Goal: Information Seeking & Learning: Compare options

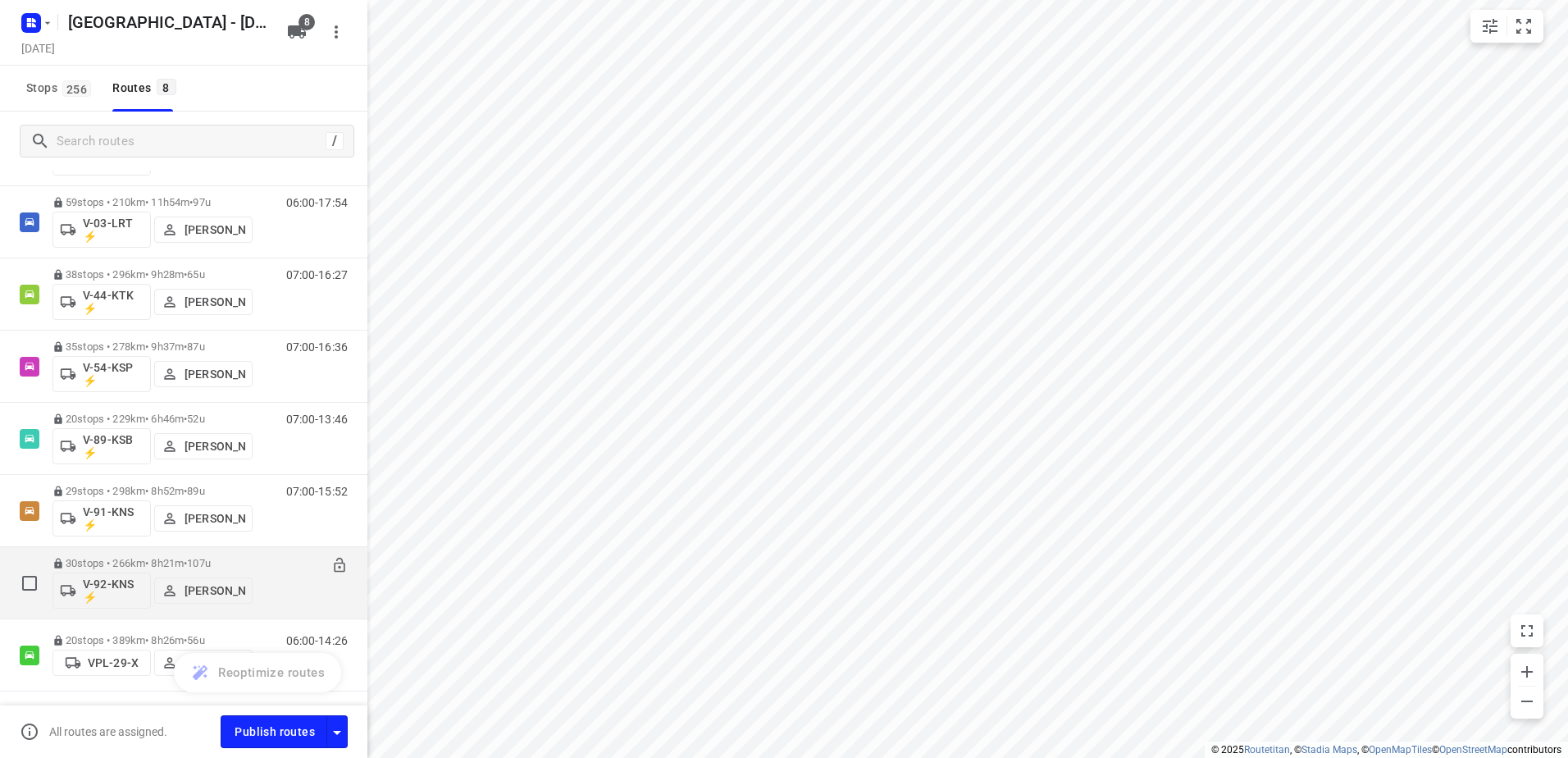
scroll to position [145, 0]
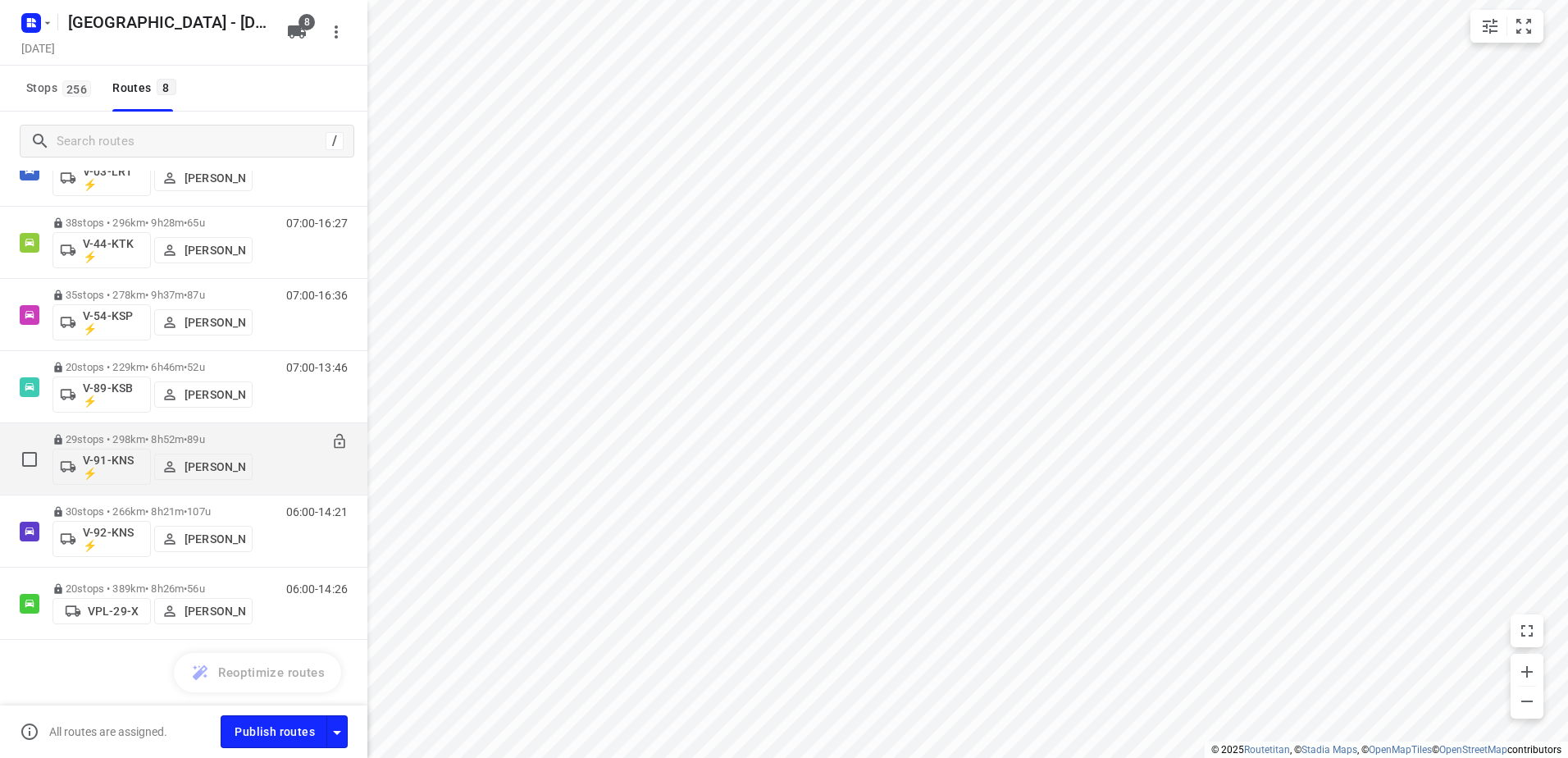
click at [160, 428] on div "29 stops • 298km • 8h52m • 89u V-91-KNS ⚡ Jarno Bonhof" at bounding box center [153, 458] width 201 height 68
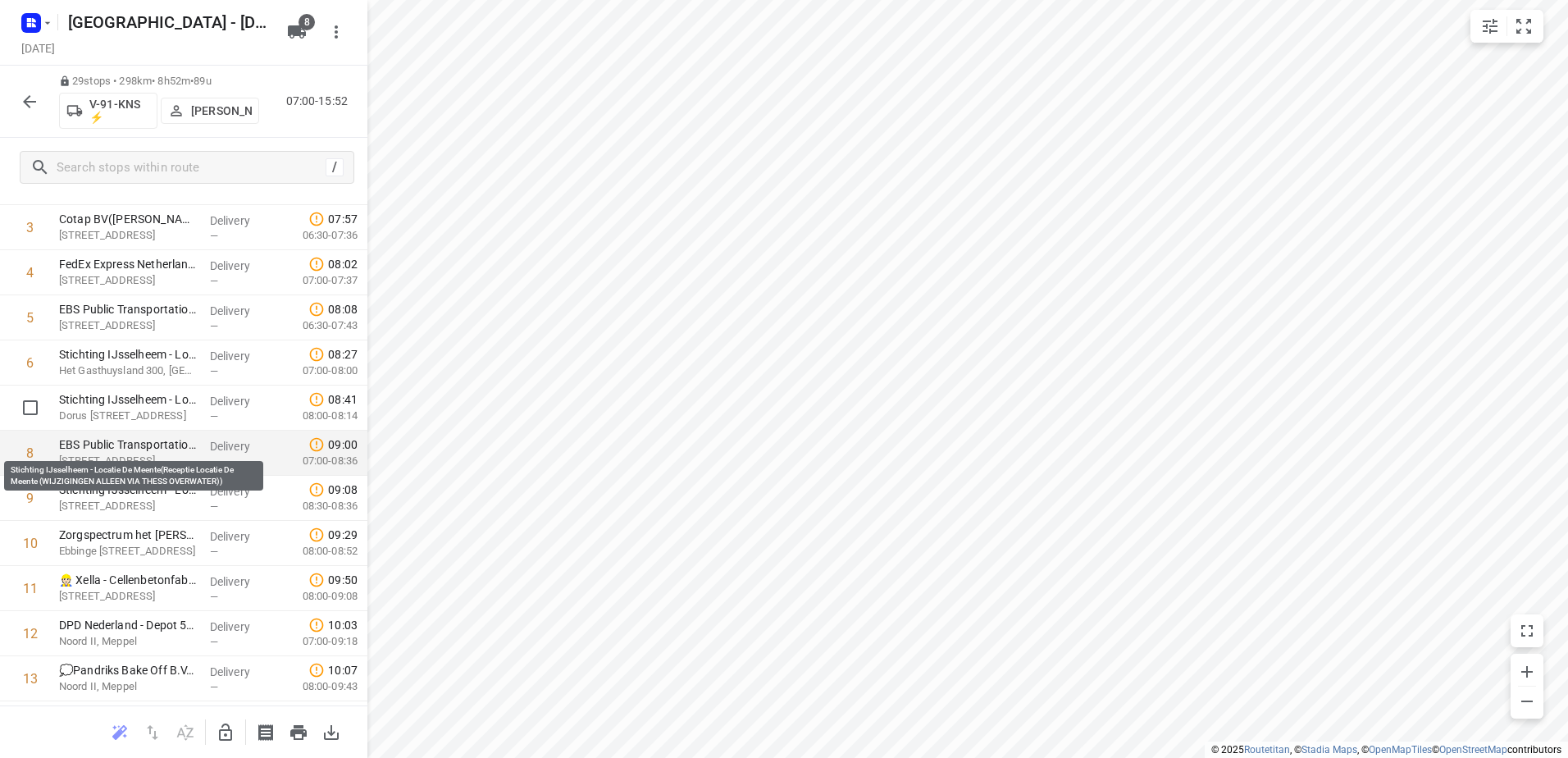
scroll to position [0, 0]
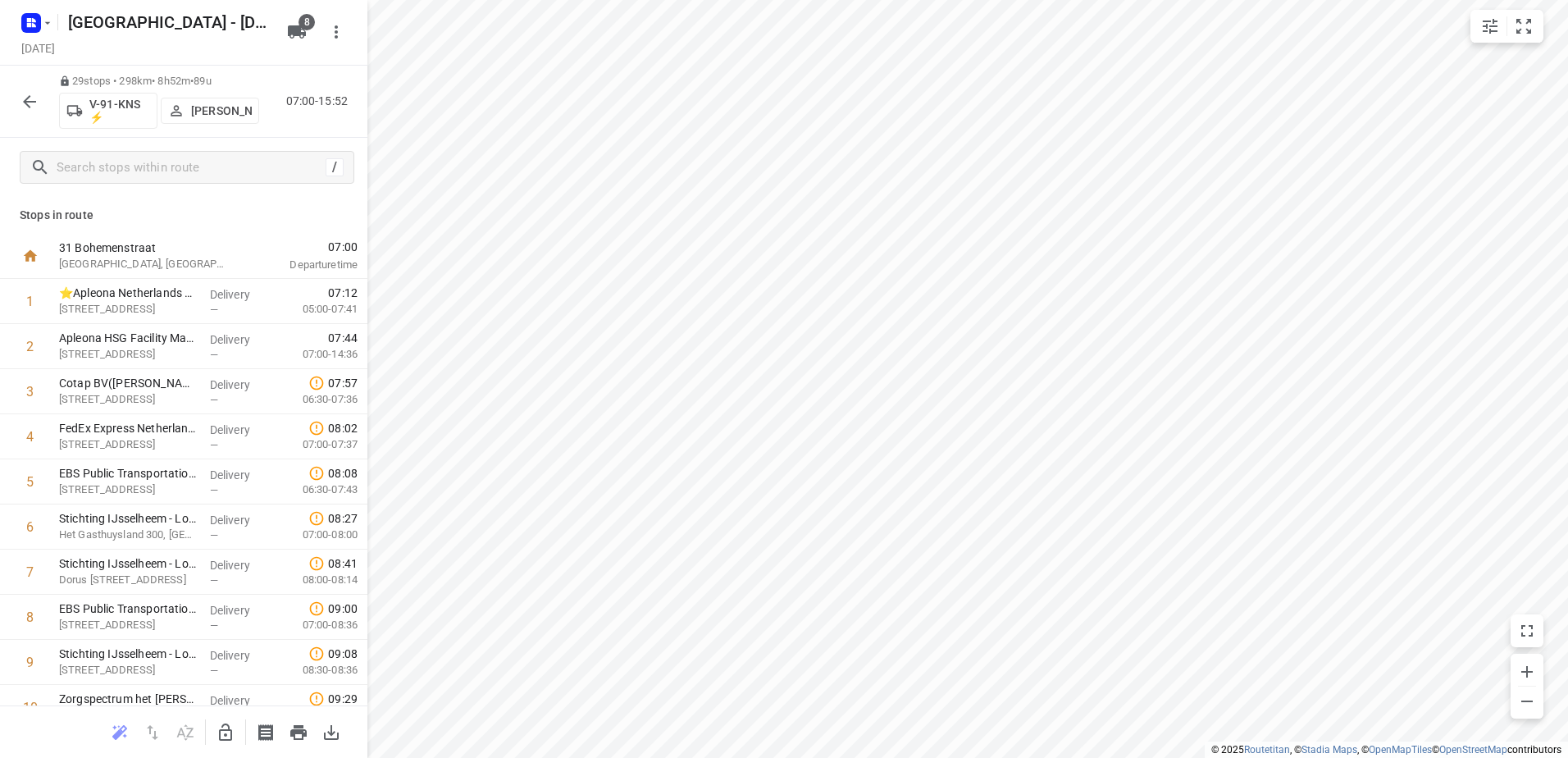
click at [24, 105] on icon "button" at bounding box center [29, 101] width 19 height 19
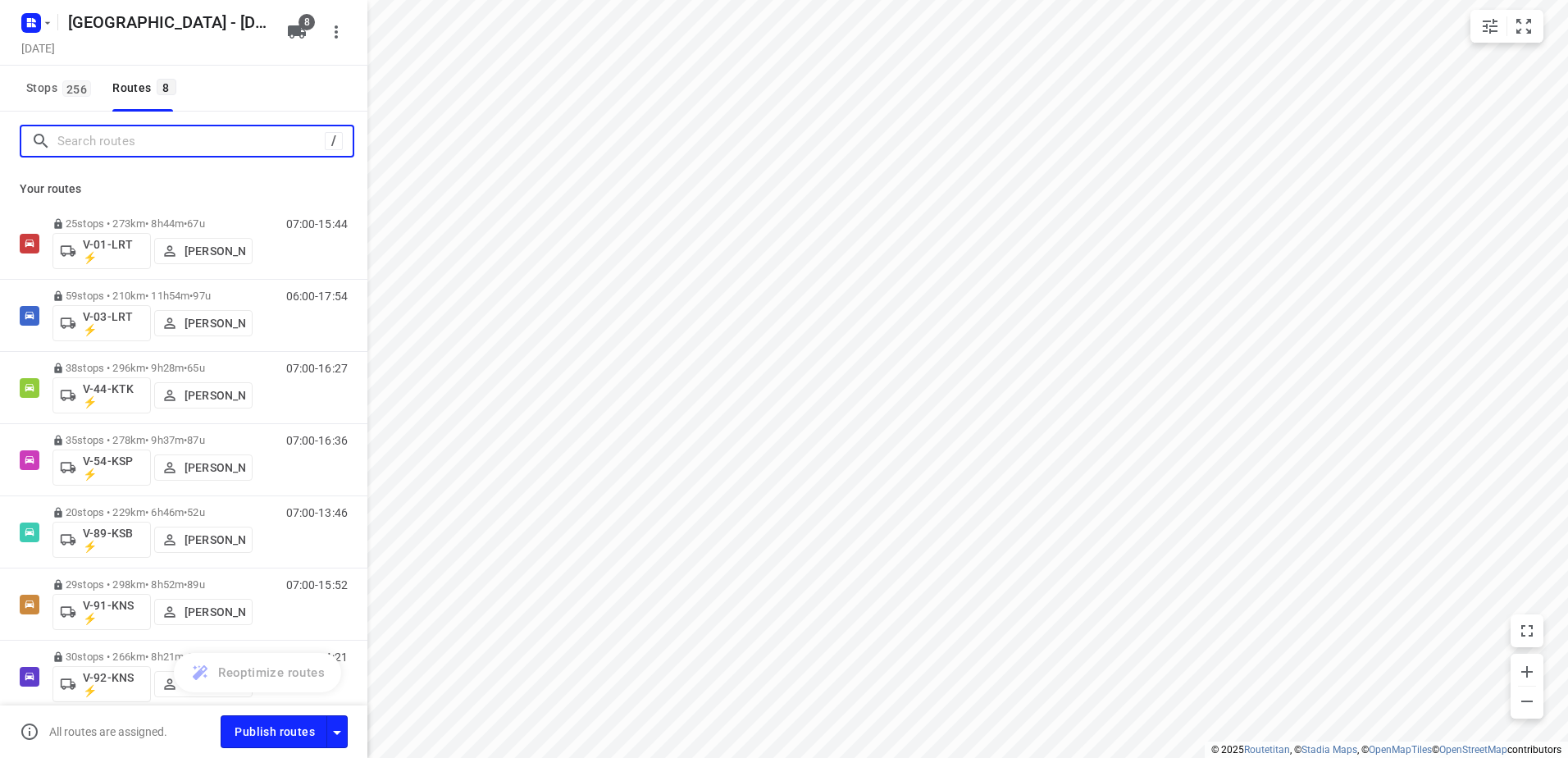
click at [195, 136] on input "Search routes" at bounding box center [191, 141] width 267 height 26
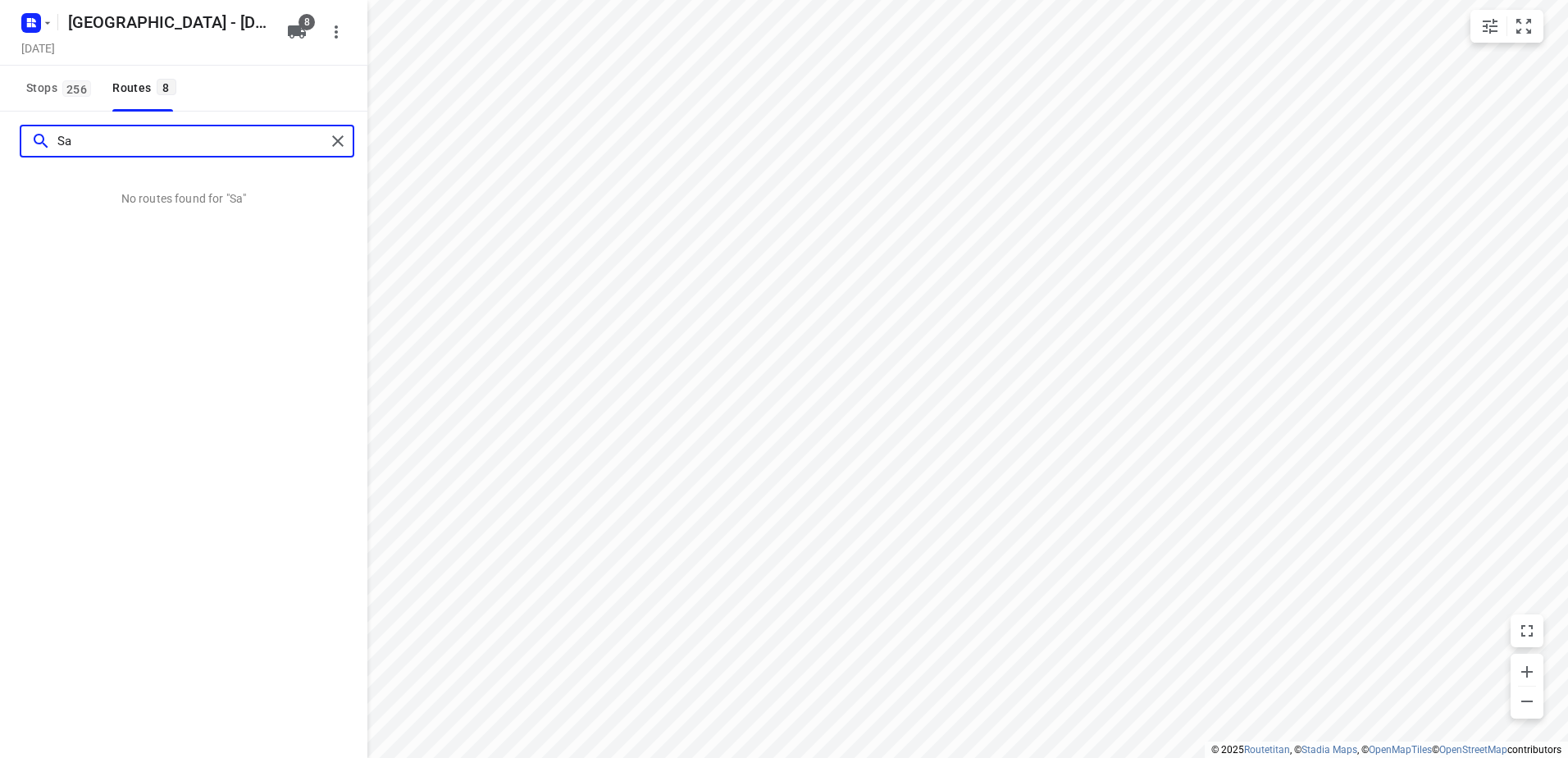
type input "S"
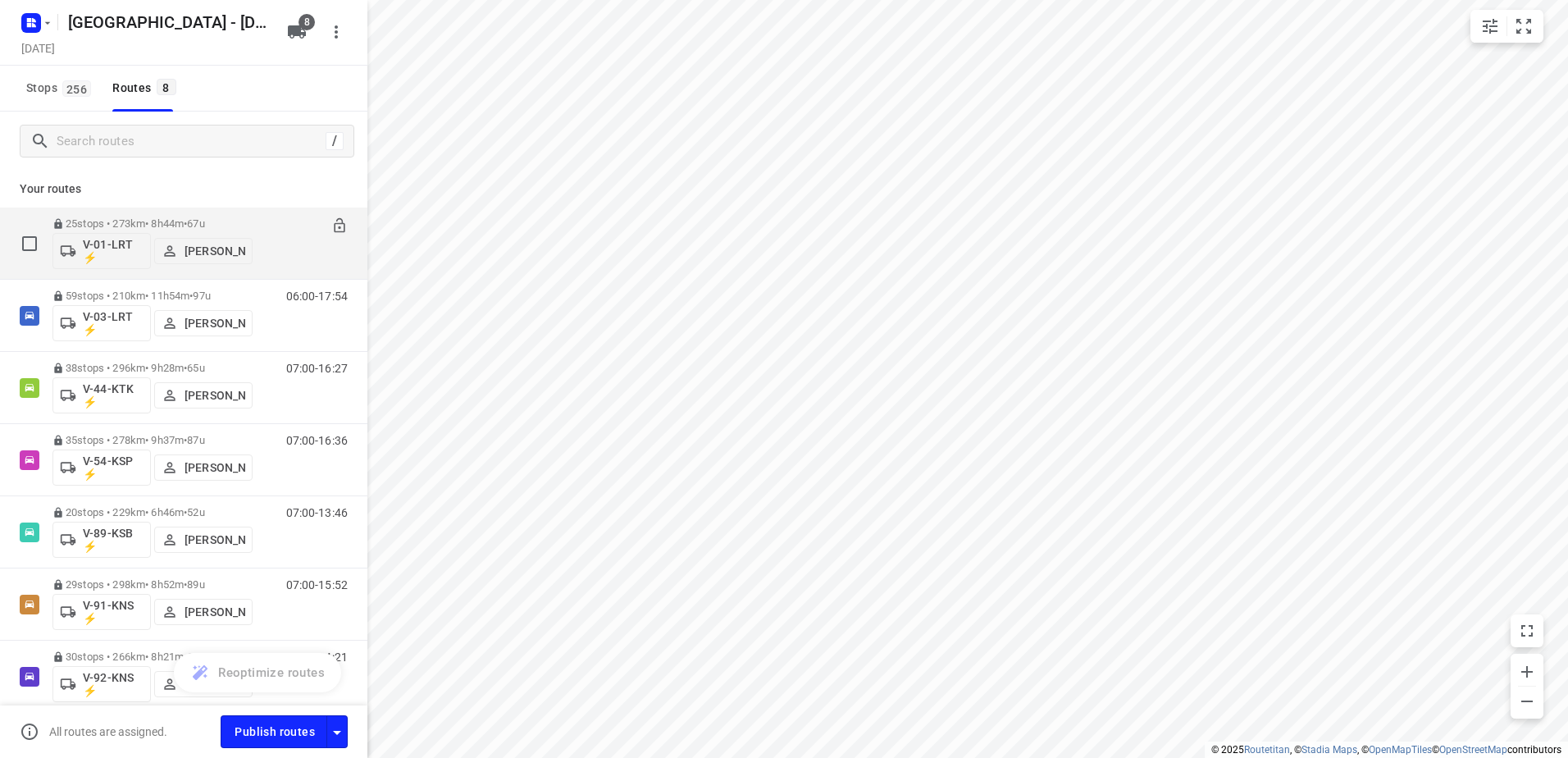
click at [141, 222] on p "25 stops • 273km • 8h44m • 67u" at bounding box center [153, 223] width 201 height 12
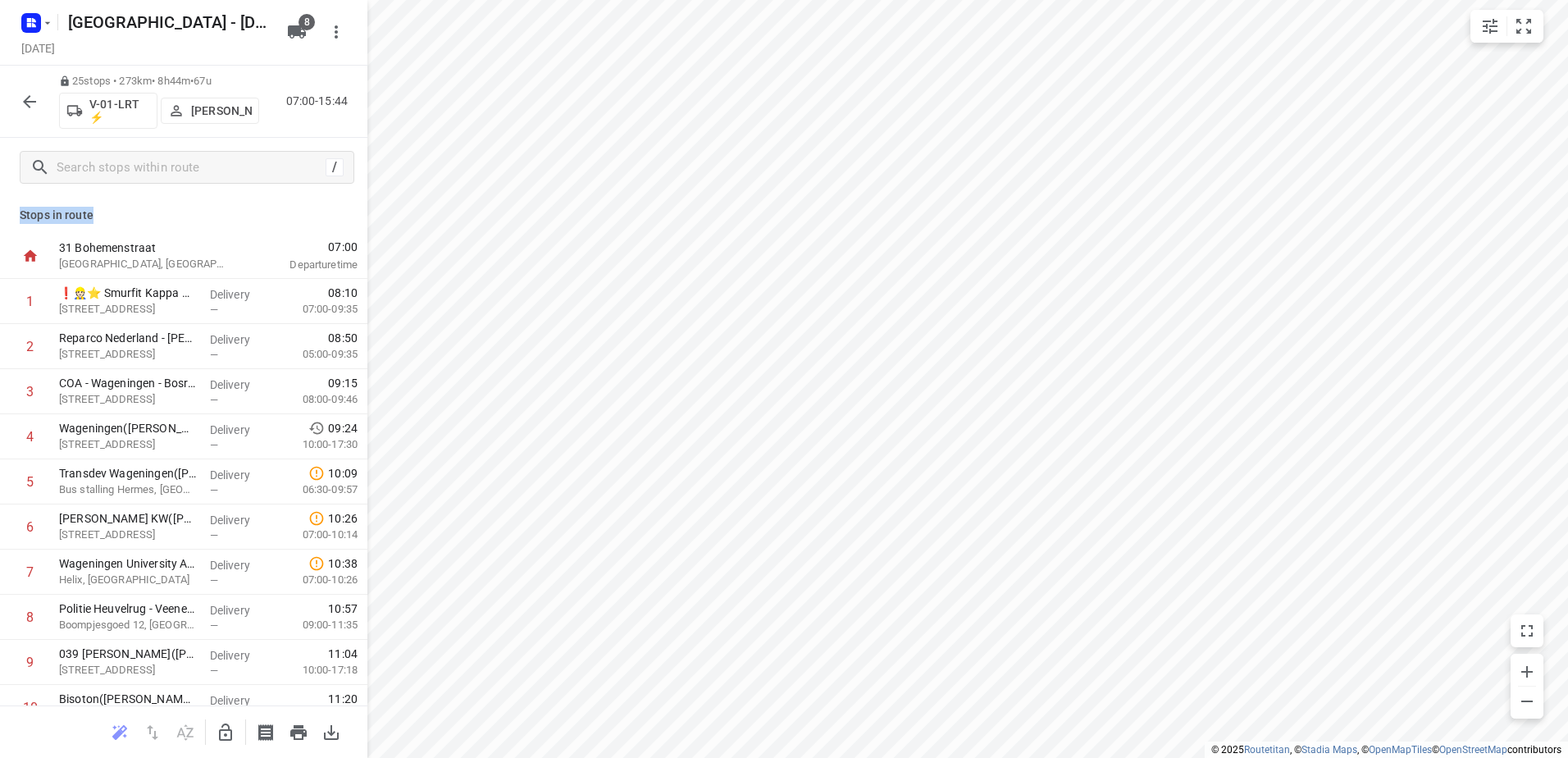
drag, startPoint x: 94, startPoint y: 216, endPoint x: 19, endPoint y: 215, distance: 75.0
click at [19, 215] on p "Stops in route" at bounding box center [183, 215] width 328 height 18
click at [129, 210] on p "Stops in route" at bounding box center [183, 215] width 328 height 18
drag, startPoint x: 98, startPoint y: 215, endPoint x: 10, endPoint y: 222, distance: 88.3
click at [10, 222] on div "Stops in route 31 Bohemenstraat Zwolle, Netherlands 07:00 Departure time 1 ❗👷🏻⭐…" at bounding box center [184, 451] width 368 height 508
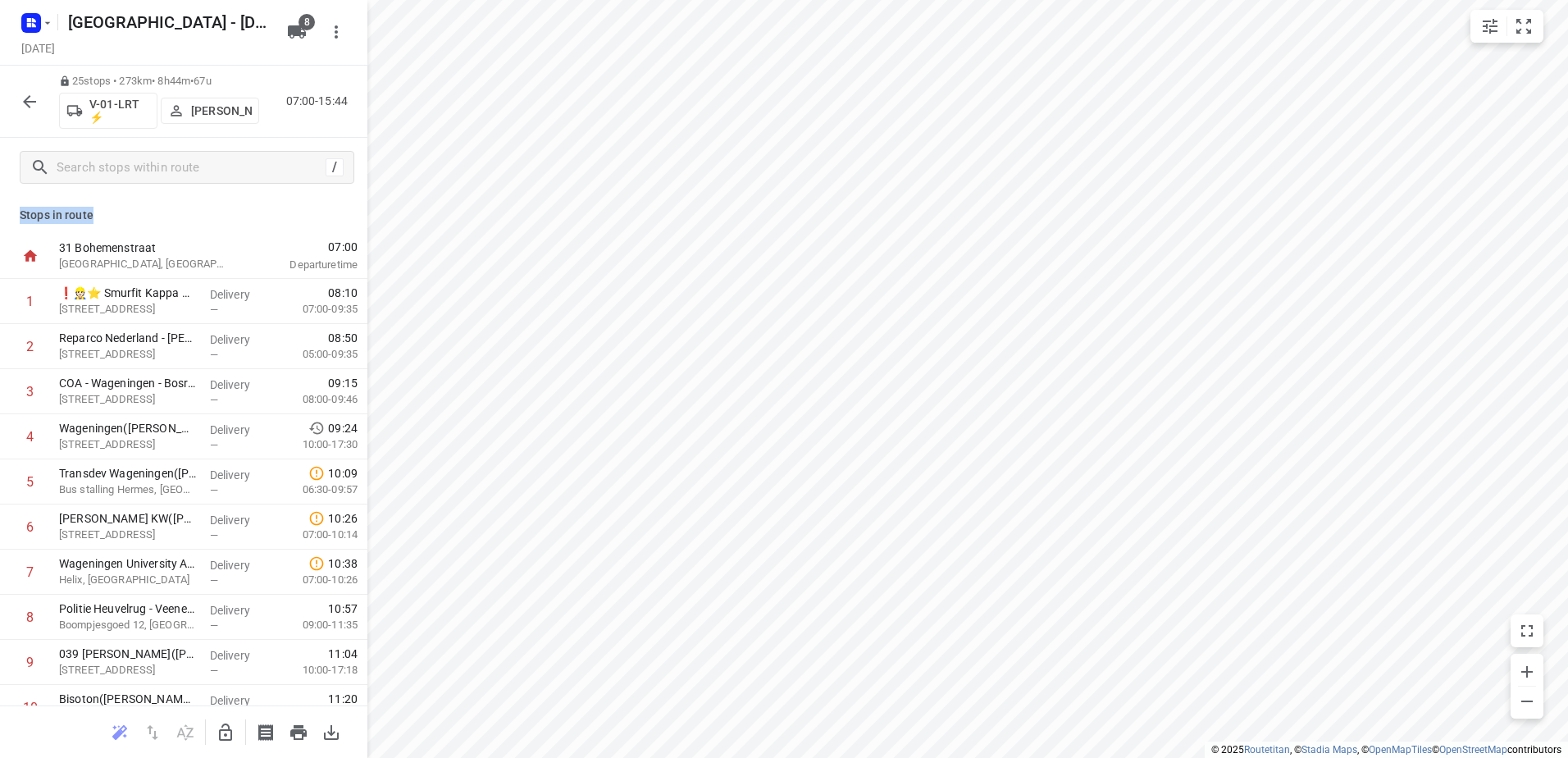
drag, startPoint x: 10, startPoint y: 222, endPoint x: 82, endPoint y: 214, distance: 72.4
click at [82, 214] on p "Stops in route" at bounding box center [183, 215] width 328 height 18
drag, startPoint x: 89, startPoint y: 216, endPoint x: 26, endPoint y: 217, distance: 63.0
click at [26, 217] on p "Stops in route" at bounding box center [183, 215] width 328 height 18
click at [170, 222] on p "Stops in route" at bounding box center [183, 215] width 328 height 18
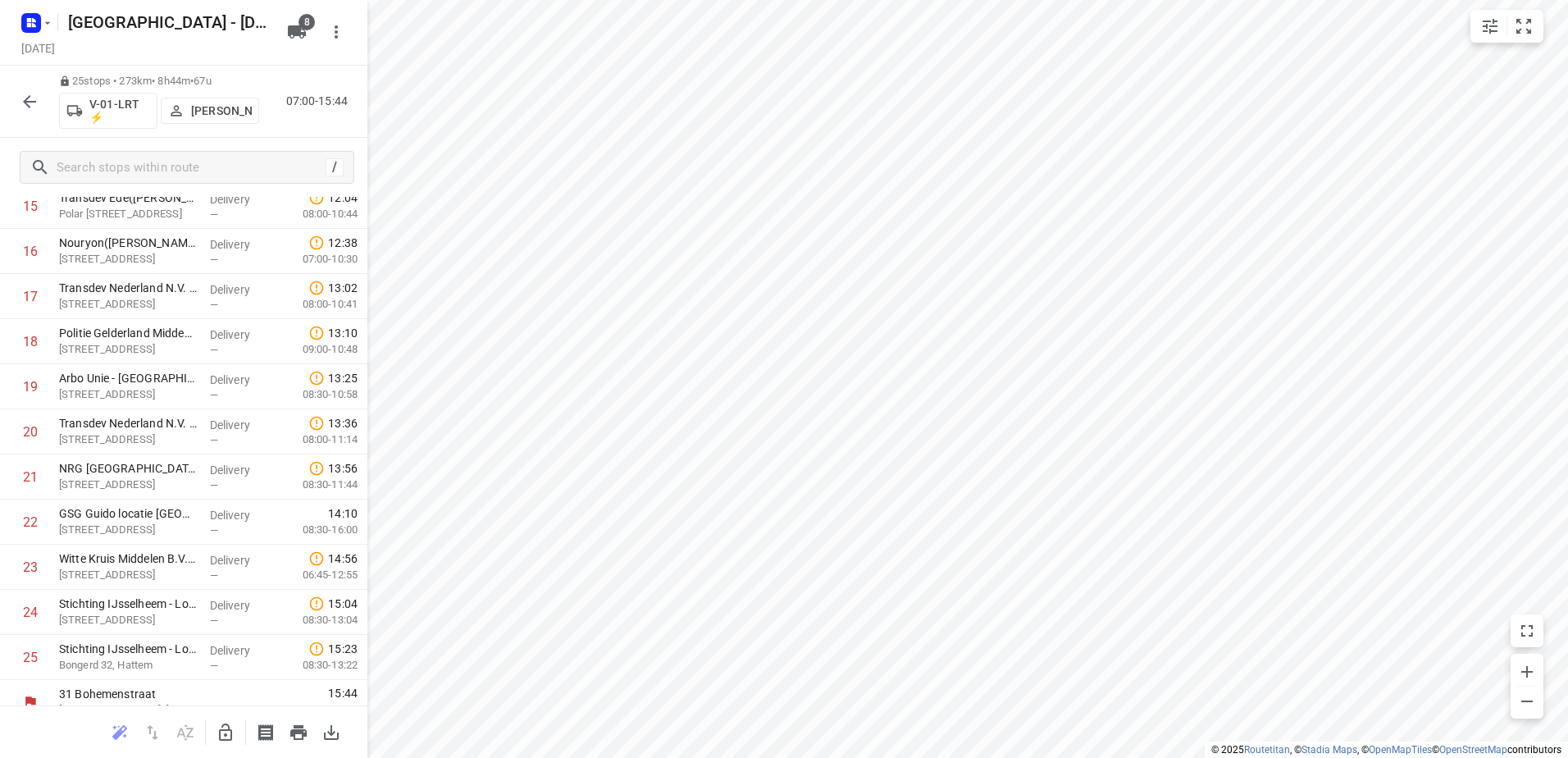
scroll to position [747, 0]
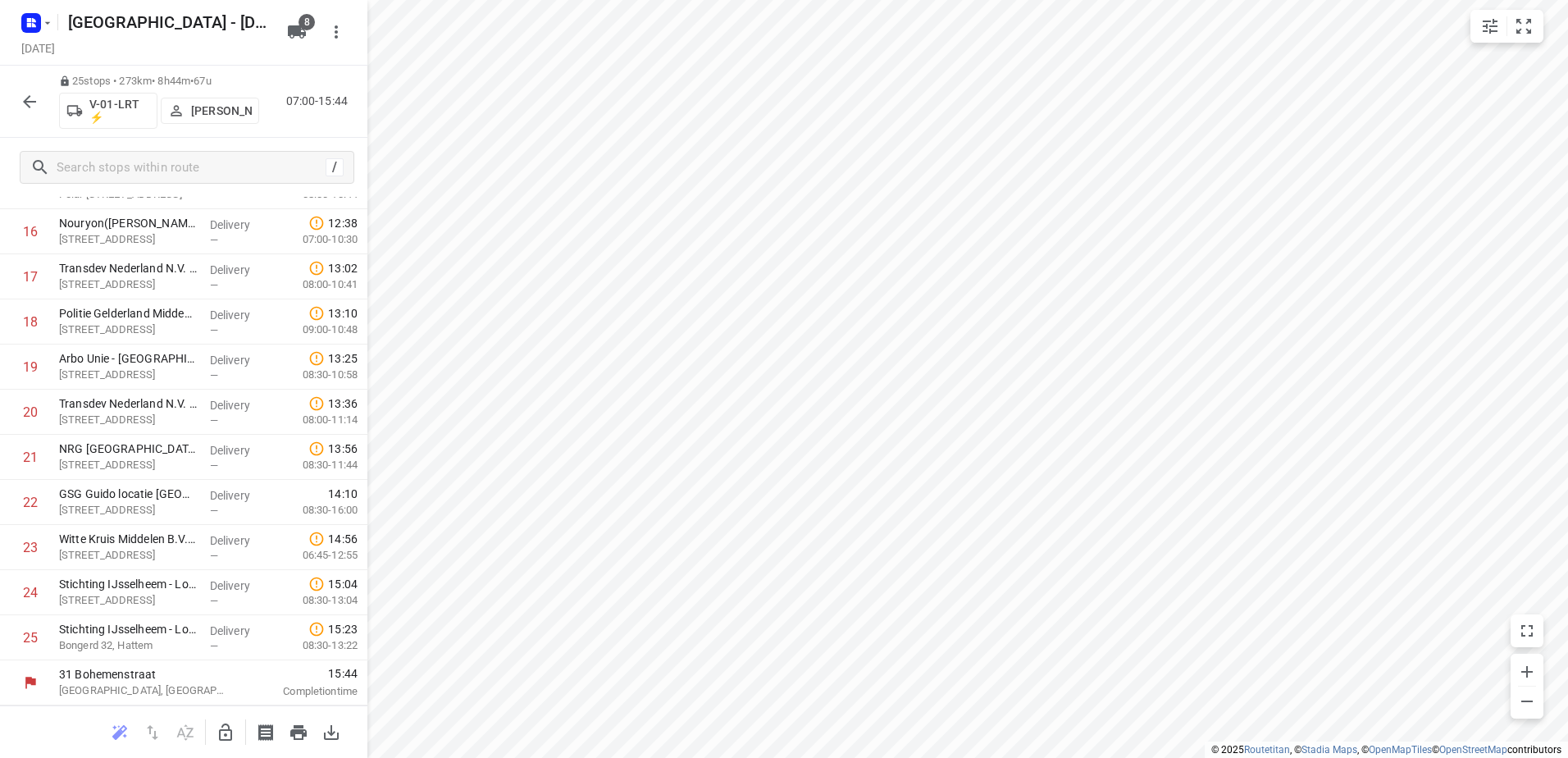
click at [31, 98] on icon "button" at bounding box center [29, 101] width 19 height 19
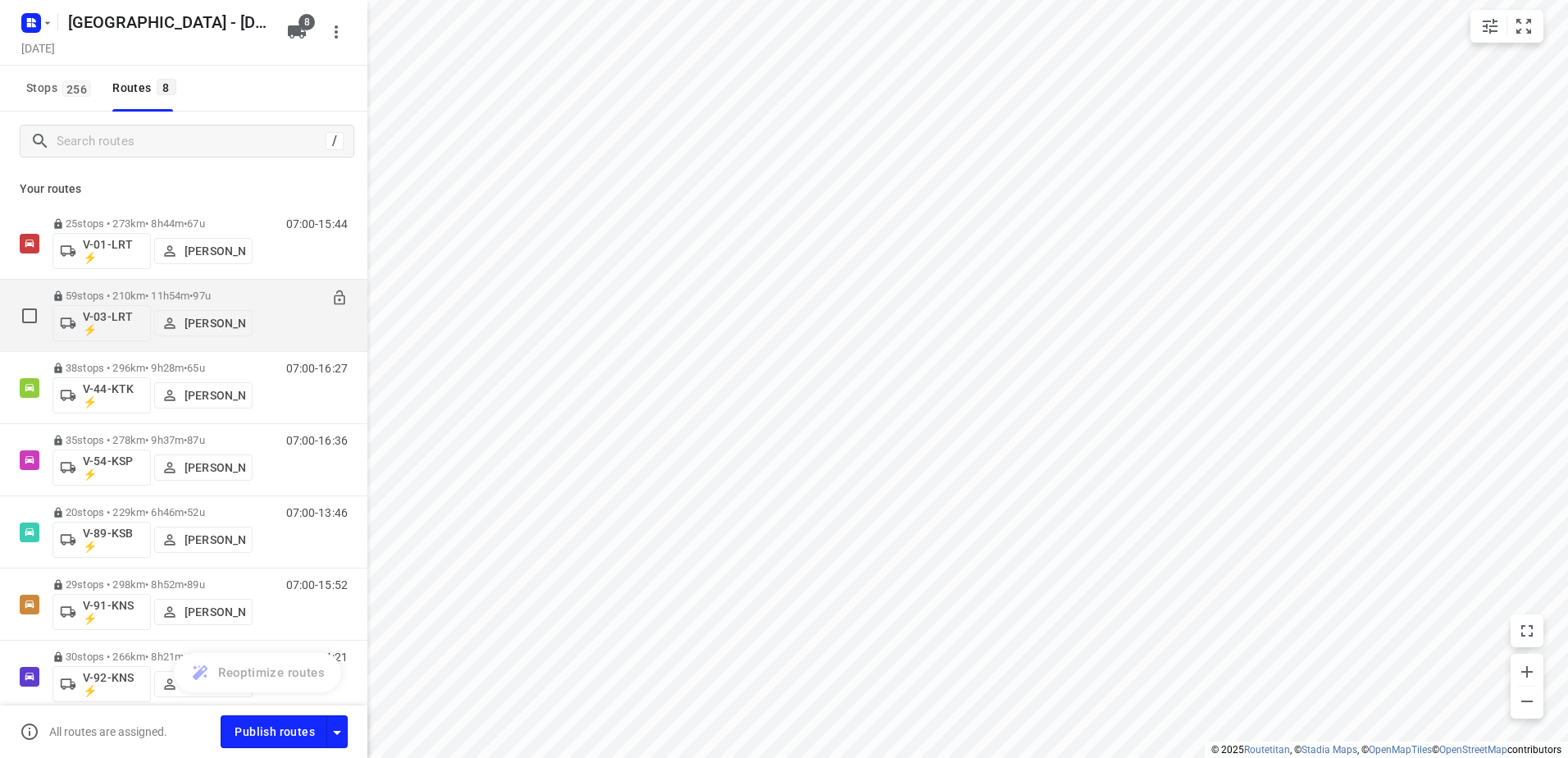
click at [139, 291] on p "59 stops • 210km • 11h54m • 97u" at bounding box center [153, 295] width 201 height 12
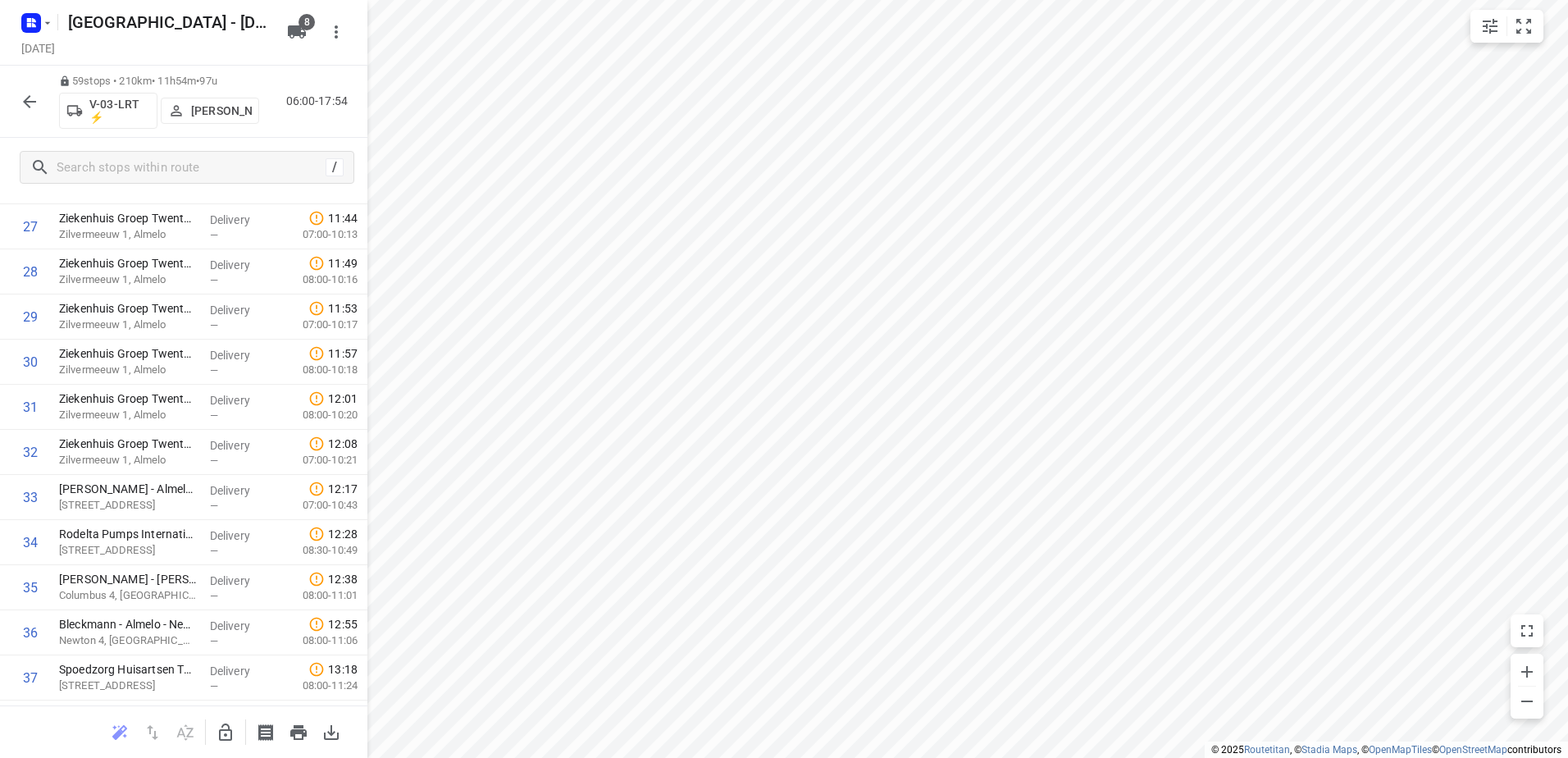
scroll to position [1476, 0]
click at [31, 94] on icon "button" at bounding box center [29, 101] width 19 height 19
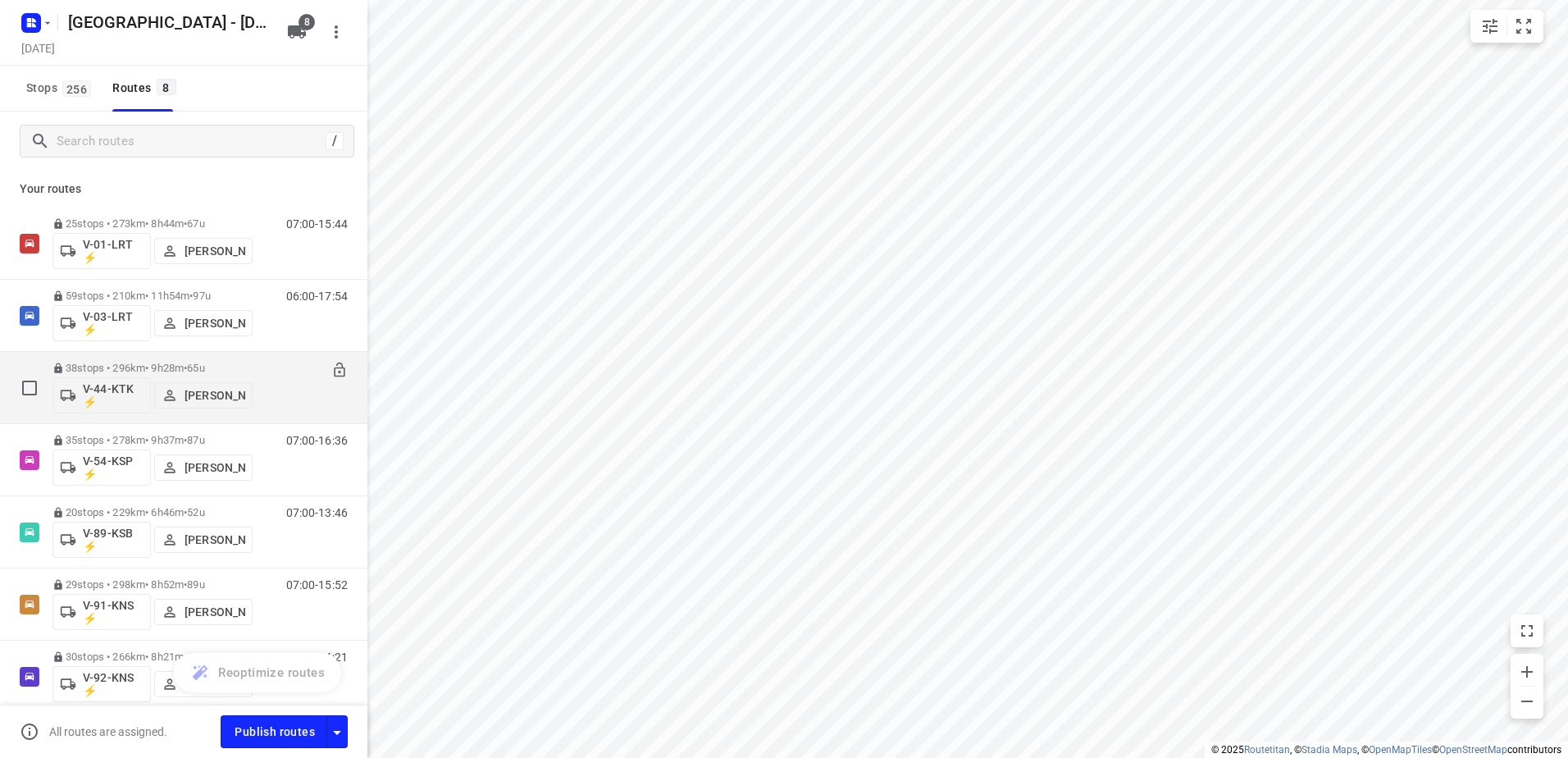
click at [146, 375] on div "V-44-KTK ⚡ Gera van de Vreugde" at bounding box center [153, 393] width 201 height 40
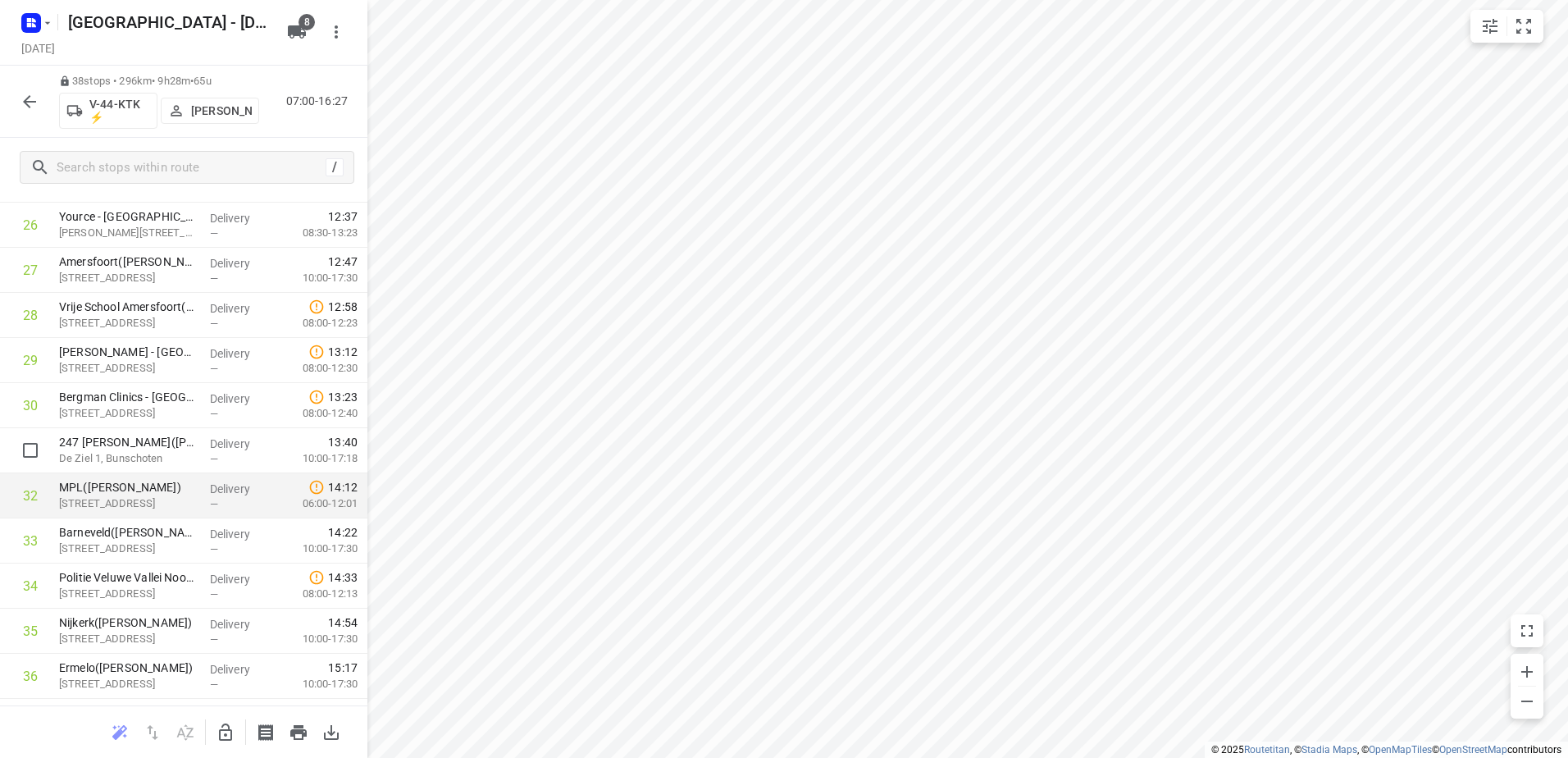
scroll to position [1333, 0]
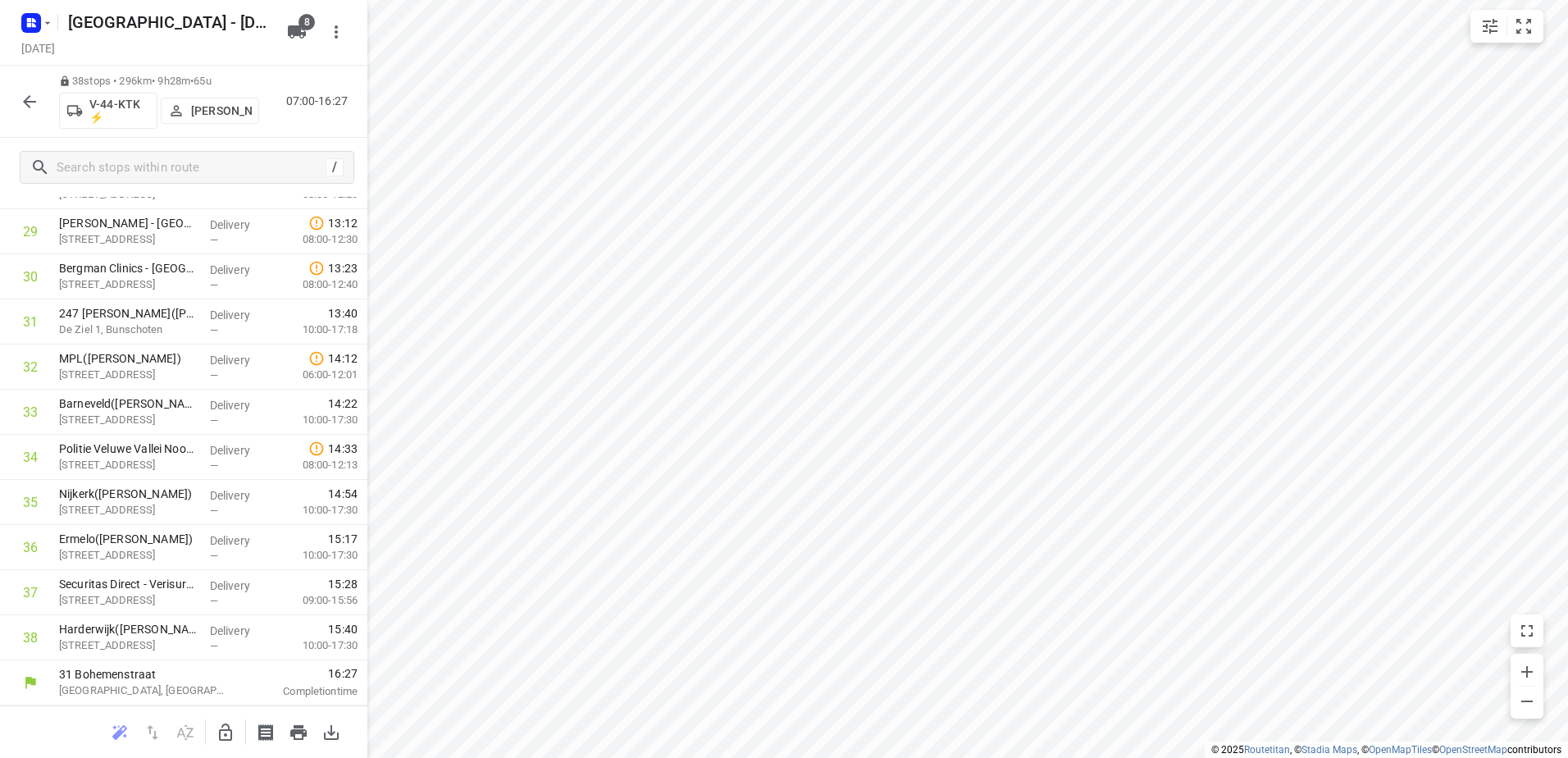
click at [25, 94] on icon "button" at bounding box center [29, 101] width 19 height 19
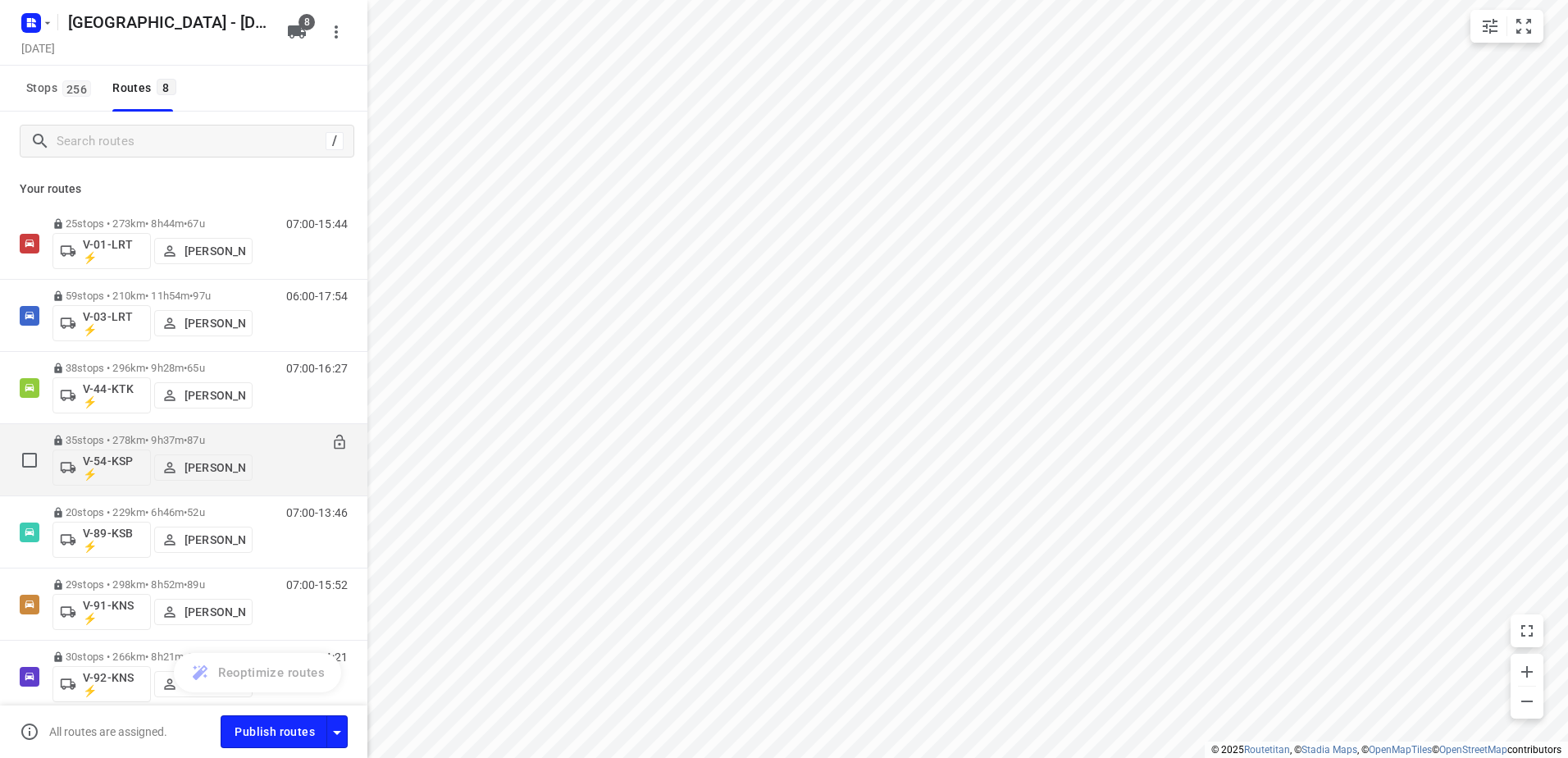
click at [156, 434] on p "35 stops • 278km • 9h37m • 87u" at bounding box center [153, 440] width 201 height 12
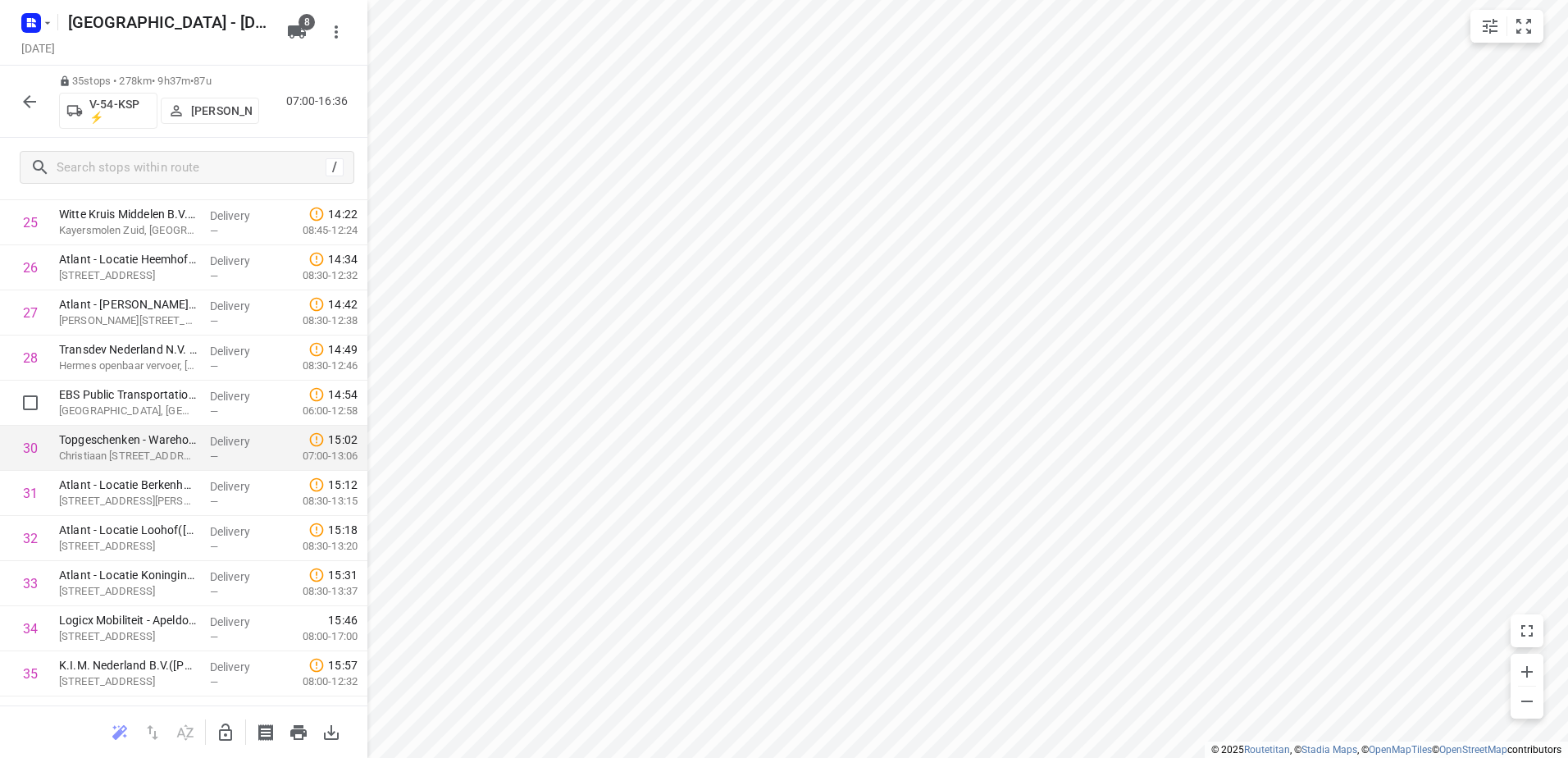
scroll to position [1198, 0]
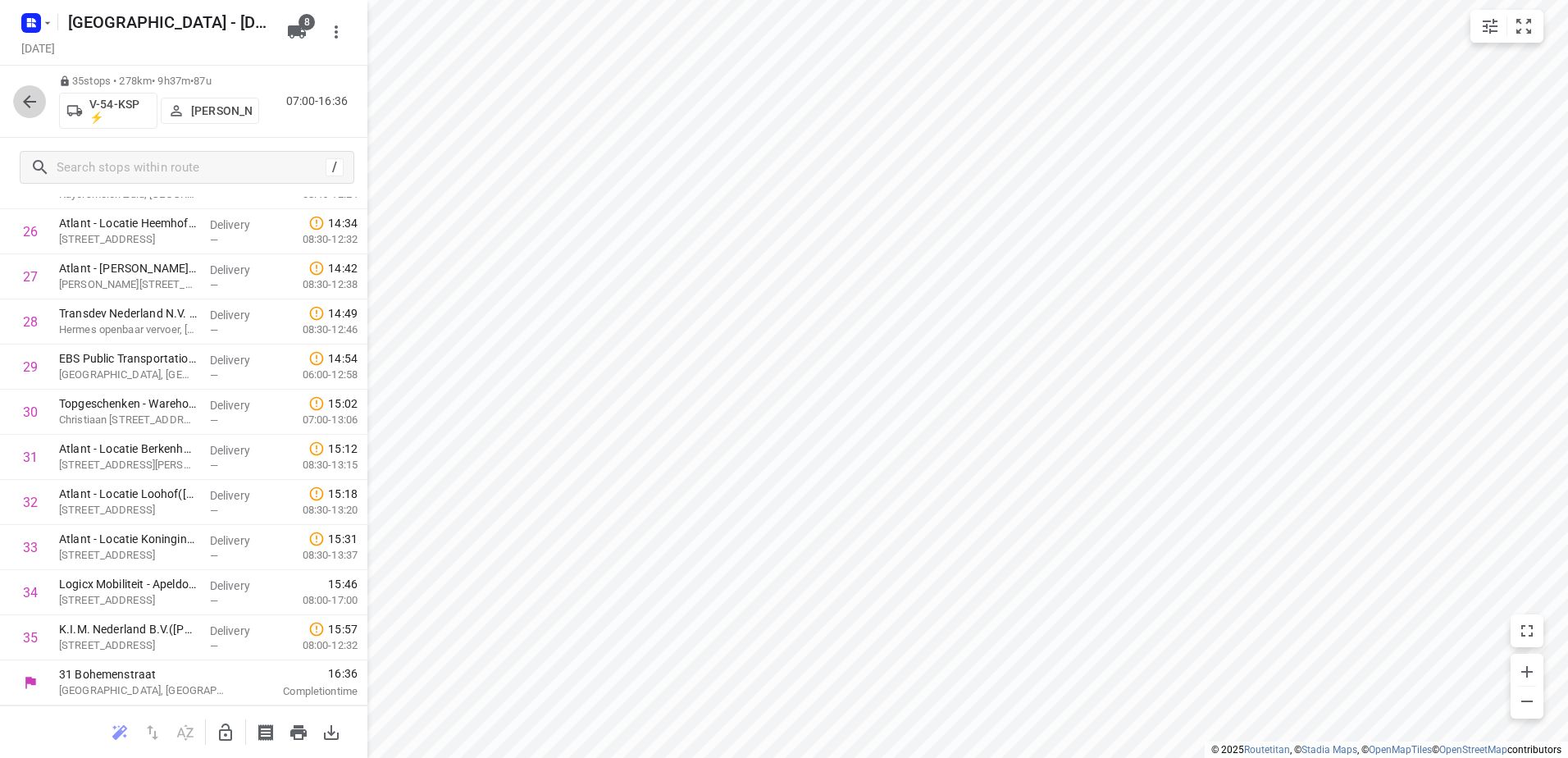
click at [35, 109] on icon "button" at bounding box center [29, 101] width 19 height 19
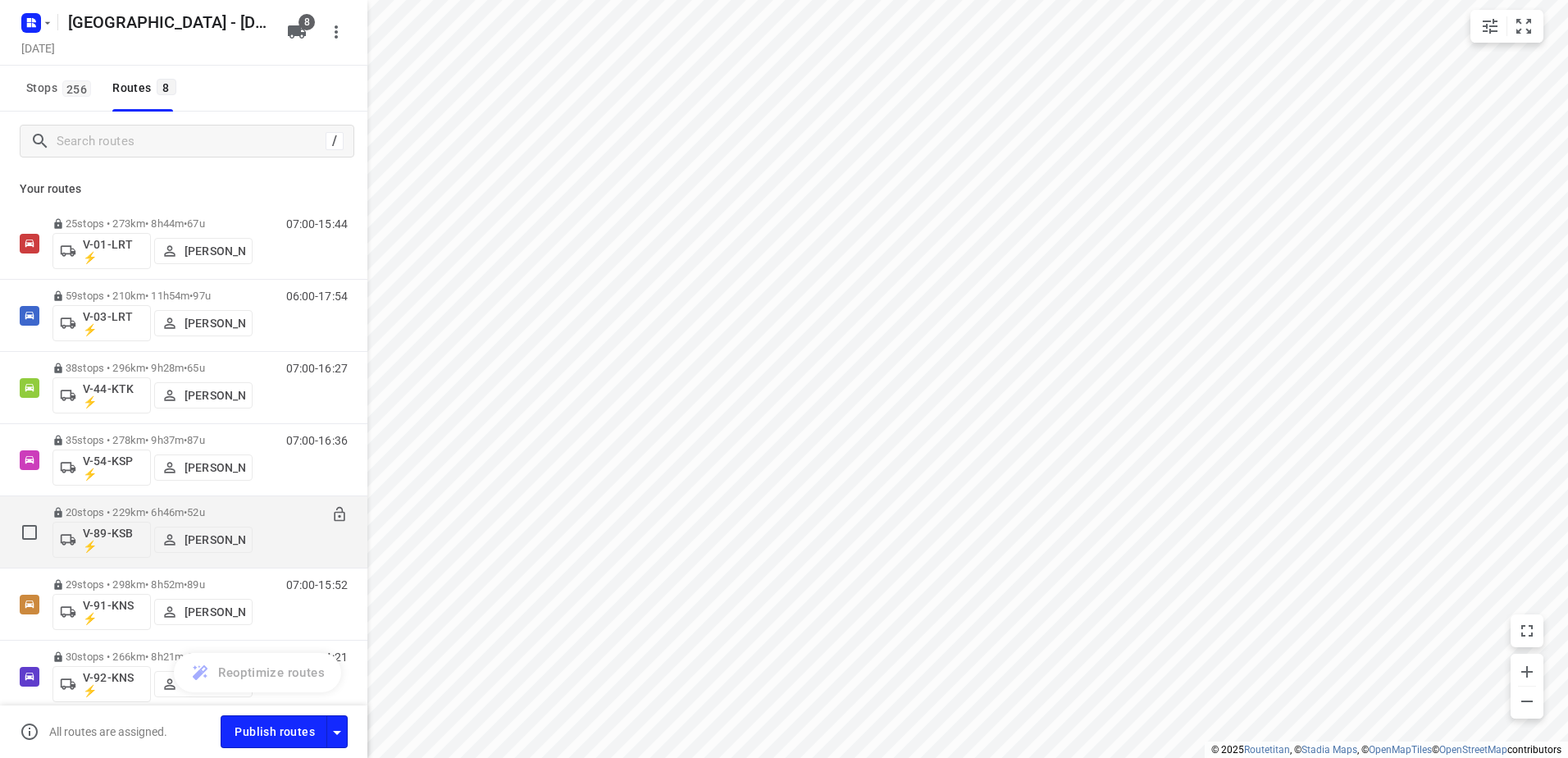
click at [148, 518] on p "20 stops • 229km • 6h46m • 52u" at bounding box center [153, 512] width 201 height 12
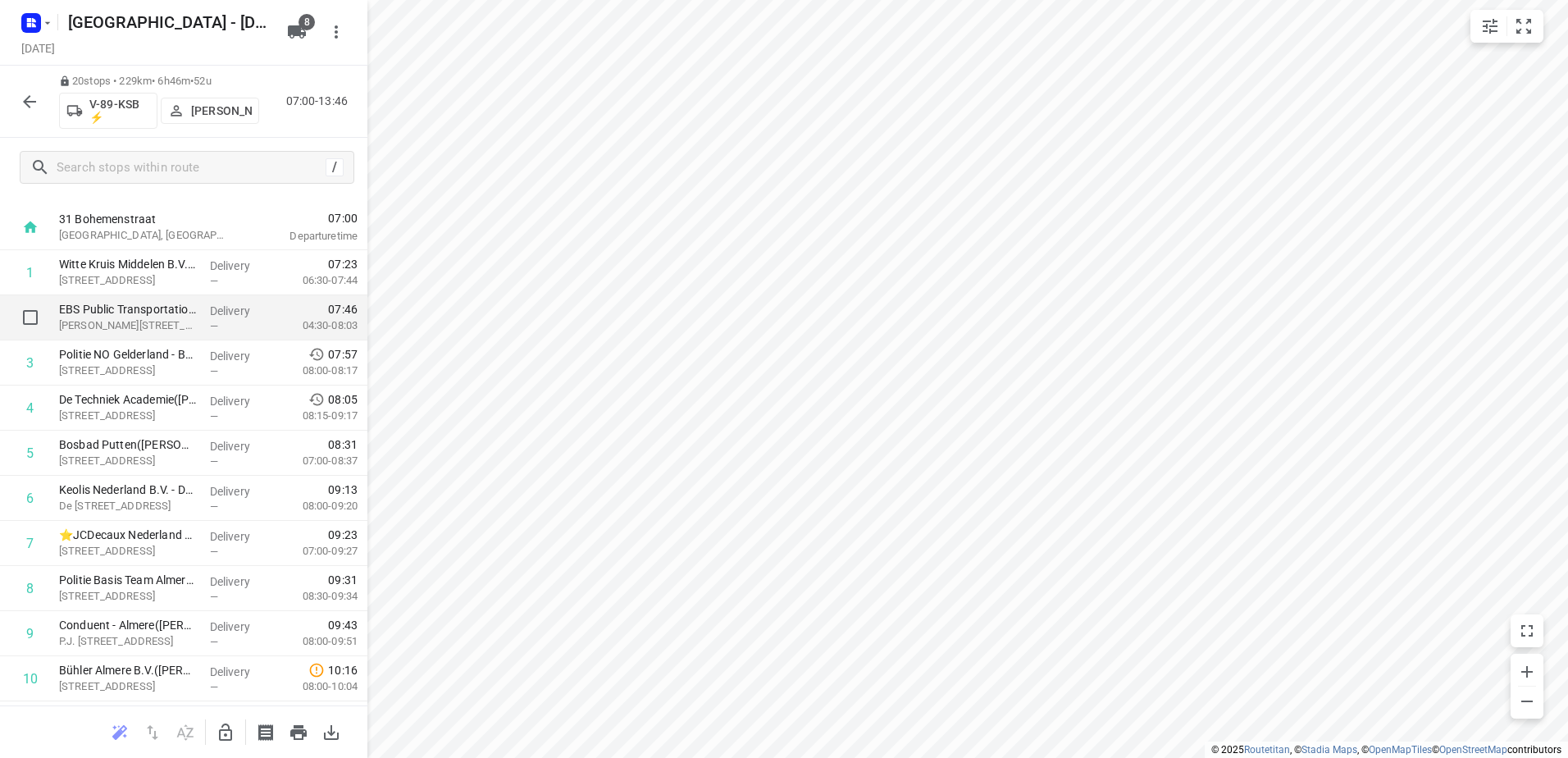
scroll to position [0, 0]
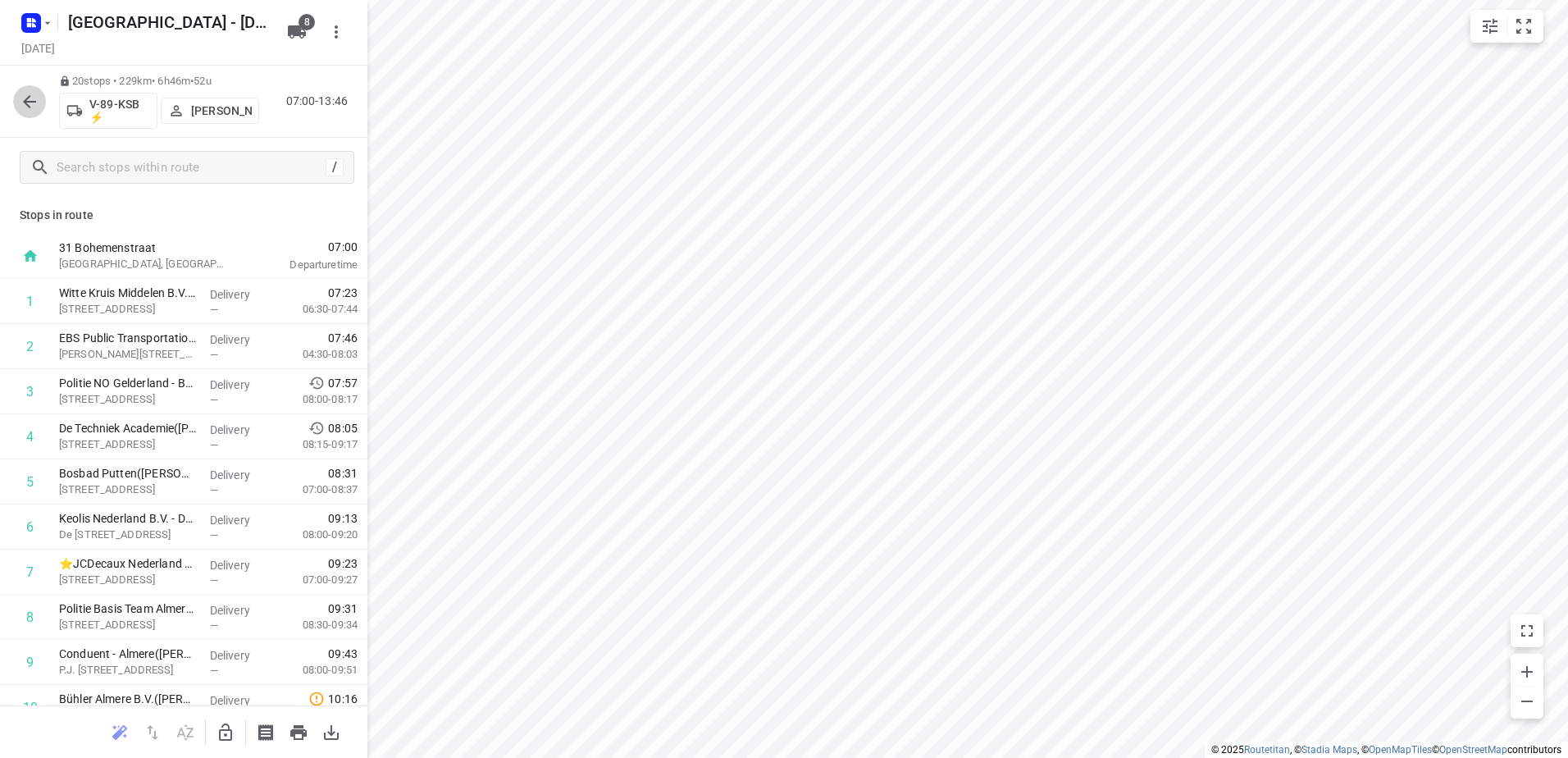
click at [23, 90] on button "button" at bounding box center [29, 101] width 33 height 33
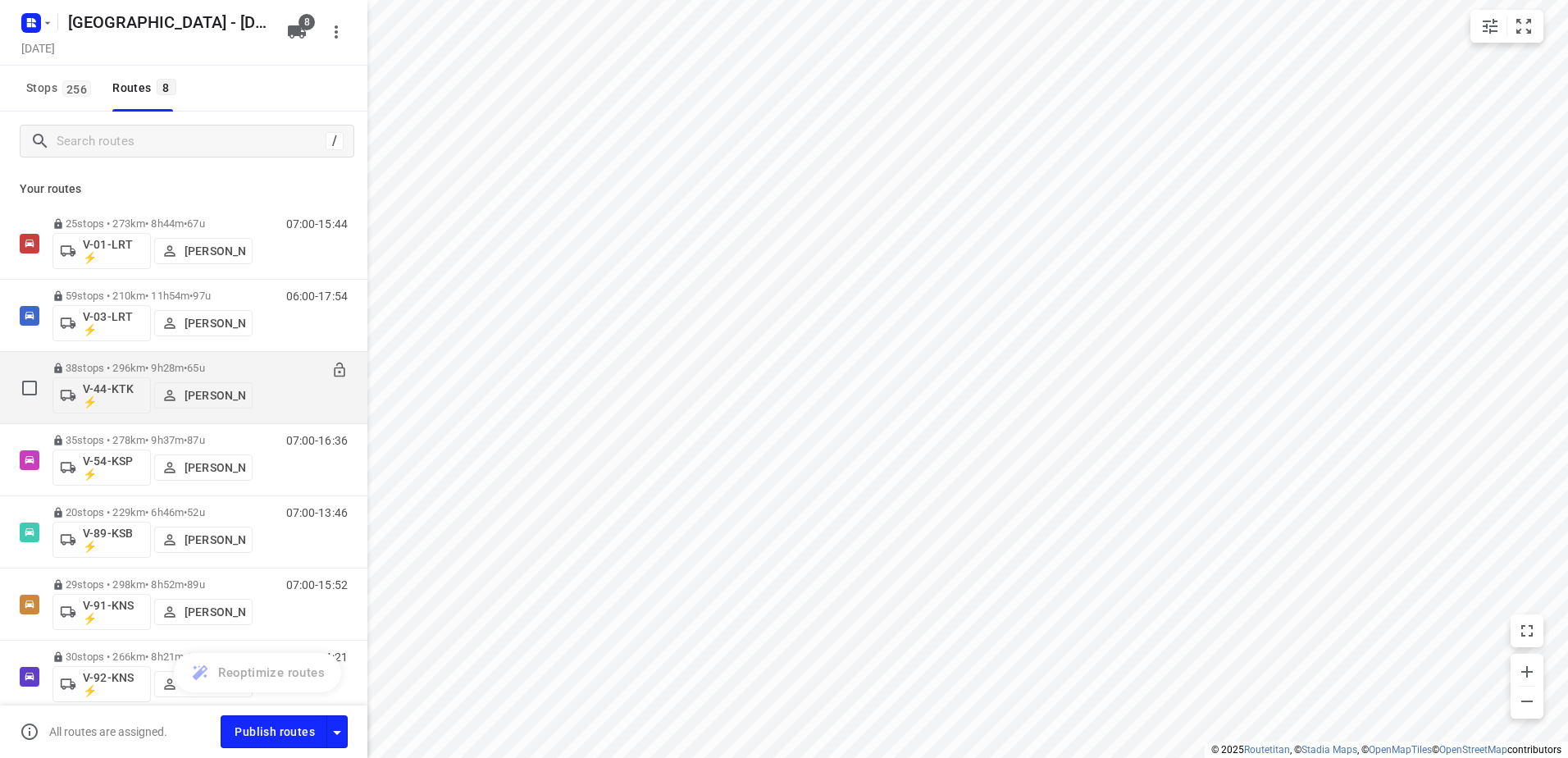
scroll to position [145, 0]
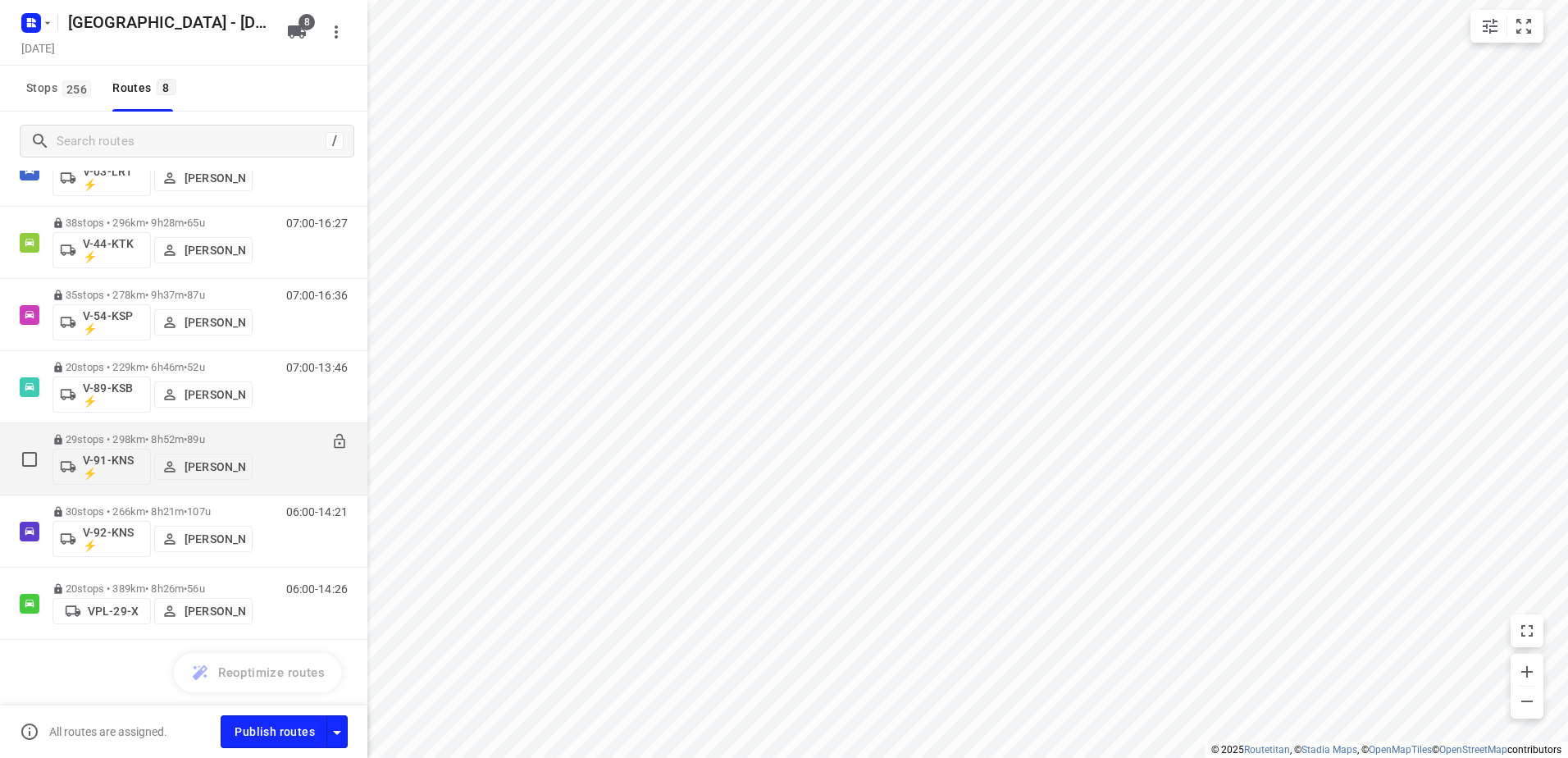
click at [142, 435] on p "29 stops • 298km • 8h52m • 89u" at bounding box center [153, 439] width 201 height 12
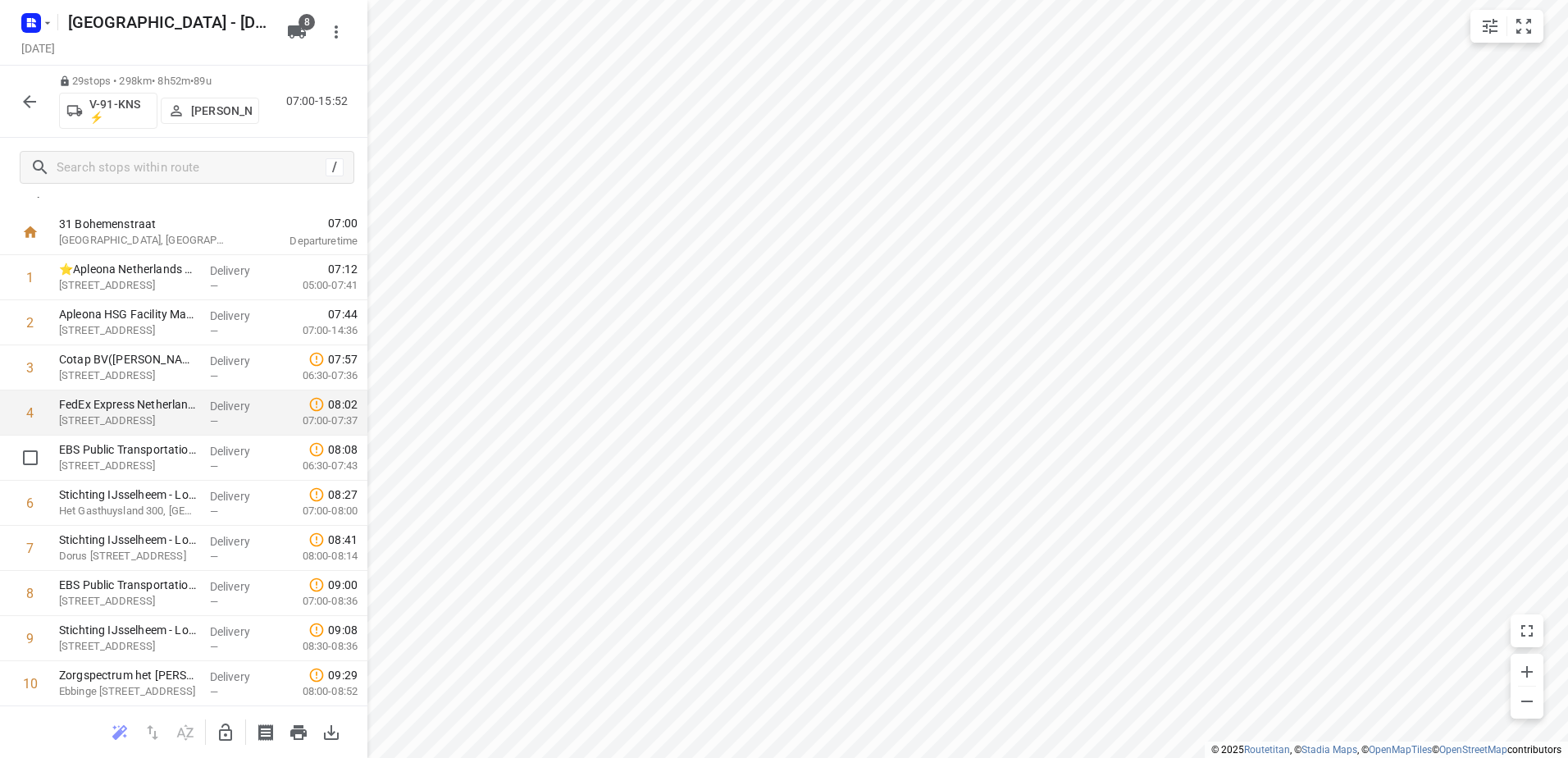
scroll to position [0, 0]
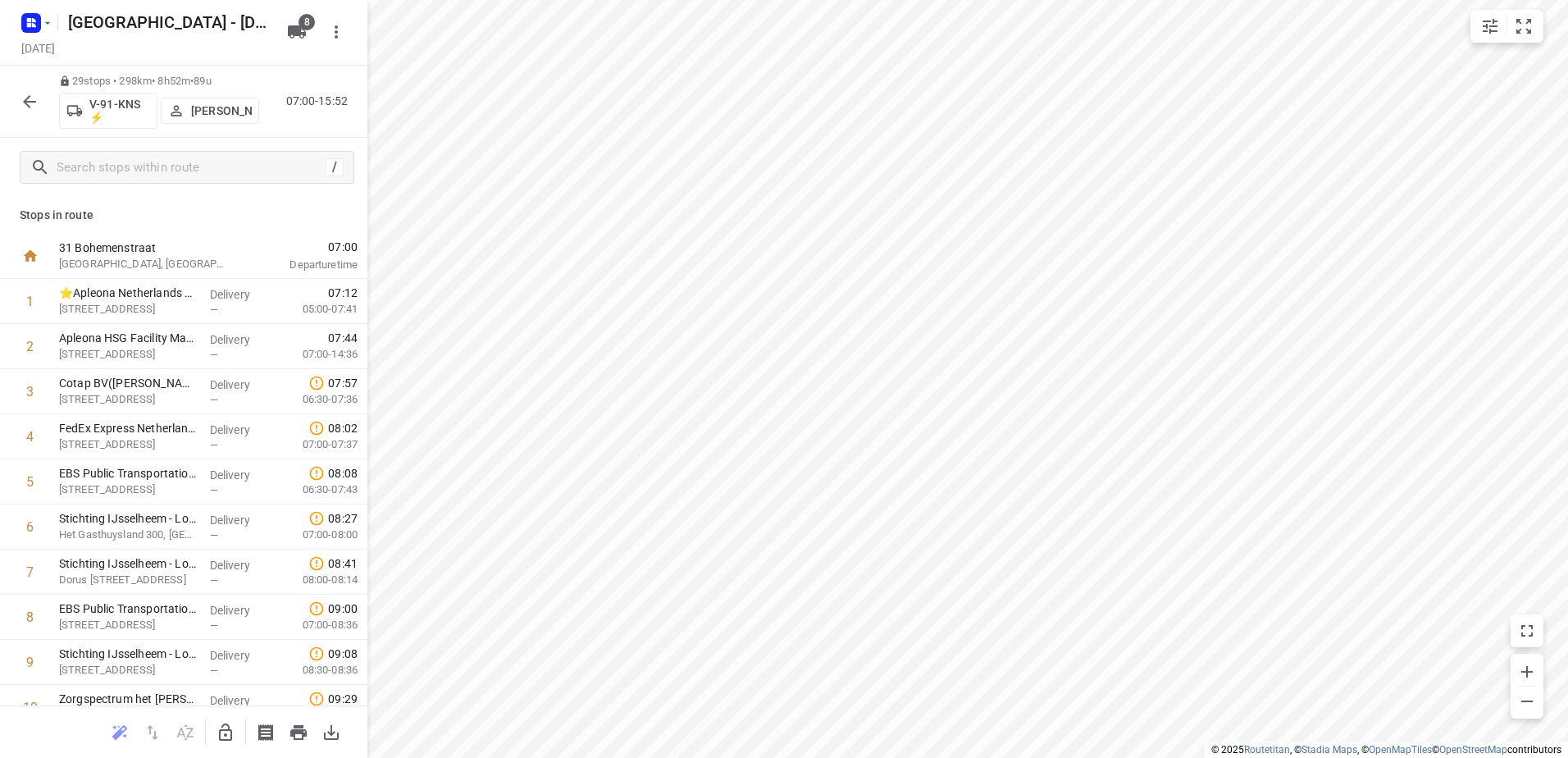
click at [40, 97] on button "button" at bounding box center [29, 101] width 33 height 33
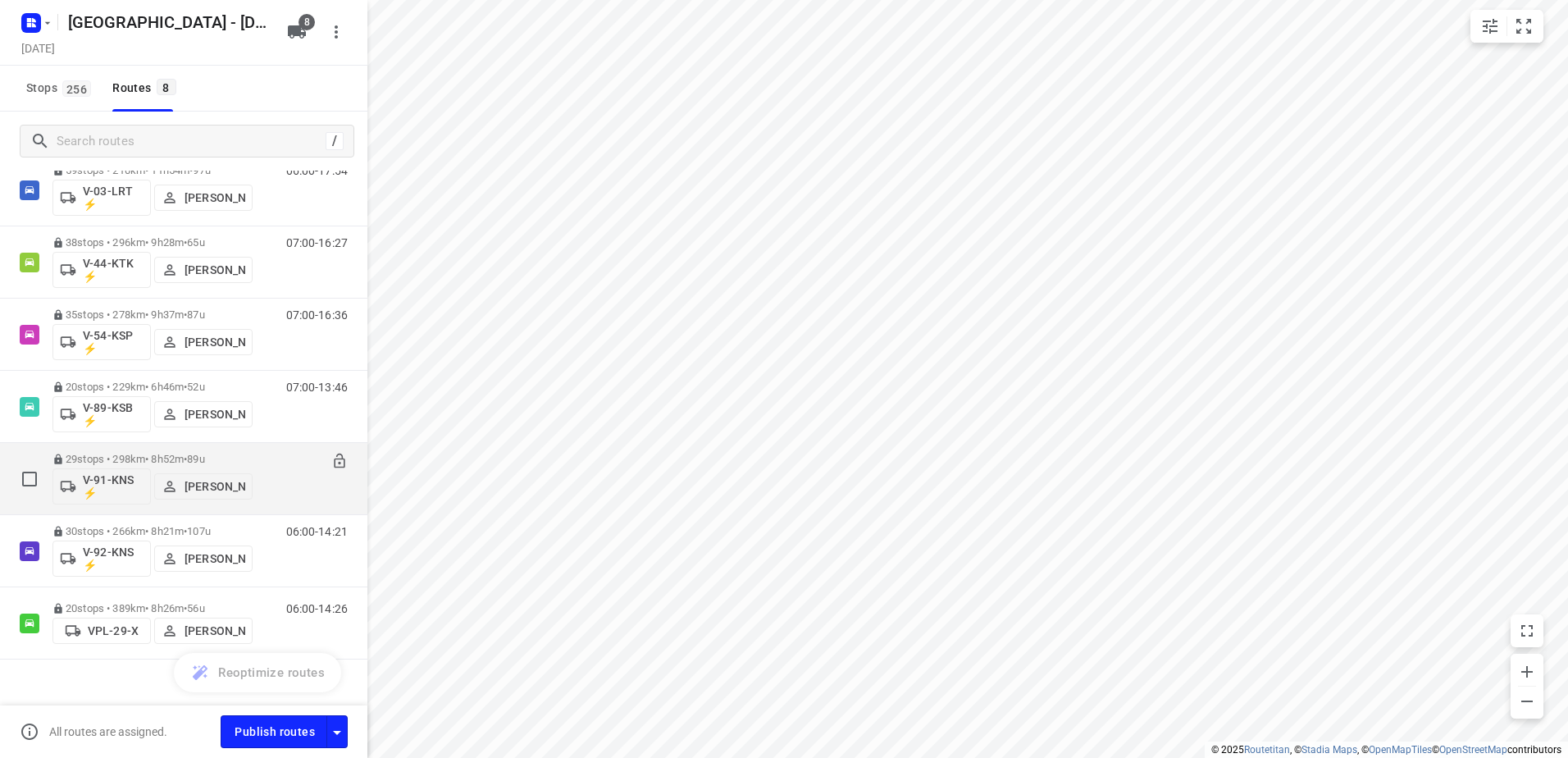
scroll to position [145, 0]
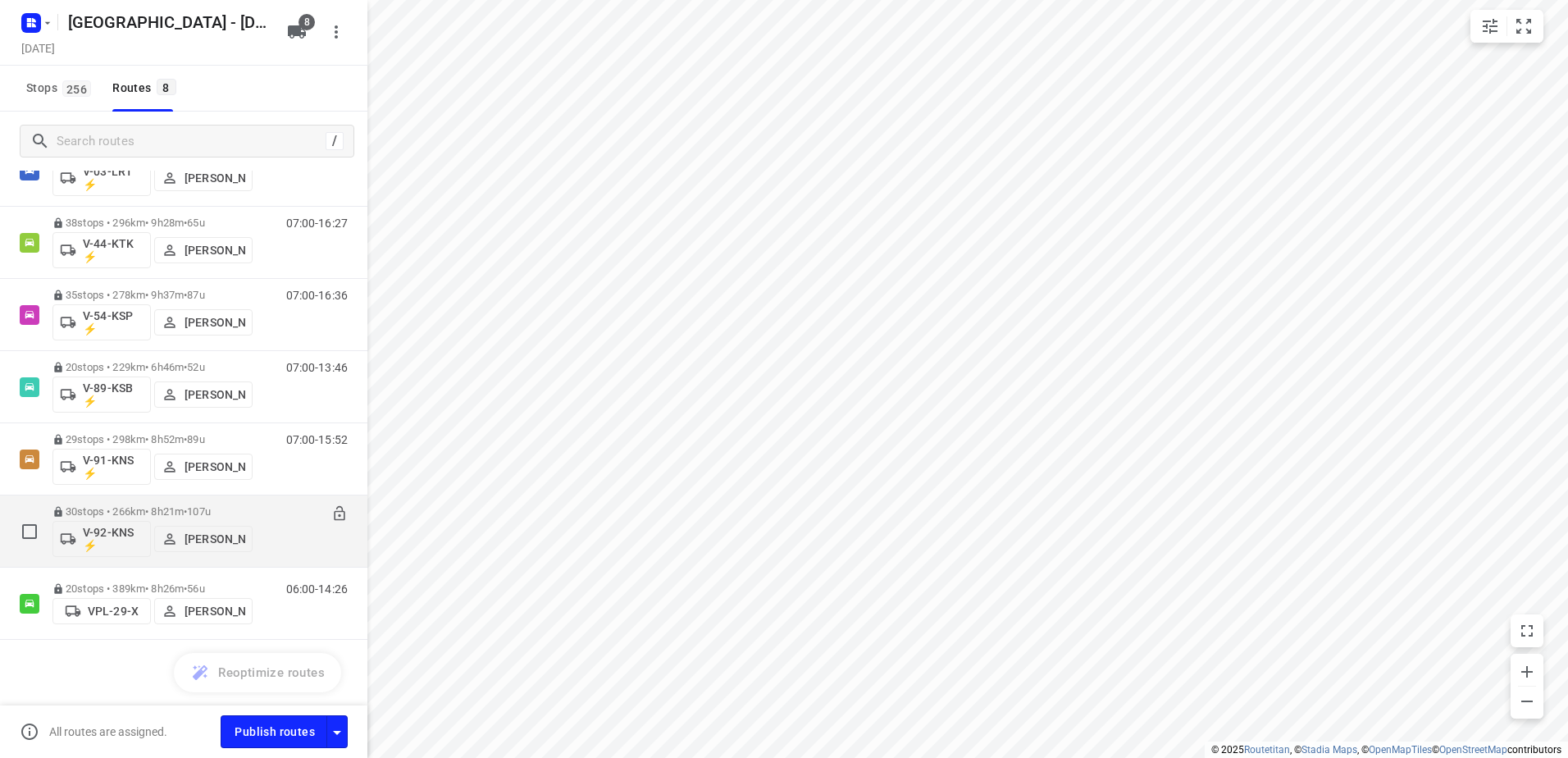
click at [138, 502] on div "30 stops • 266km • 8h21m • 107u V-92-KNS ⚡ Yermo Broekman" at bounding box center [153, 530] width 201 height 68
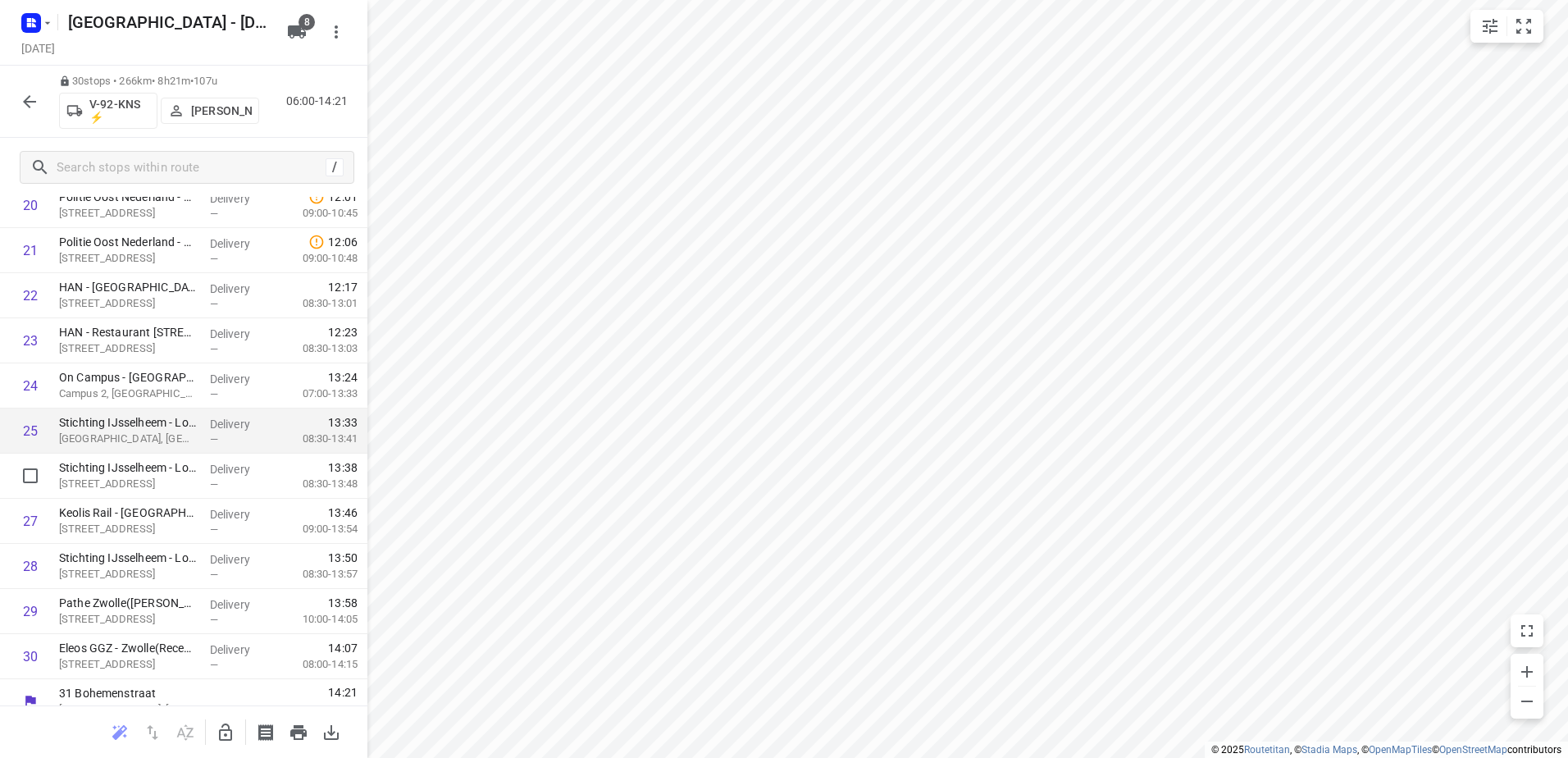
scroll to position [972, 0]
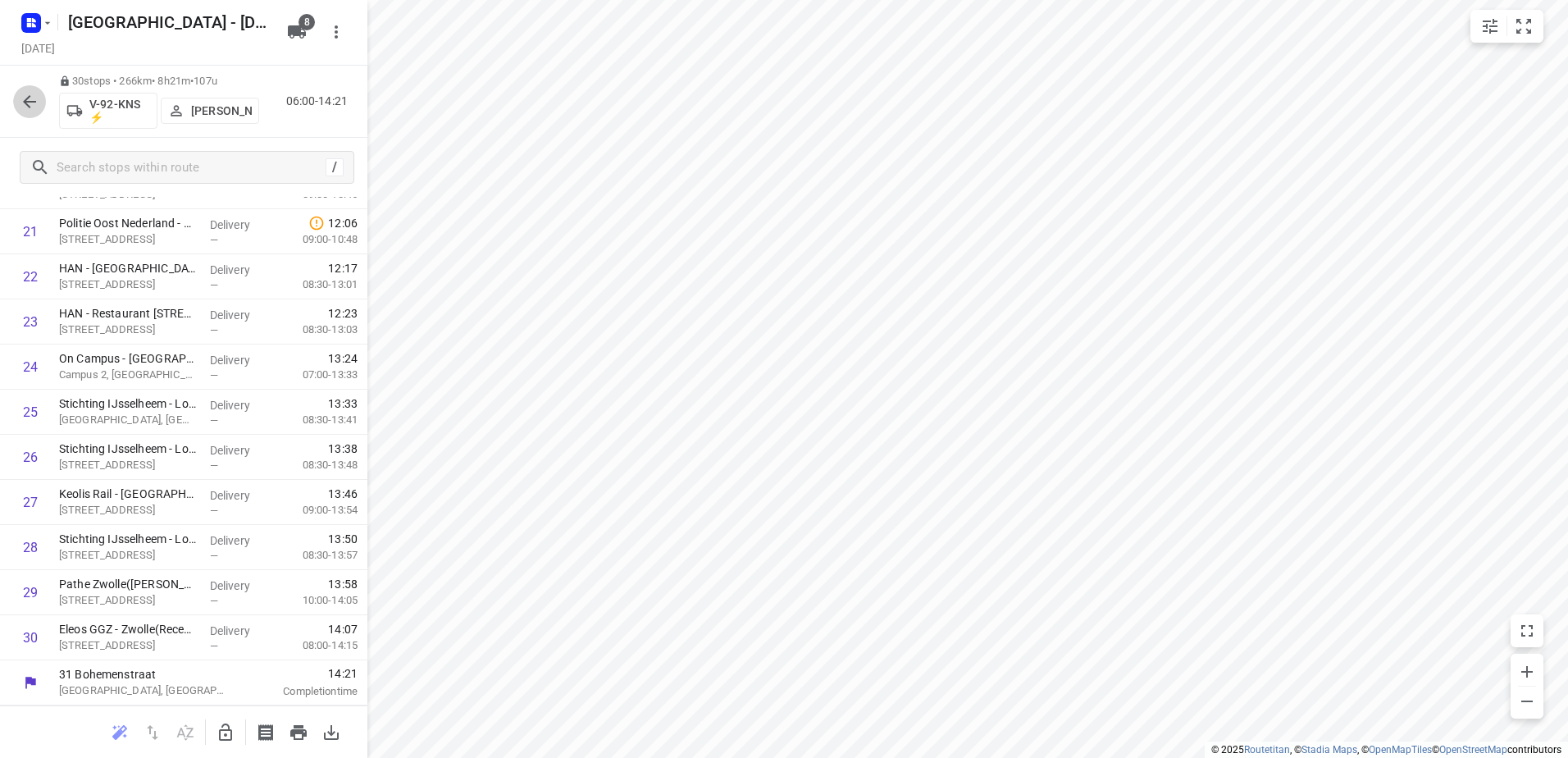
click at [32, 100] on icon "button" at bounding box center [29, 101] width 19 height 19
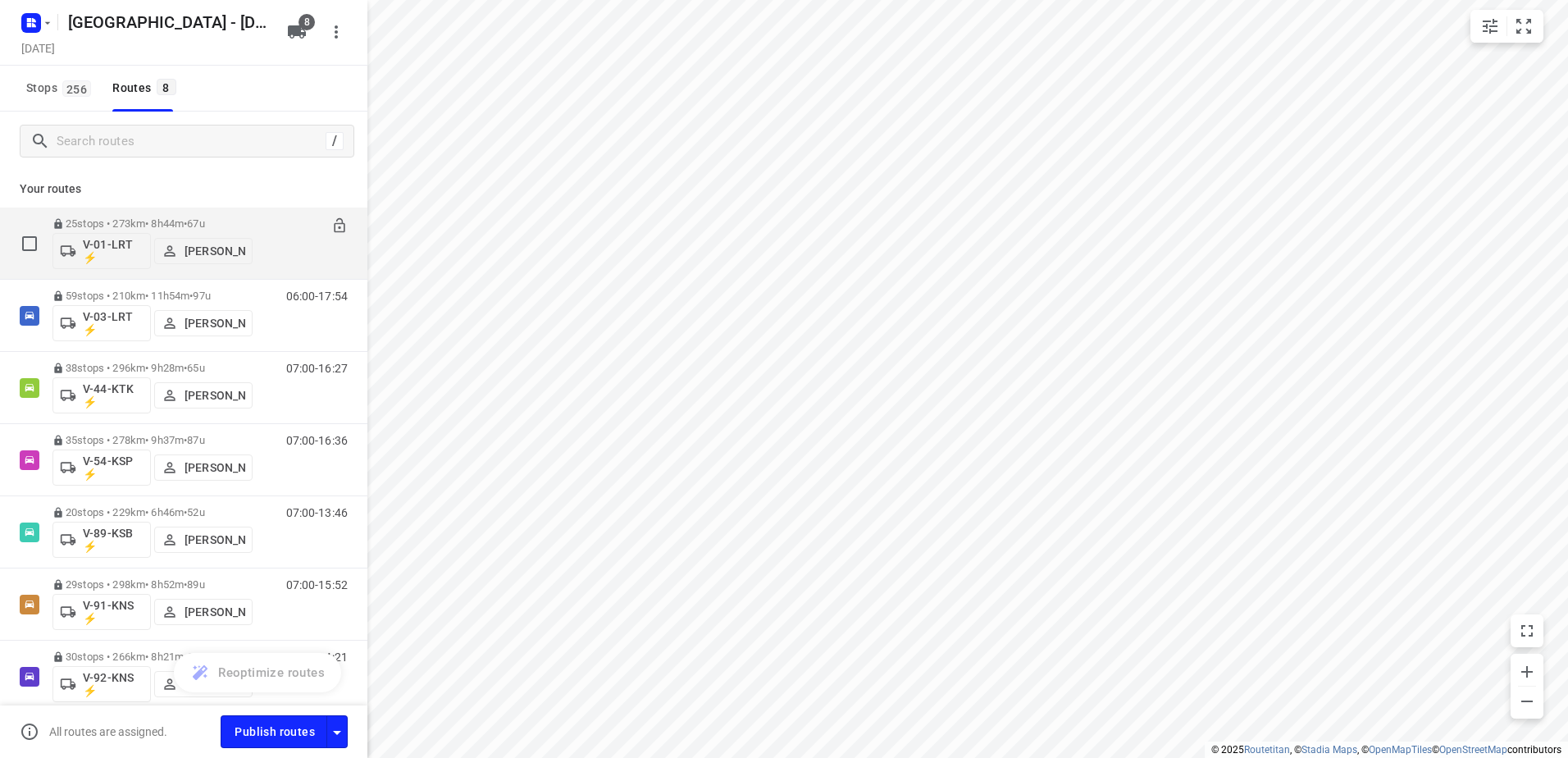
click at [149, 216] on div "25 stops • 273km • 8h44m • 67u V-01-LRT ⚡ Henry Hofmeijer" at bounding box center [153, 243] width 201 height 68
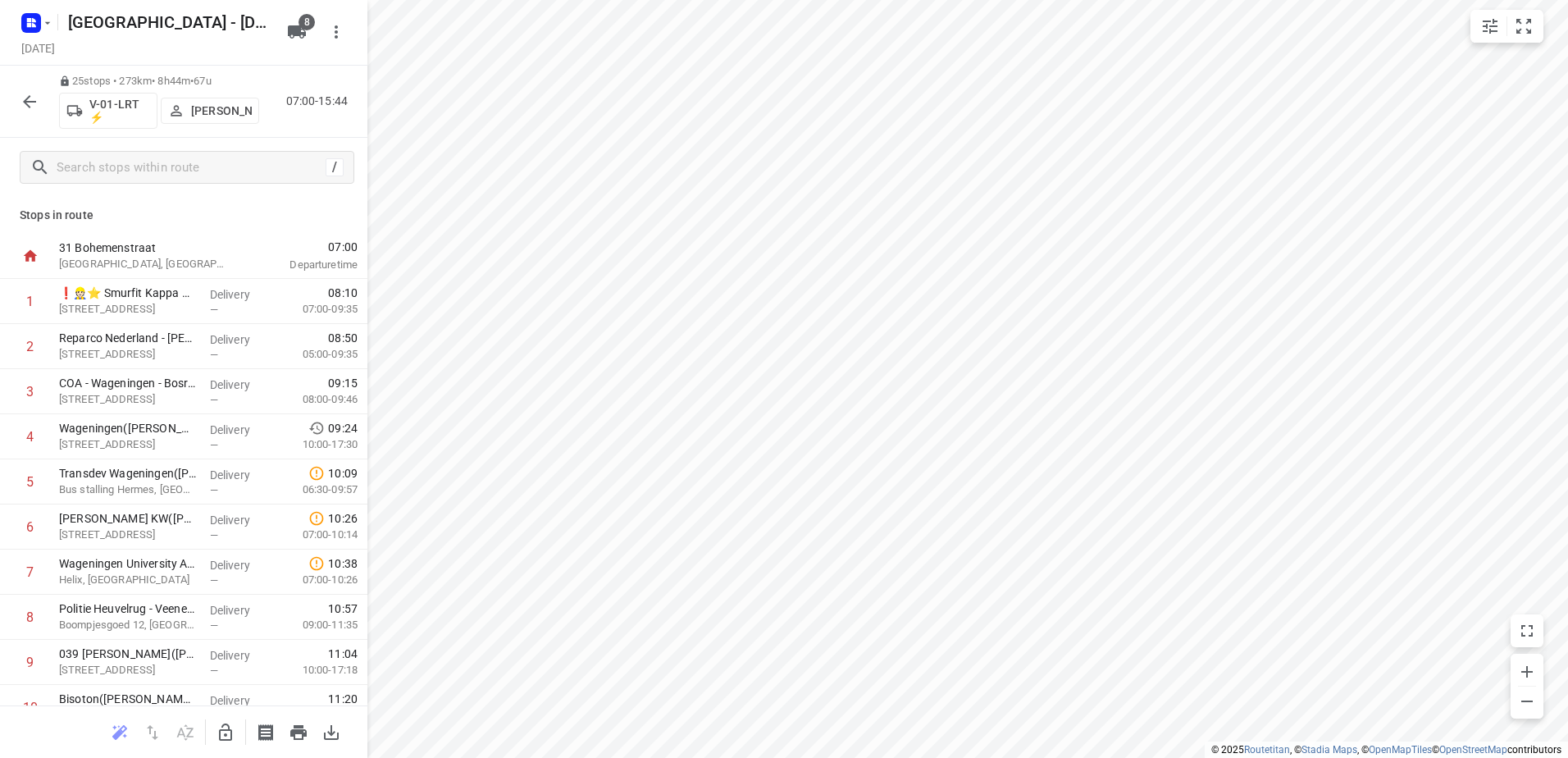
click at [33, 89] on button "button" at bounding box center [29, 101] width 33 height 33
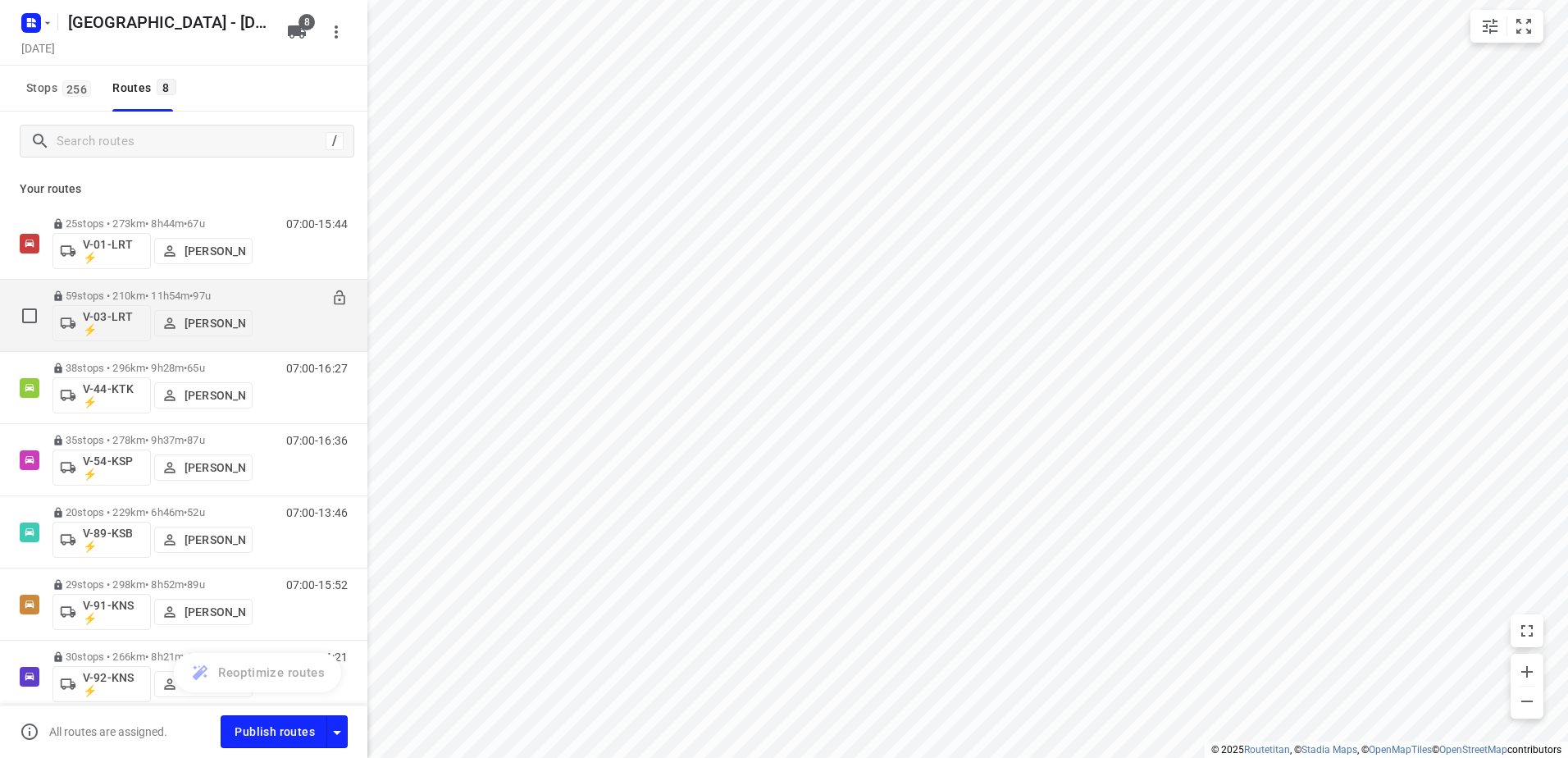
click at [150, 297] on p "59 stops • 210km • 11h54m • 97u" at bounding box center [153, 295] width 201 height 12
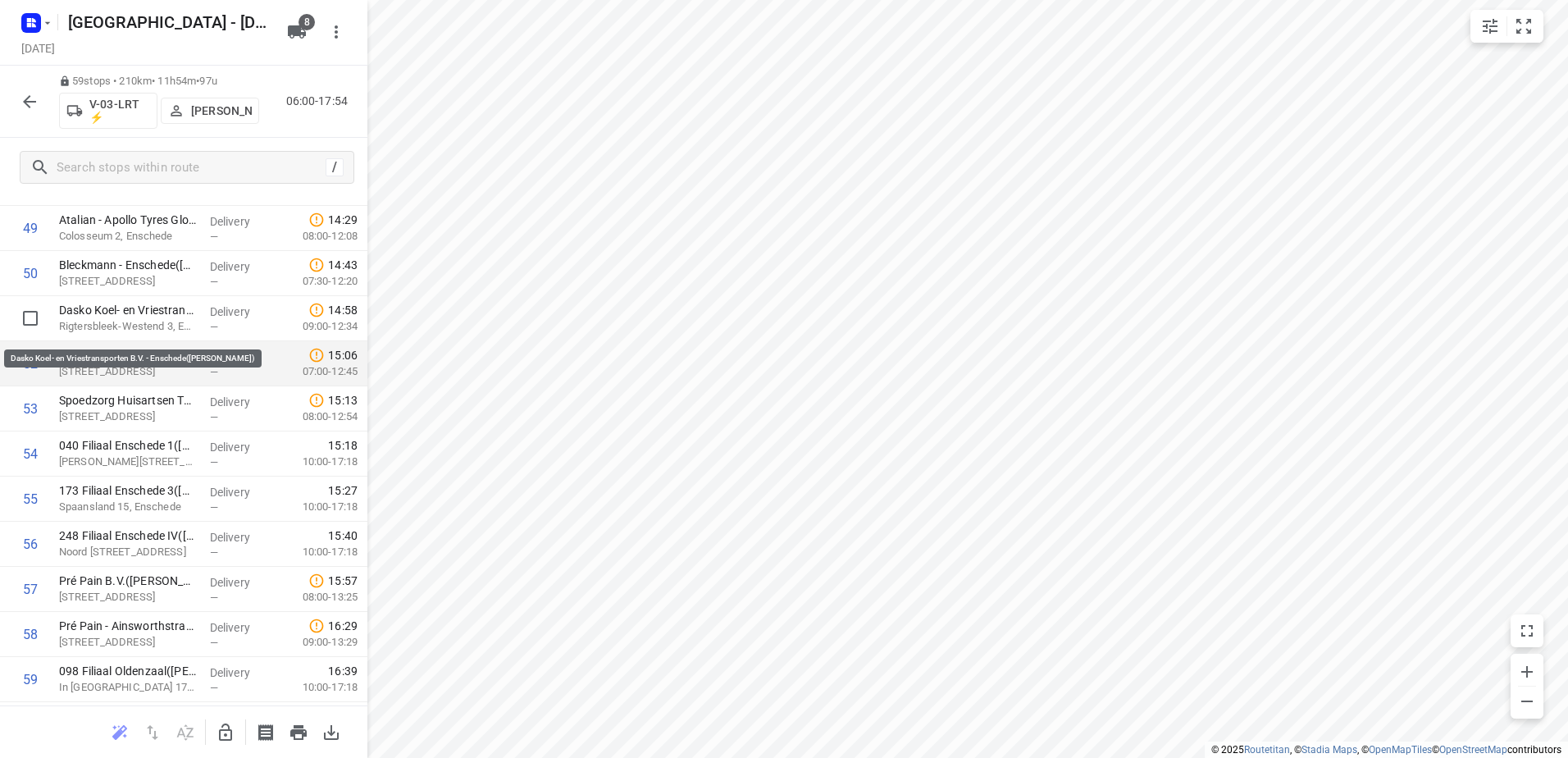
scroll to position [2280, 0]
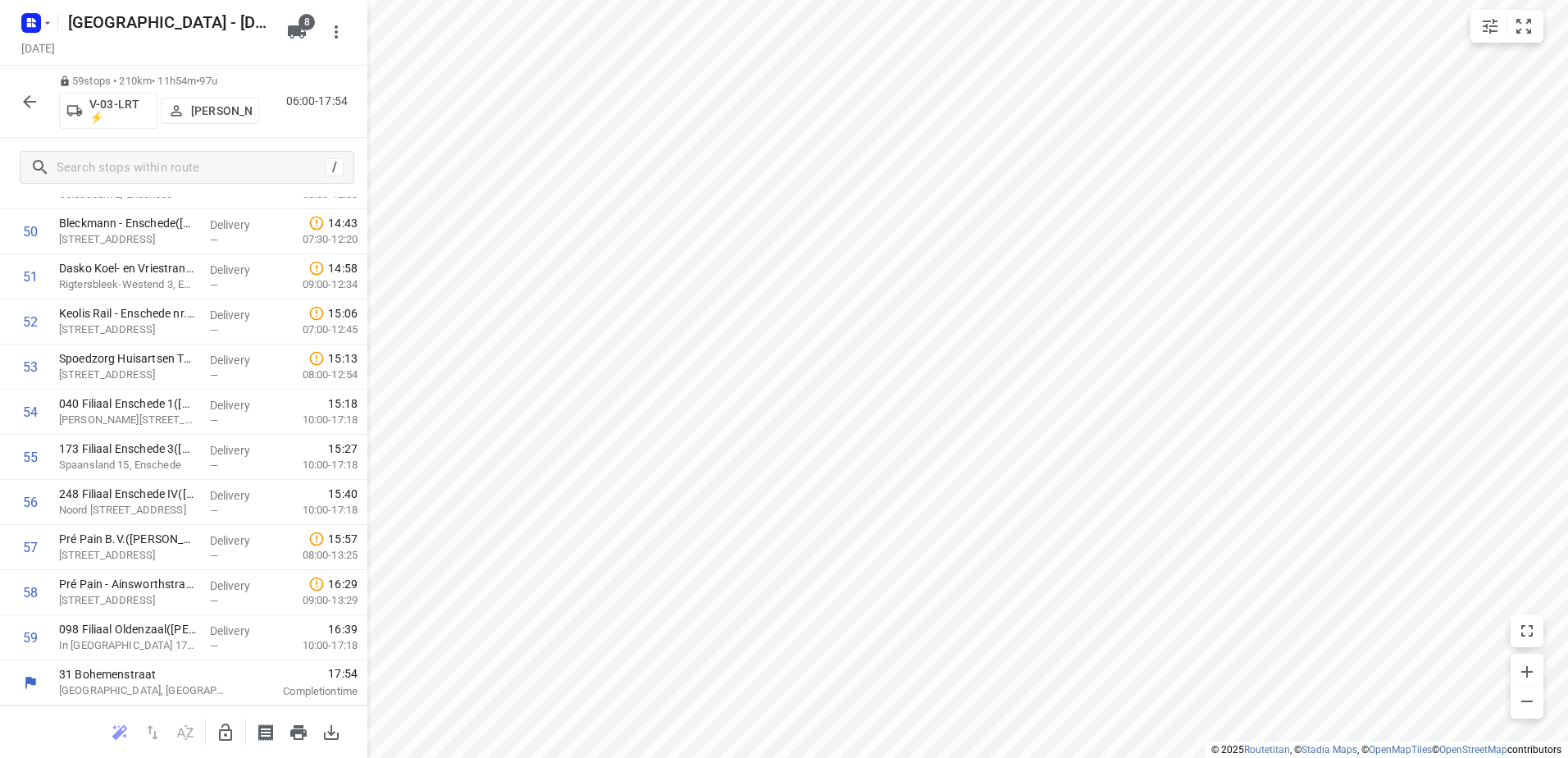
click at [32, 98] on icon "button" at bounding box center [29, 101] width 19 height 19
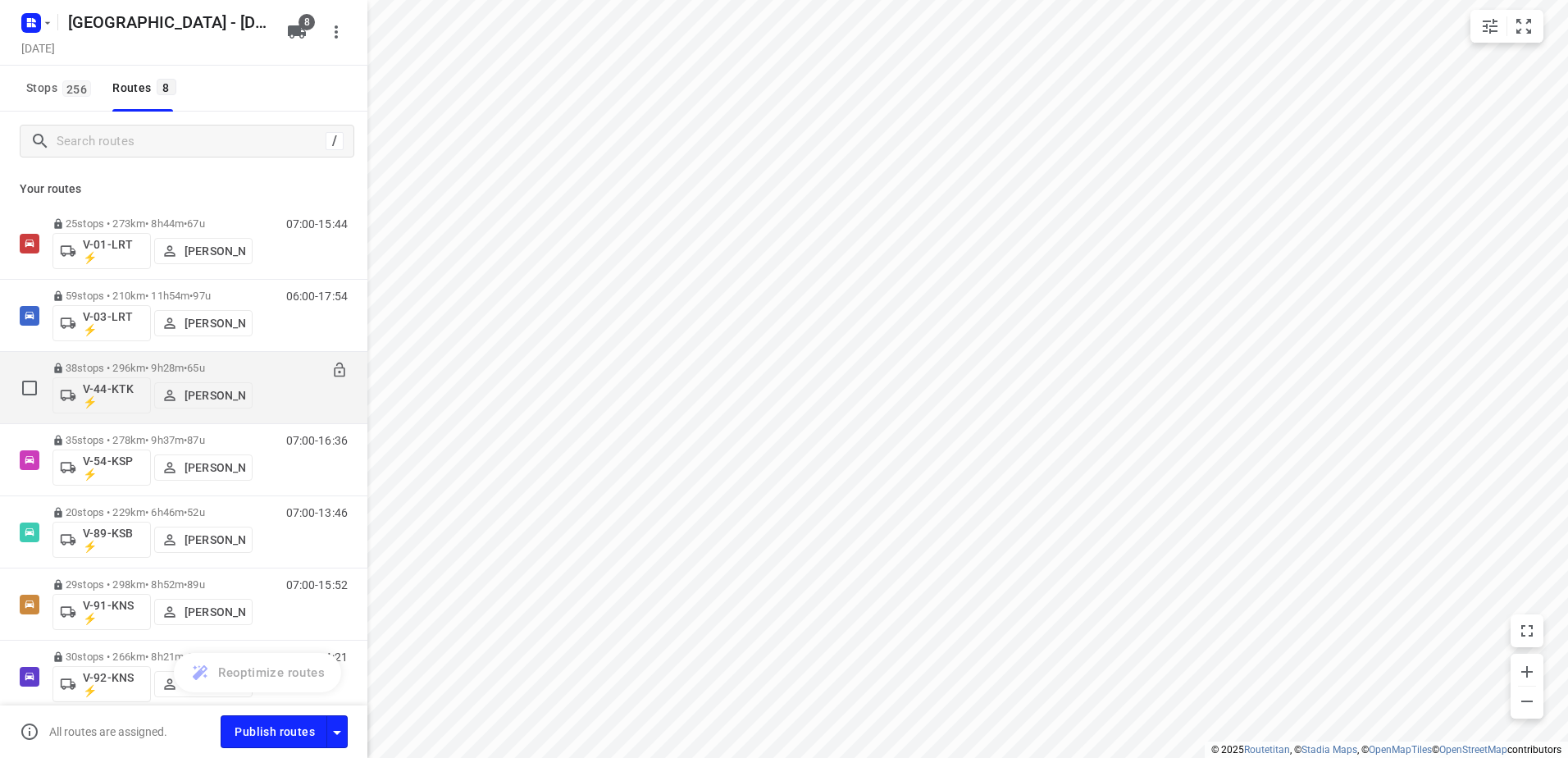
click at [147, 360] on div "38 stops • 296km • 9h28m • 65u V-44-KTK ⚡ Gera van de Vreugde" at bounding box center [153, 387] width 201 height 68
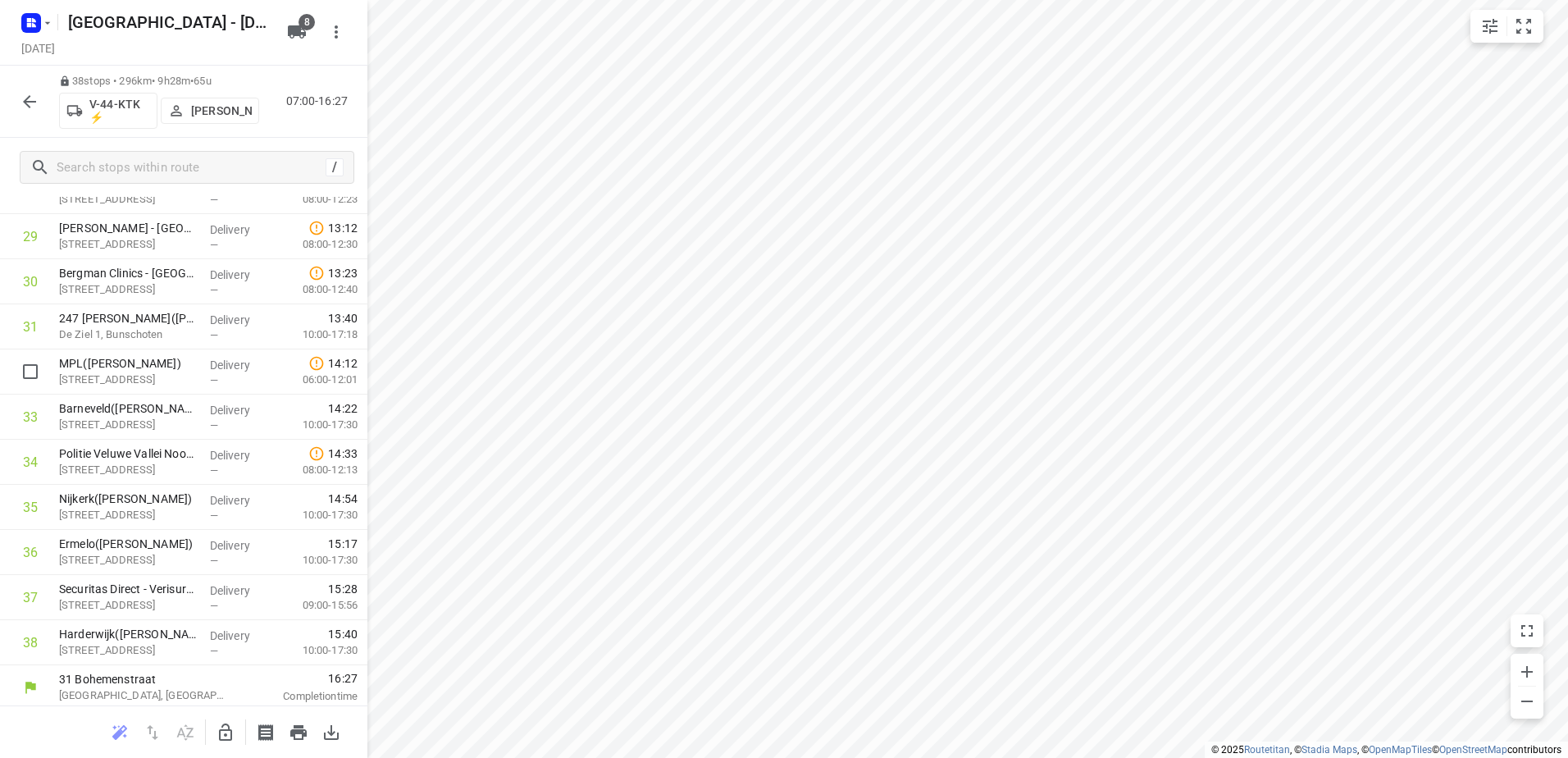
scroll to position [1333, 0]
click at [36, 102] on icon "button" at bounding box center [29, 101] width 13 height 13
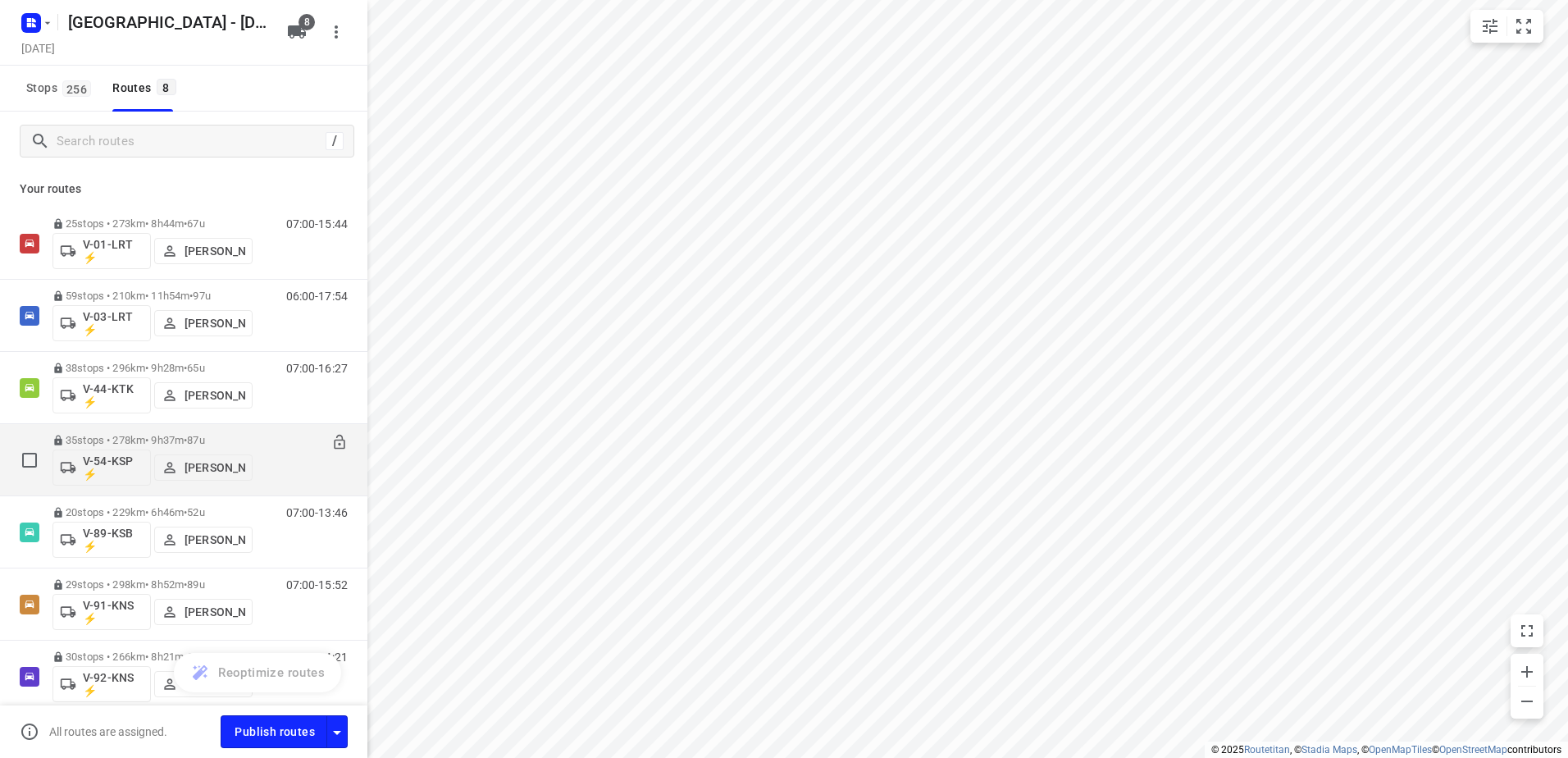
click at [155, 442] on p "35 stops • 278km • 9h37m • 87u" at bounding box center [153, 440] width 201 height 12
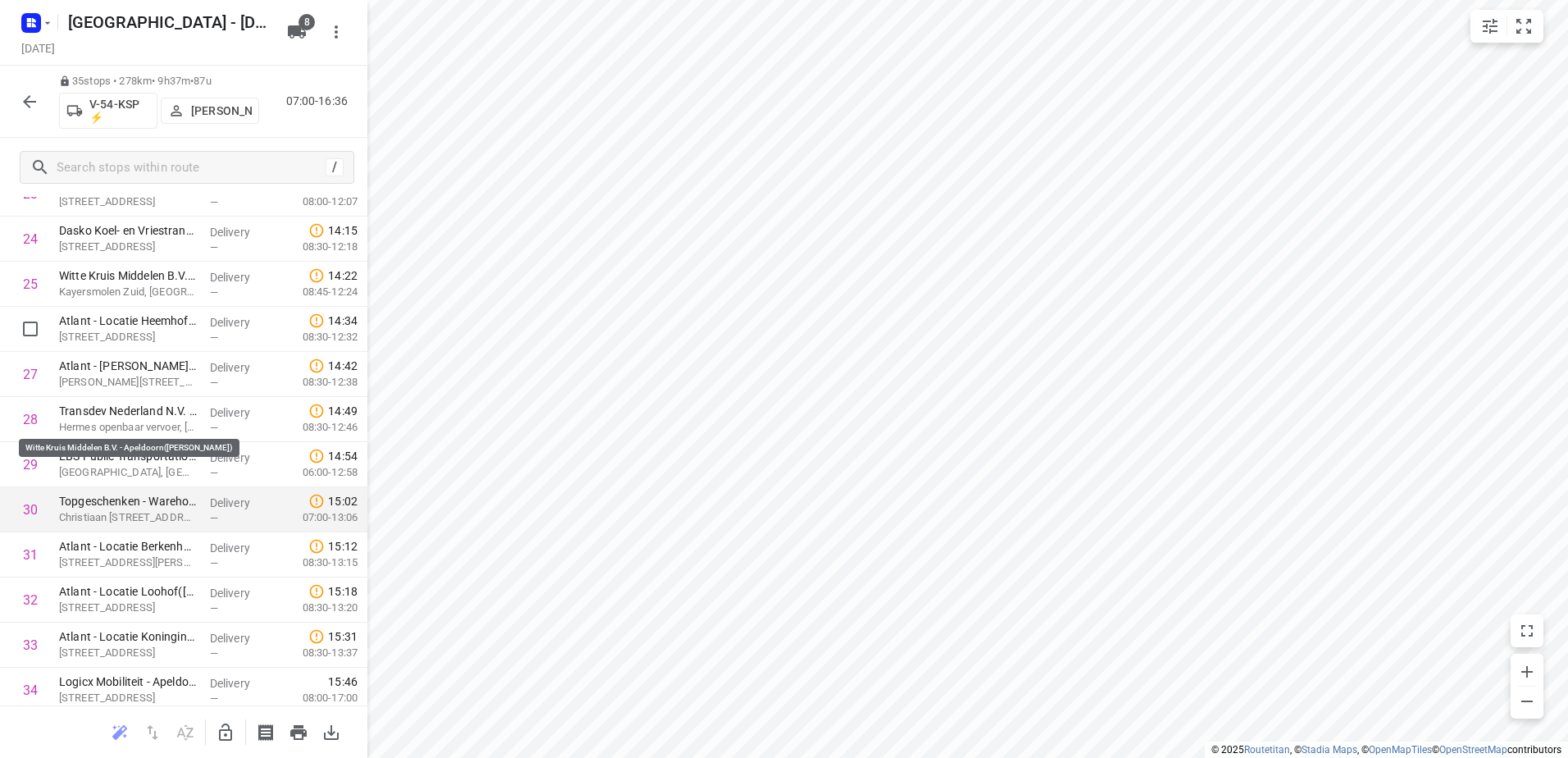
scroll to position [1198, 0]
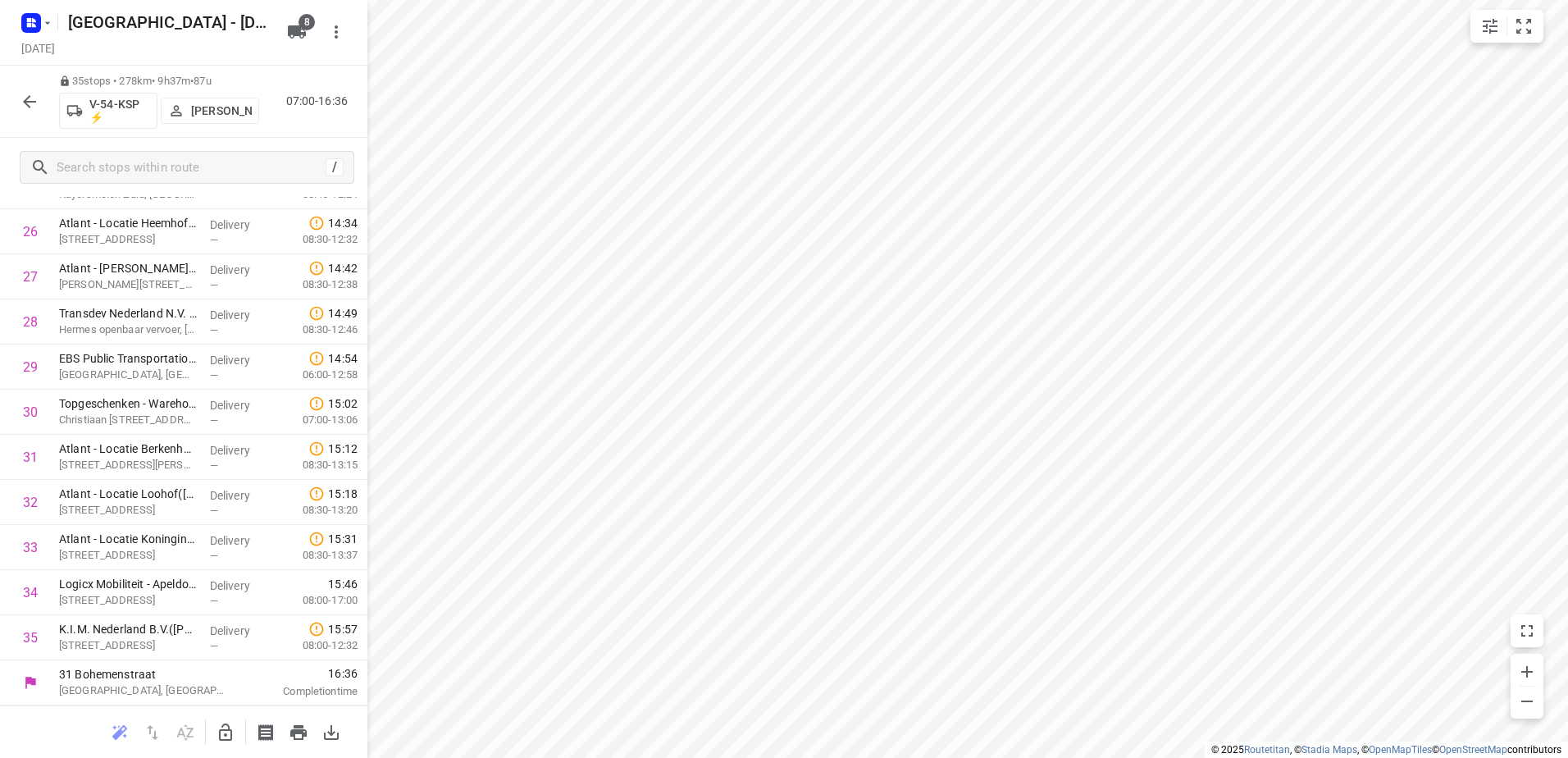
click at [38, 104] on icon "button" at bounding box center [29, 101] width 19 height 19
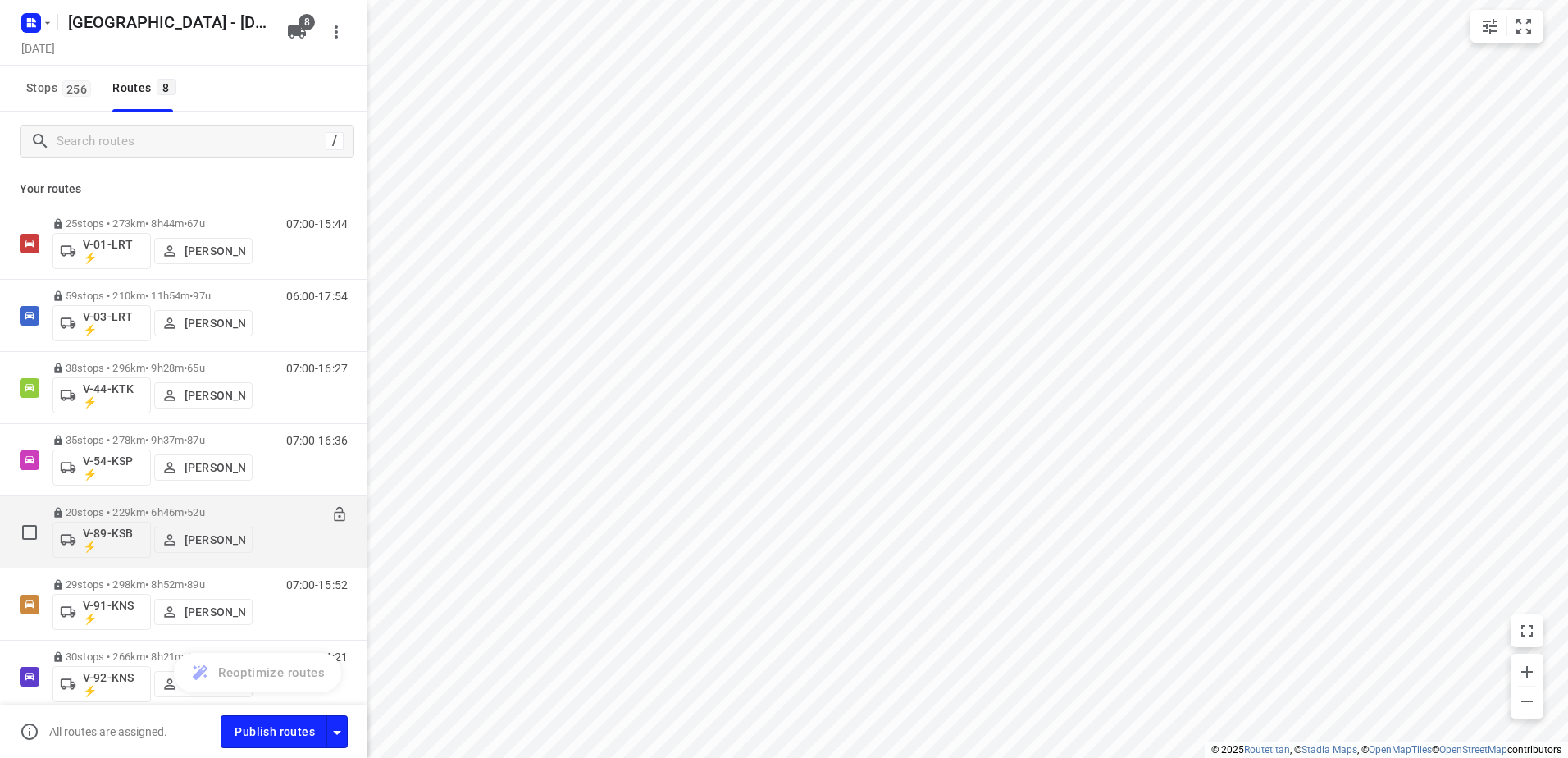
click at [150, 504] on div "20 stops • 229km • 6h46m • 52u V-89-KSB ⚡ Harco Wattimena" at bounding box center [153, 531] width 201 height 68
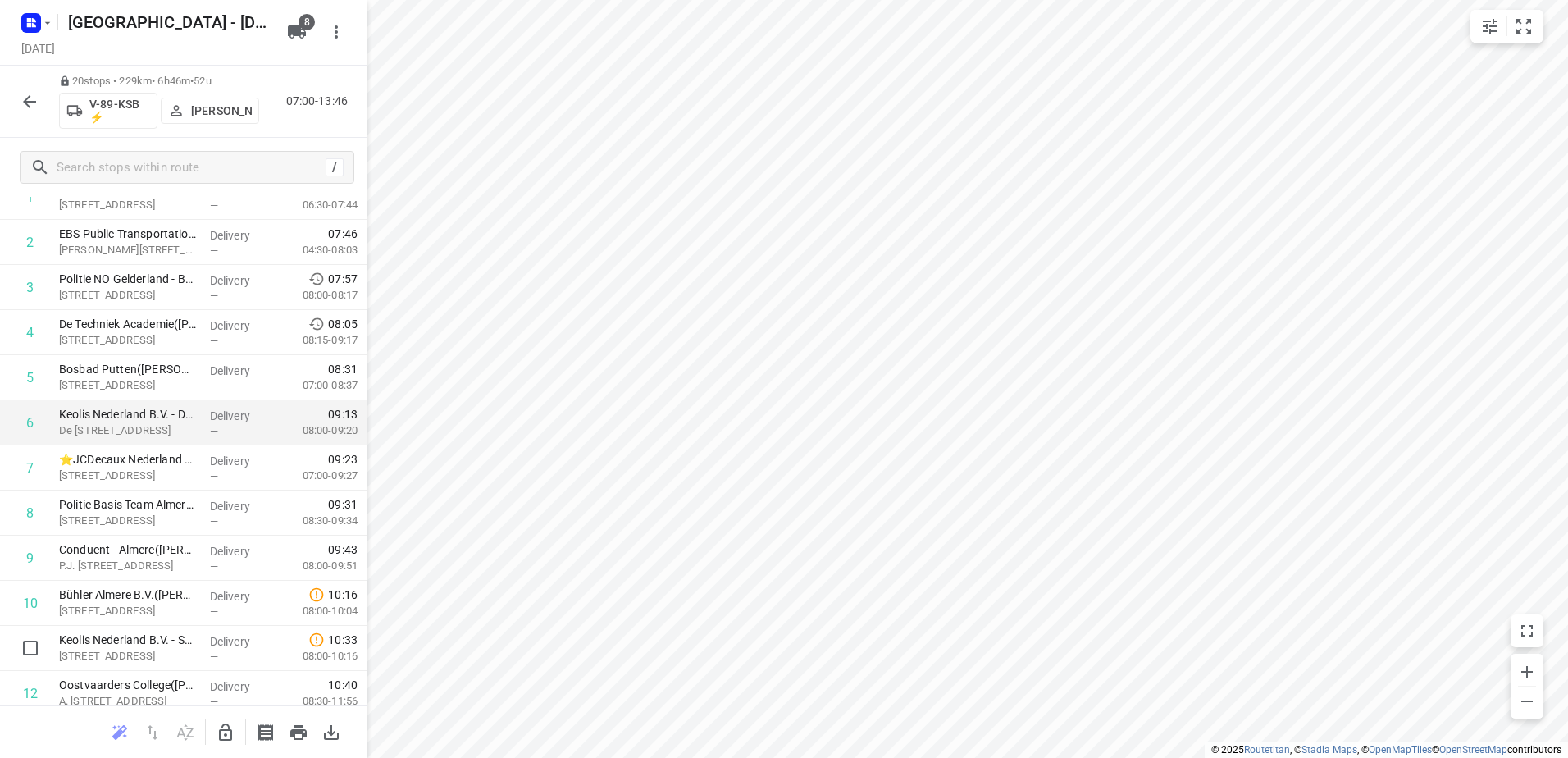
scroll to position [0, 0]
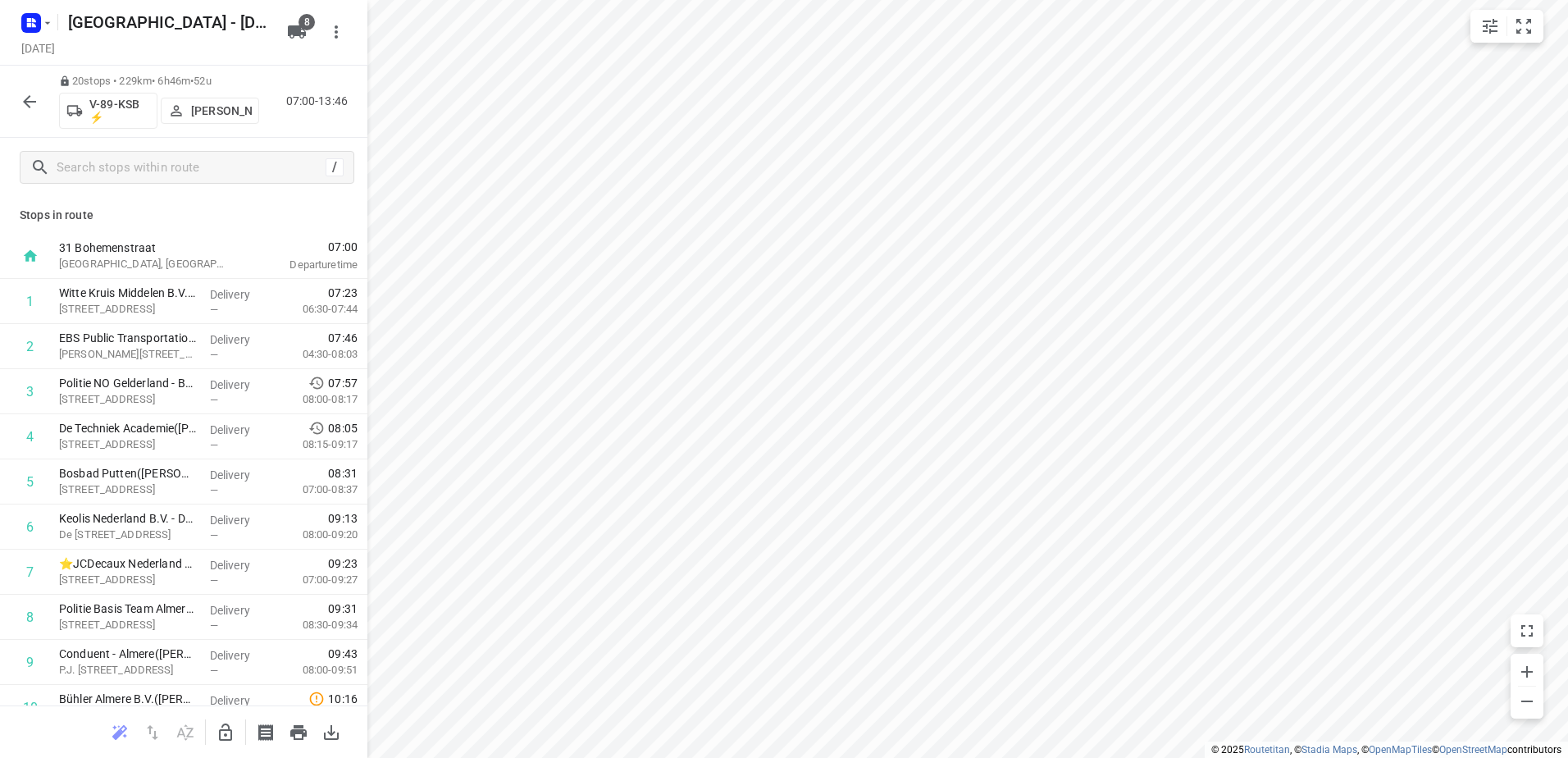
click at [33, 106] on icon "button" at bounding box center [29, 101] width 19 height 19
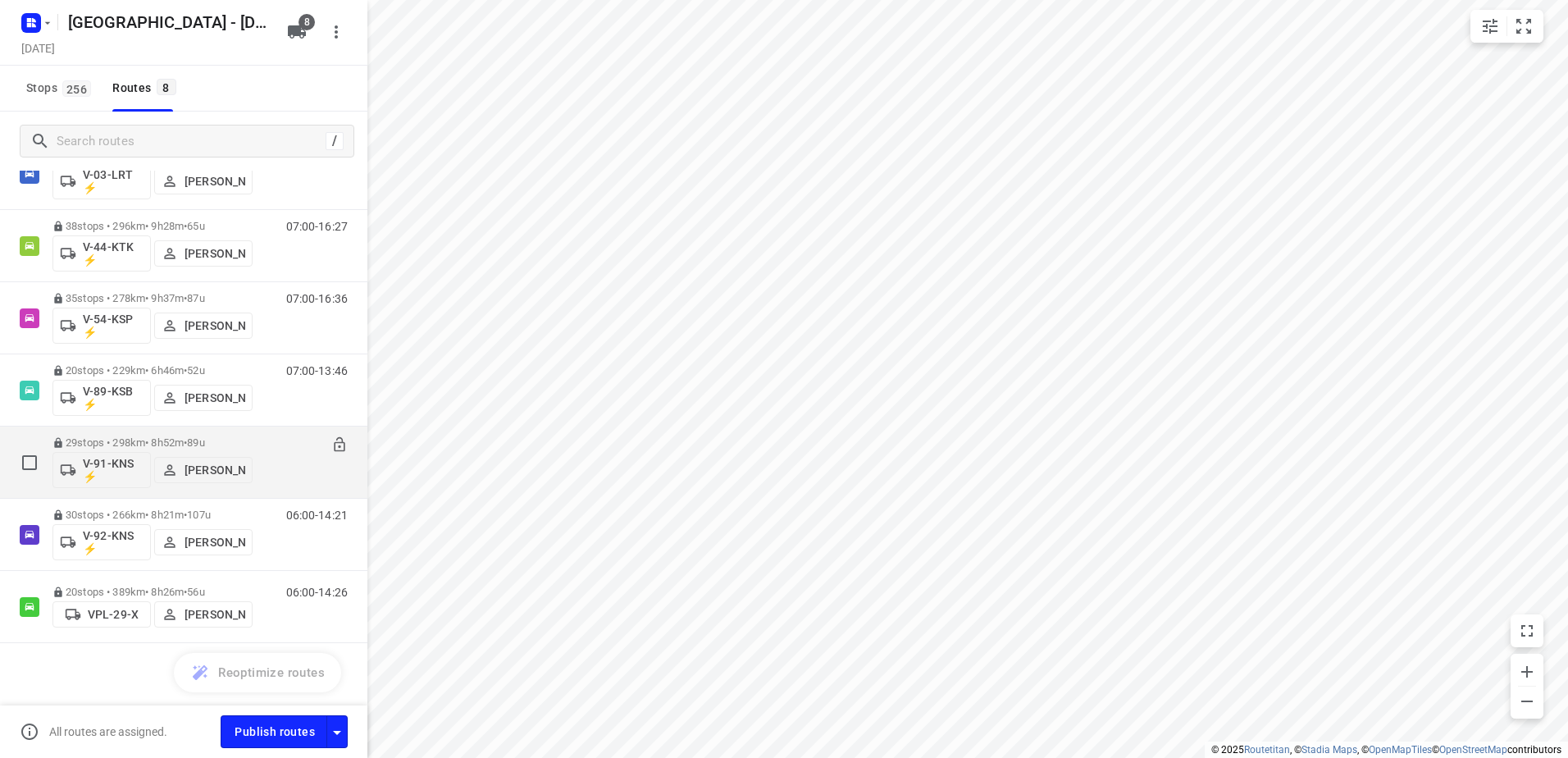
scroll to position [145, 0]
click at [266, 444] on div "07:00-15:52" at bounding box center [306, 463] width 82 height 60
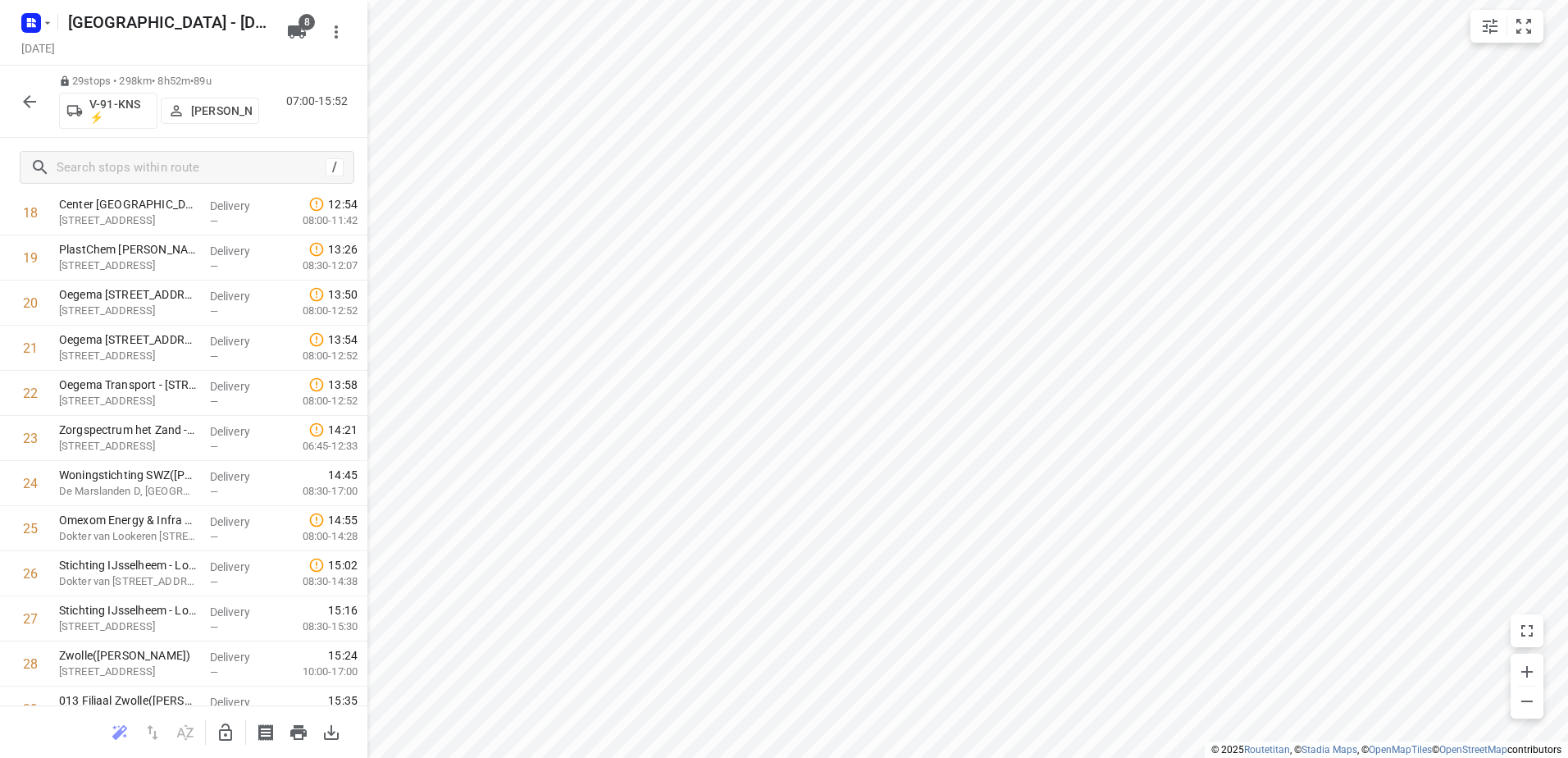
scroll to position [927, 0]
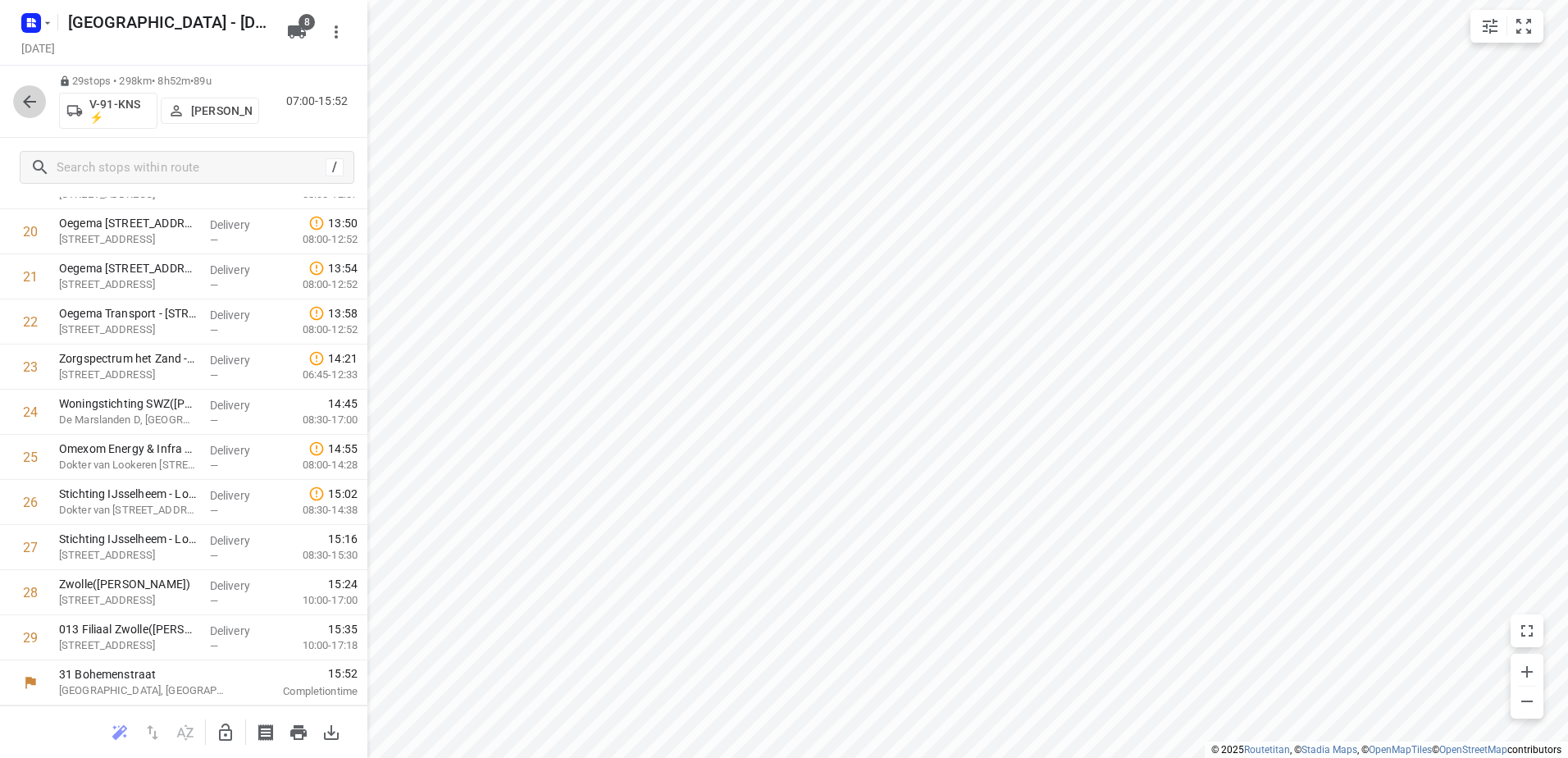
click at [36, 98] on icon "button" at bounding box center [29, 101] width 19 height 19
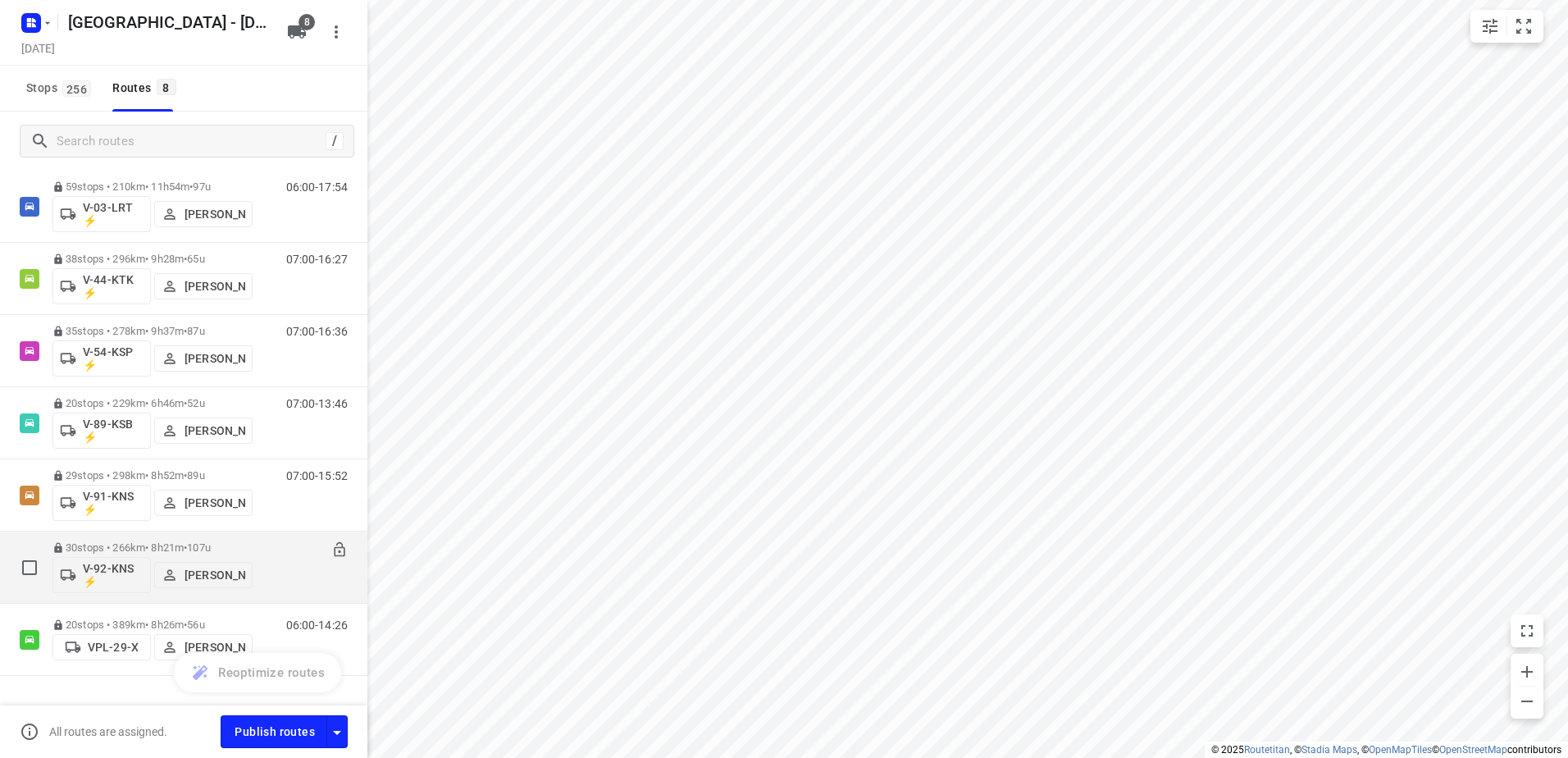
scroll to position [145, 0]
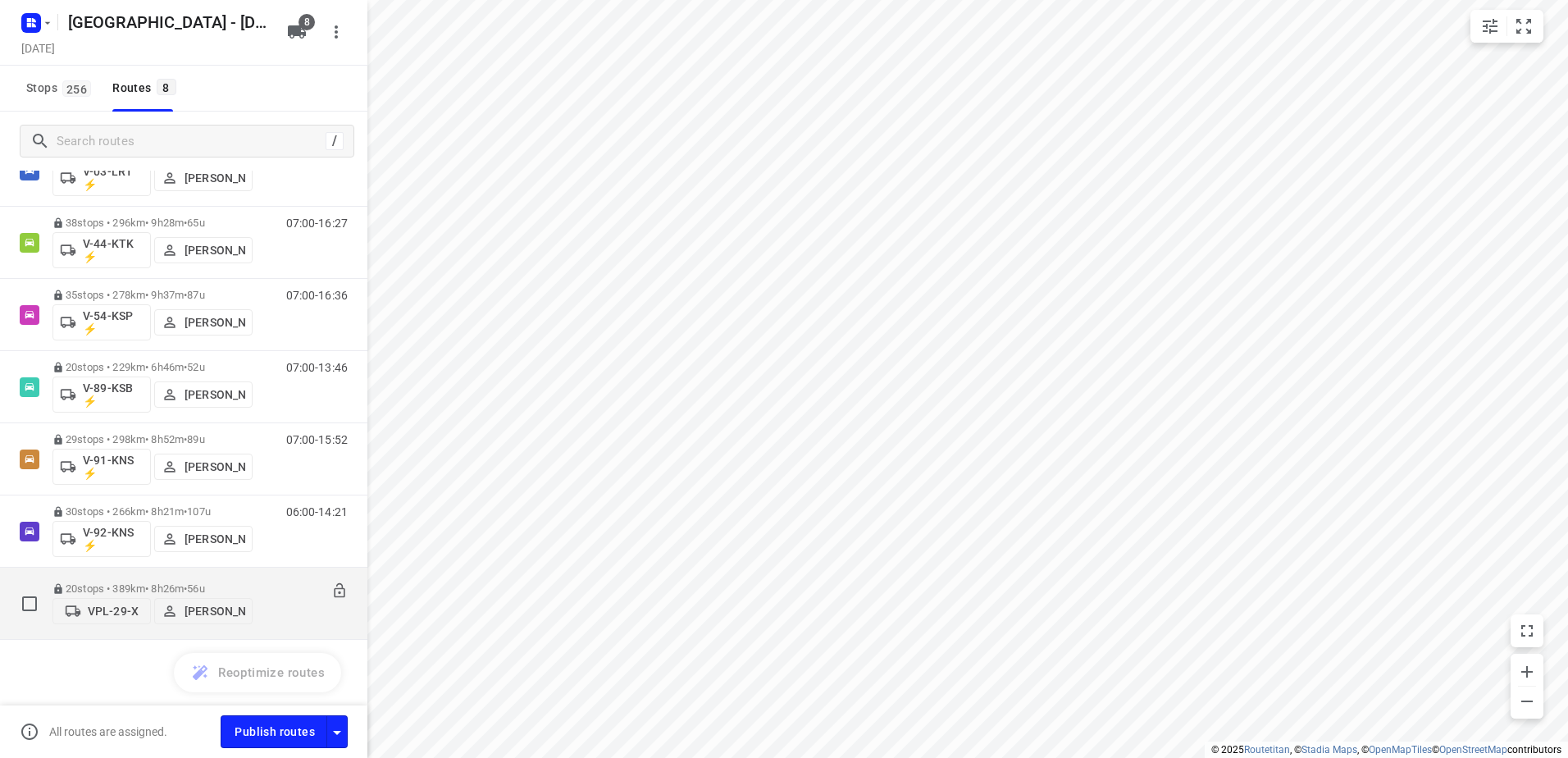
click at [139, 576] on div "20 stops • 389km • 8h26m • 56u VPL-29-X Alex Tryfonov" at bounding box center [153, 603] width 201 height 58
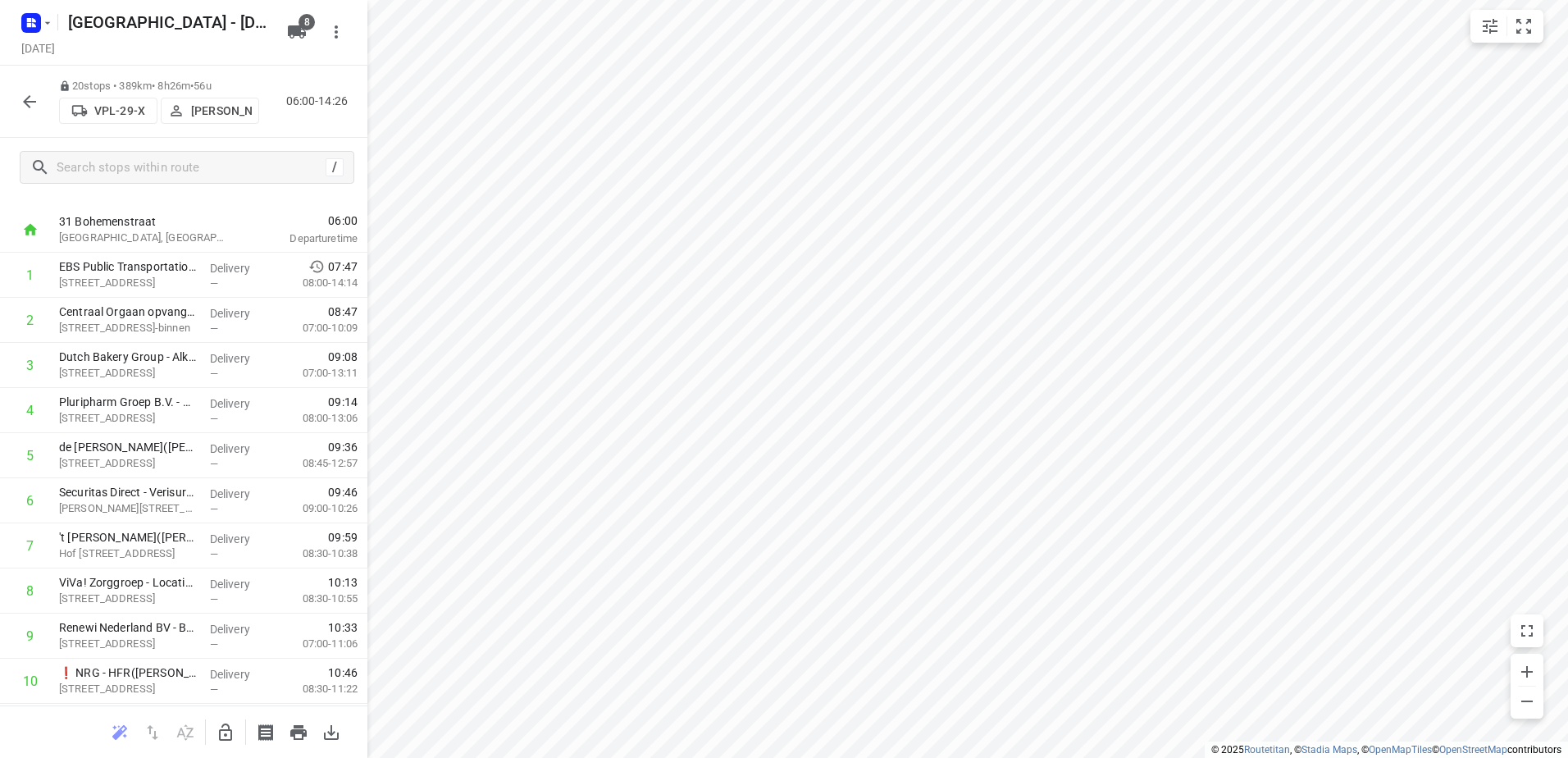
scroll to position [0, 0]
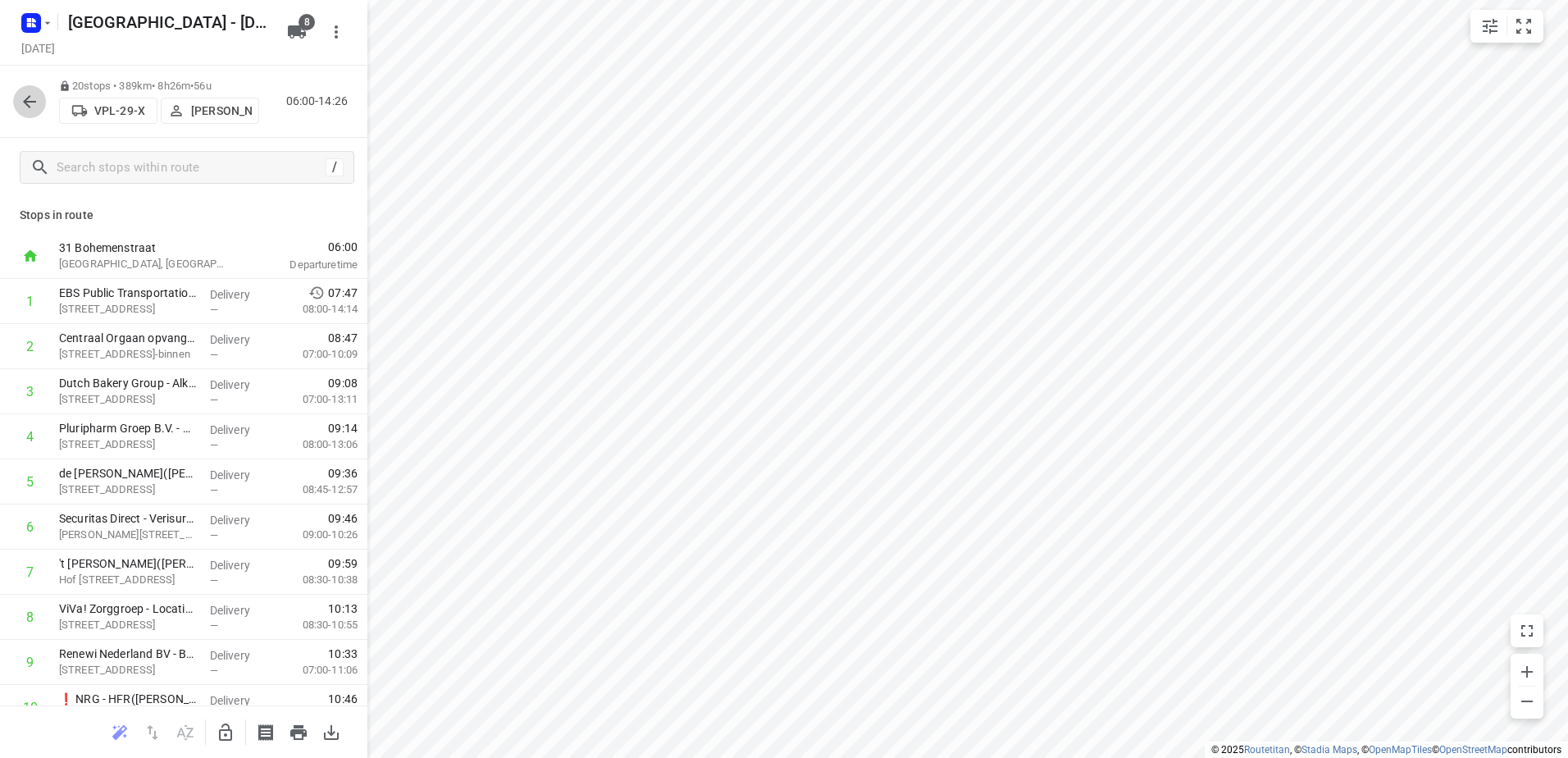
click at [31, 95] on icon "button" at bounding box center [29, 101] width 19 height 19
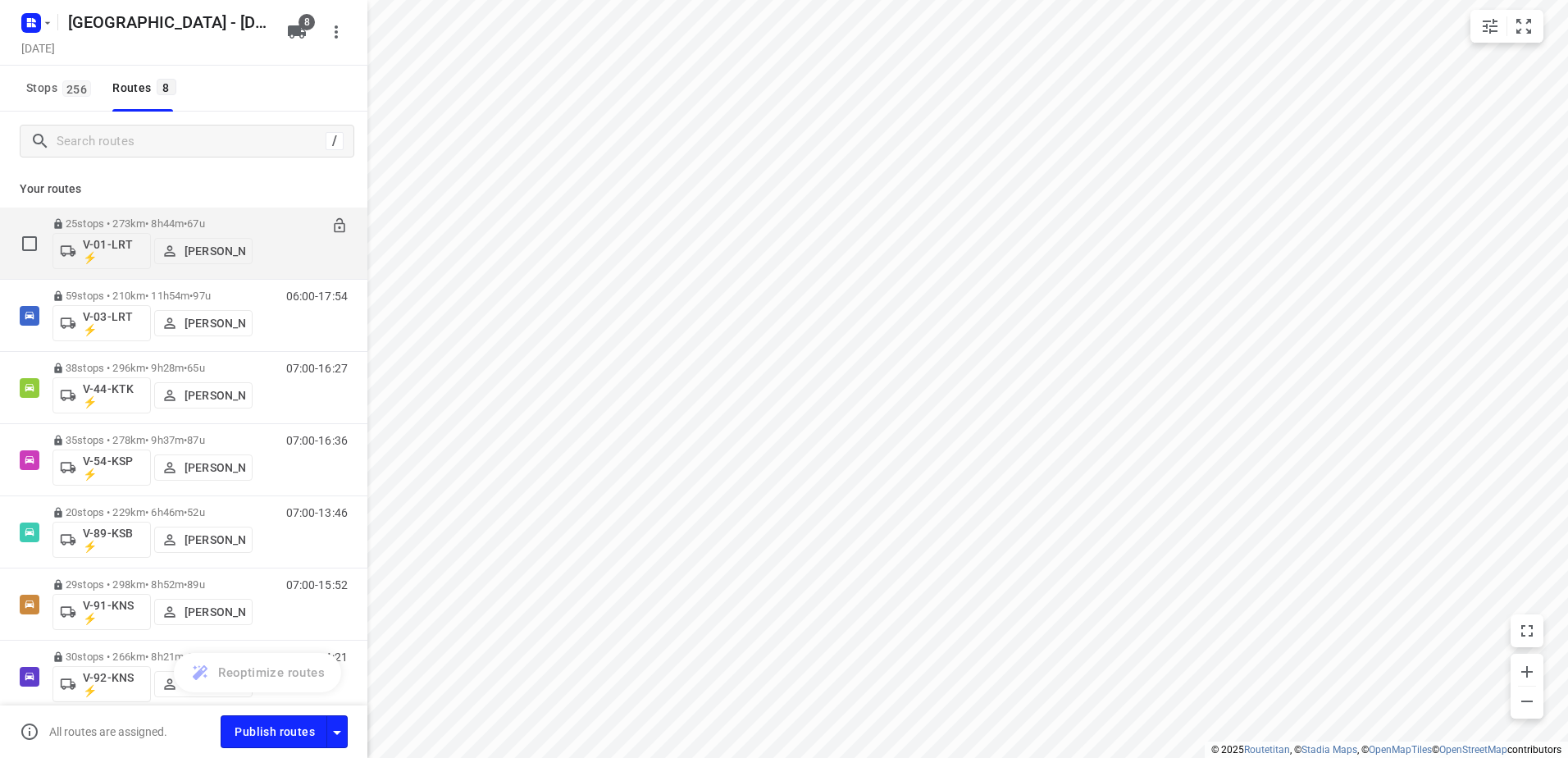
click at [210, 213] on div "25 stops • 273km • 8h44m • 67u V-01-LRT ⚡ Henry Hofmeijer" at bounding box center [153, 243] width 201 height 68
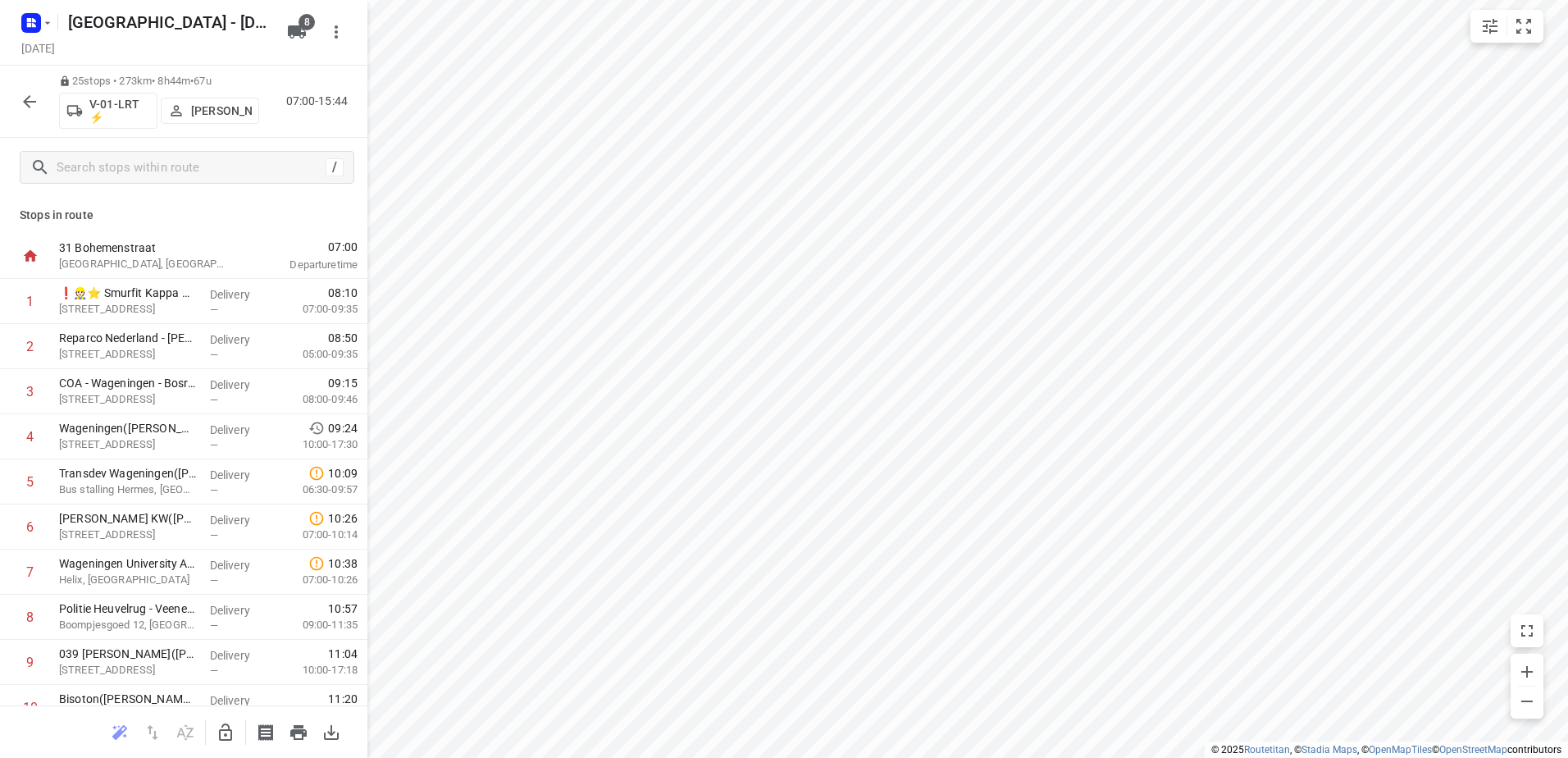
click at [37, 105] on icon "button" at bounding box center [29, 101] width 19 height 19
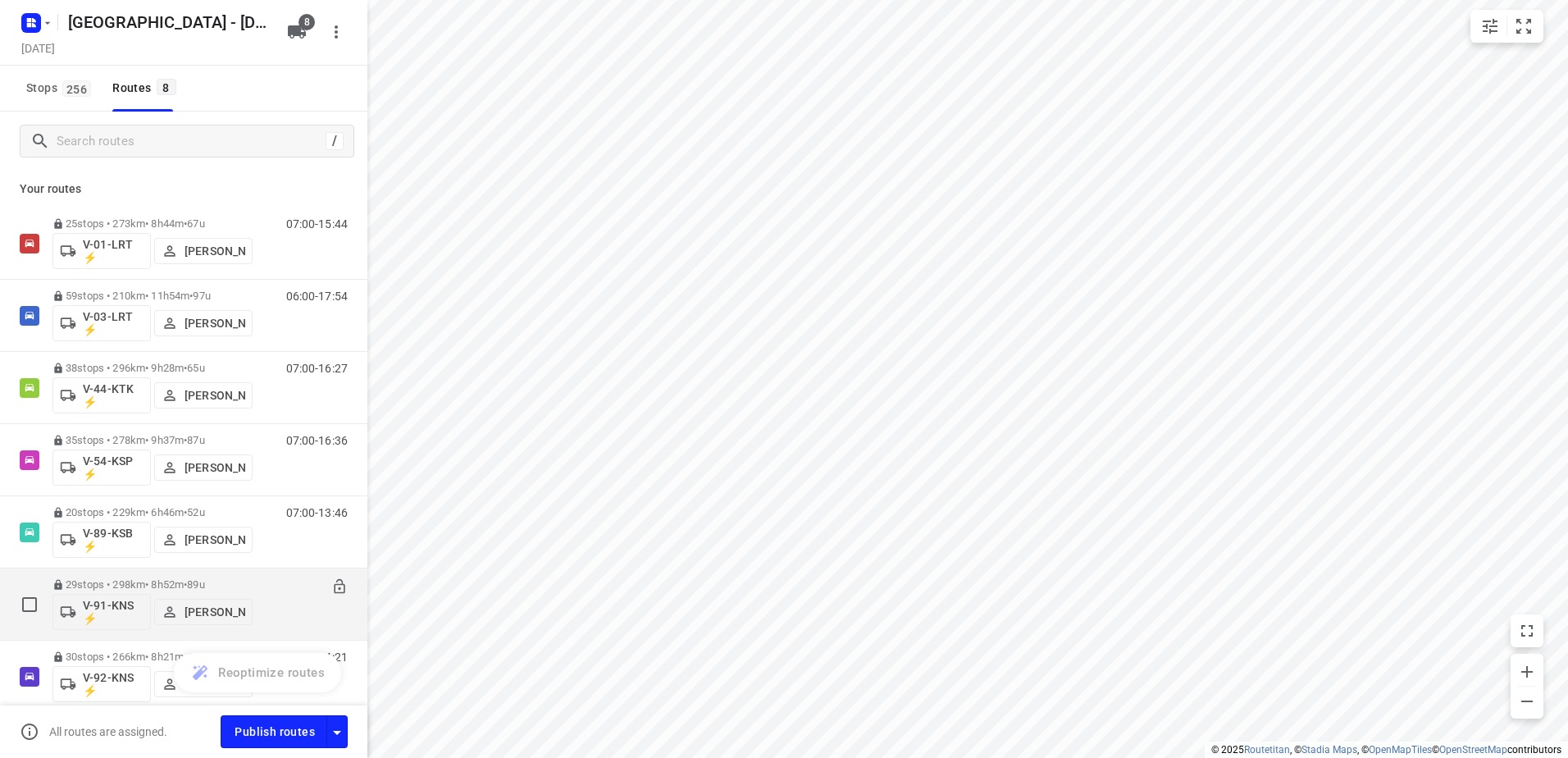
click at [234, 585] on p "29 stops • 298km • 8h52m • 89u" at bounding box center [153, 585] width 201 height 12
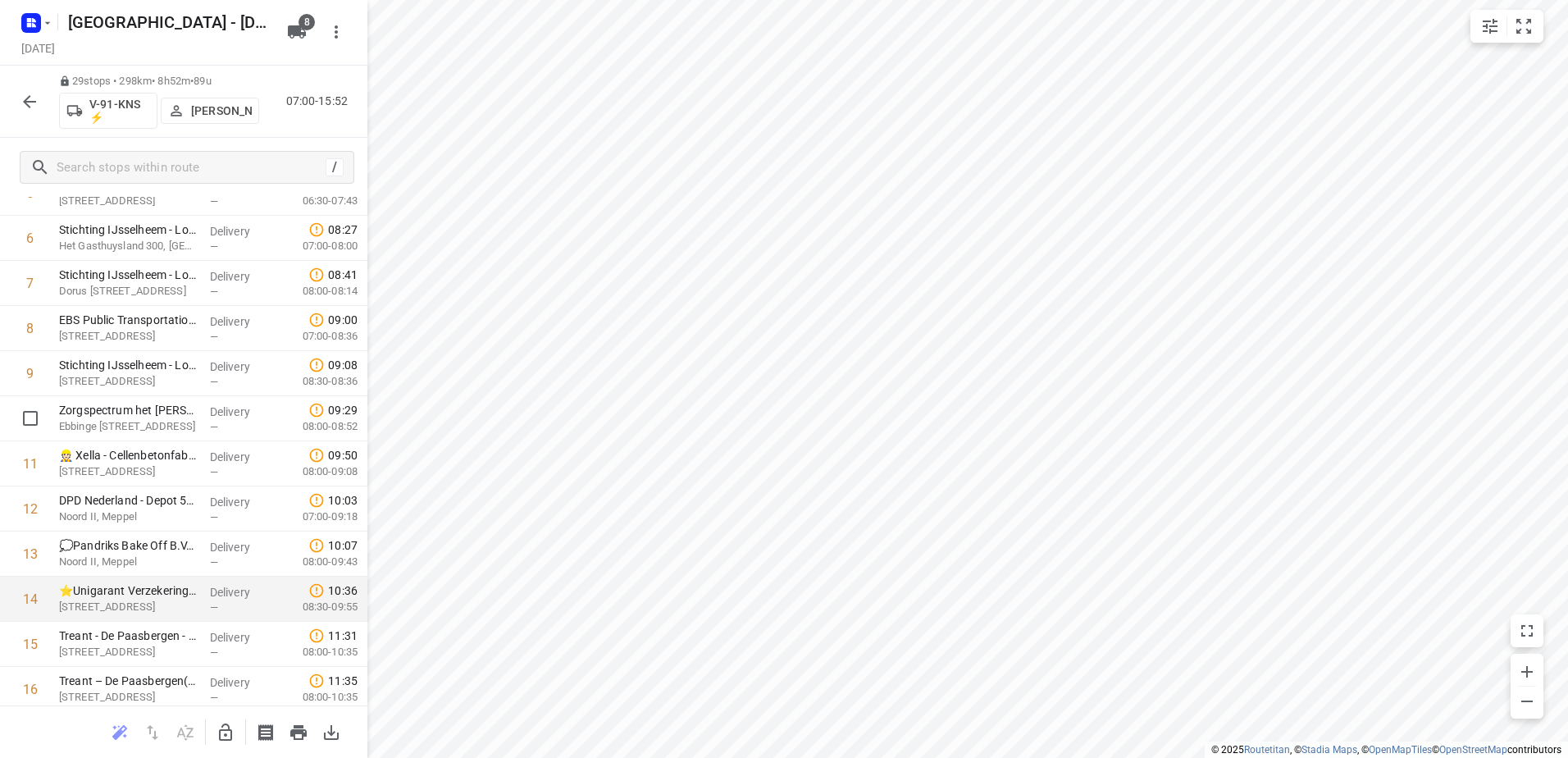
scroll to position [271, 0]
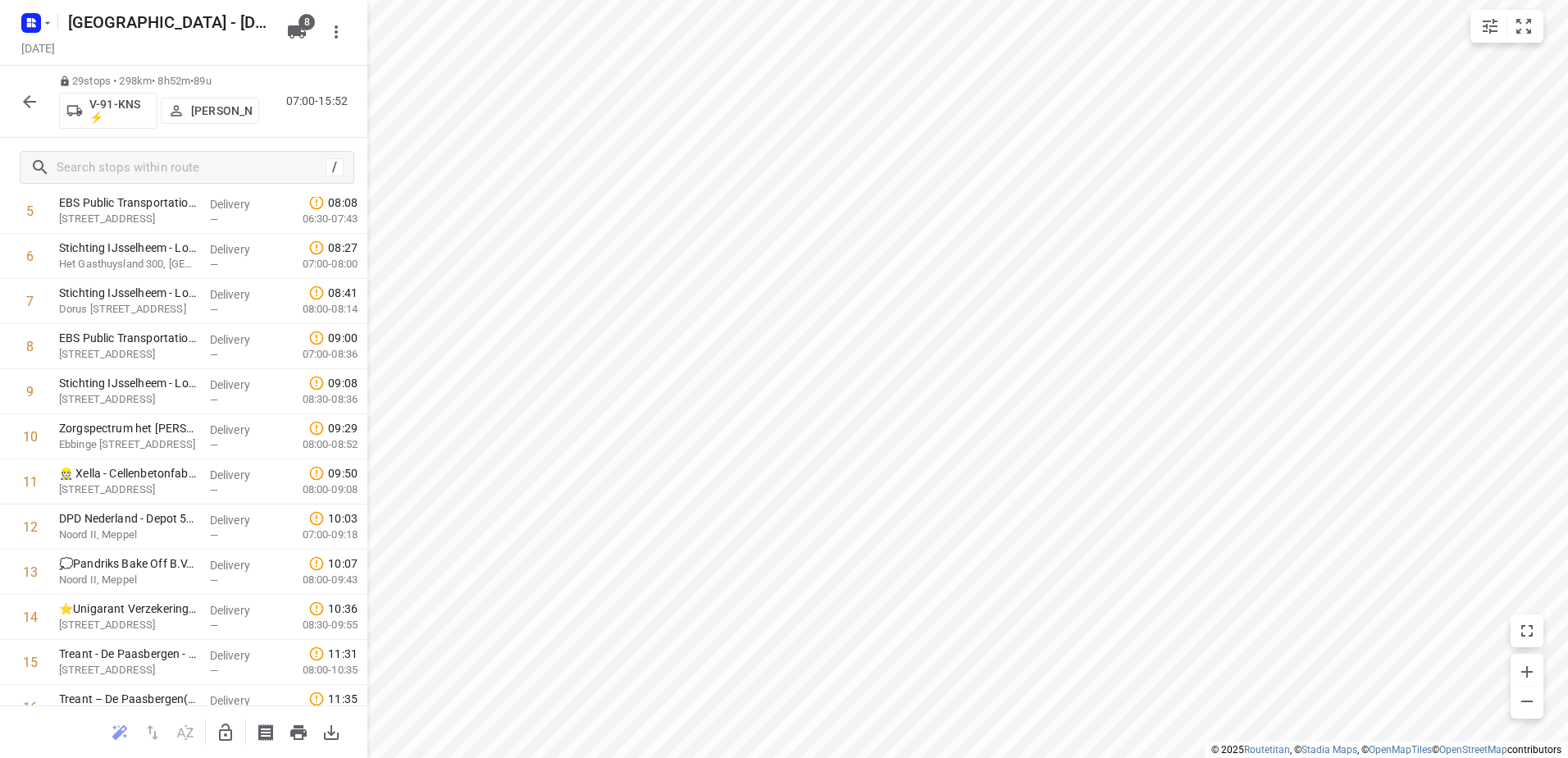
click at [28, 89] on button "button" at bounding box center [29, 101] width 33 height 33
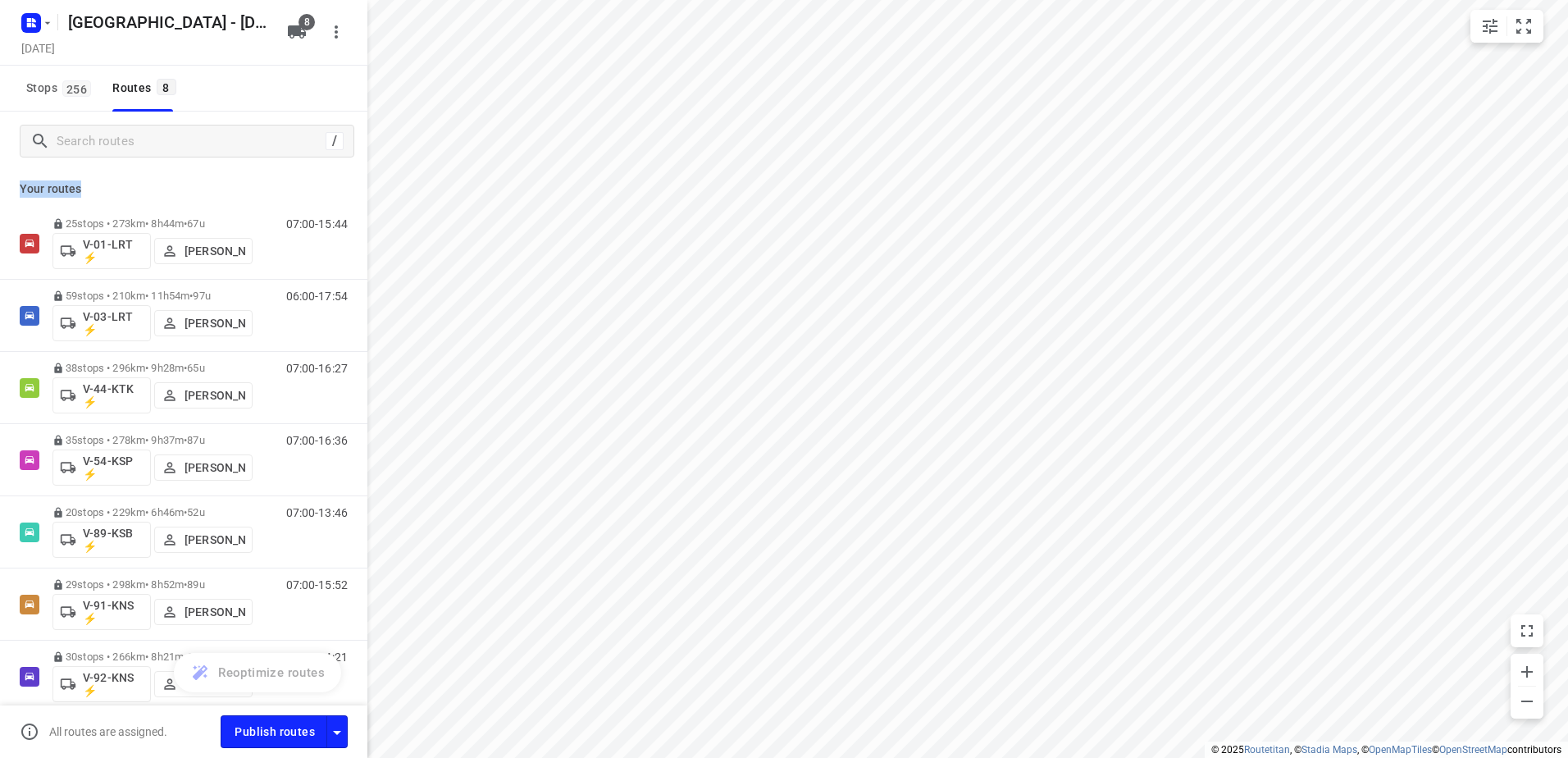
drag, startPoint x: 86, startPoint y: 193, endPoint x: 7, endPoint y: 193, distance: 79.0
click at [7, 193] on div "Your routes 25 stops • 273km • 8h44m • 67u V-01-LRT ⚡ Henry Hofmeijer 07:00-15:…" at bounding box center [184, 463] width 368 height 584
drag, startPoint x: 7, startPoint y: 193, endPoint x: 83, endPoint y: 193, distance: 76.0
click at [83, 193] on p "Your routes" at bounding box center [183, 189] width 328 height 18
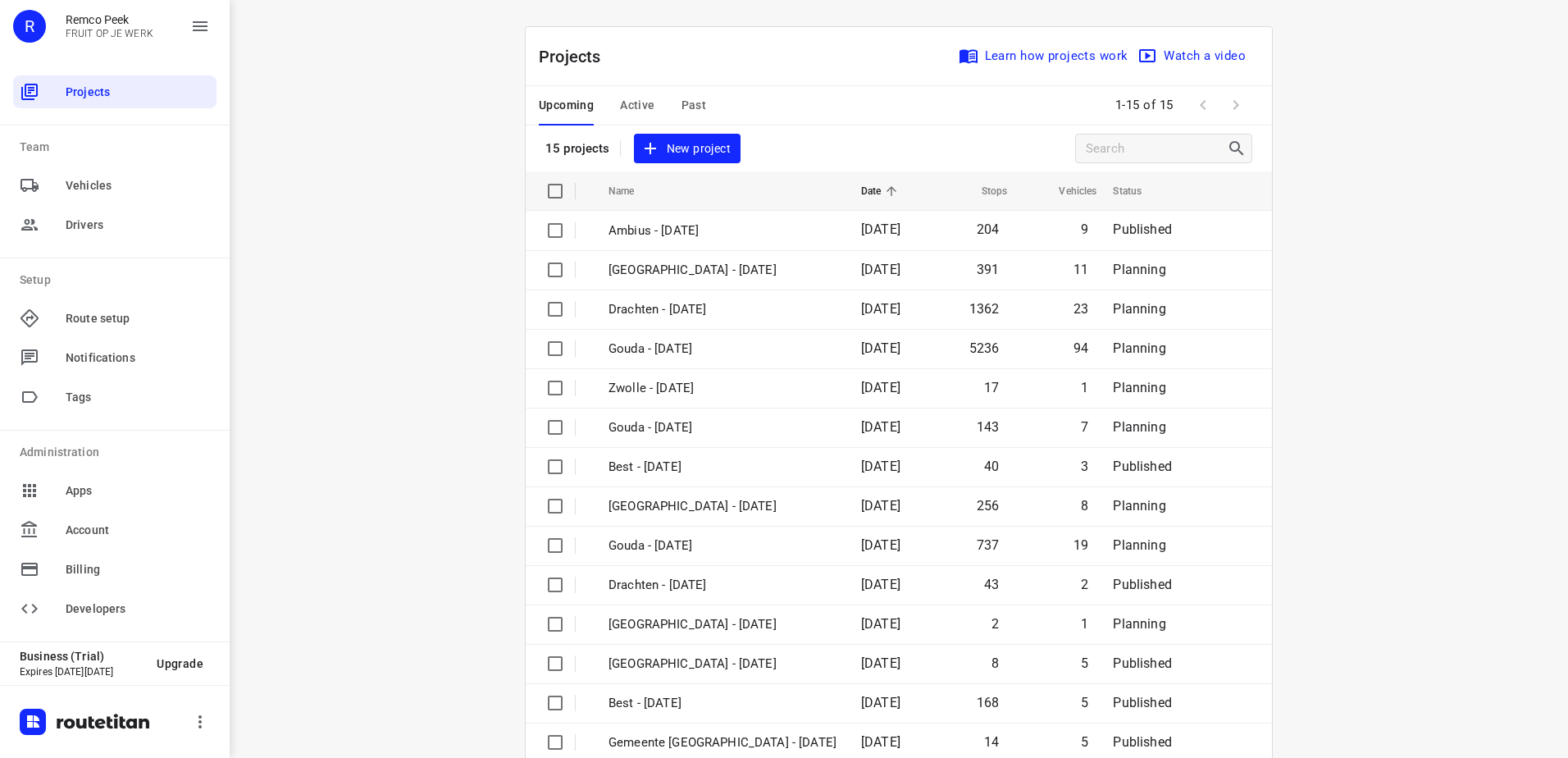
click at [630, 98] on span "Active" at bounding box center [637, 105] width 34 height 20
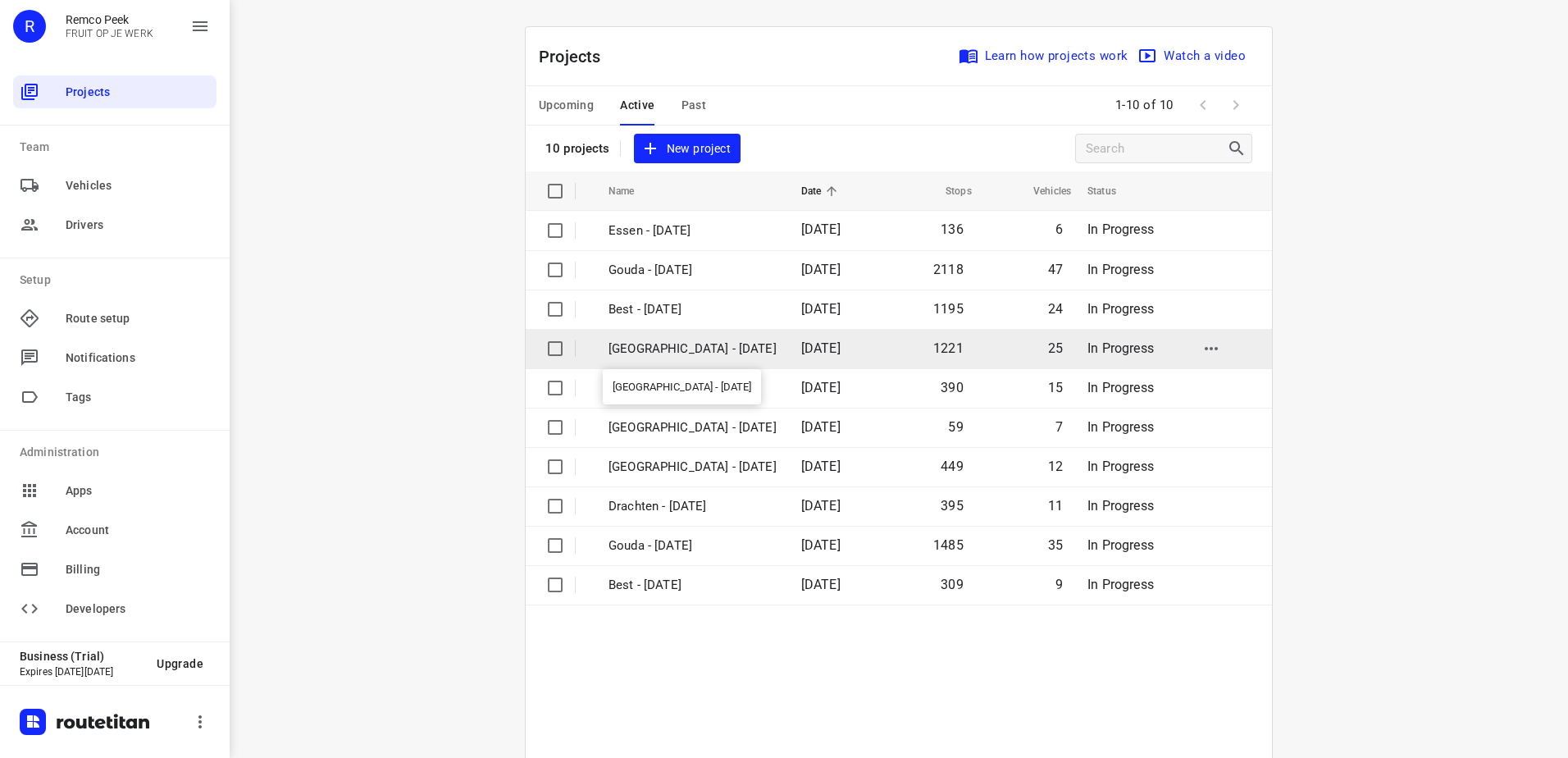
click at [704, 341] on p "Zwolle - Wednesday" at bounding box center [692, 348] width 168 height 18
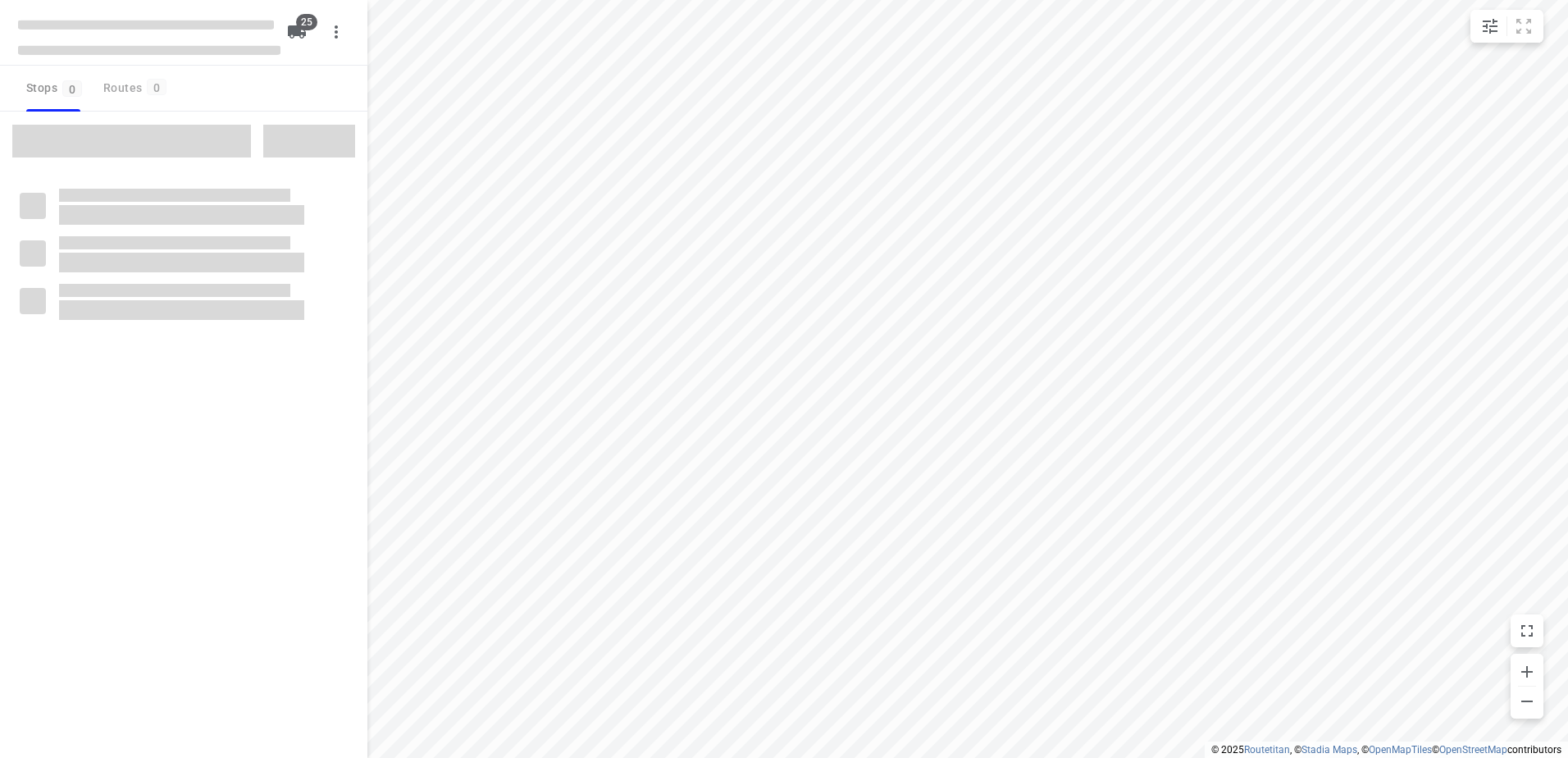
checkbox input "true"
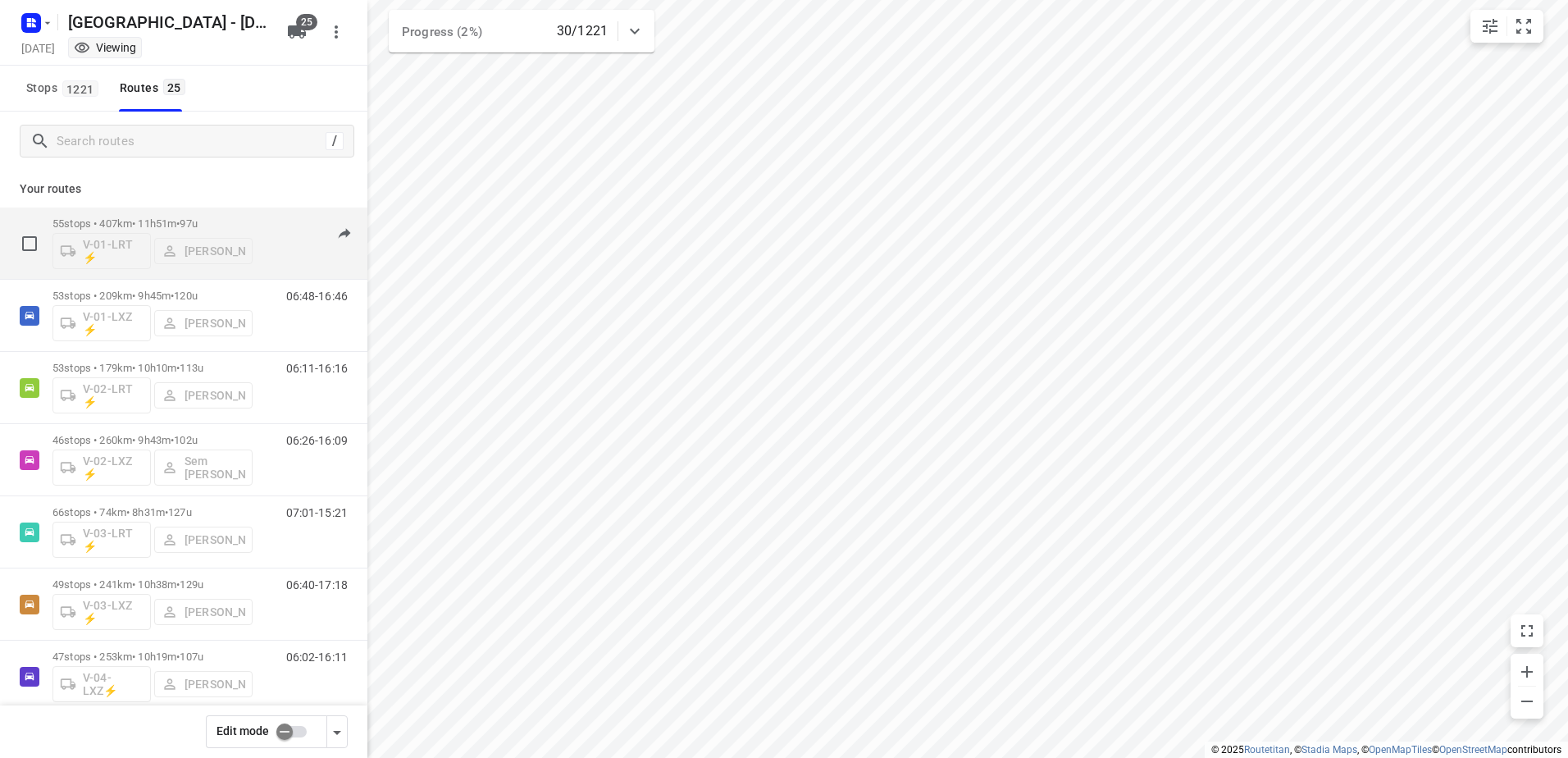
click at [152, 225] on p "55 stops • 407km • 11h51m • 97u" at bounding box center [153, 223] width 201 height 12
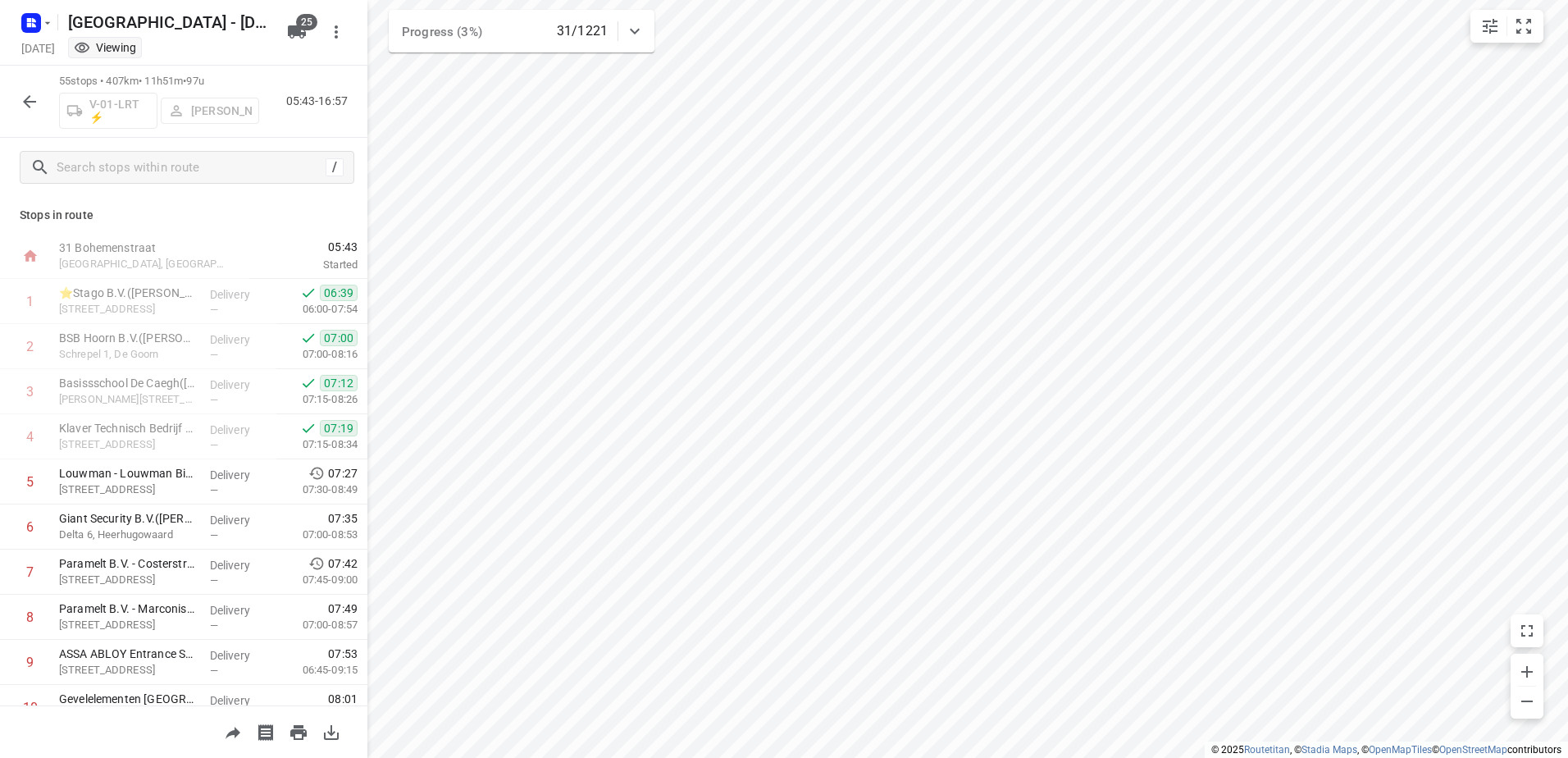
click at [33, 97] on icon "button" at bounding box center [29, 101] width 19 height 19
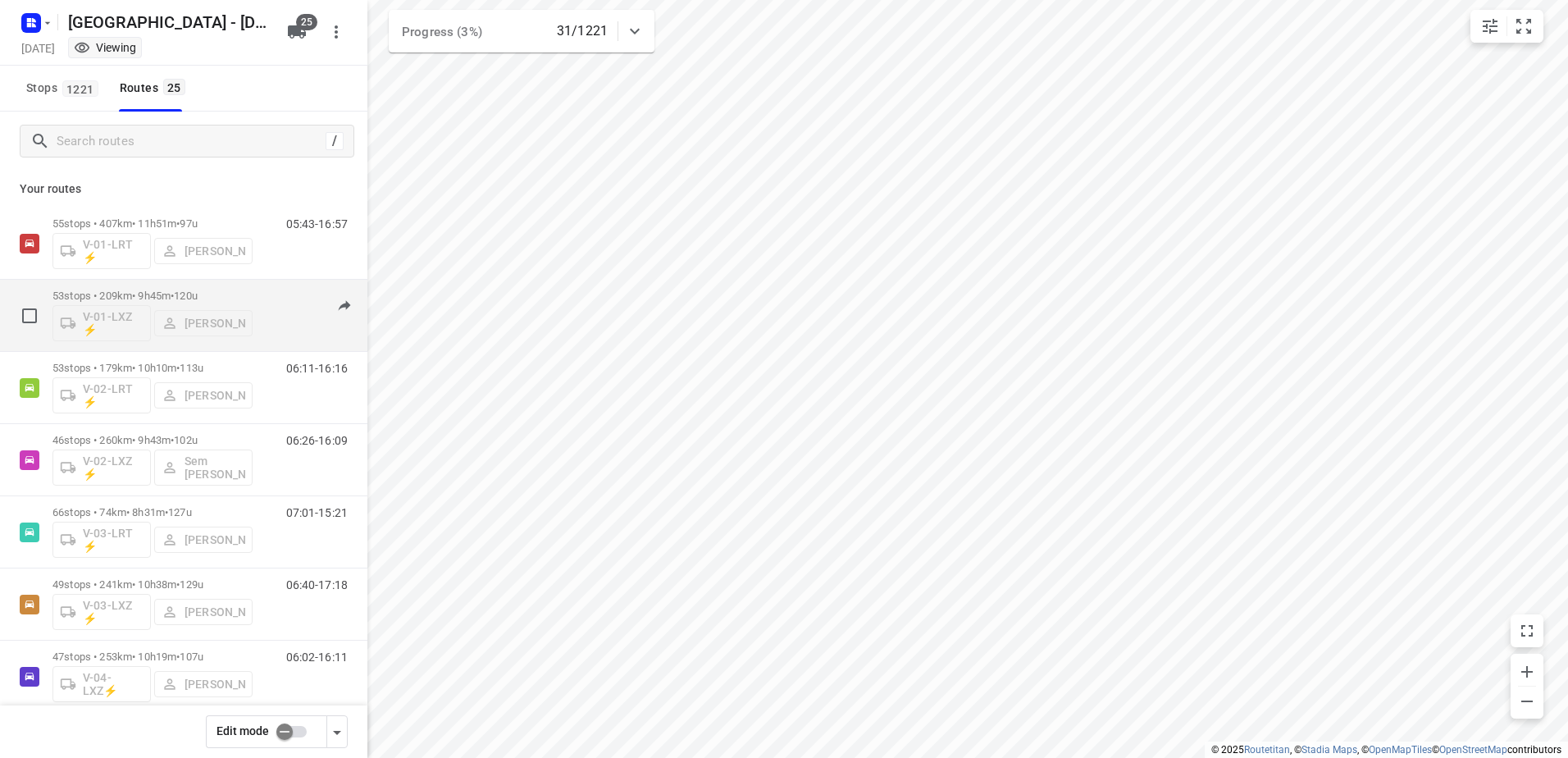
click at [135, 292] on p "53 stops • 209km • 9h45m • 120u" at bounding box center [153, 295] width 201 height 12
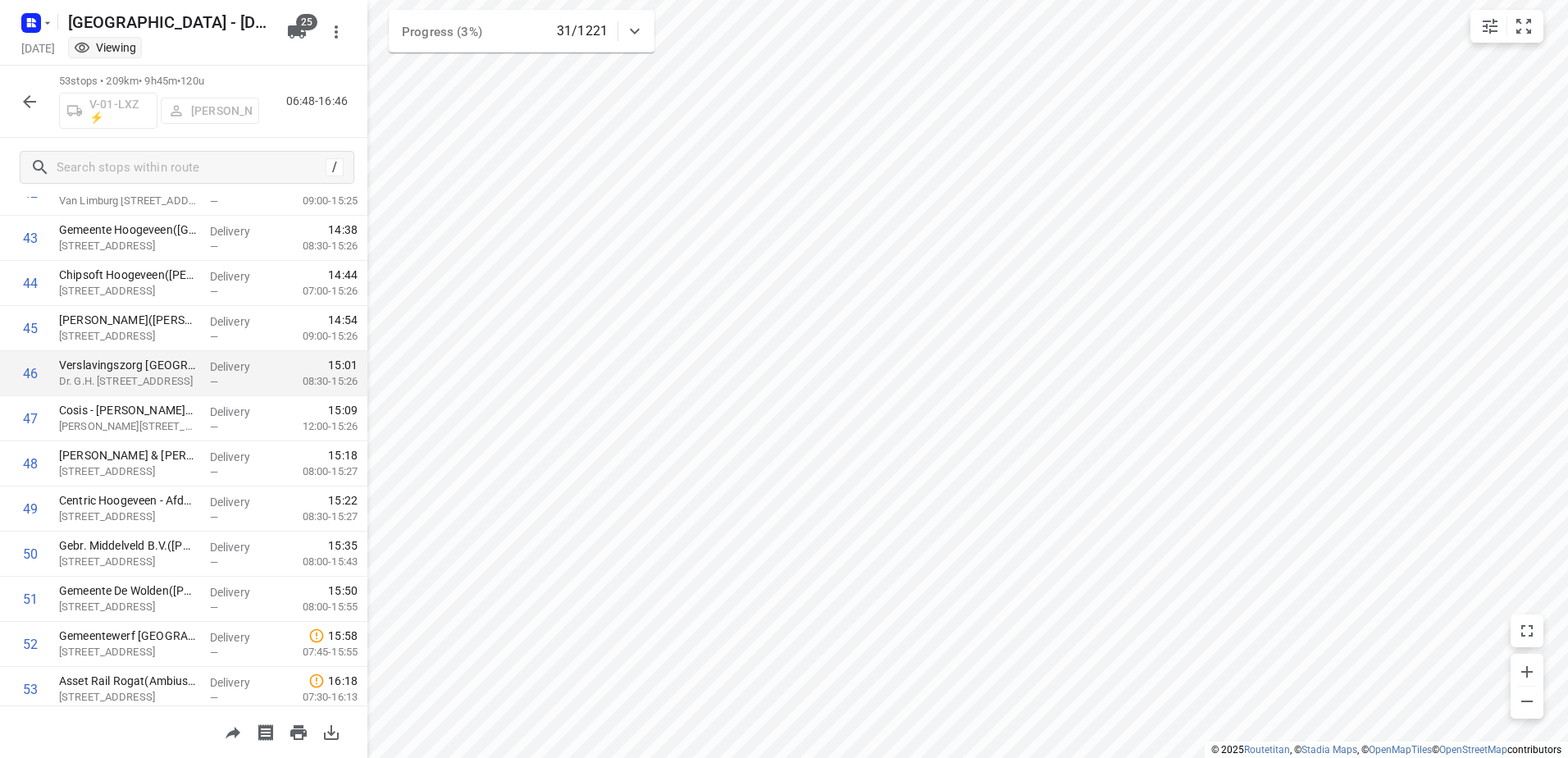
scroll to position [2009, 0]
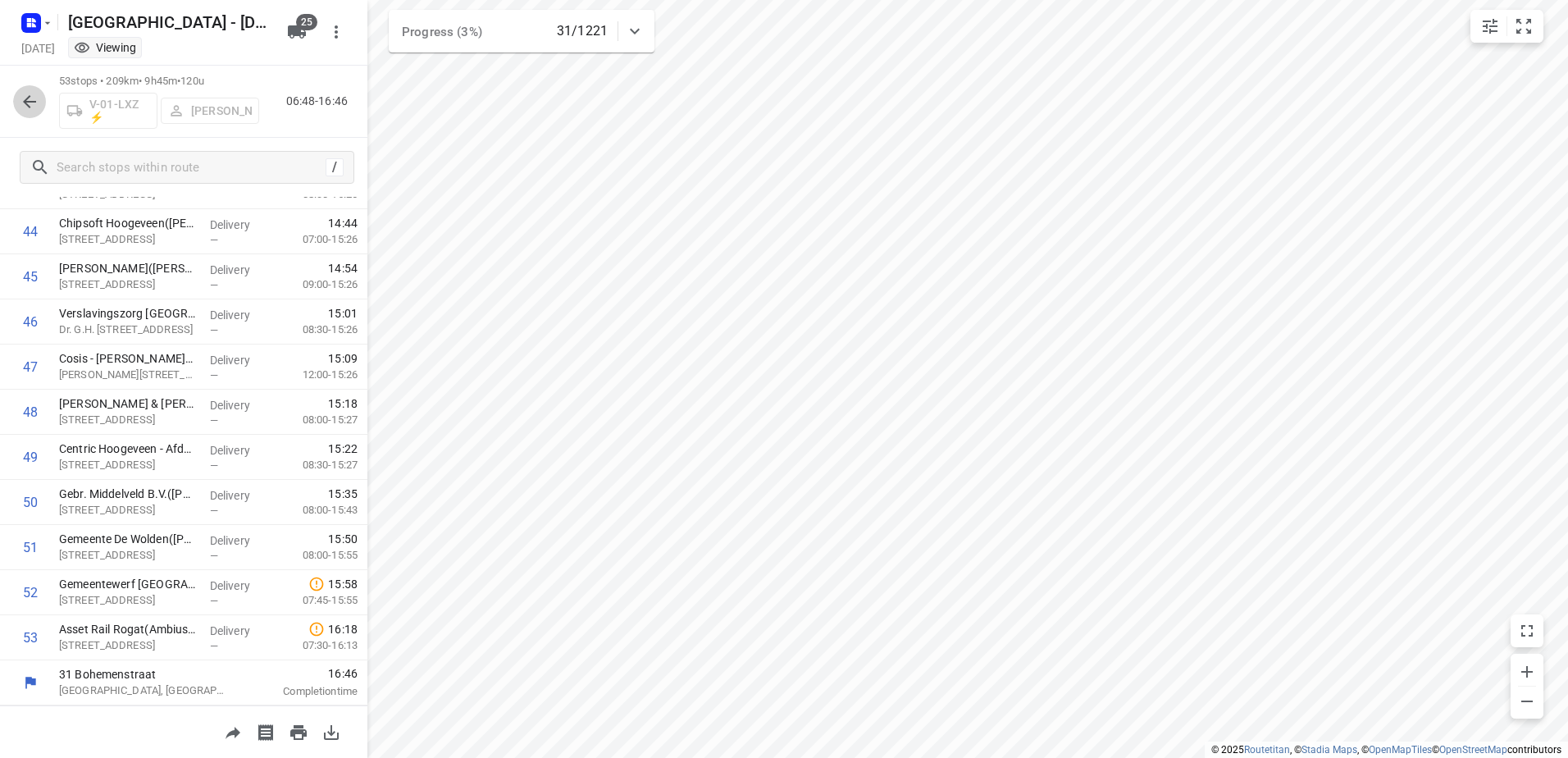
click at [29, 92] on icon "button" at bounding box center [29, 101] width 19 height 19
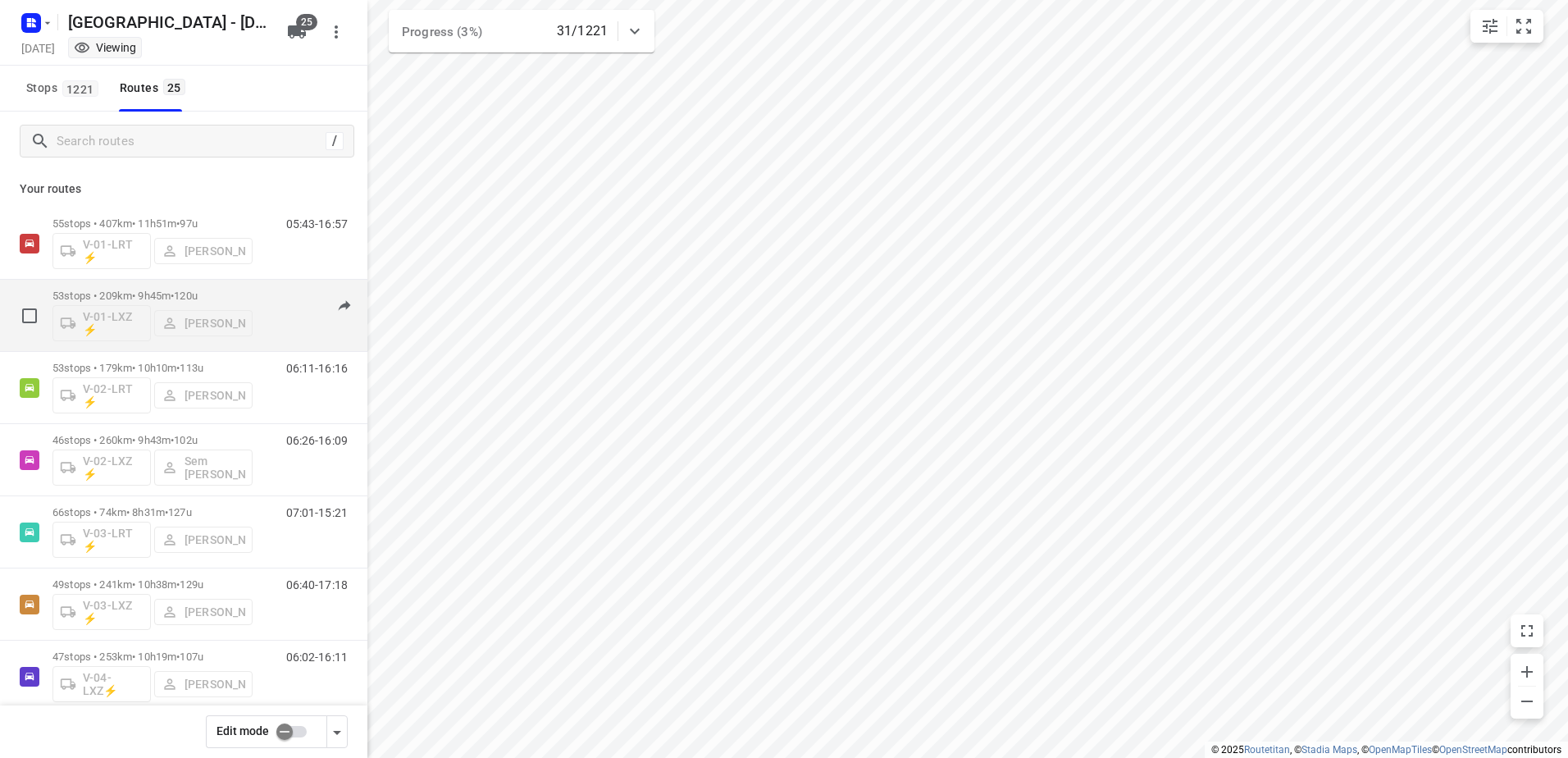
click at [152, 293] on p "53 stops • 209km • 9h45m • 120u" at bounding box center [153, 295] width 201 height 12
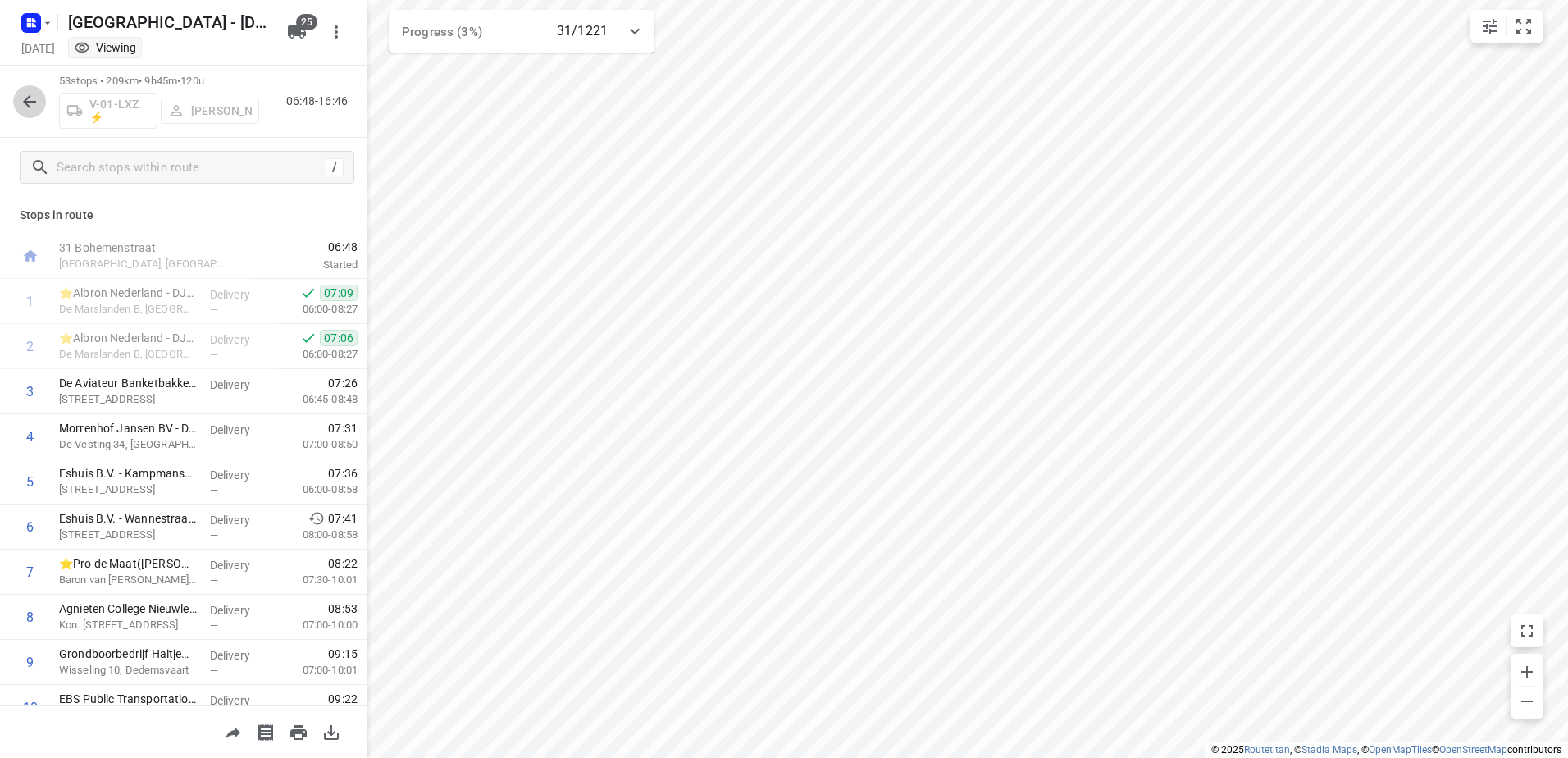
click at [40, 91] on button "button" at bounding box center [29, 101] width 33 height 33
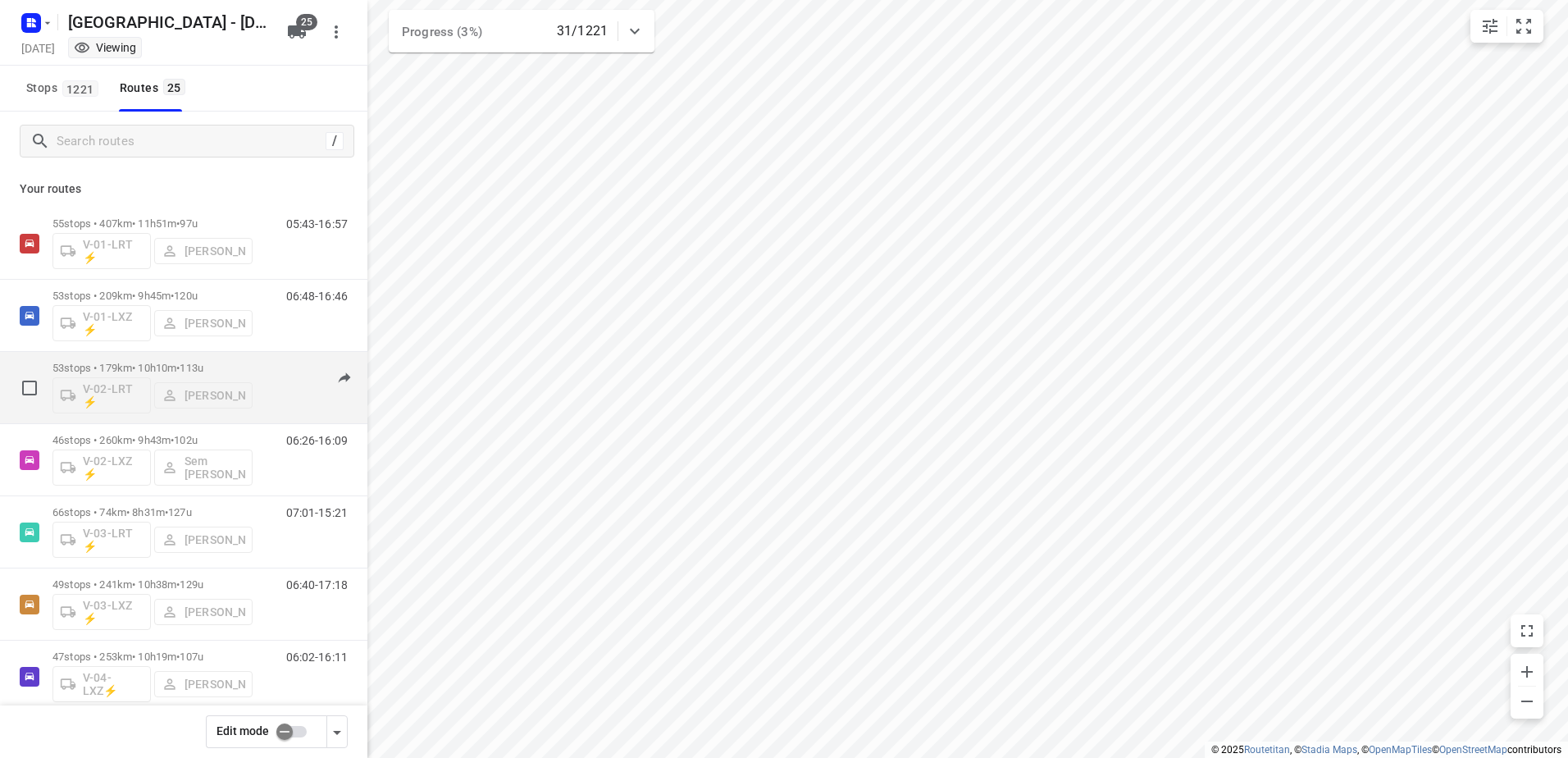
click at [149, 366] on p "53 stops • 179km • 10h10m • 113u" at bounding box center [153, 368] width 201 height 12
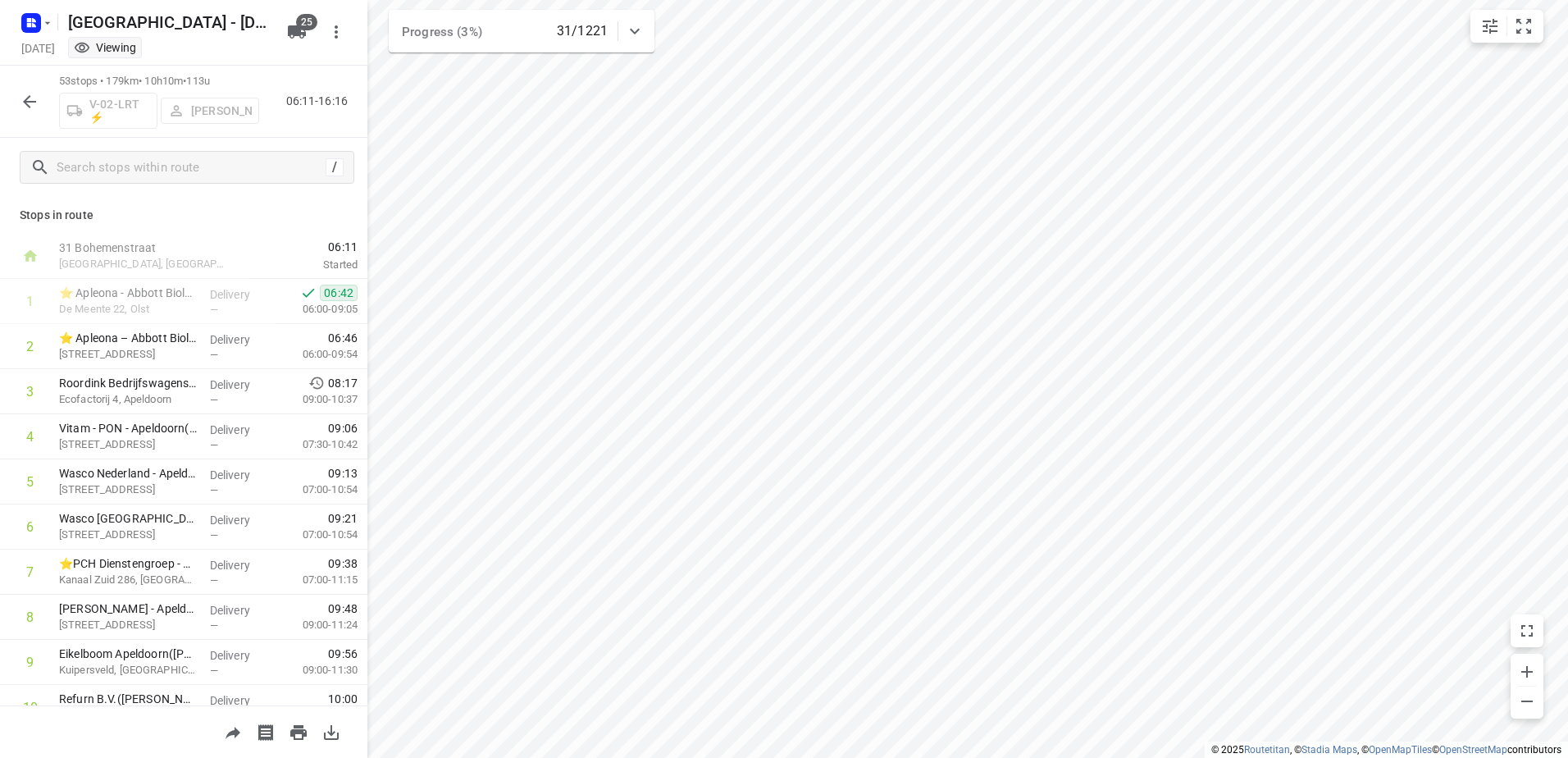
click at [32, 105] on icon "button" at bounding box center [29, 101] width 19 height 19
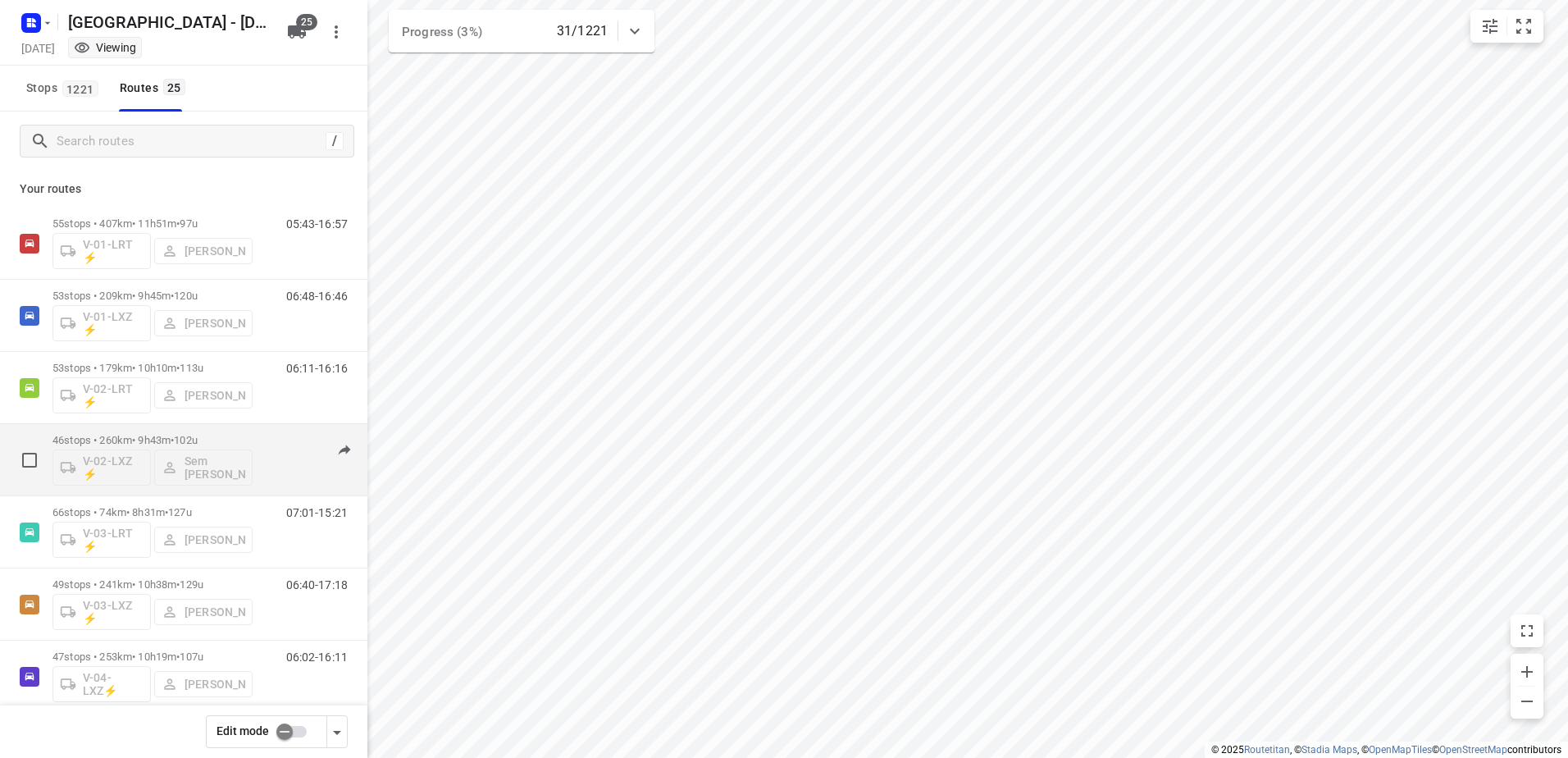
click at [158, 435] on p "46 stops • 260km • 9h43m • 102u" at bounding box center [153, 440] width 201 height 12
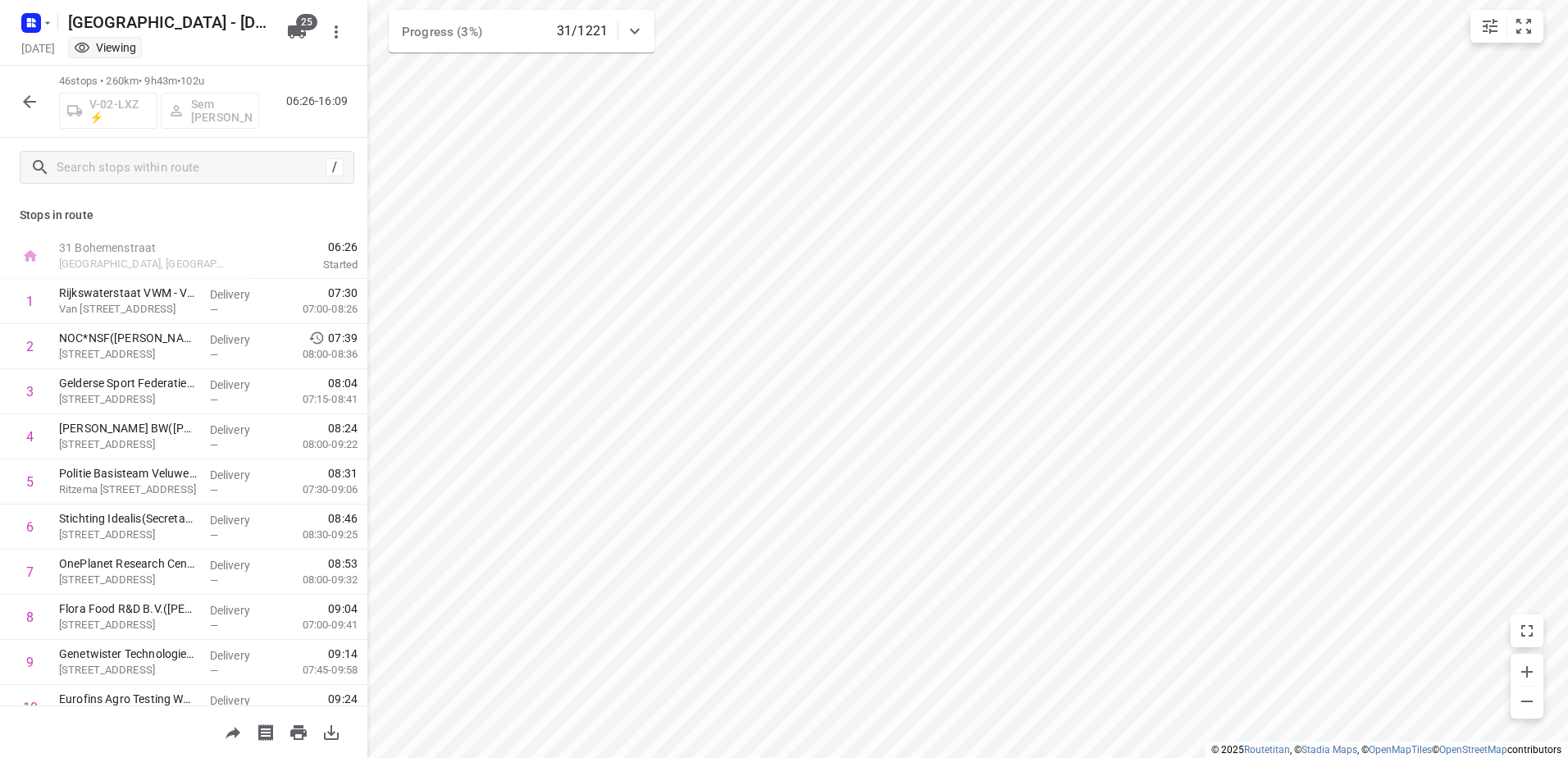
click at [32, 86] on button "button" at bounding box center [29, 101] width 33 height 33
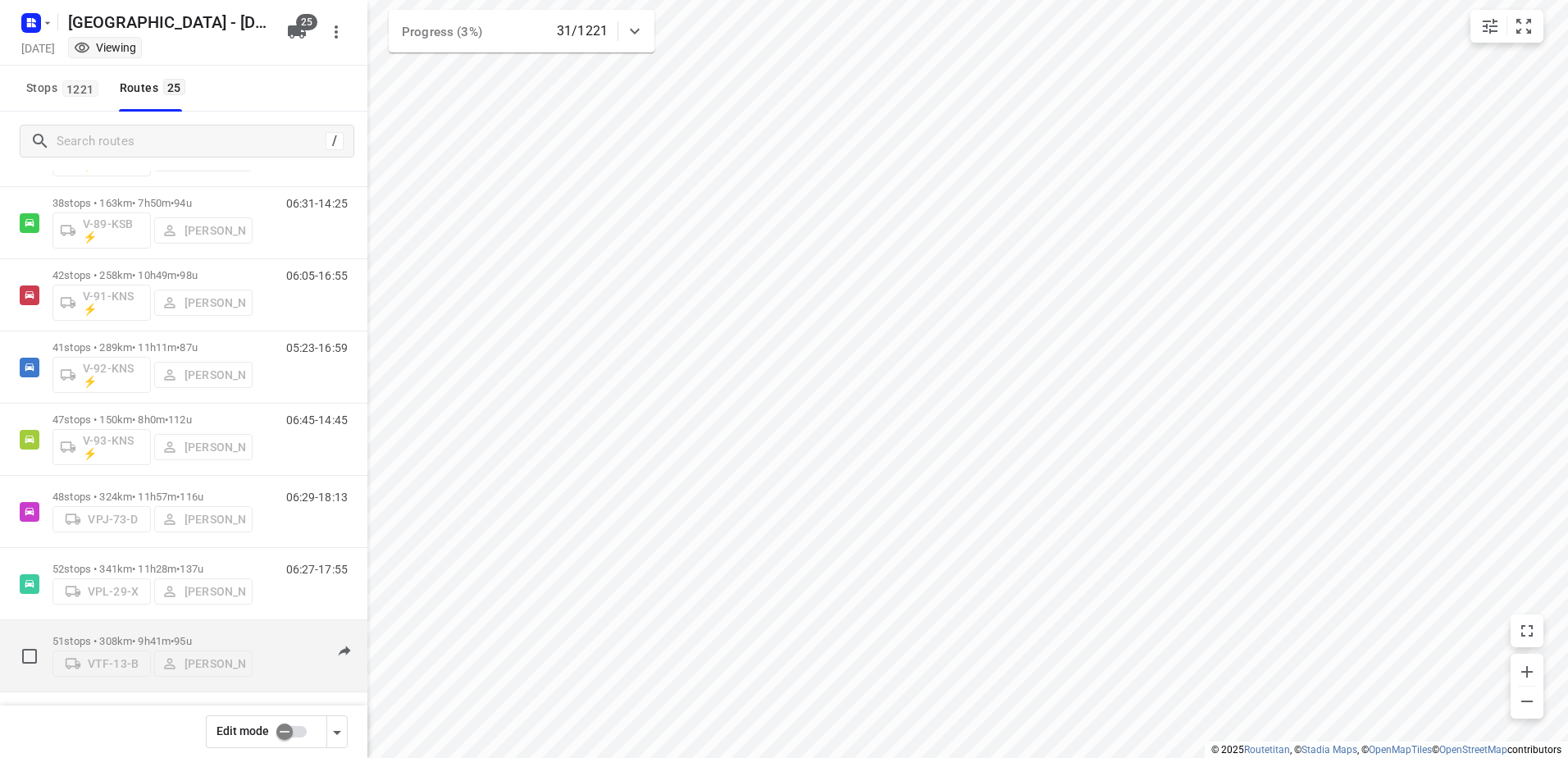
scroll to position [1323, 0]
click at [142, 634] on p "51 stops • 308km • 9h41m • 95u" at bounding box center [153, 638] width 201 height 12
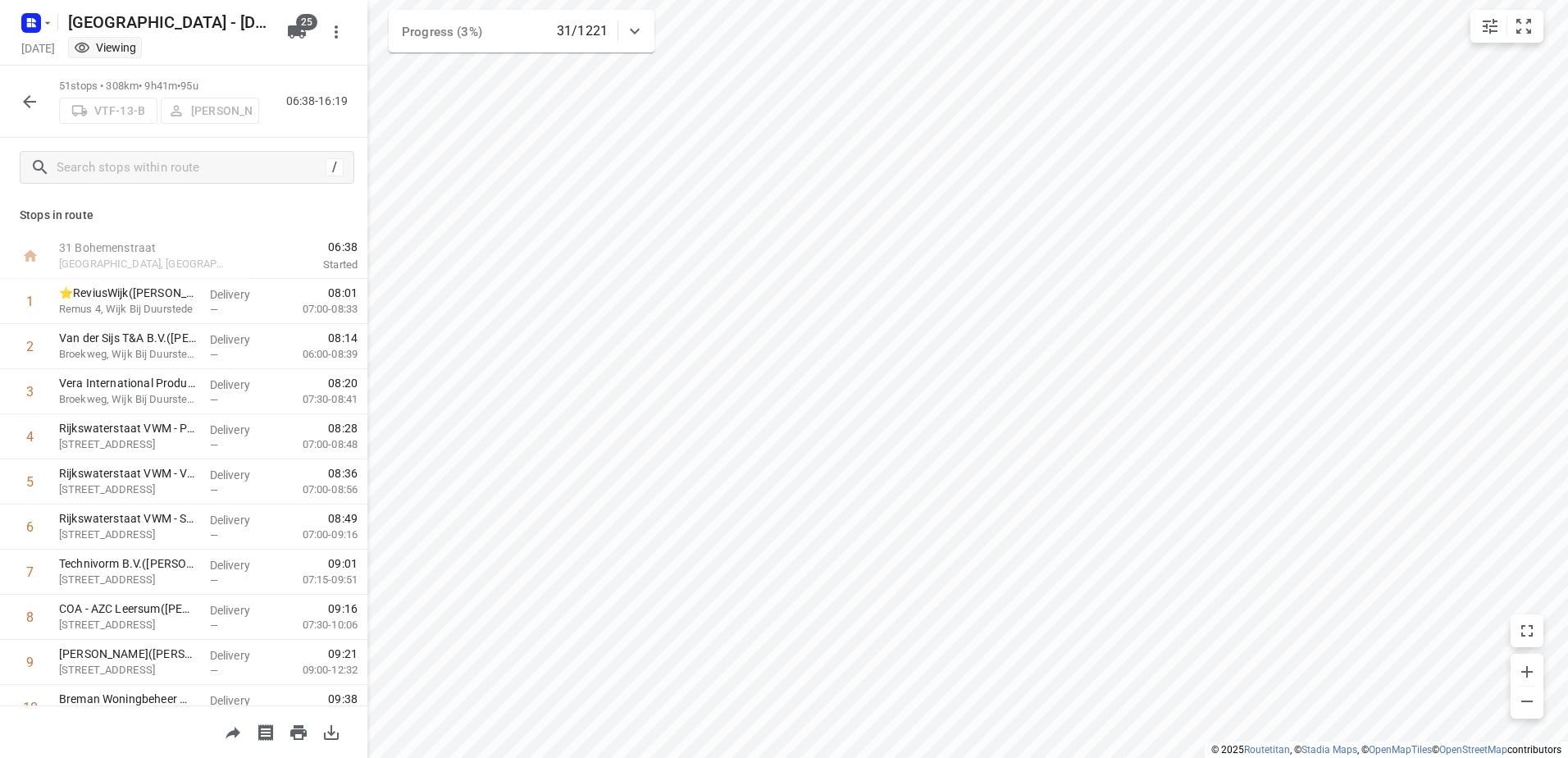
click at [18, 97] on button "button" at bounding box center [29, 101] width 33 height 33
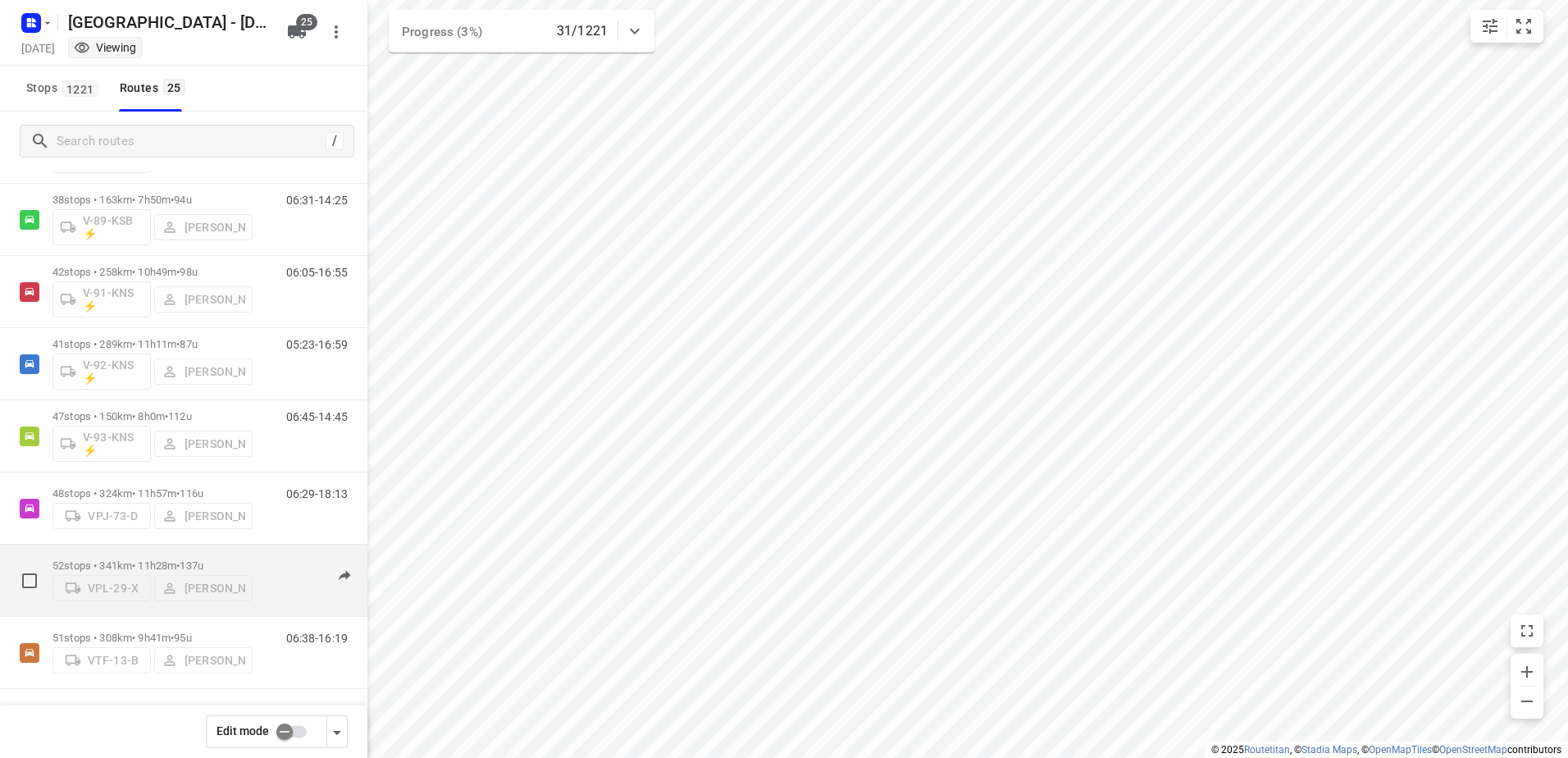
click at [163, 559] on p "52 stops • 341km • 11h28m • 137u" at bounding box center [153, 565] width 201 height 12
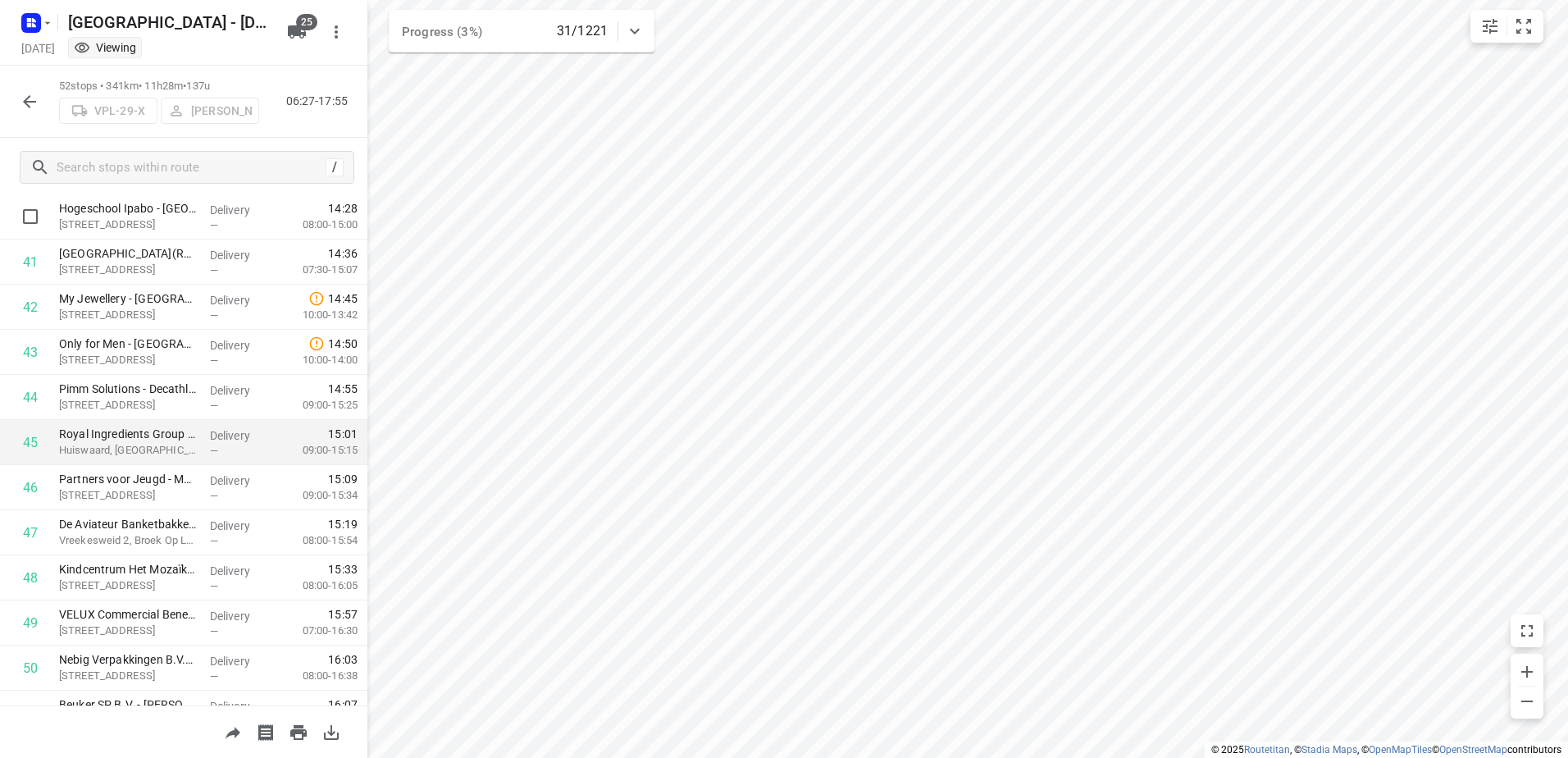
scroll to position [1964, 0]
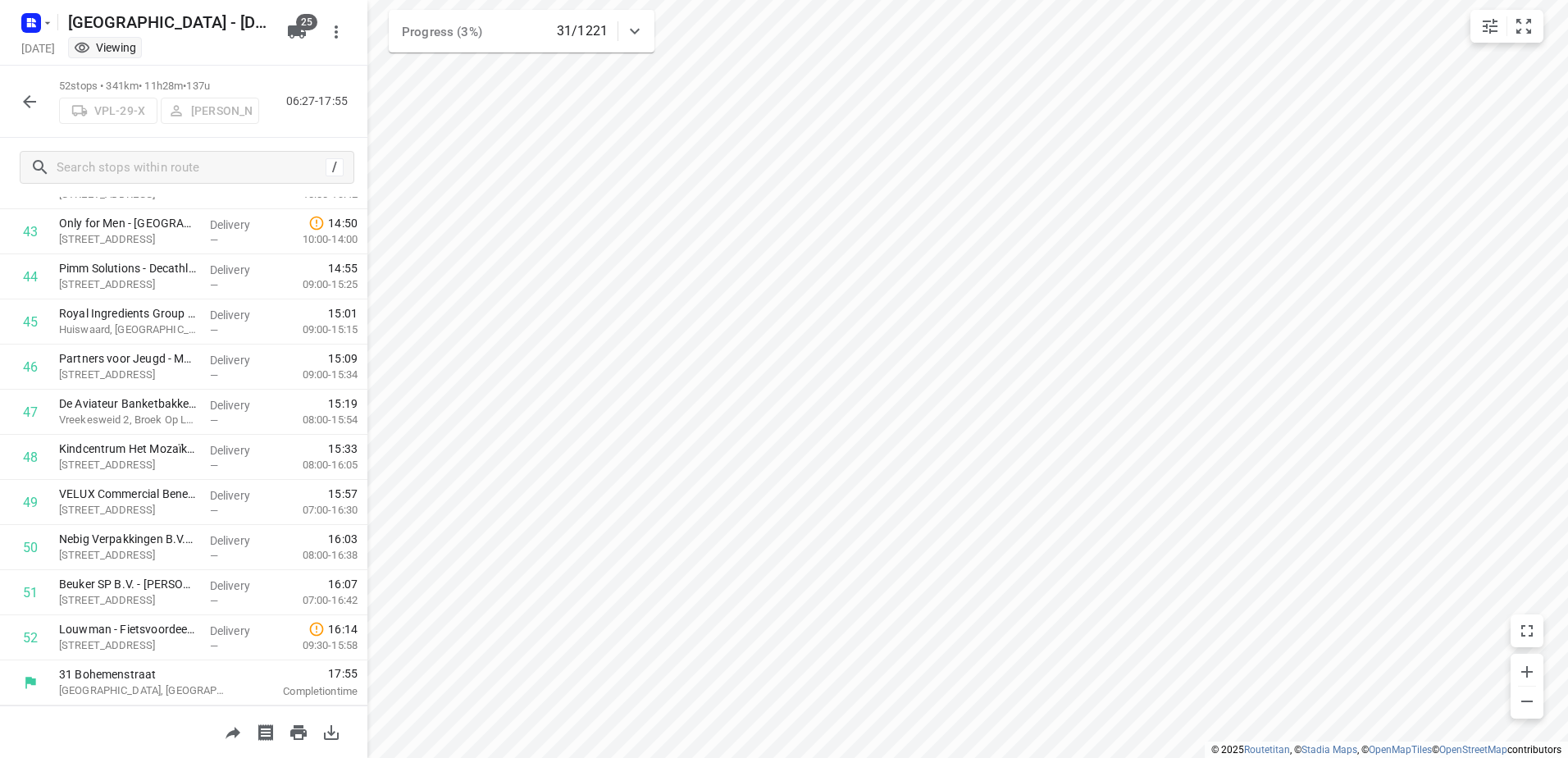
click at [35, 101] on icon "button" at bounding box center [29, 101] width 13 height 13
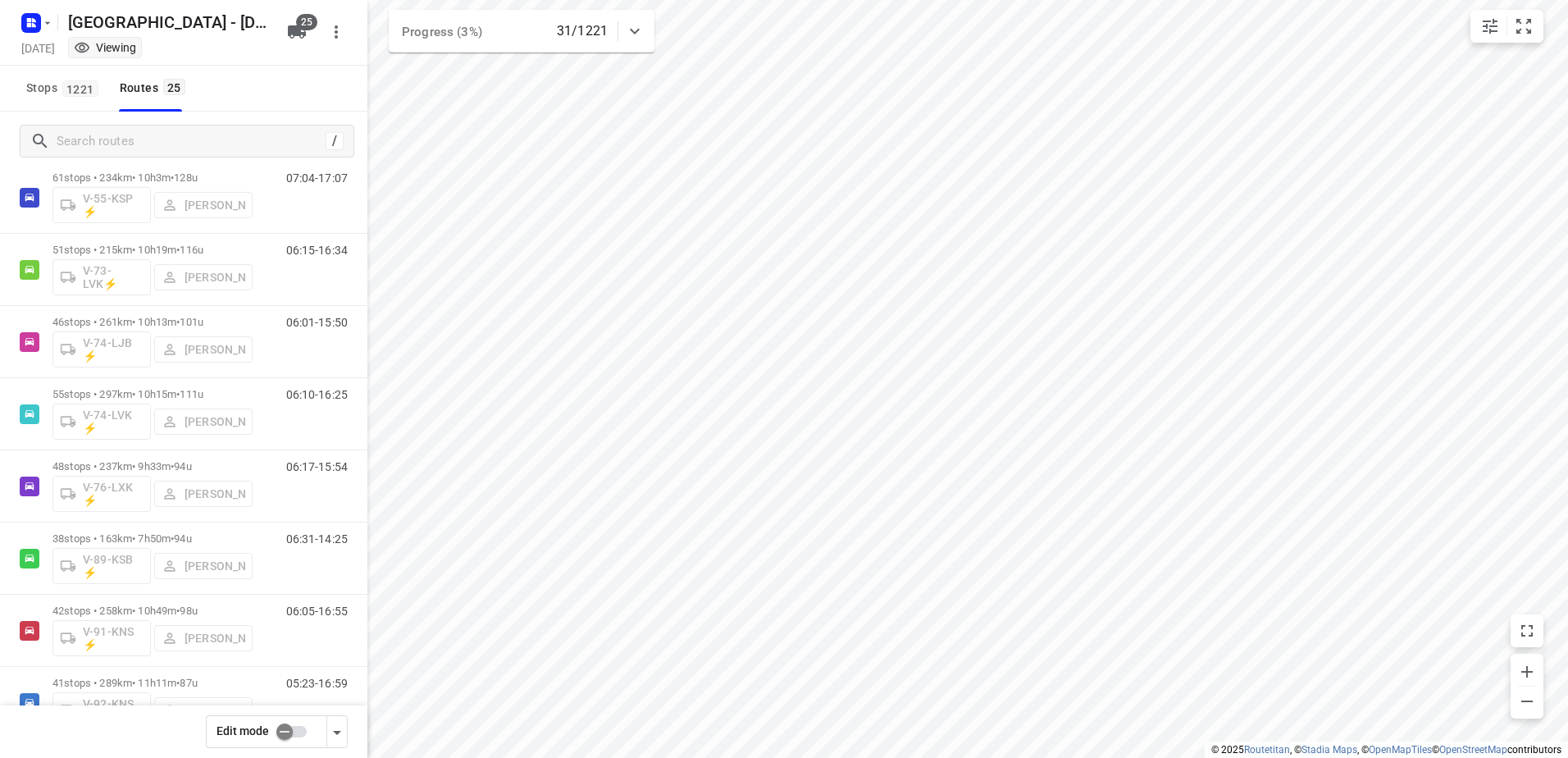
scroll to position [1323, 0]
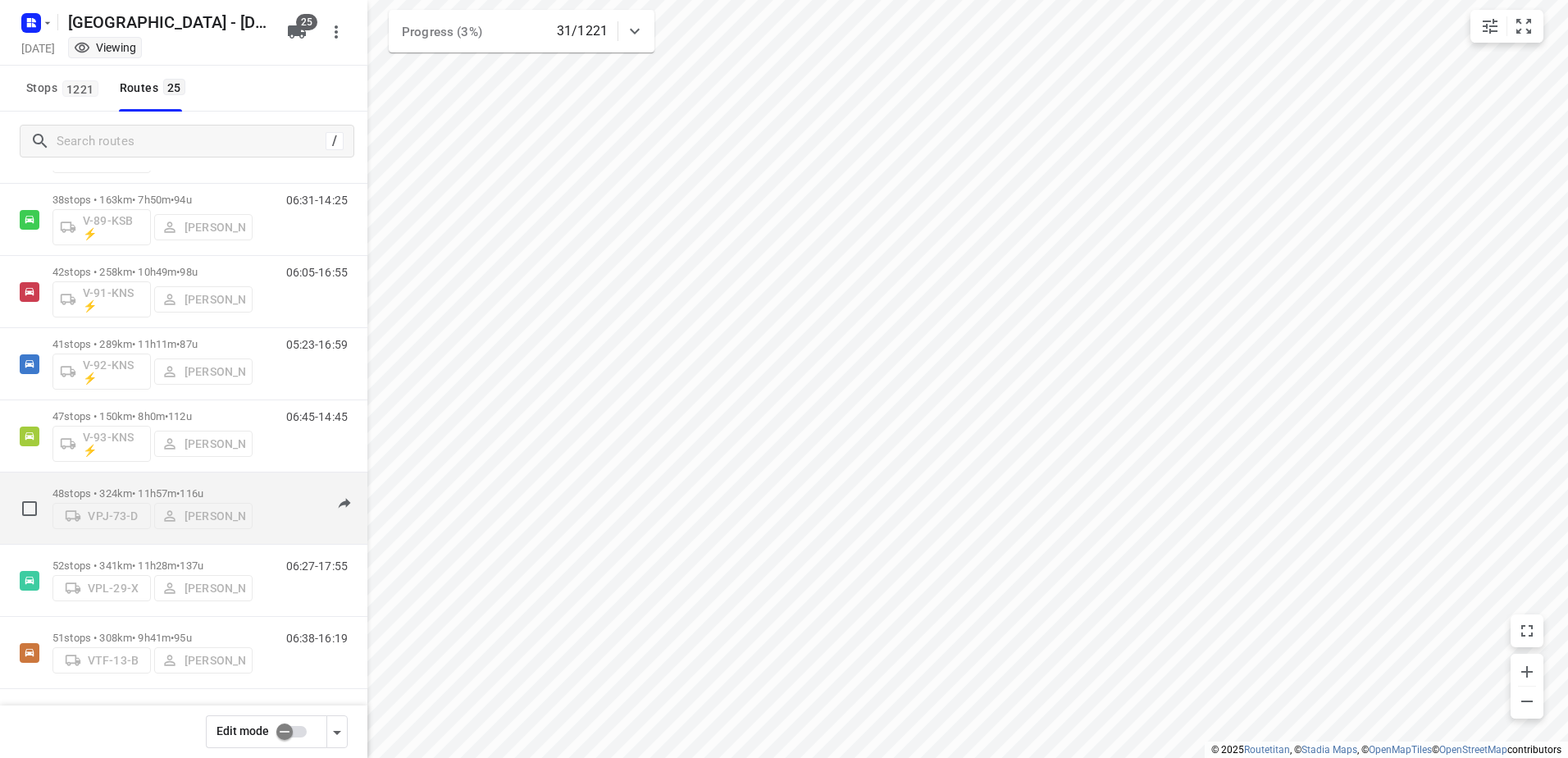
click at [162, 481] on div "48 stops • 324km • 11h57m • 116u VPJ-73-D Sander Grooten" at bounding box center [153, 508] width 201 height 58
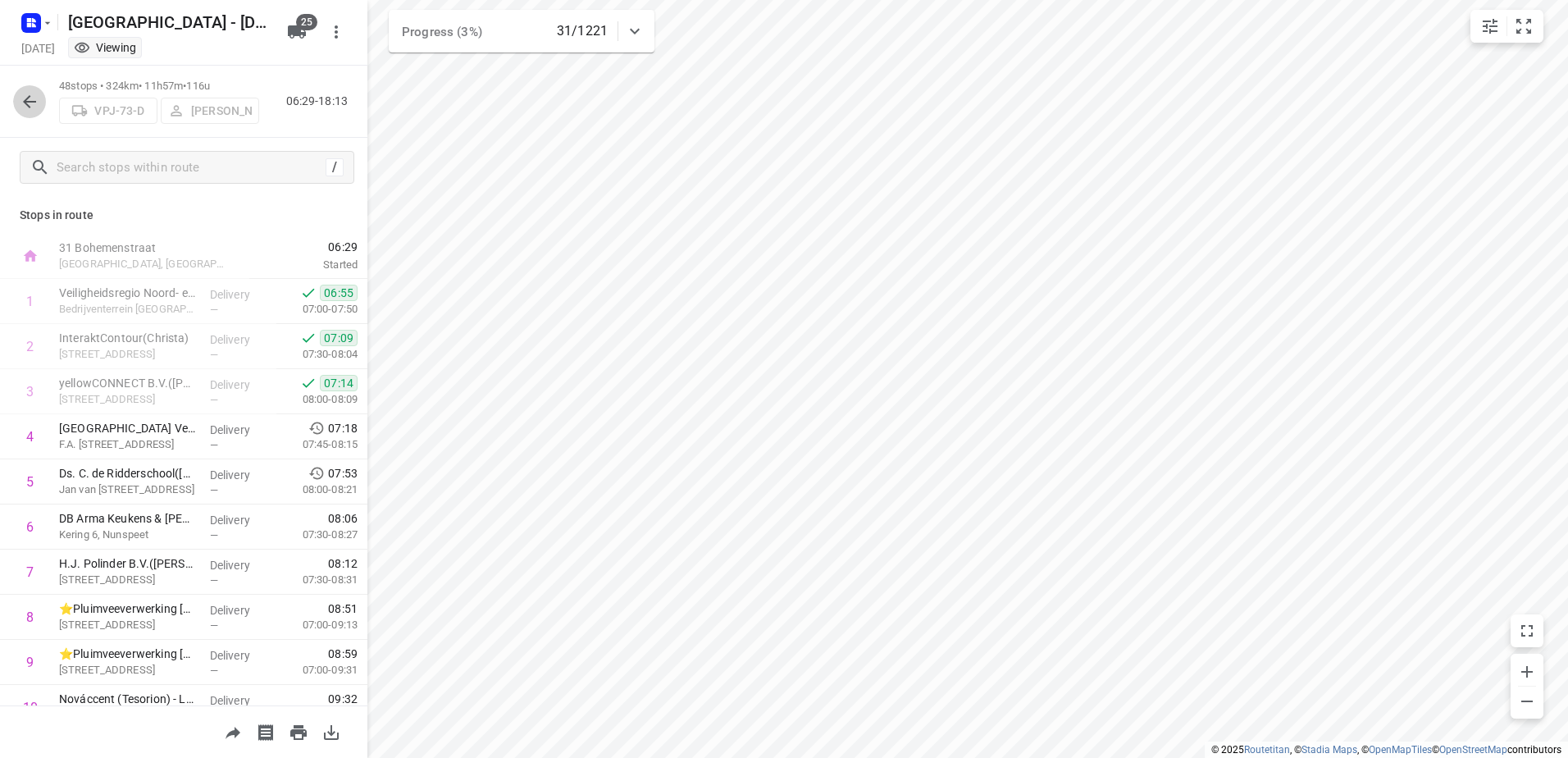
click at [35, 101] on icon "button" at bounding box center [29, 101] width 13 height 13
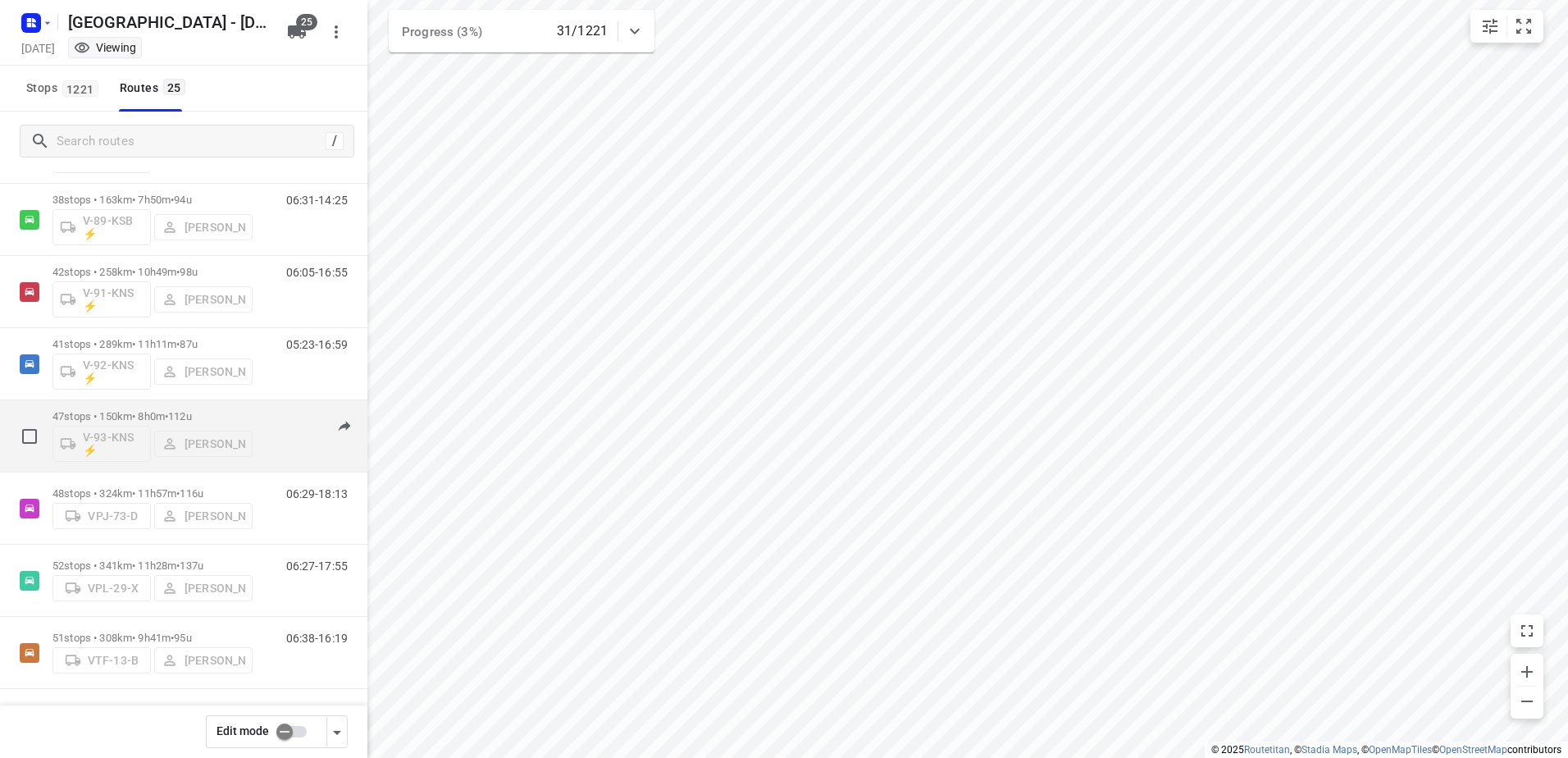
click at [147, 410] on p "47 stops • 150km • 8h0m • 112u" at bounding box center [153, 416] width 201 height 12
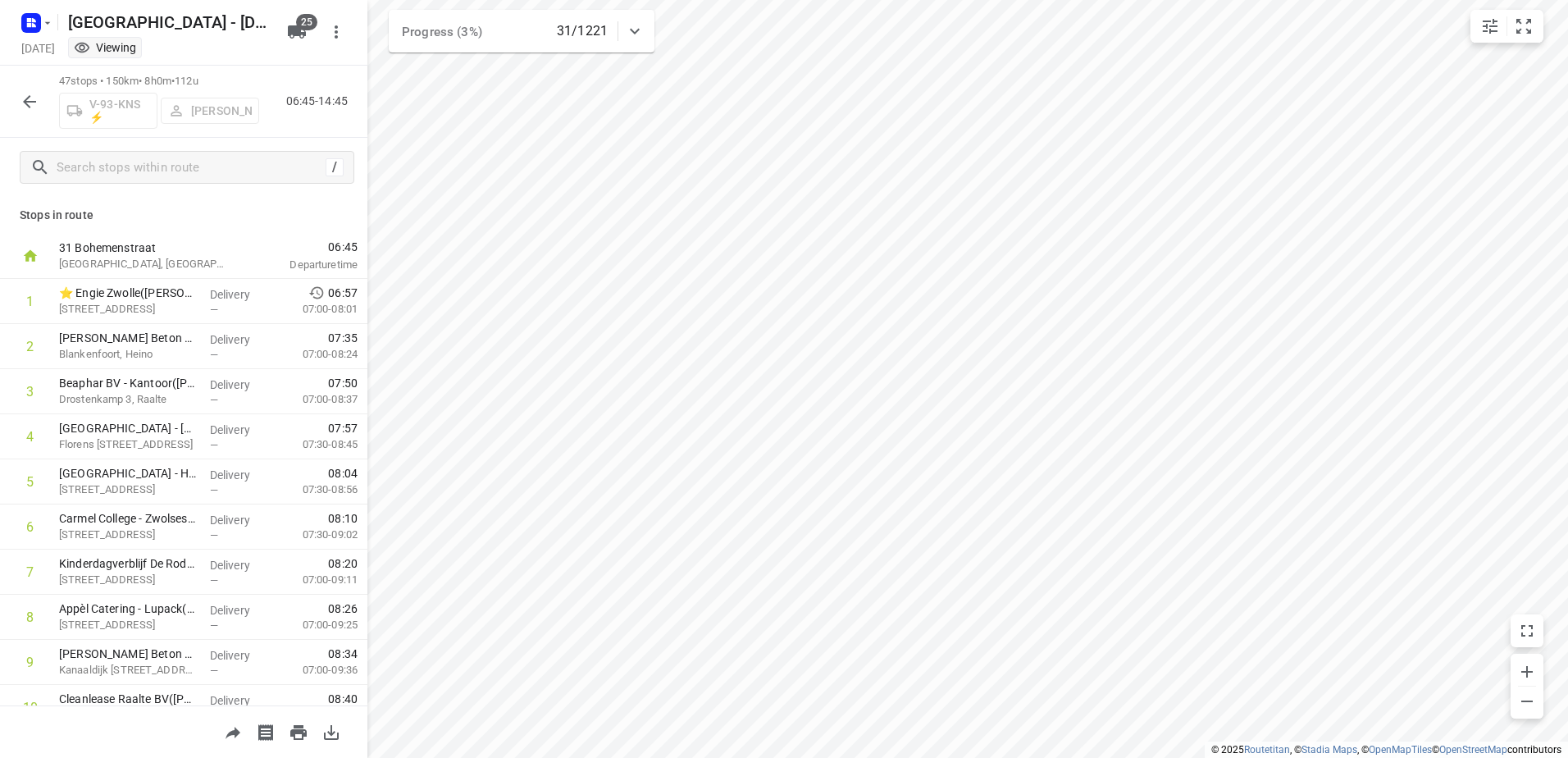
click at [29, 89] on button "button" at bounding box center [29, 101] width 33 height 33
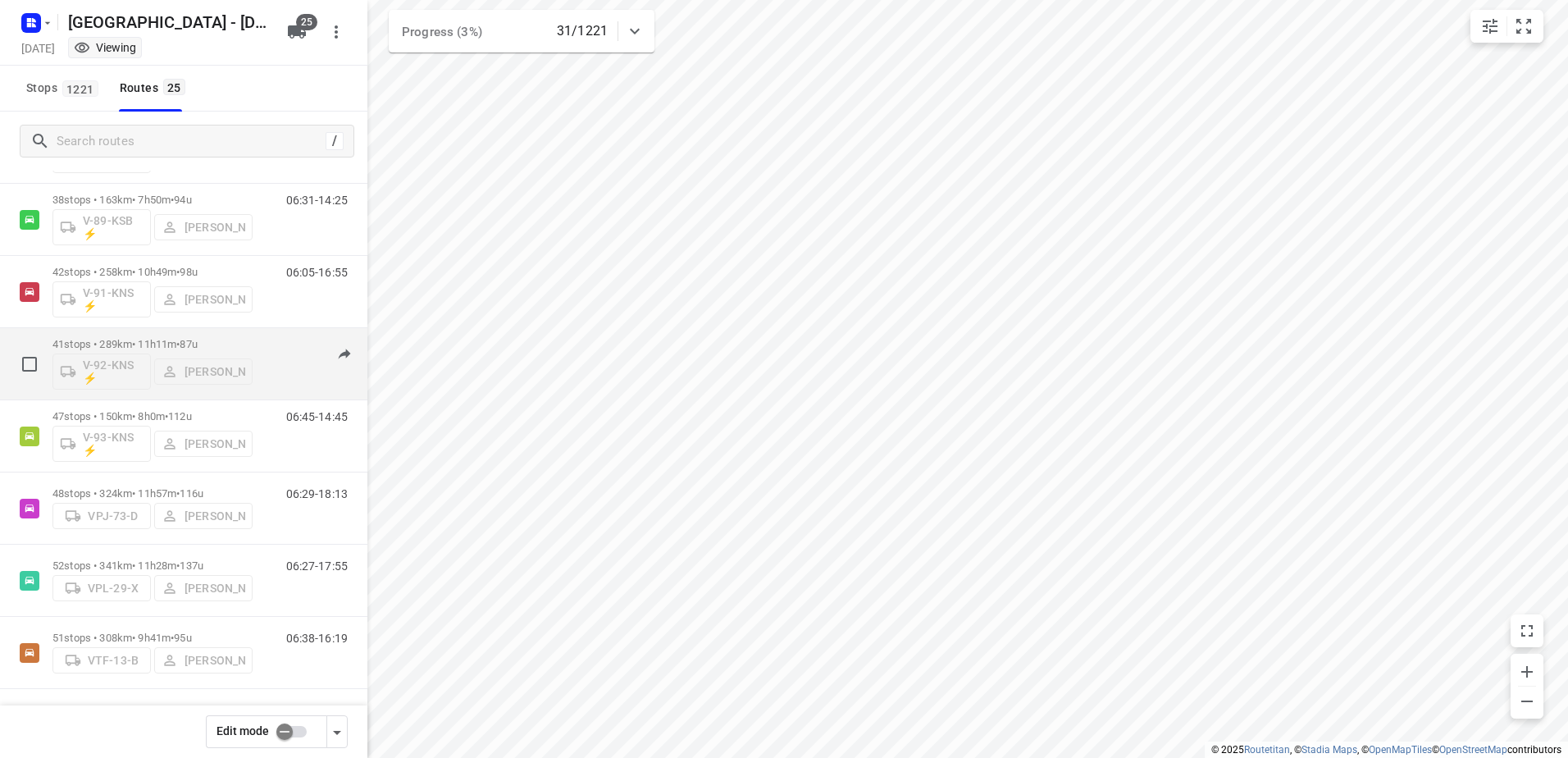
click at [156, 343] on p "41 stops • 289km • 11h11m • 87u" at bounding box center [153, 344] width 201 height 12
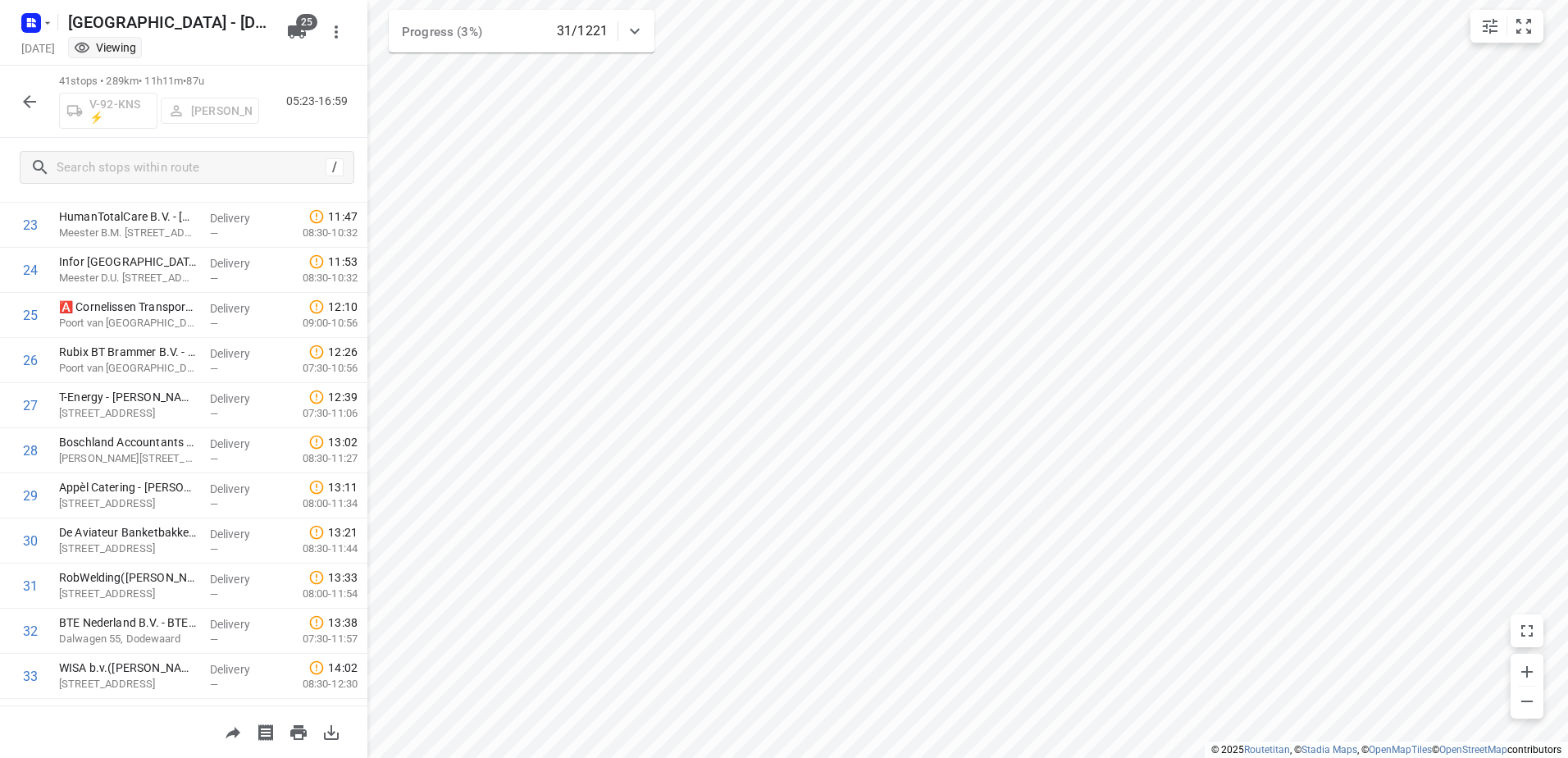
scroll to position [1468, 0]
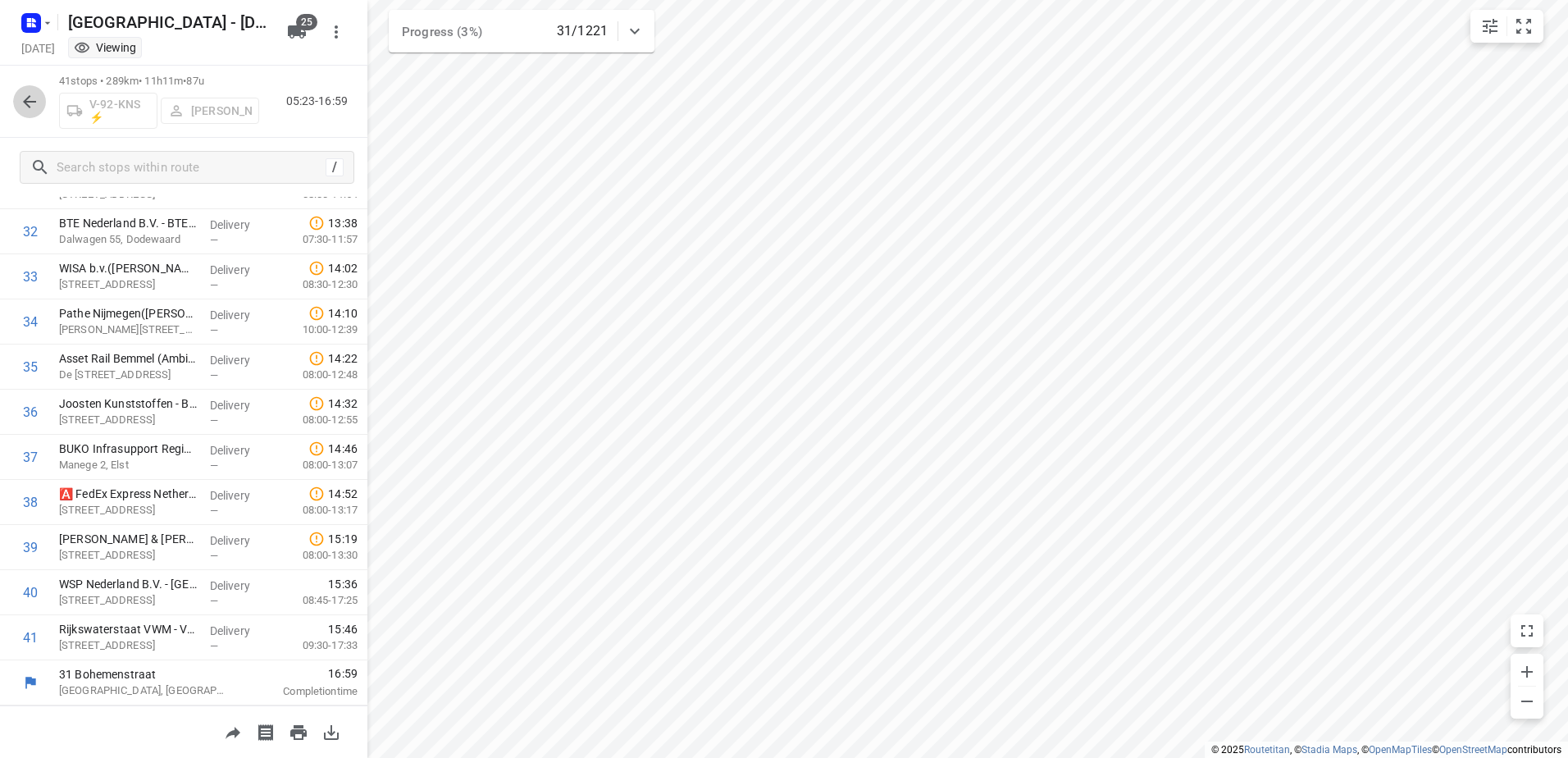
click at [37, 99] on icon "button" at bounding box center [29, 101] width 19 height 19
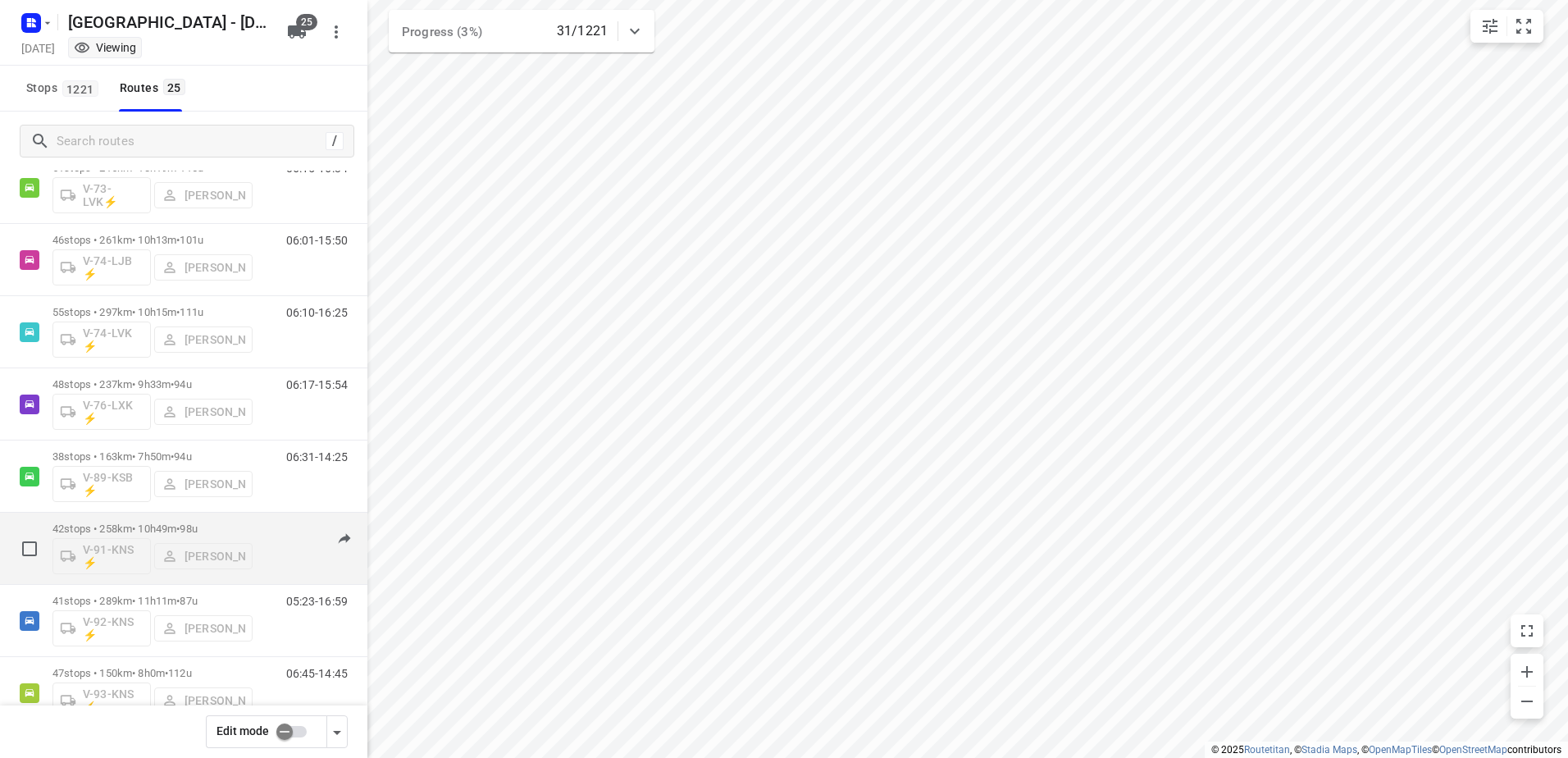
scroll to position [1323, 0]
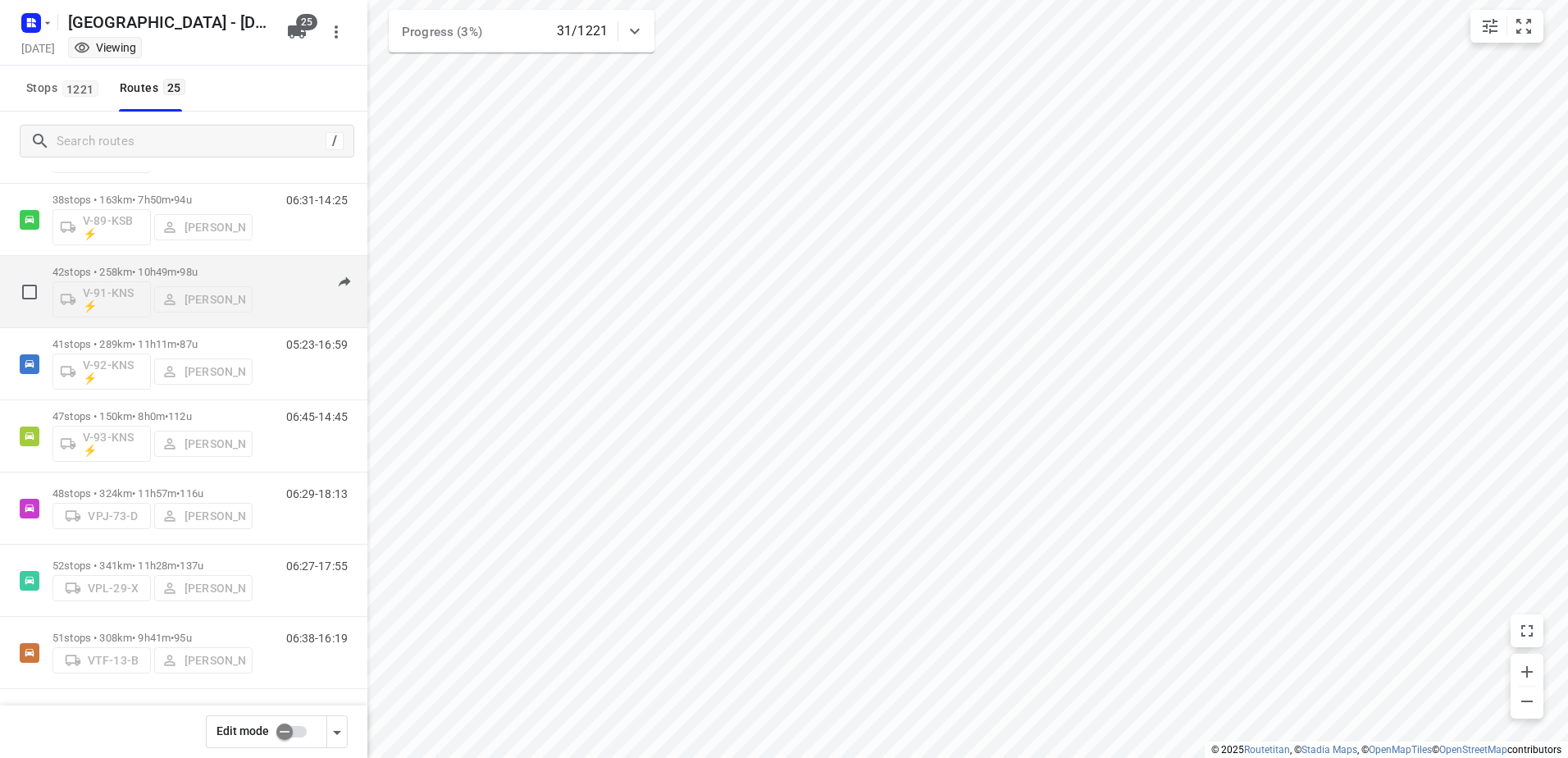
click at [150, 264] on div "42 stops • 258km • 10h49m • 98u V-91-KNS ⚡ Conny Fikse" at bounding box center [153, 291] width 201 height 68
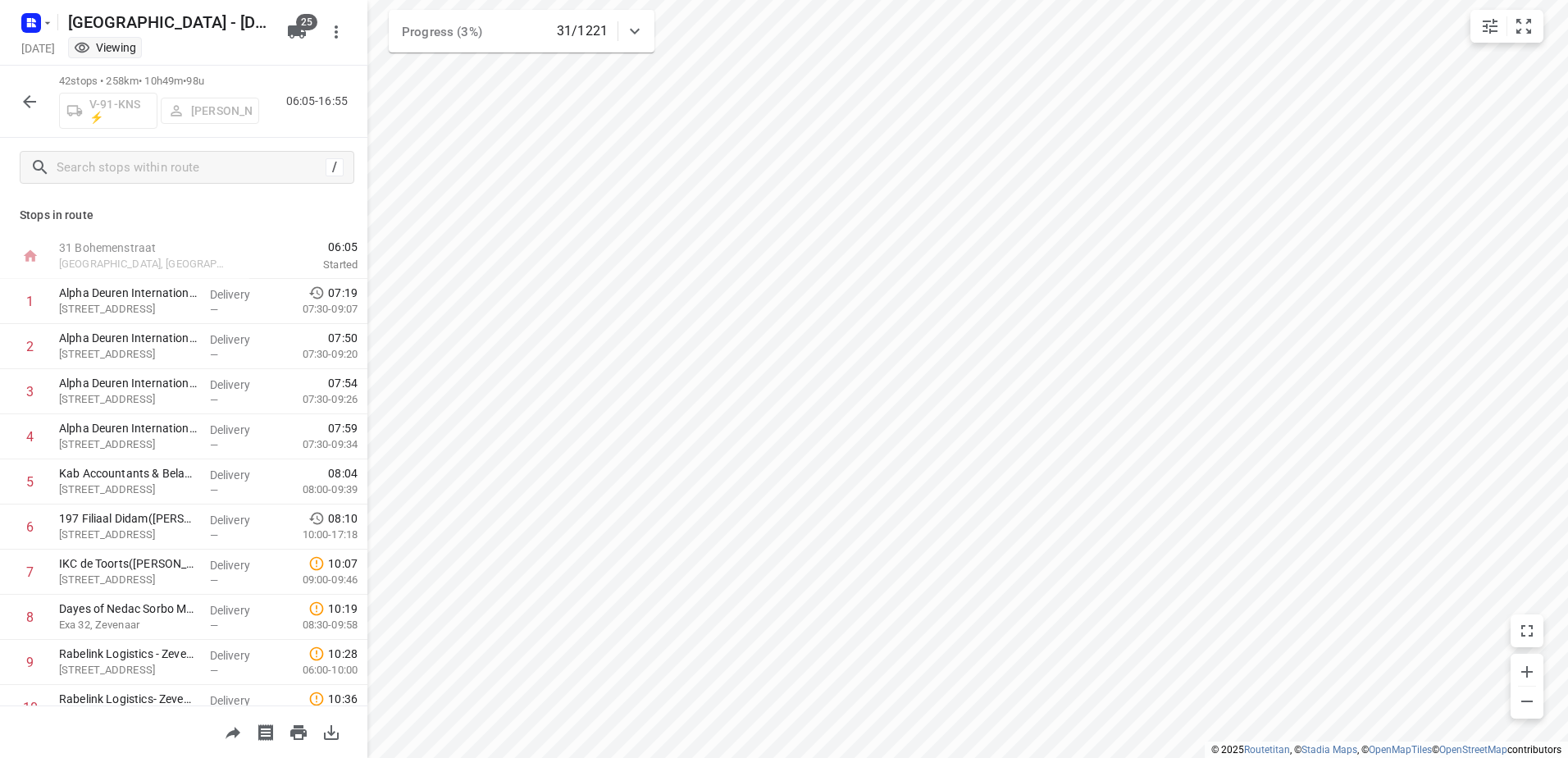
click at [40, 108] on button "button" at bounding box center [29, 101] width 33 height 33
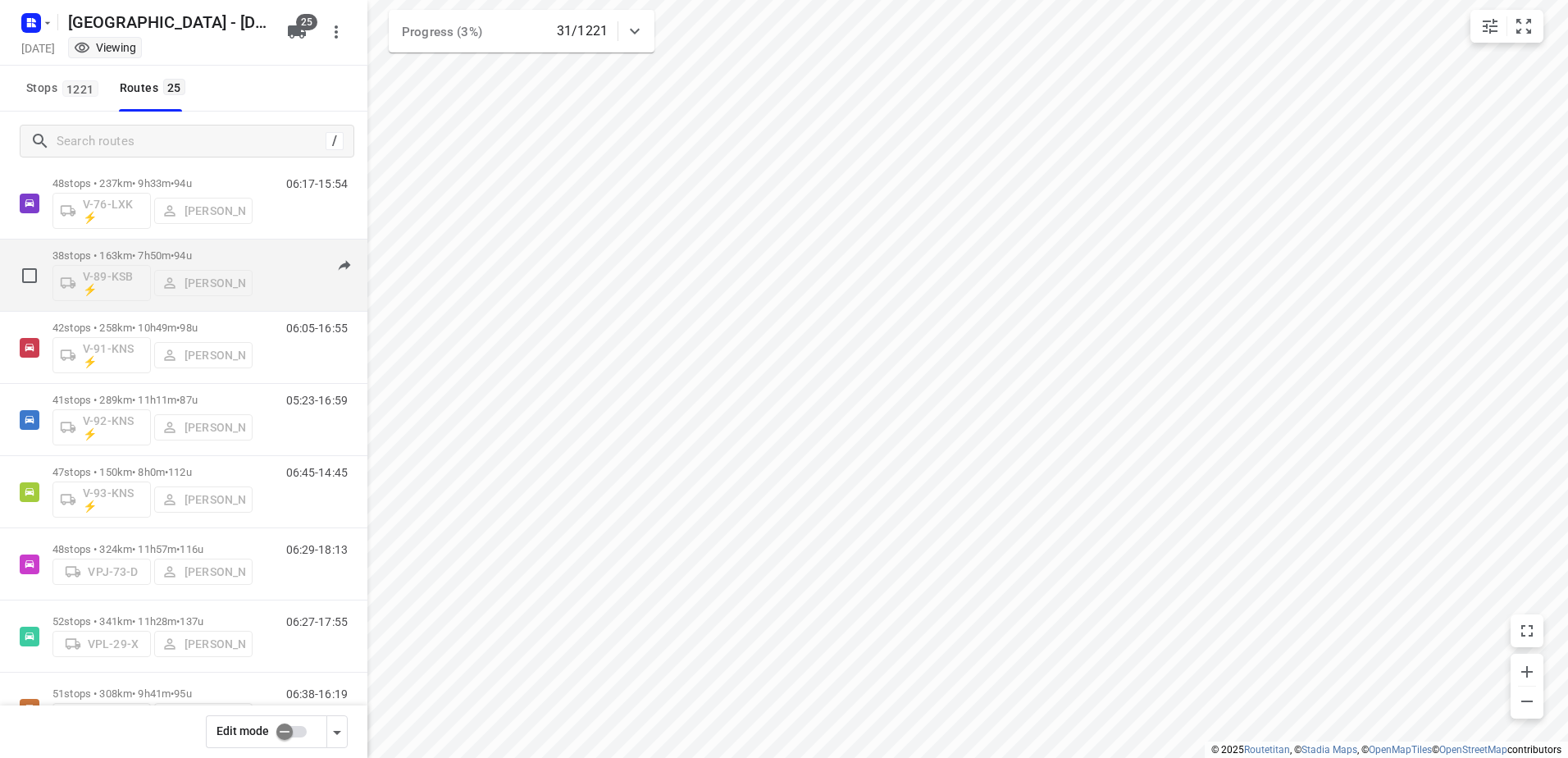
scroll to position [1241, 0]
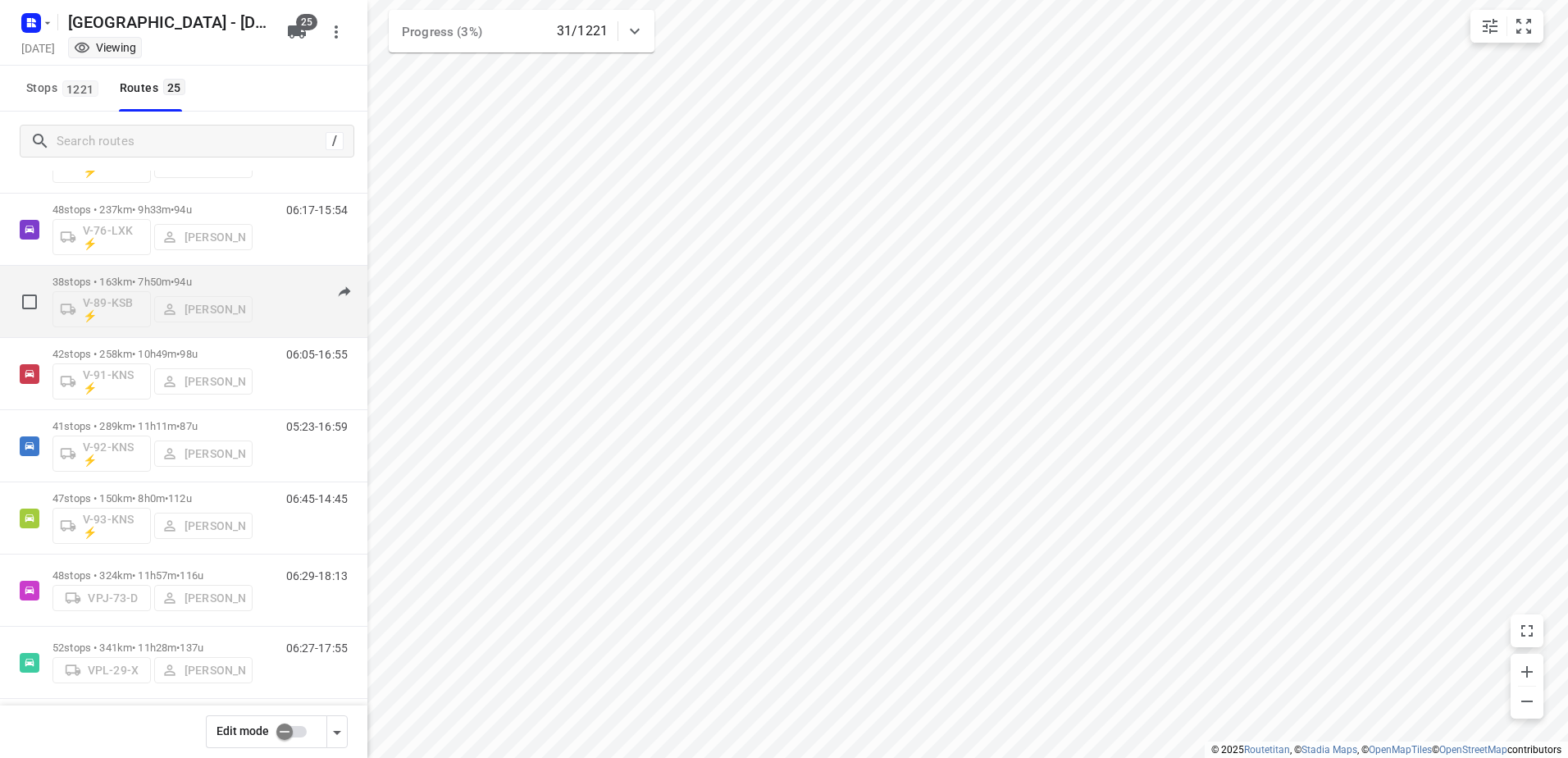
click at [147, 281] on p "38 stops • 163km • 7h50m • 94u" at bounding box center [153, 281] width 201 height 12
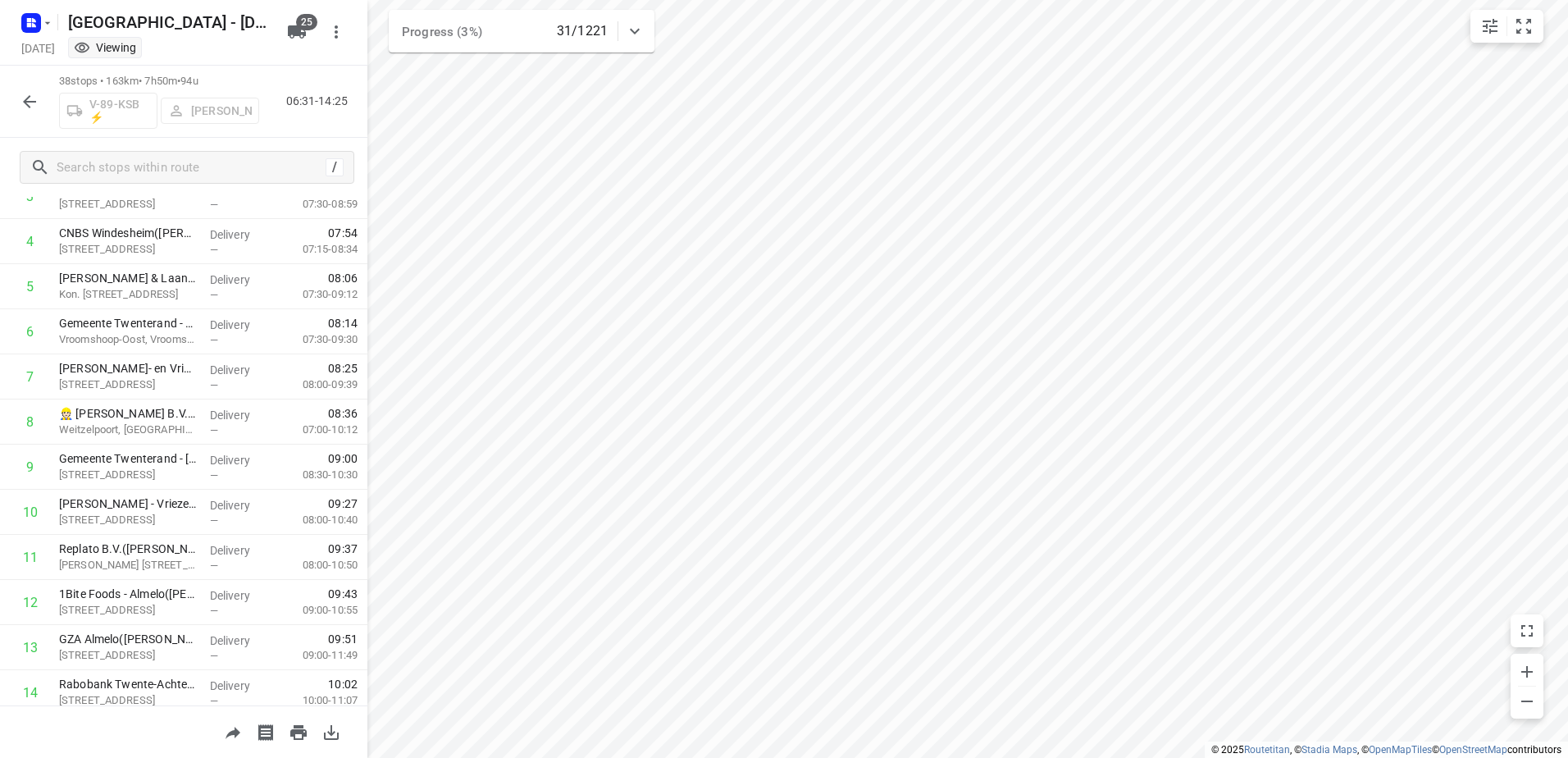
scroll to position [0, 0]
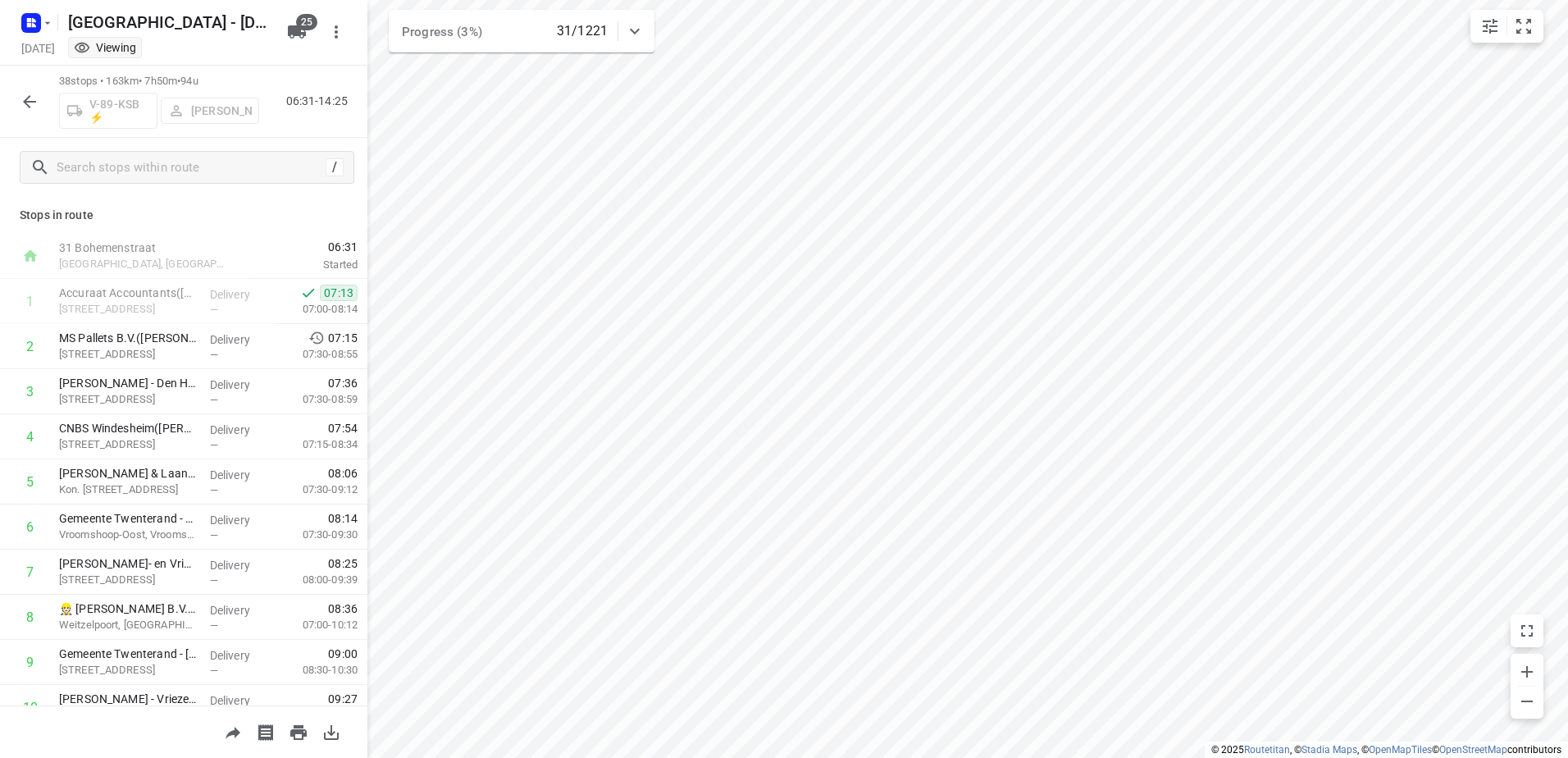
click at [35, 93] on icon "button" at bounding box center [29, 101] width 19 height 19
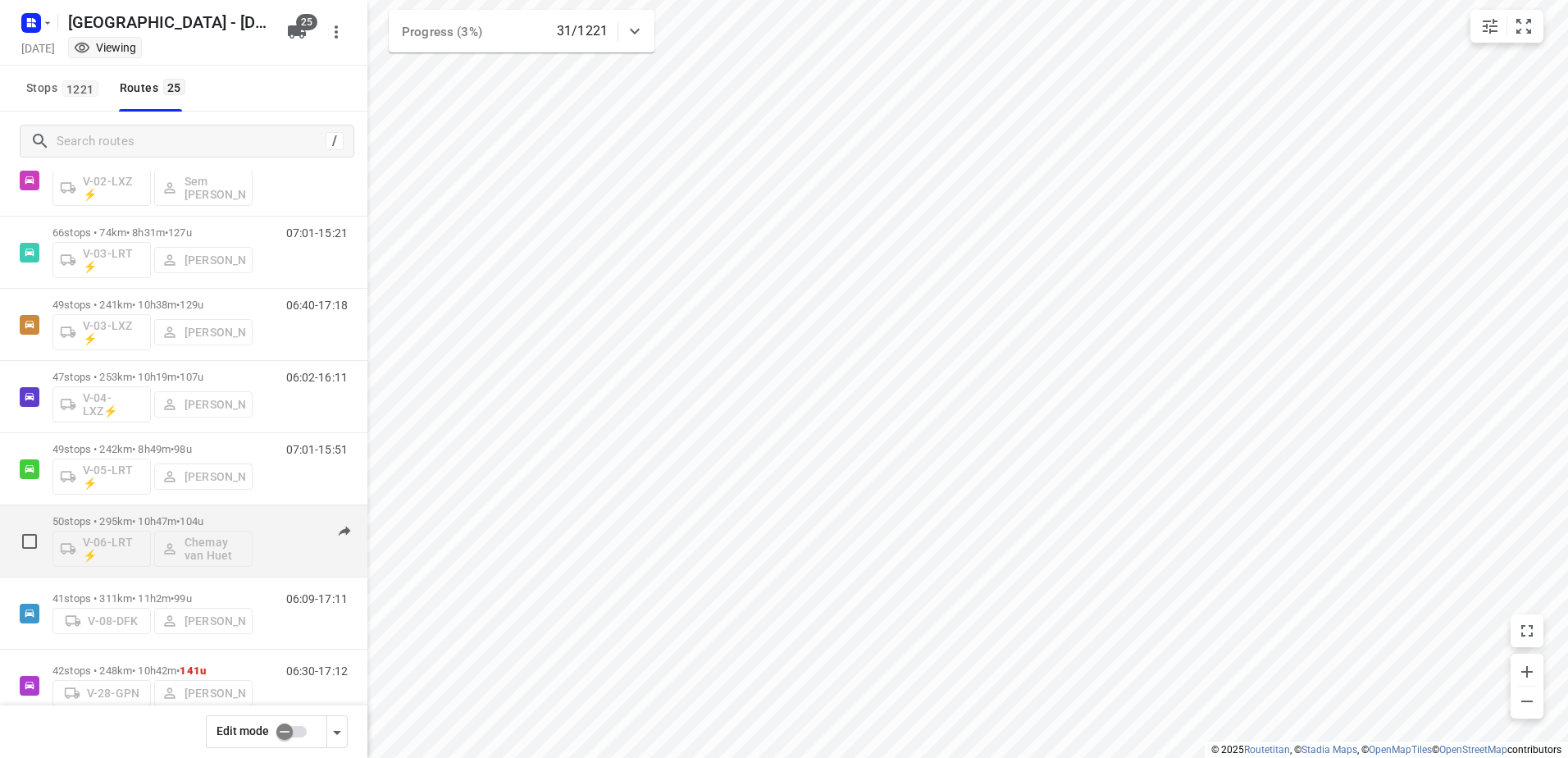
scroll to position [328, 0]
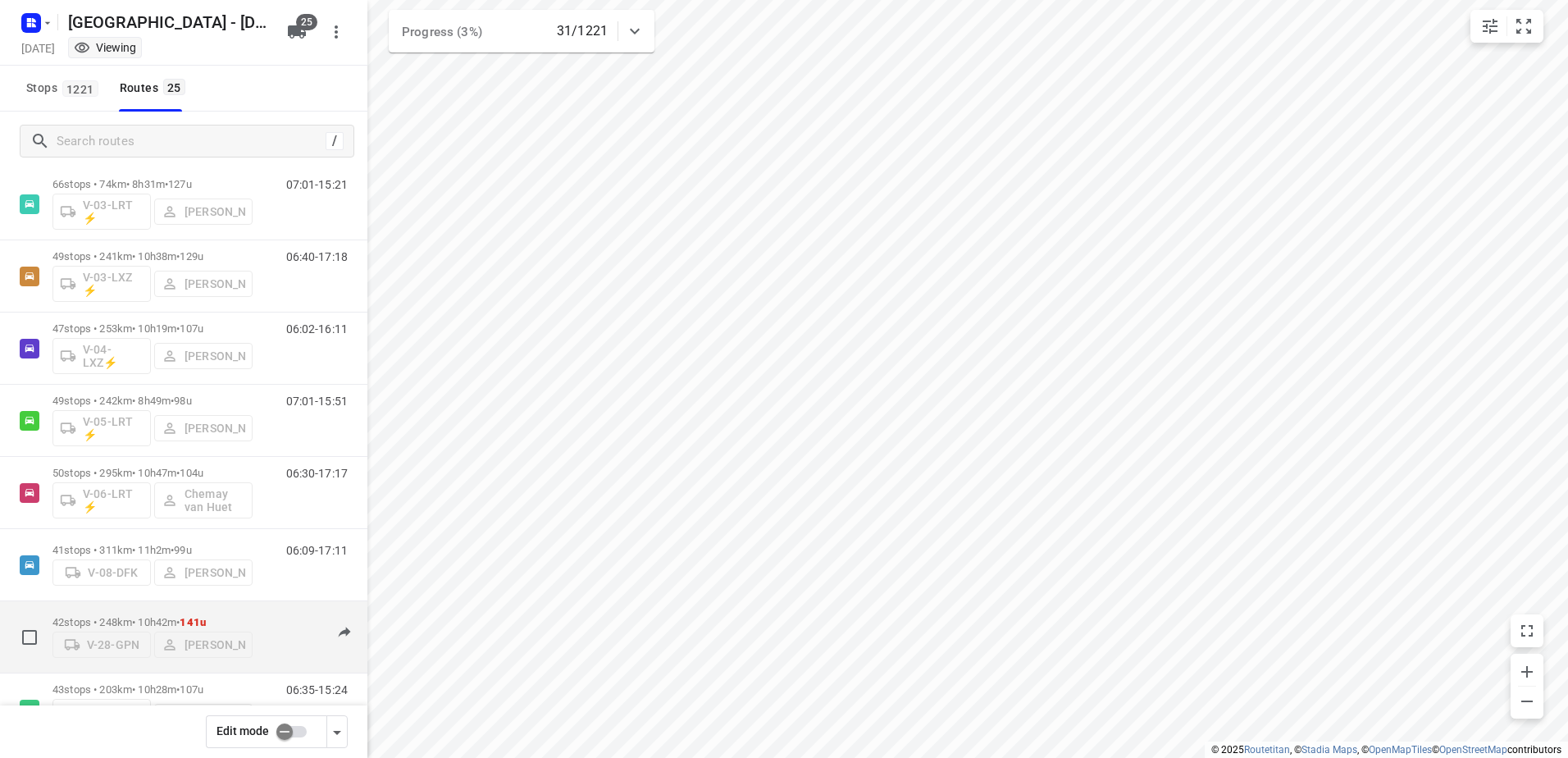
click at [151, 620] on p "42 stops • 248km • 10h42m • 141u" at bounding box center [153, 622] width 201 height 12
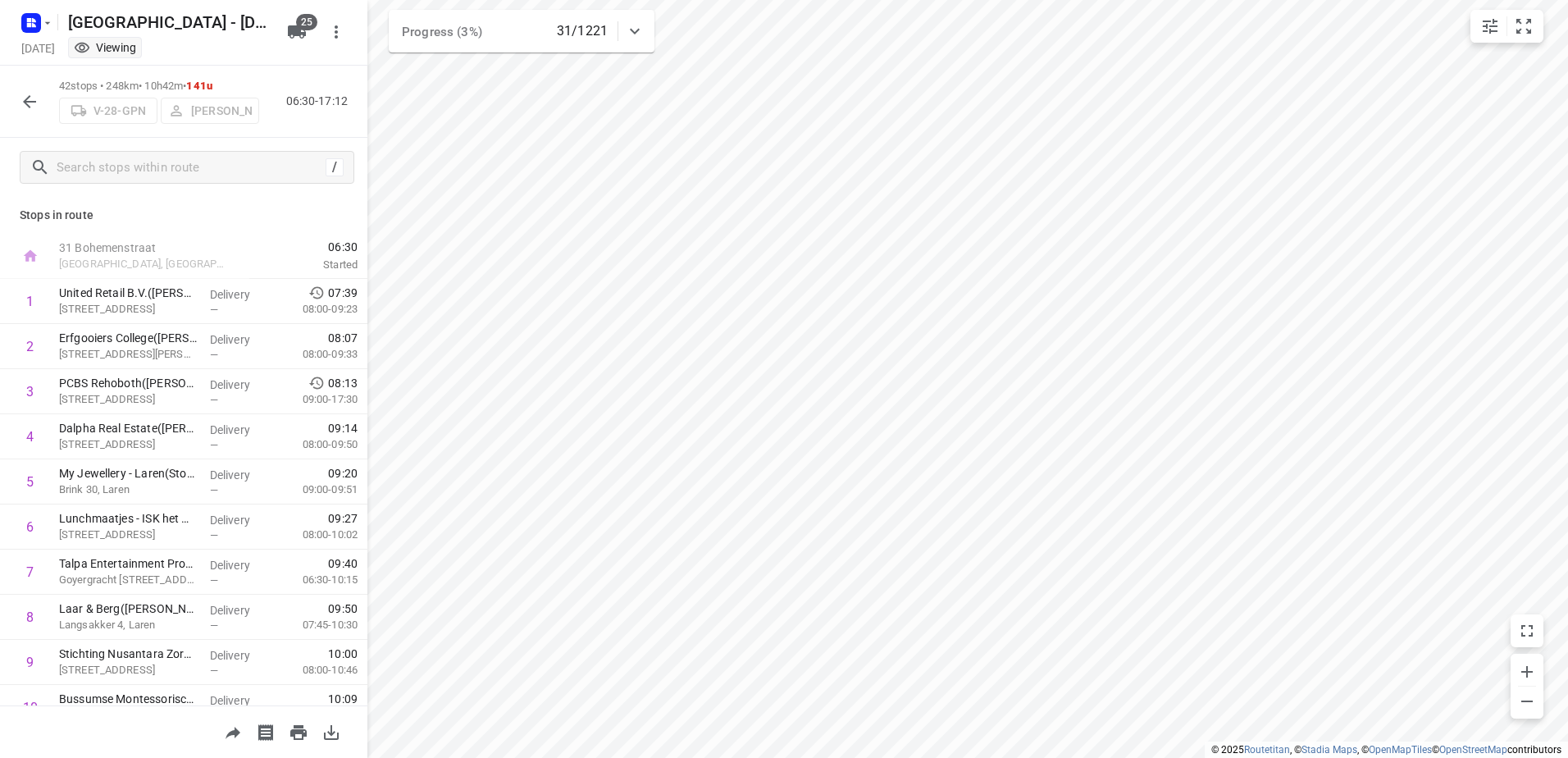
click at [35, 106] on icon "button" at bounding box center [29, 101] width 19 height 19
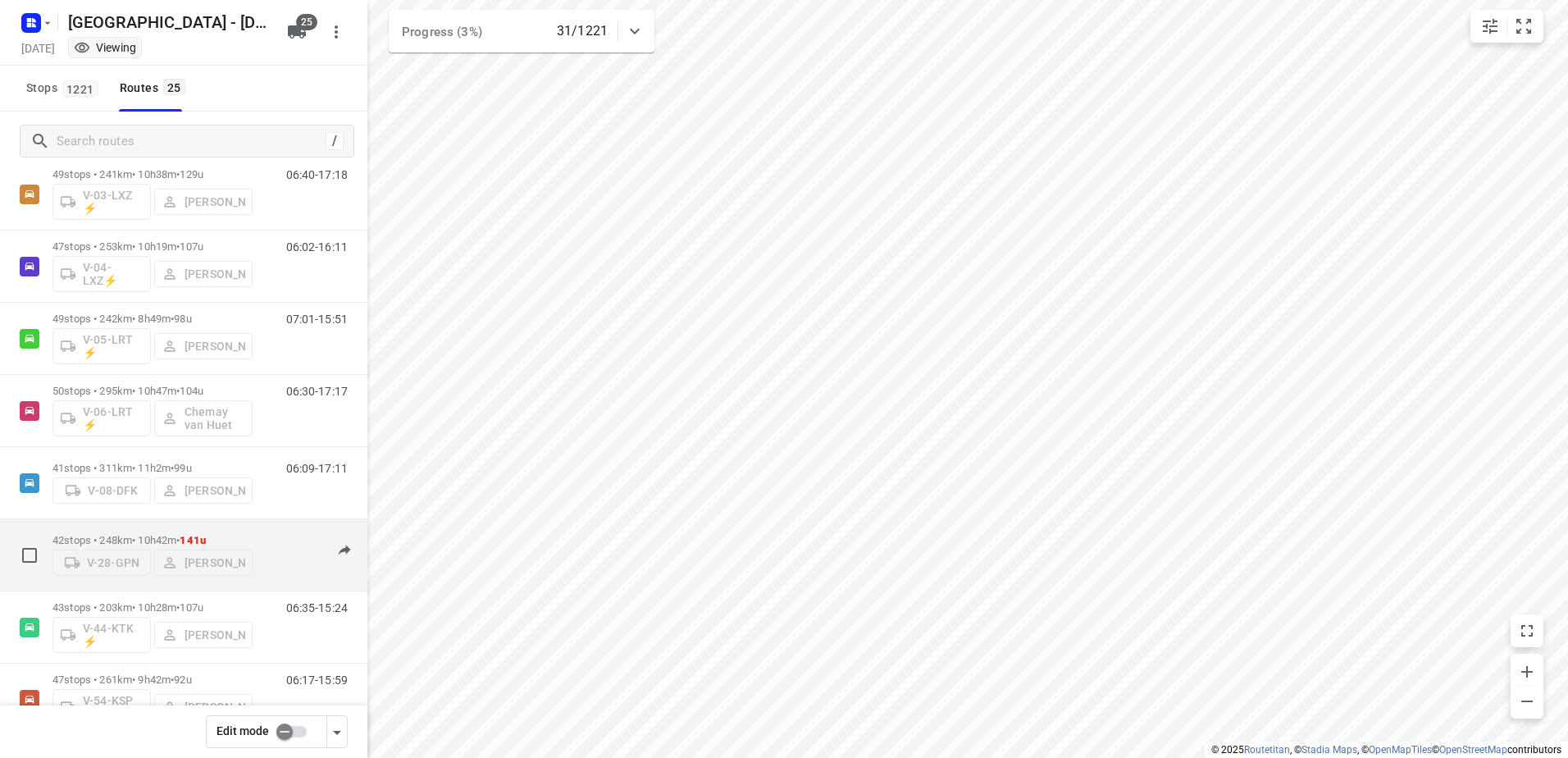
scroll to position [492, 0]
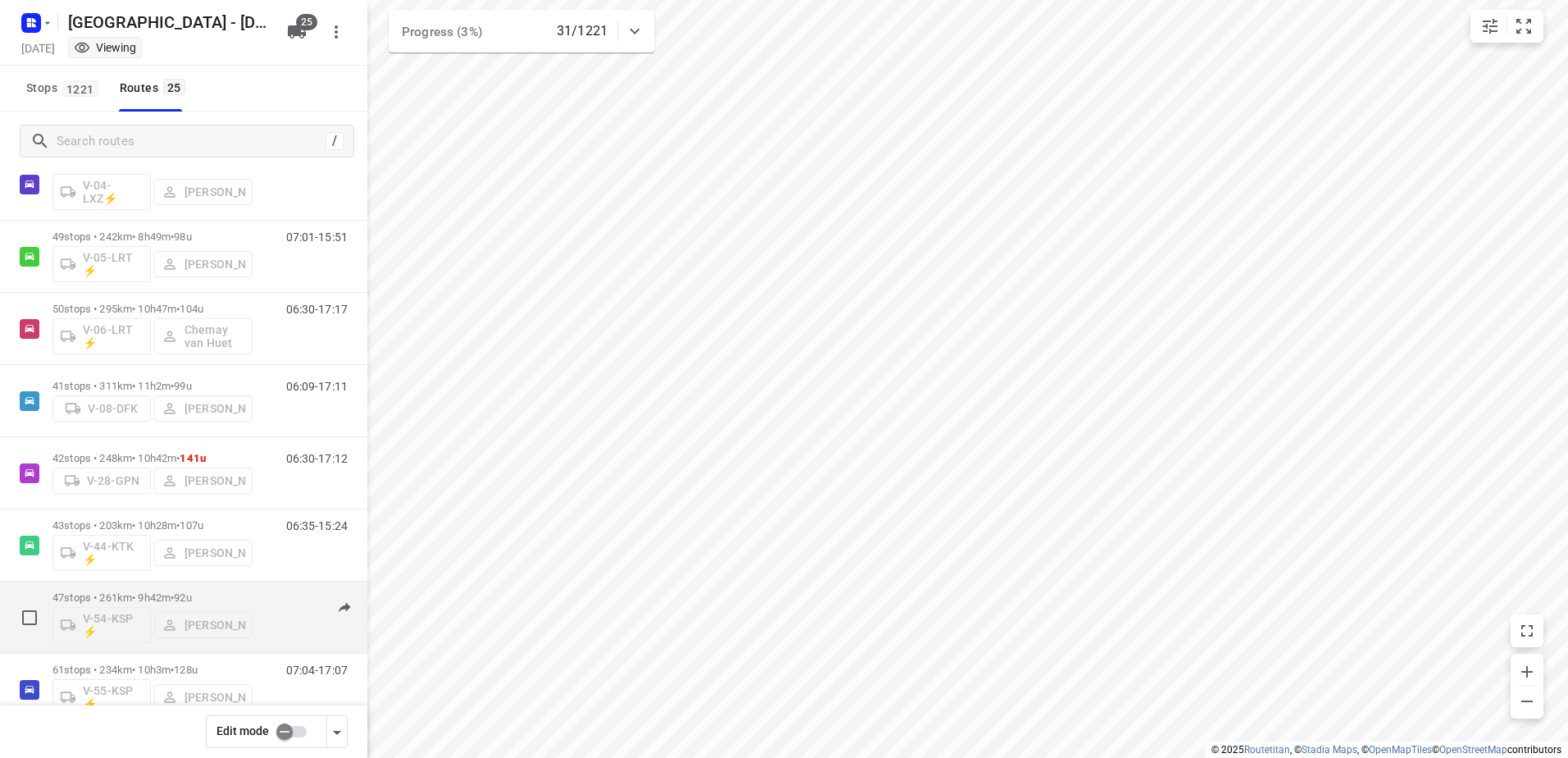
click at [137, 594] on p "47 stops • 261km • 9h42m • 92u" at bounding box center [153, 597] width 201 height 12
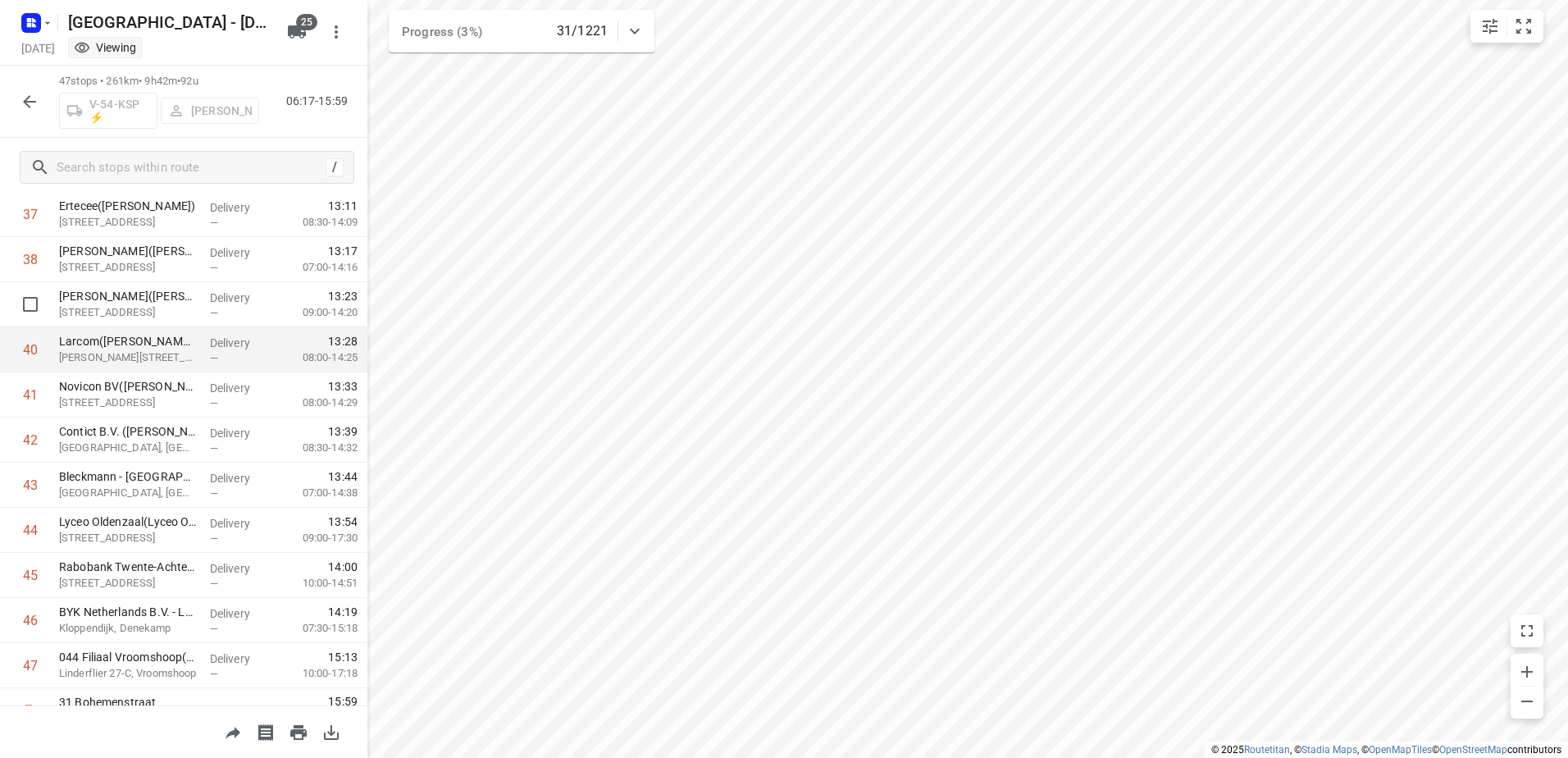
scroll to position [1738, 0]
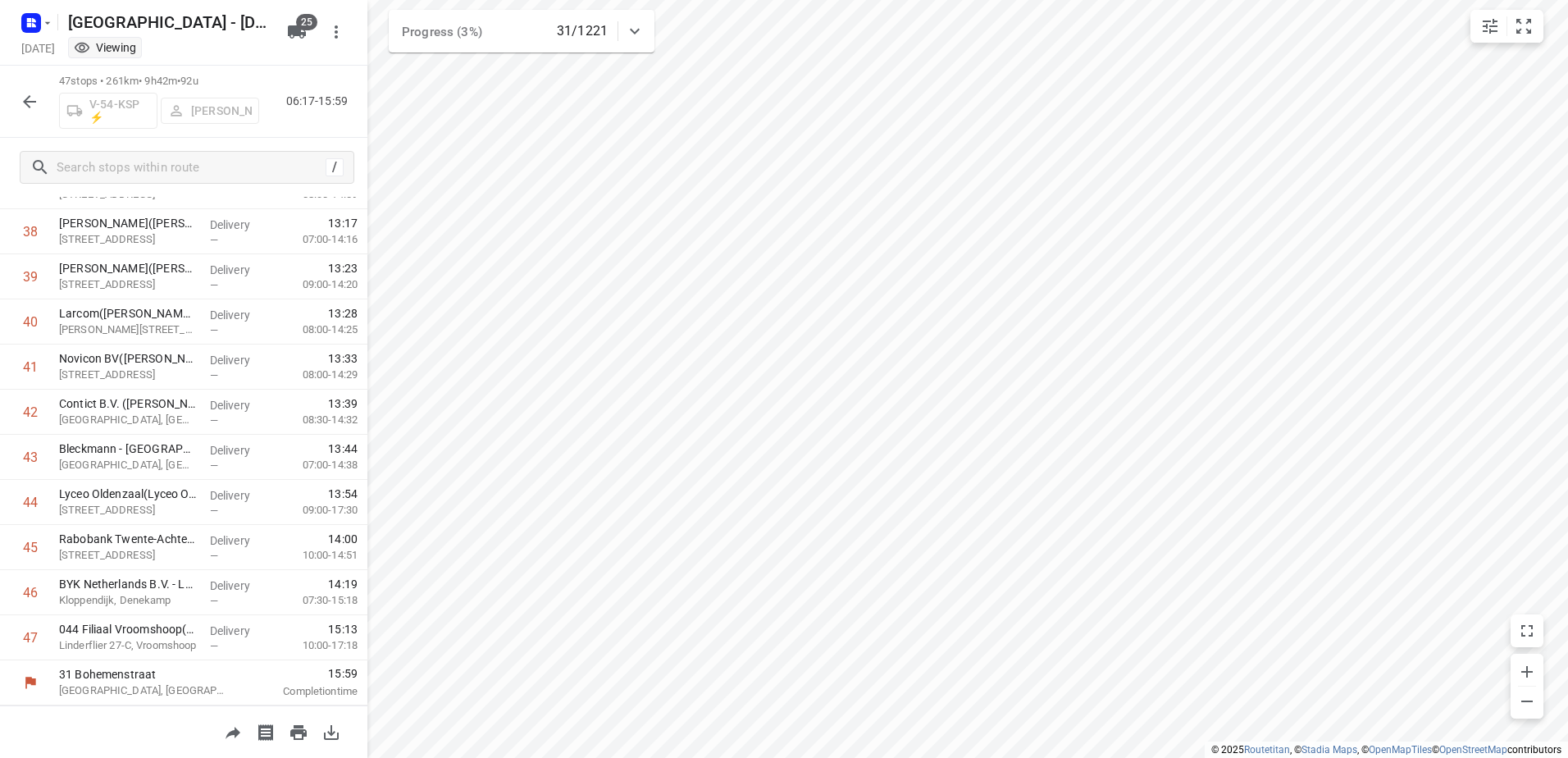
click at [33, 98] on icon "button" at bounding box center [29, 101] width 19 height 19
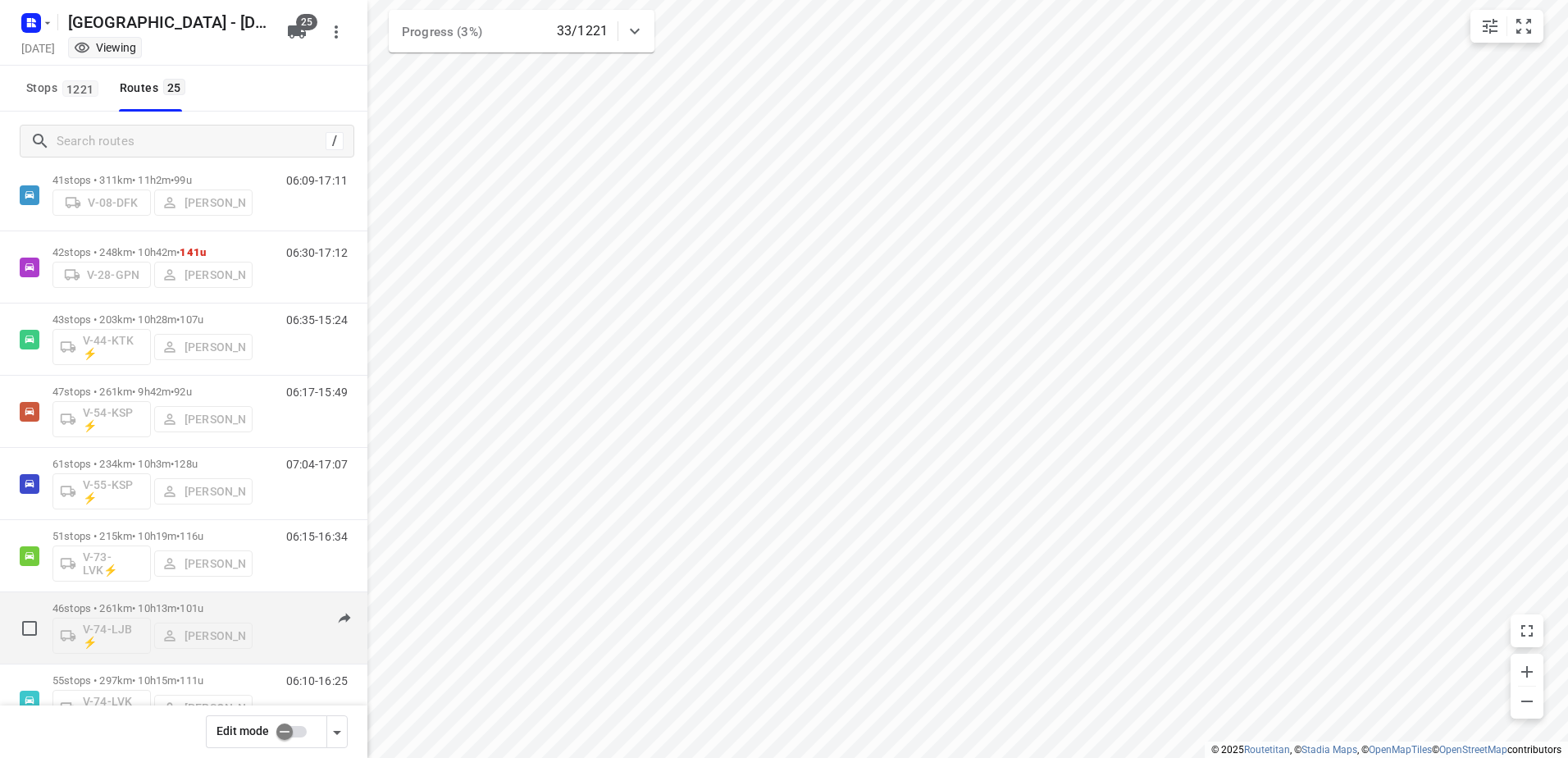
scroll to position [738, 0]
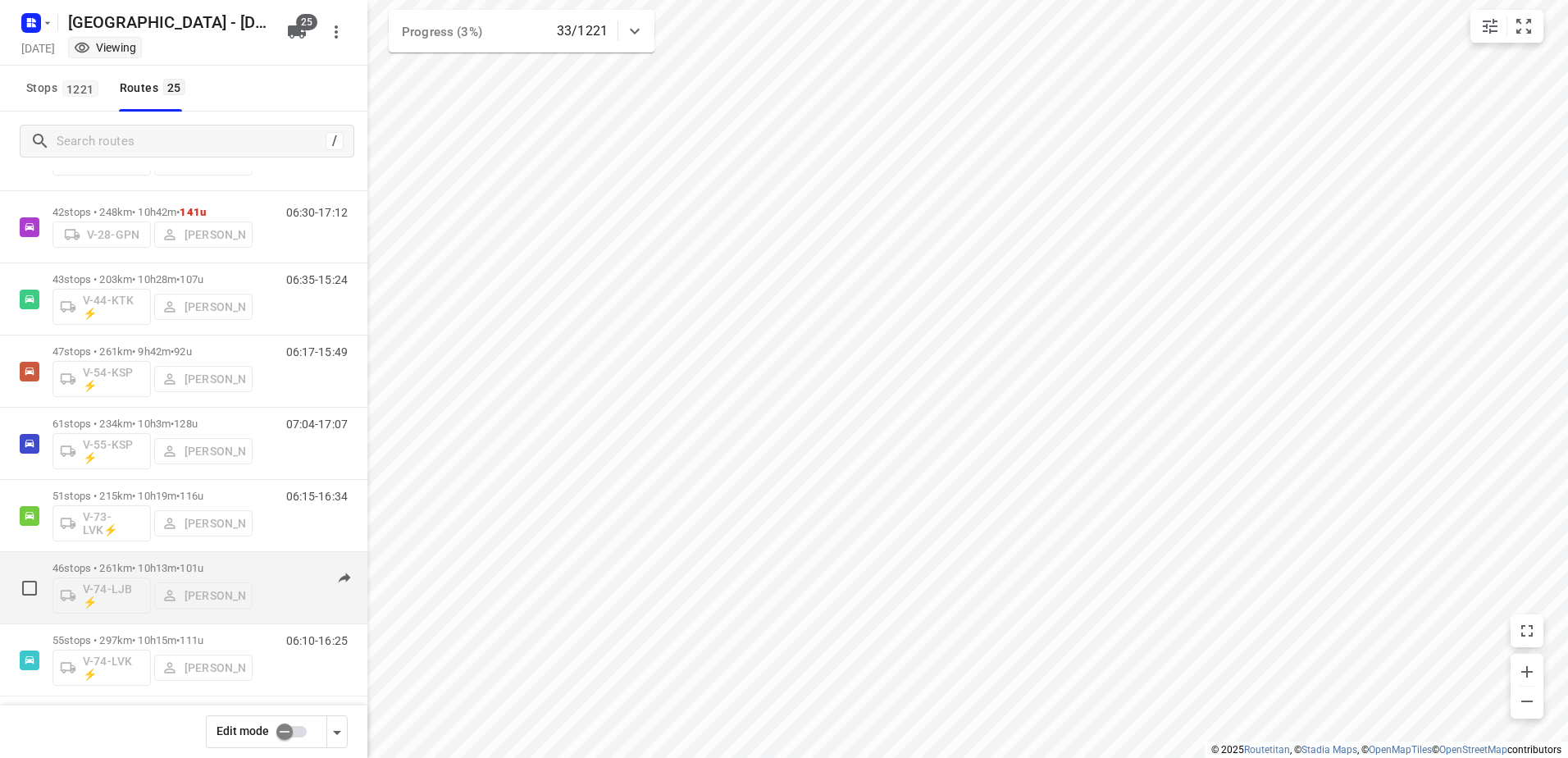
click at [141, 565] on p "46 stops • 261km • 10h13m • 101u" at bounding box center [153, 568] width 201 height 12
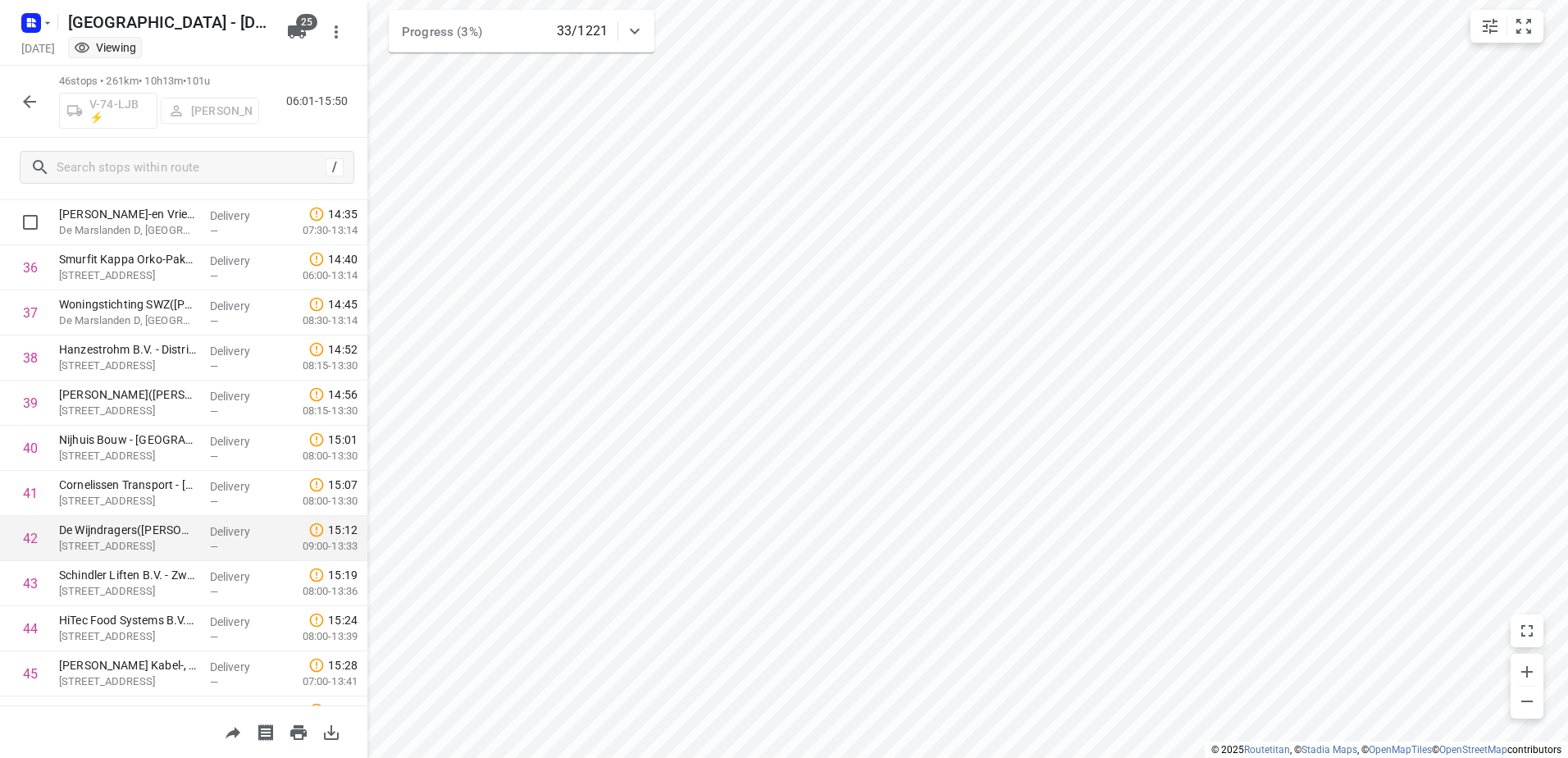
scroll to position [1694, 0]
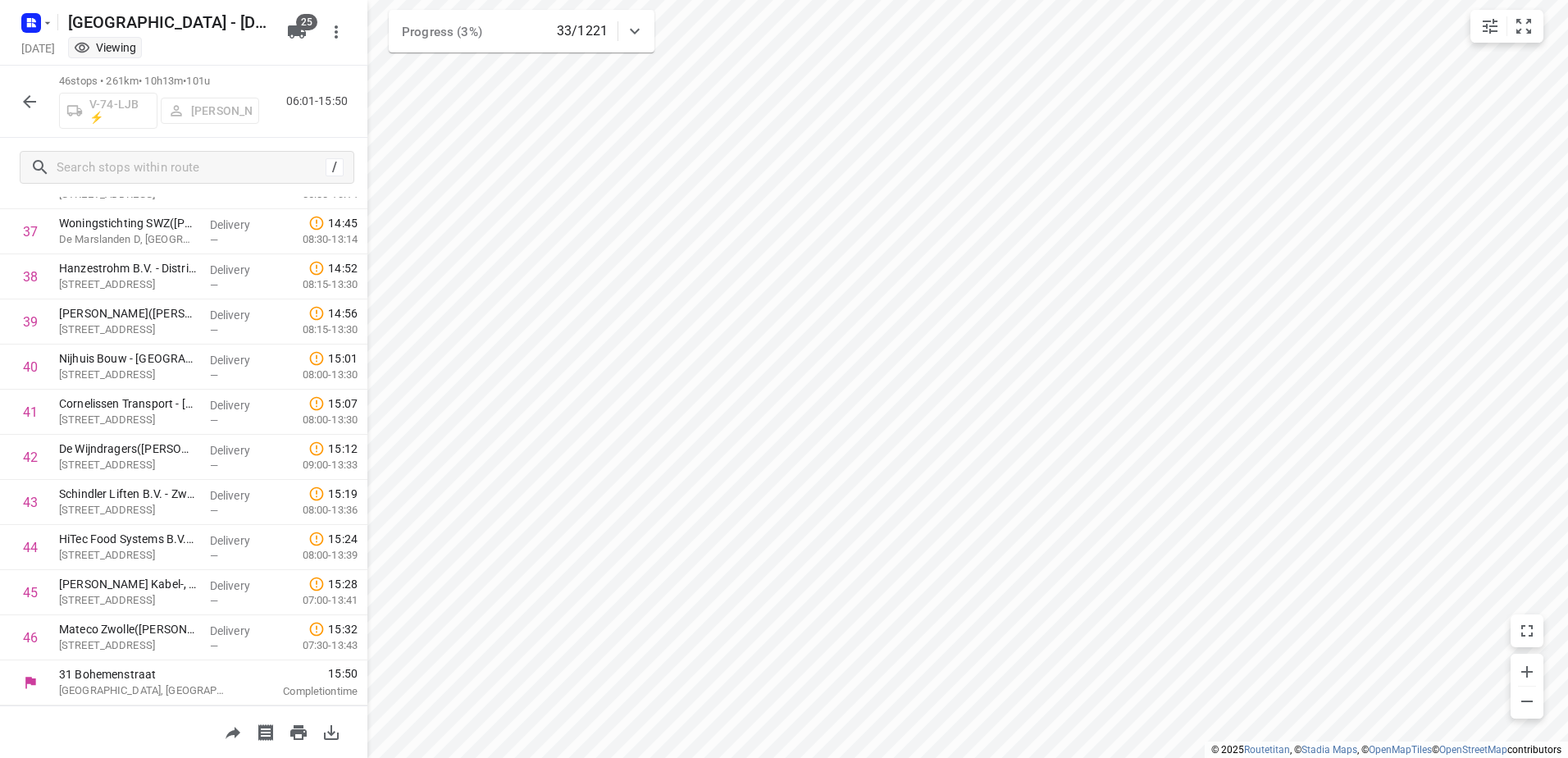
click at [27, 89] on button "button" at bounding box center [29, 101] width 33 height 33
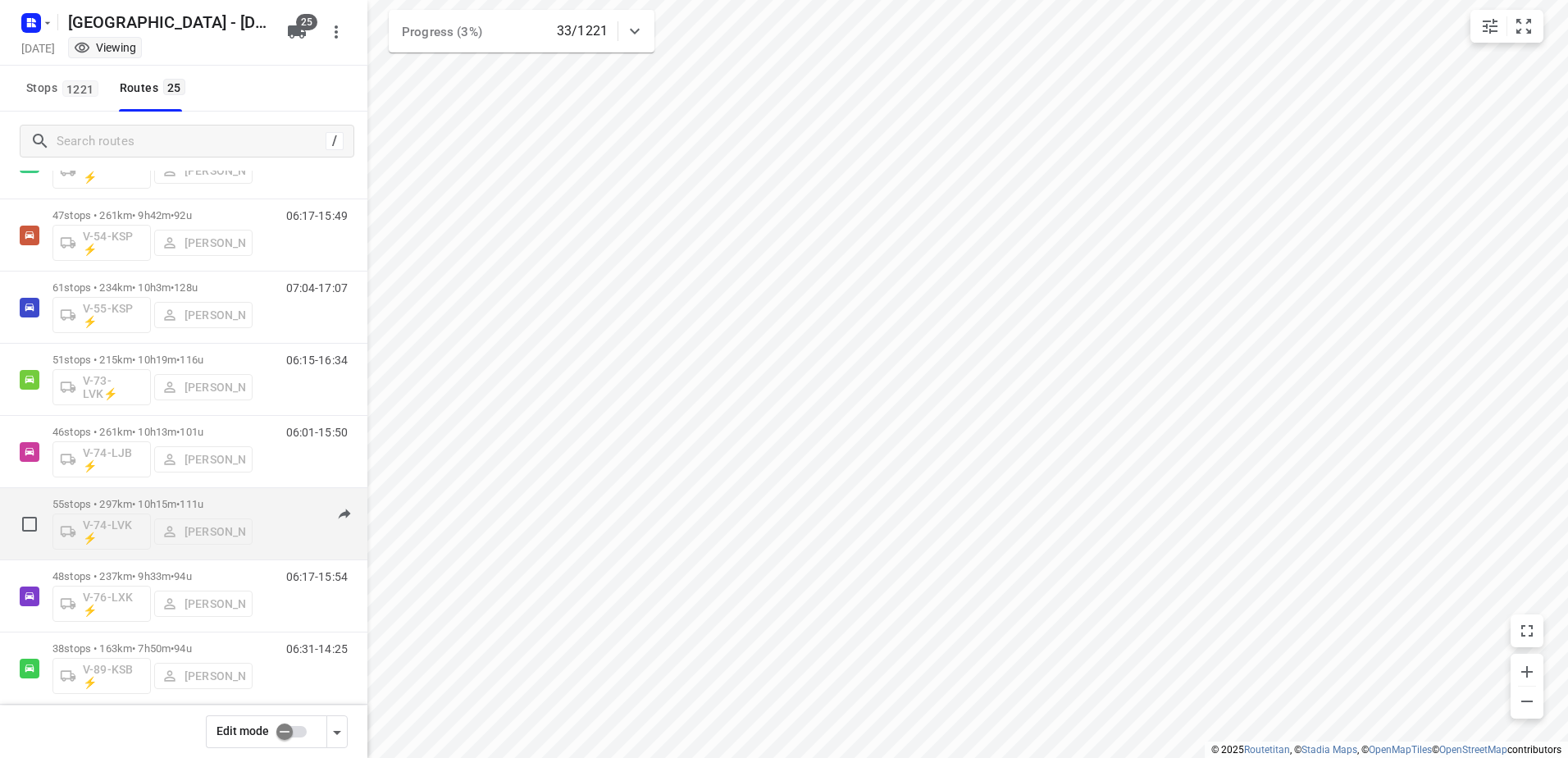
scroll to position [902, 0]
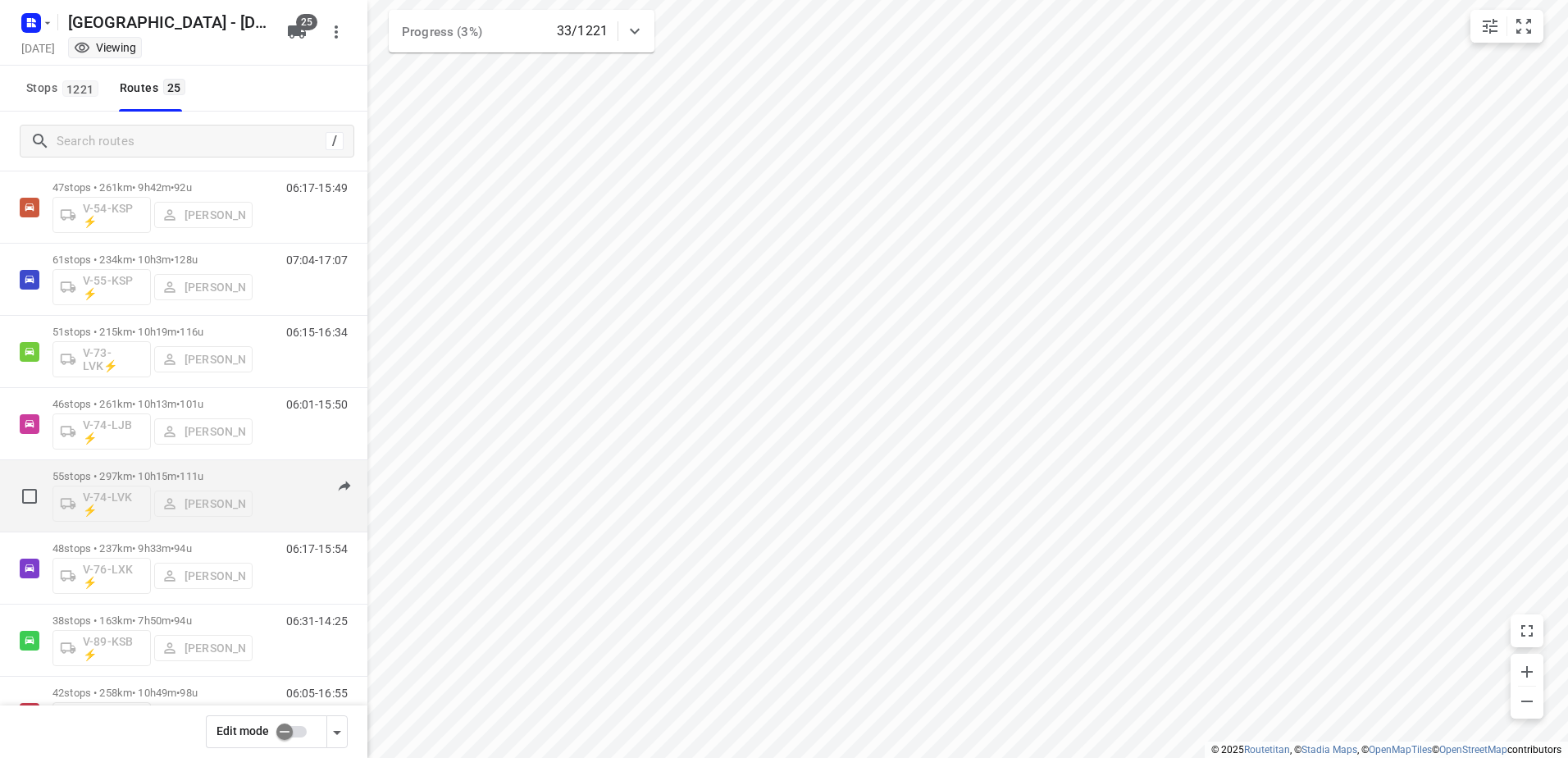
click at [123, 470] on p "55 stops • 297km • 10h15m • 111u" at bounding box center [153, 476] width 201 height 12
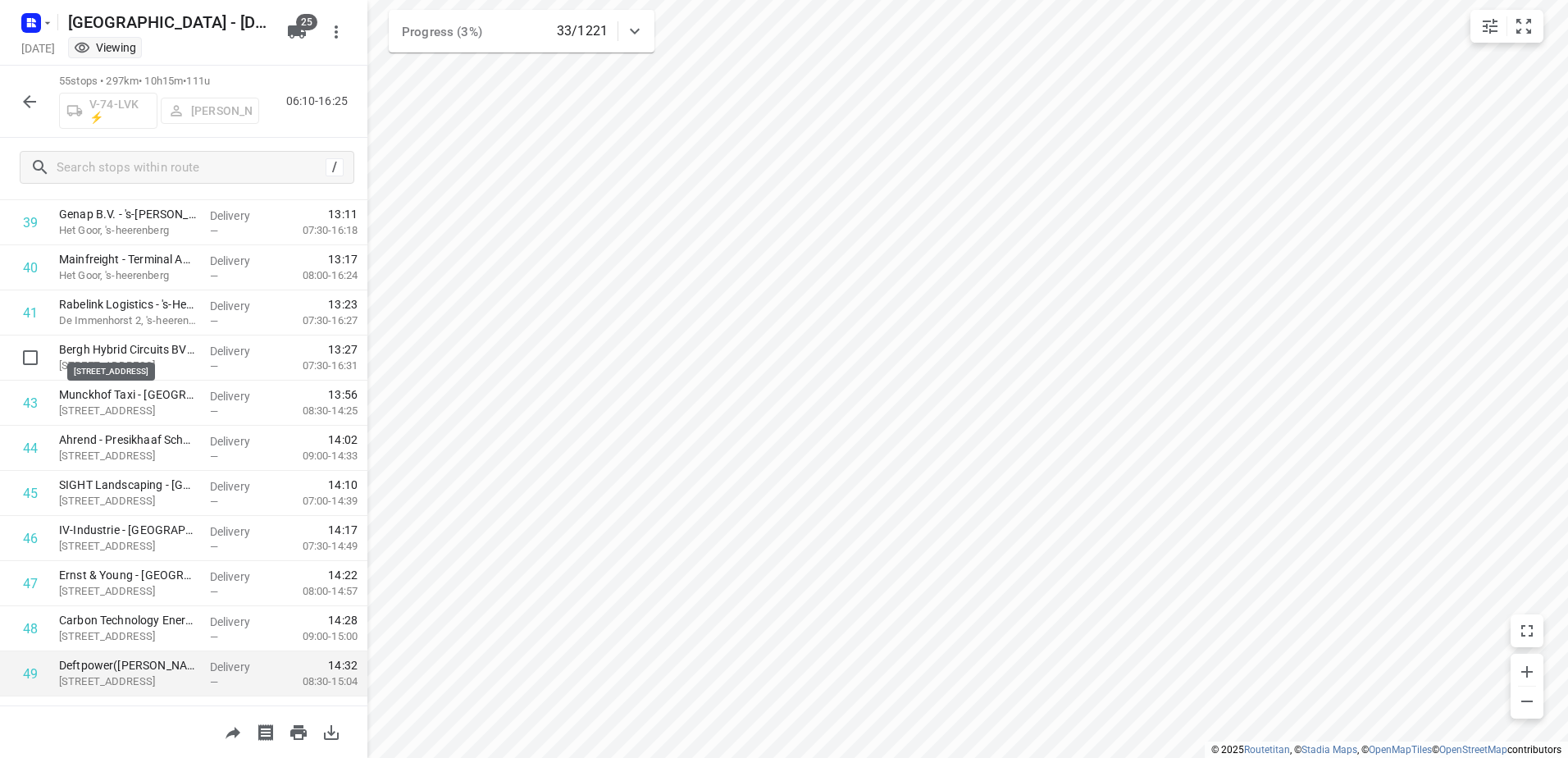
scroll to position [1772, 0]
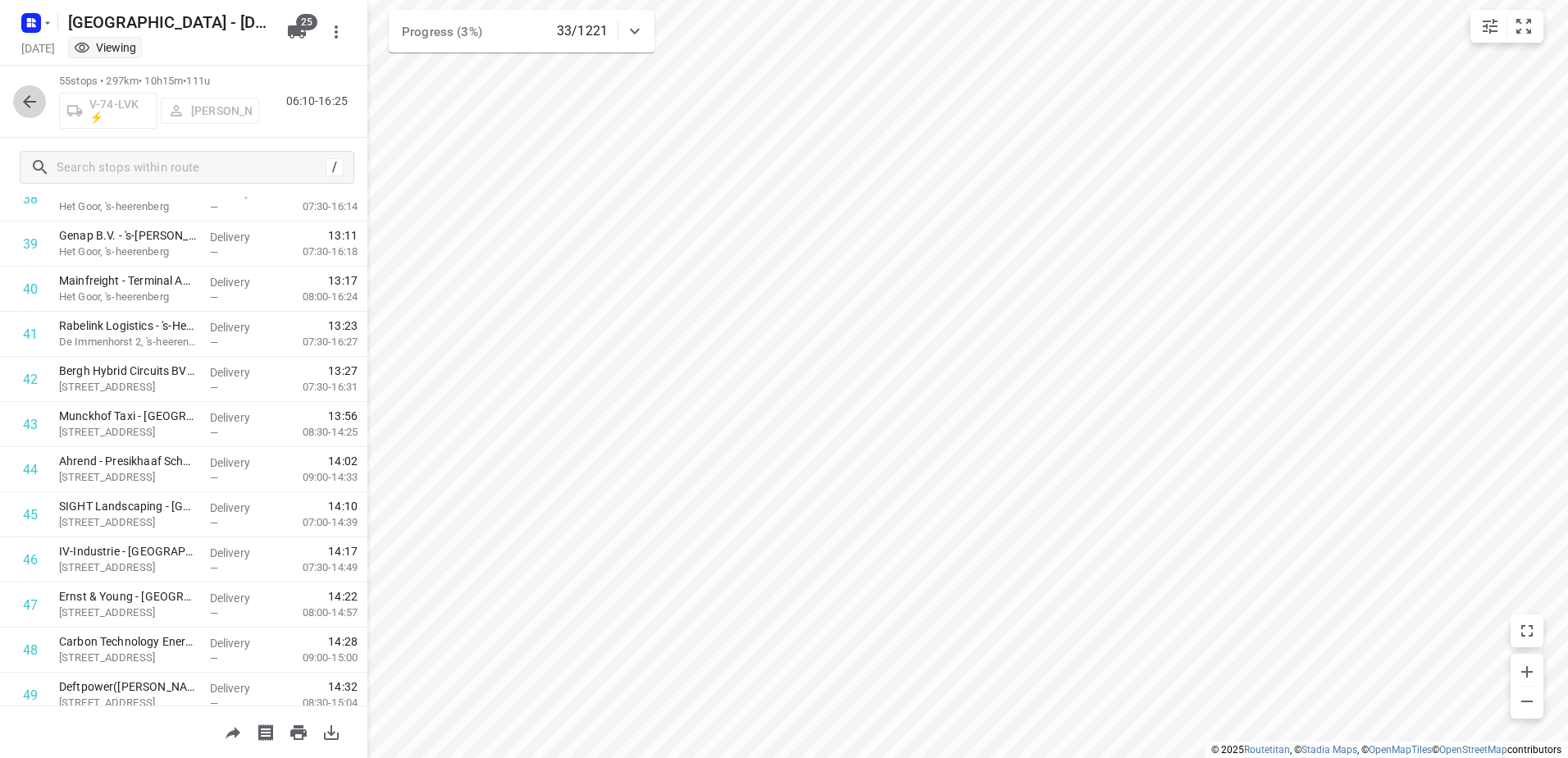
click at [37, 108] on icon "button" at bounding box center [29, 101] width 19 height 19
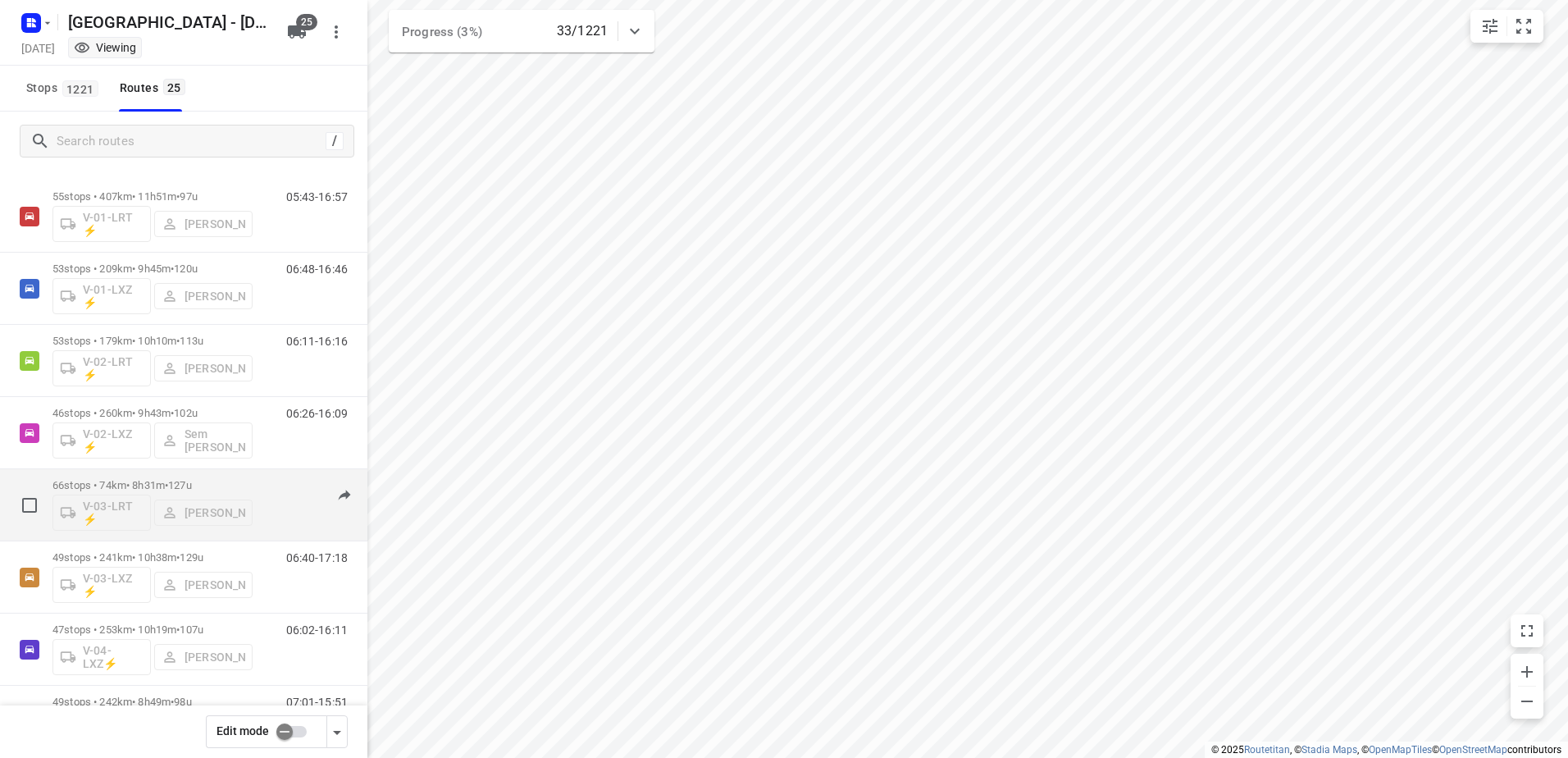
scroll to position [0, 0]
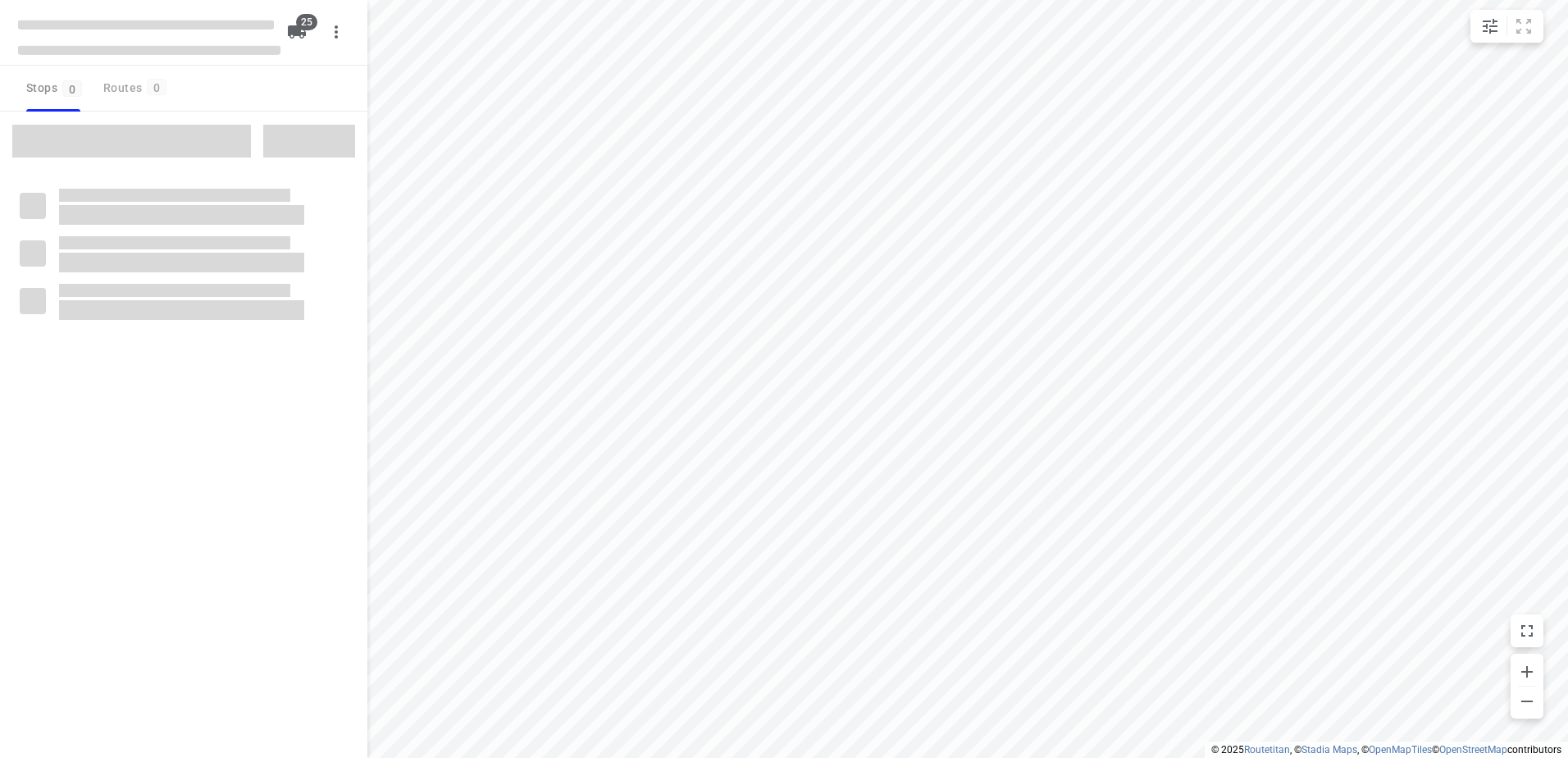
checkbox input "true"
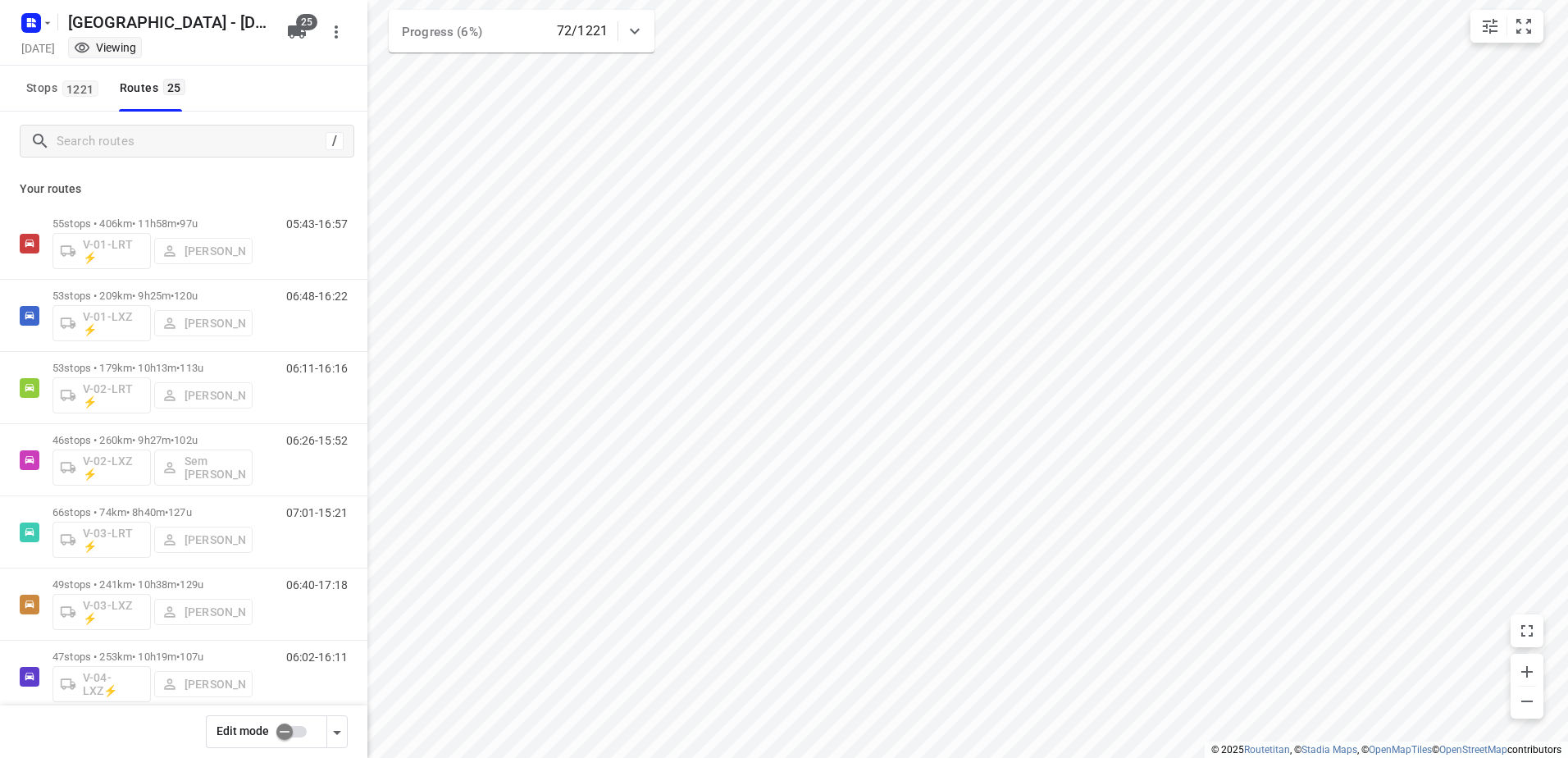
click at [164, 189] on p "Your routes" at bounding box center [183, 189] width 328 height 18
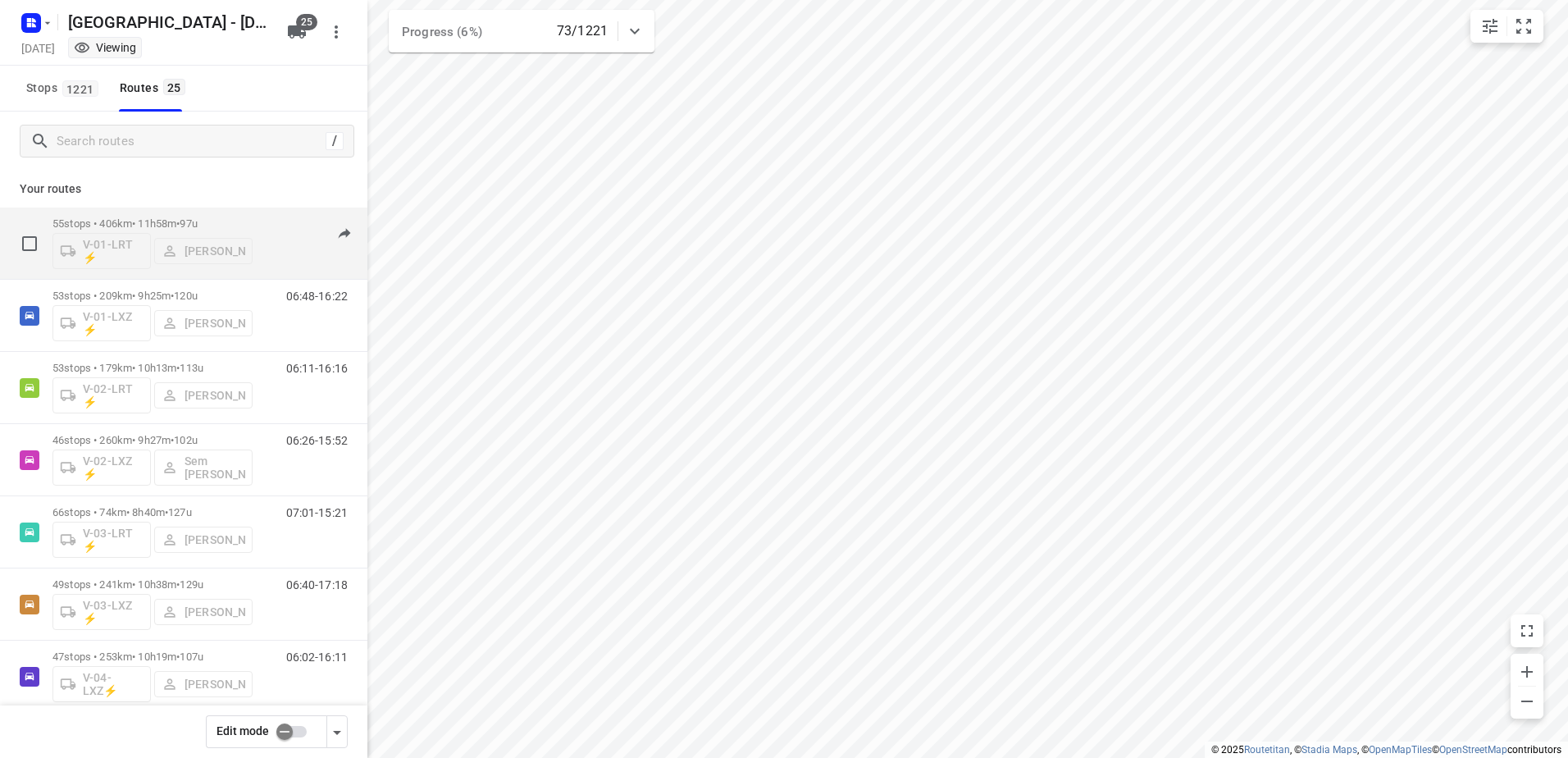
click at [152, 216] on div "55 stops • 406km • 11h58m • 97u V-01-LRT ⚡ Jorick Kok" at bounding box center [153, 243] width 201 height 68
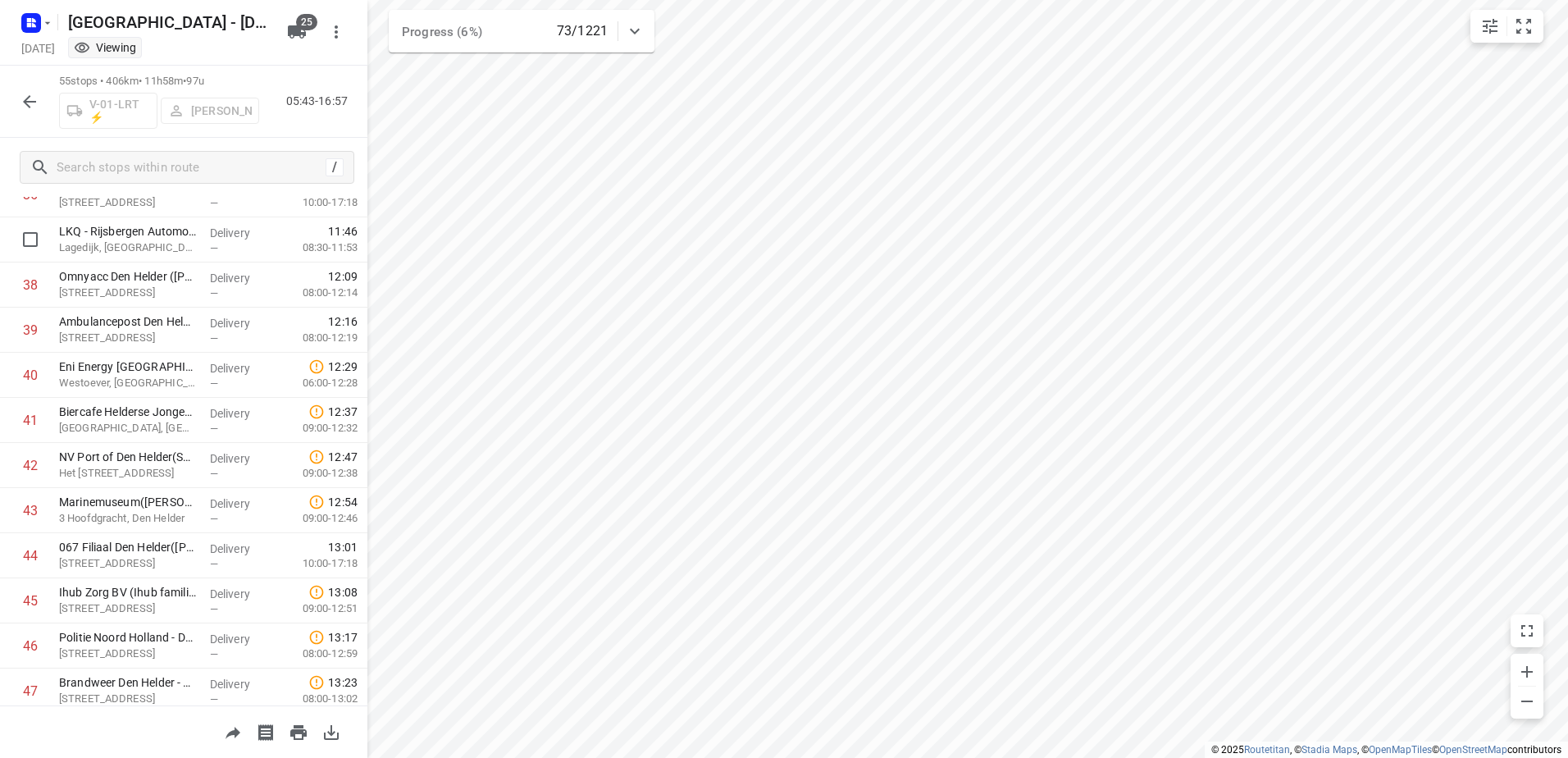
scroll to position [1443, 0]
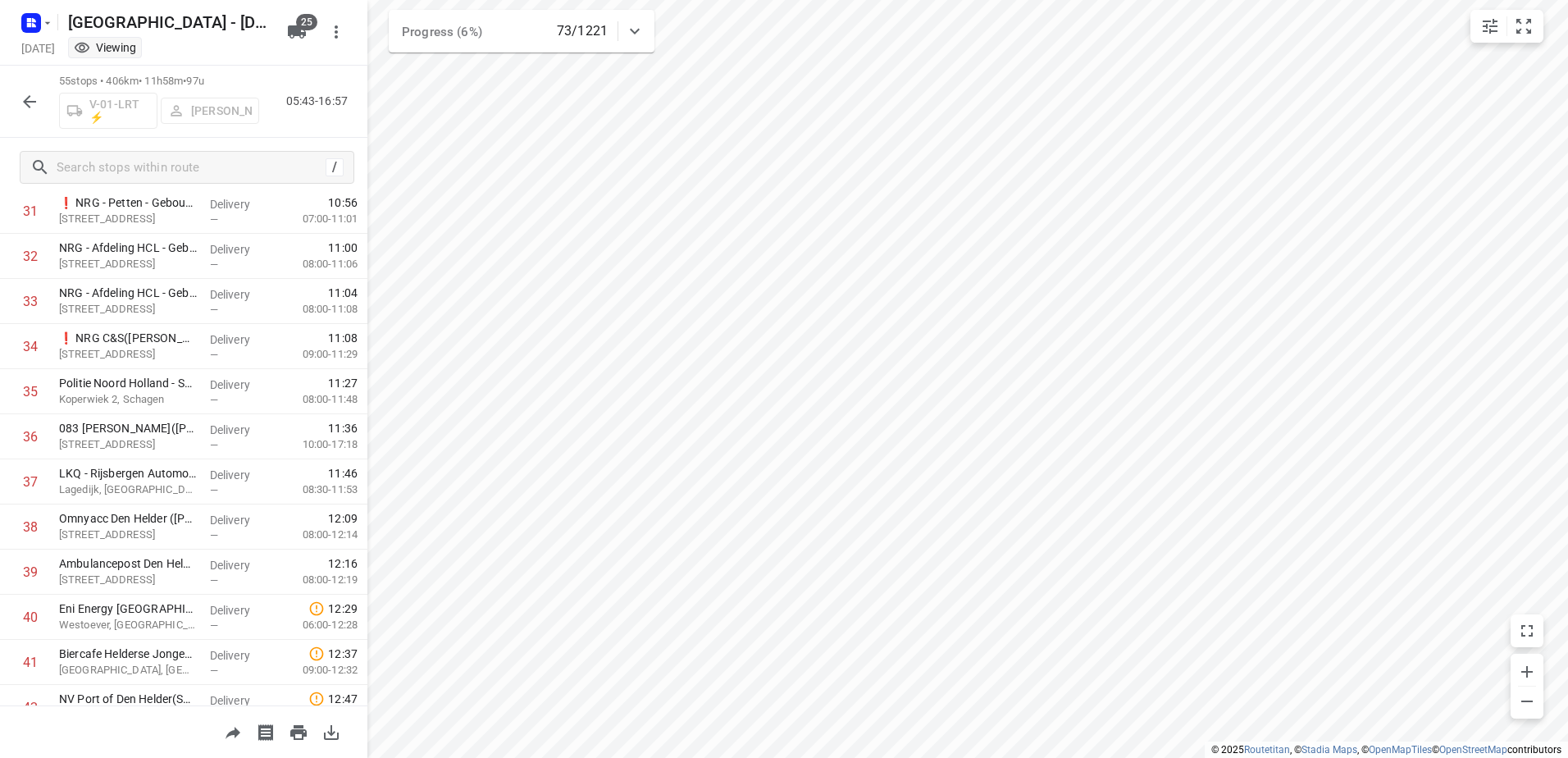
click at [41, 105] on button "button" at bounding box center [29, 101] width 33 height 33
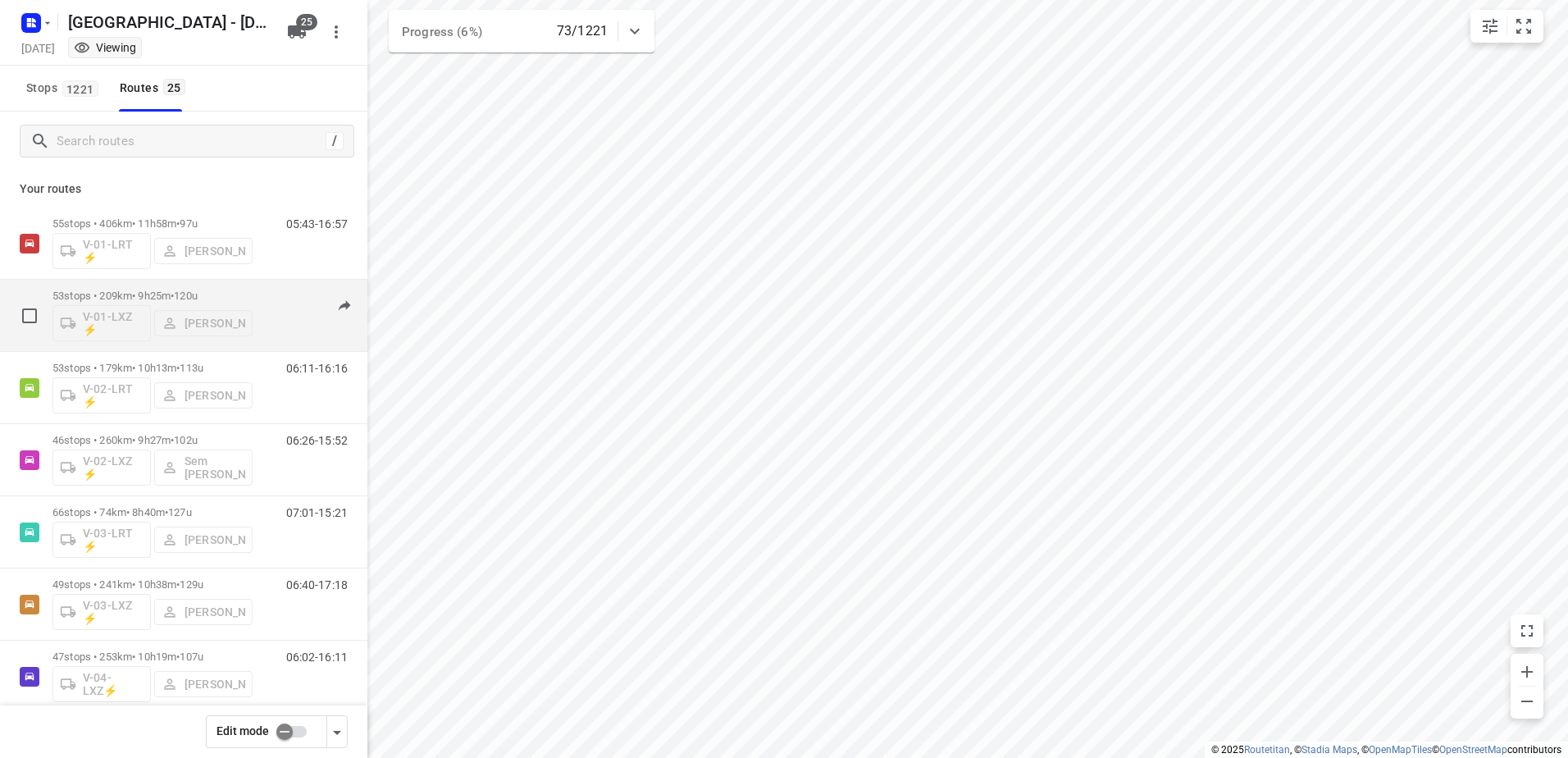
click at [131, 295] on p "53 stops • 209km • 9h25m • 120u" at bounding box center [153, 295] width 201 height 12
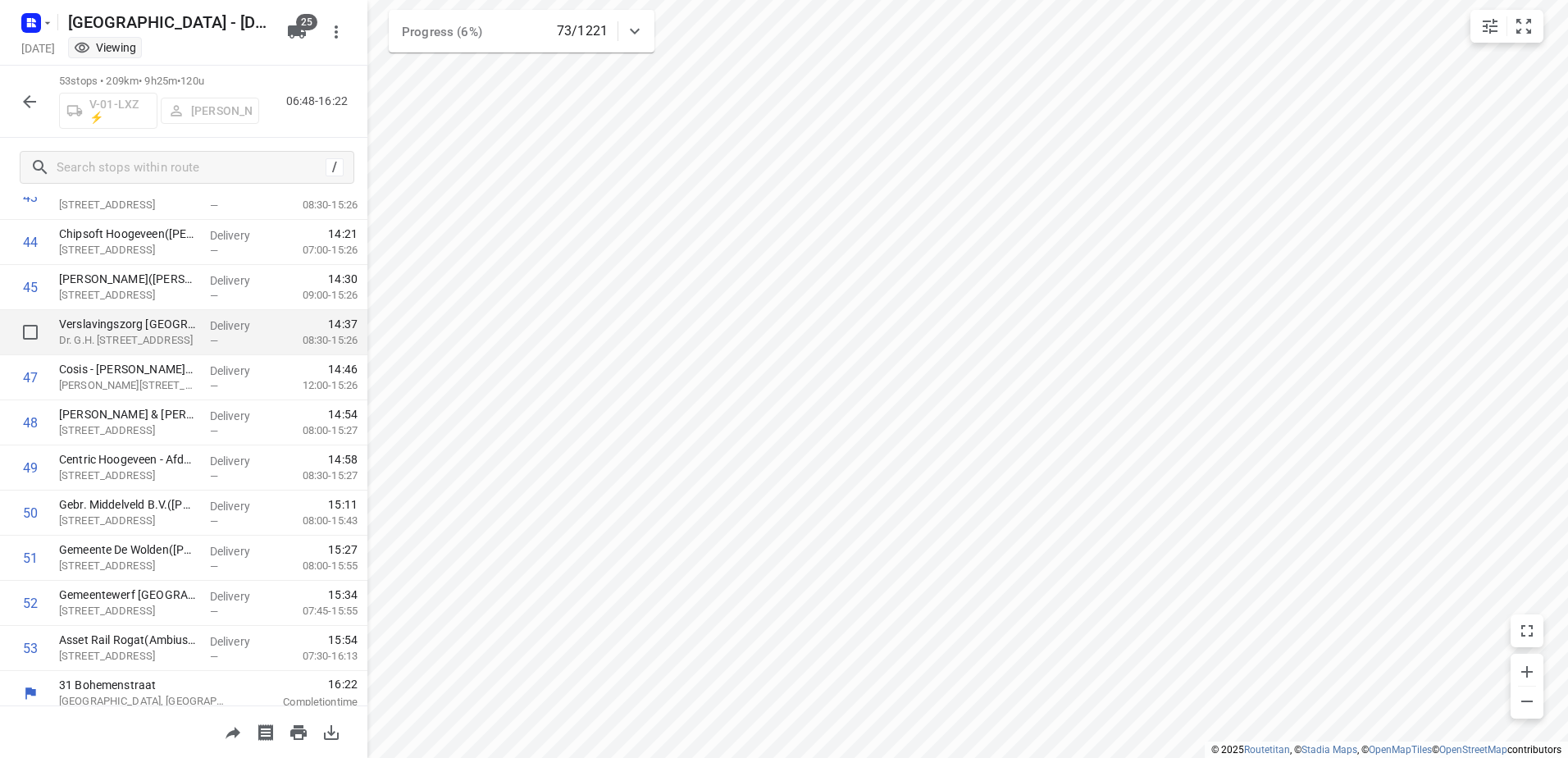
scroll to position [2009, 0]
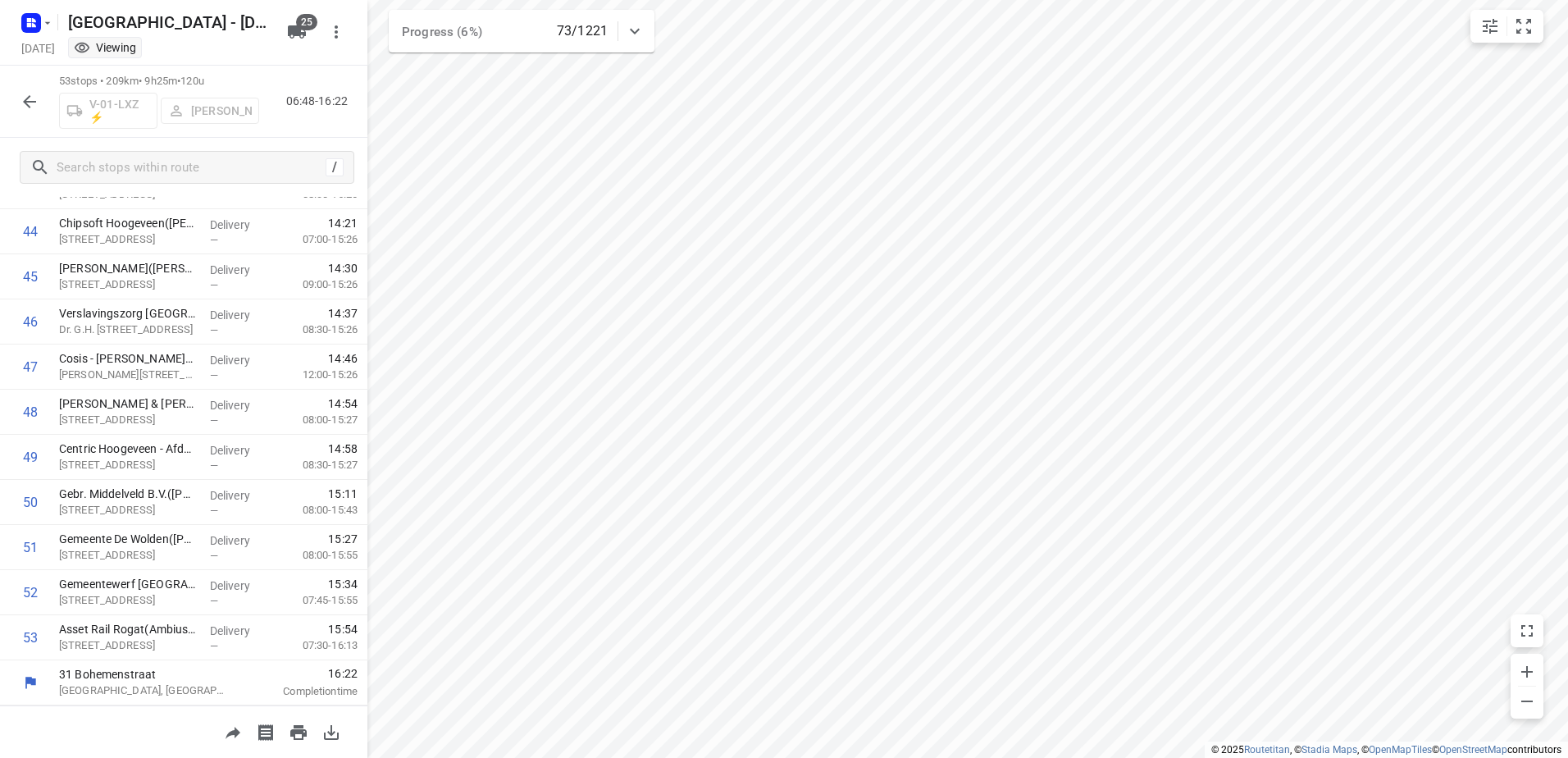
click at [38, 100] on button "button" at bounding box center [29, 101] width 33 height 33
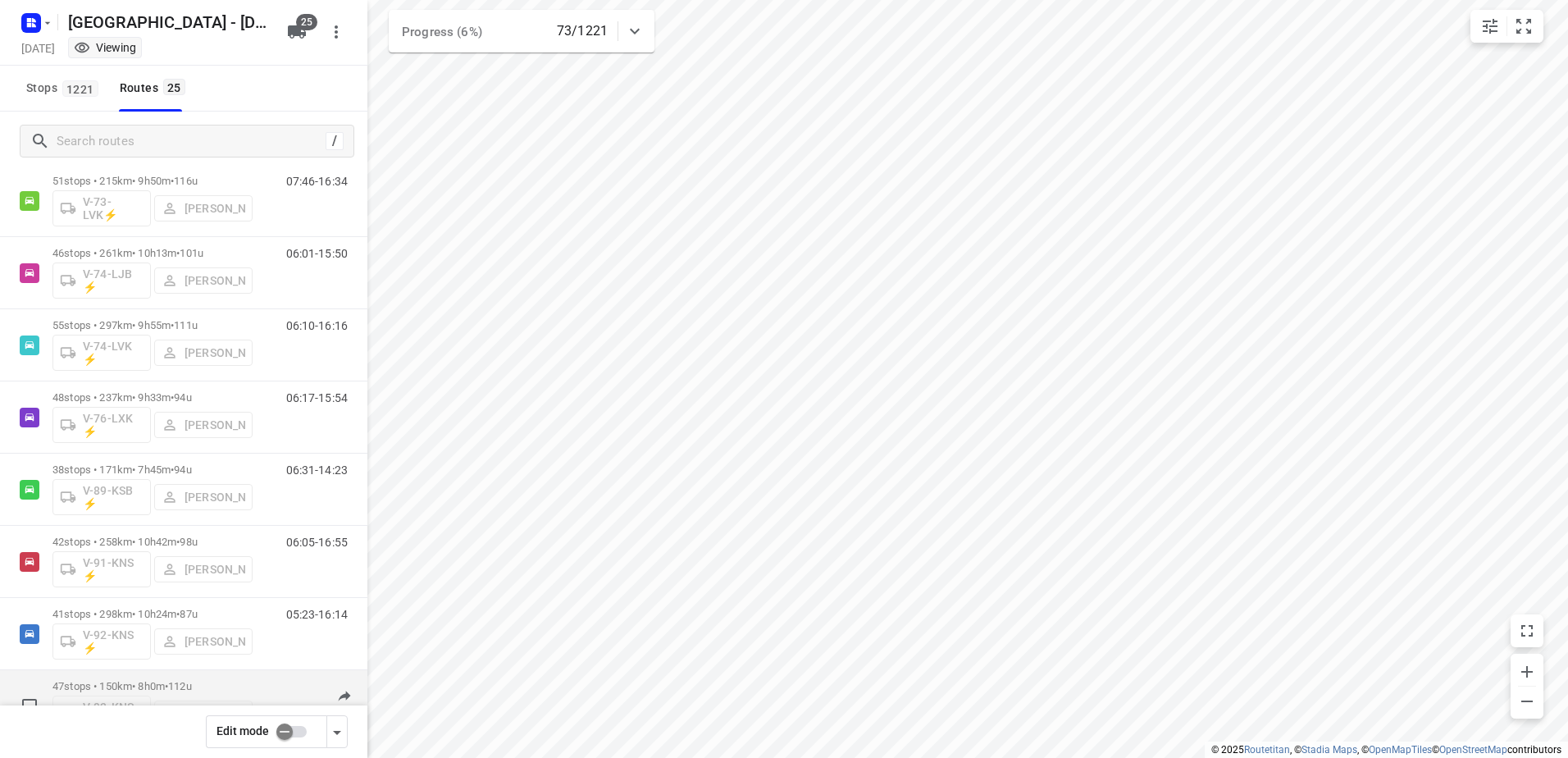
scroll to position [1230, 0]
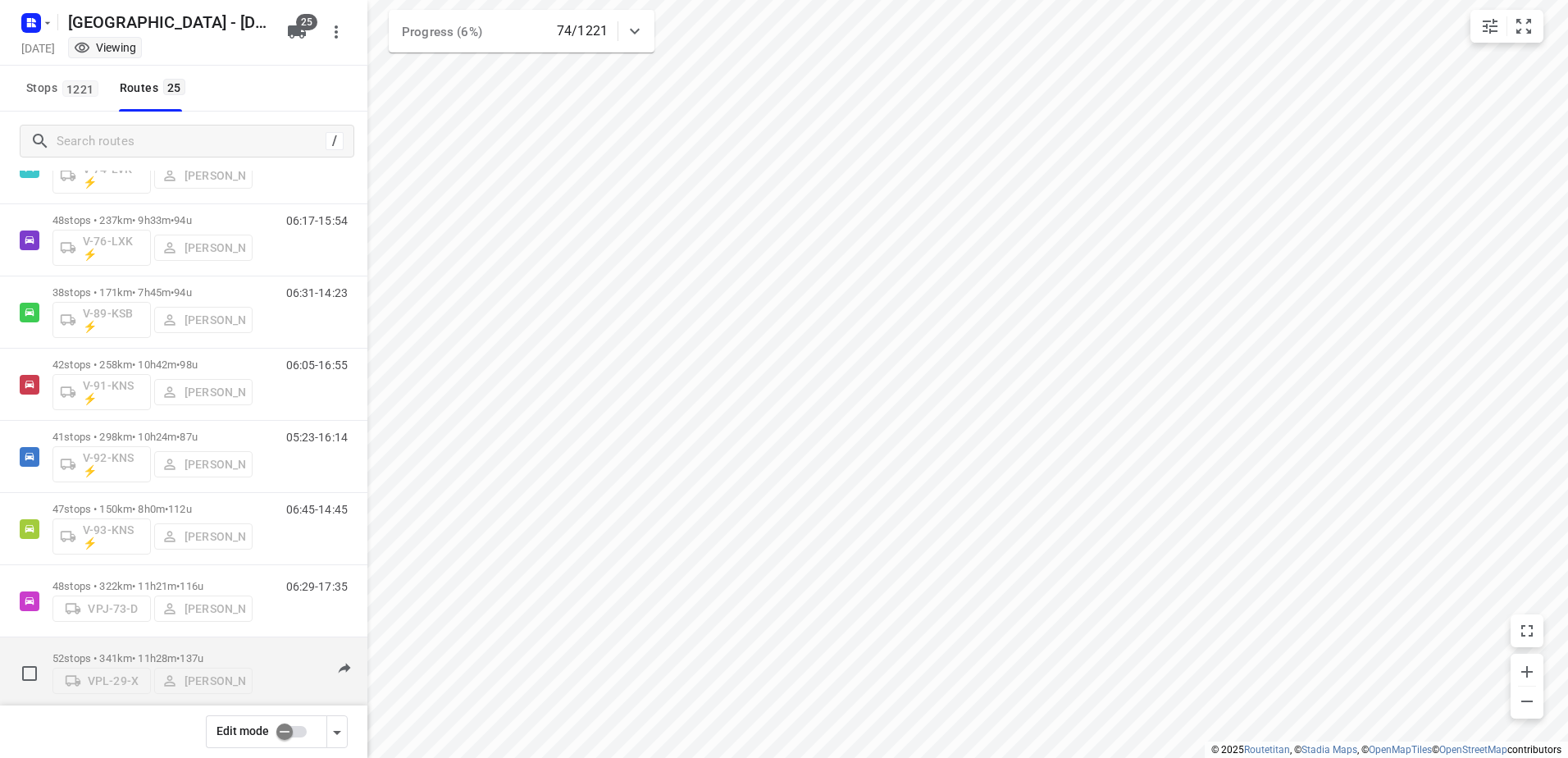
click at [138, 645] on div "52 stops • 341km • 11h28m • 137u VPL-29-X Marius Deckers" at bounding box center [153, 673] width 201 height 58
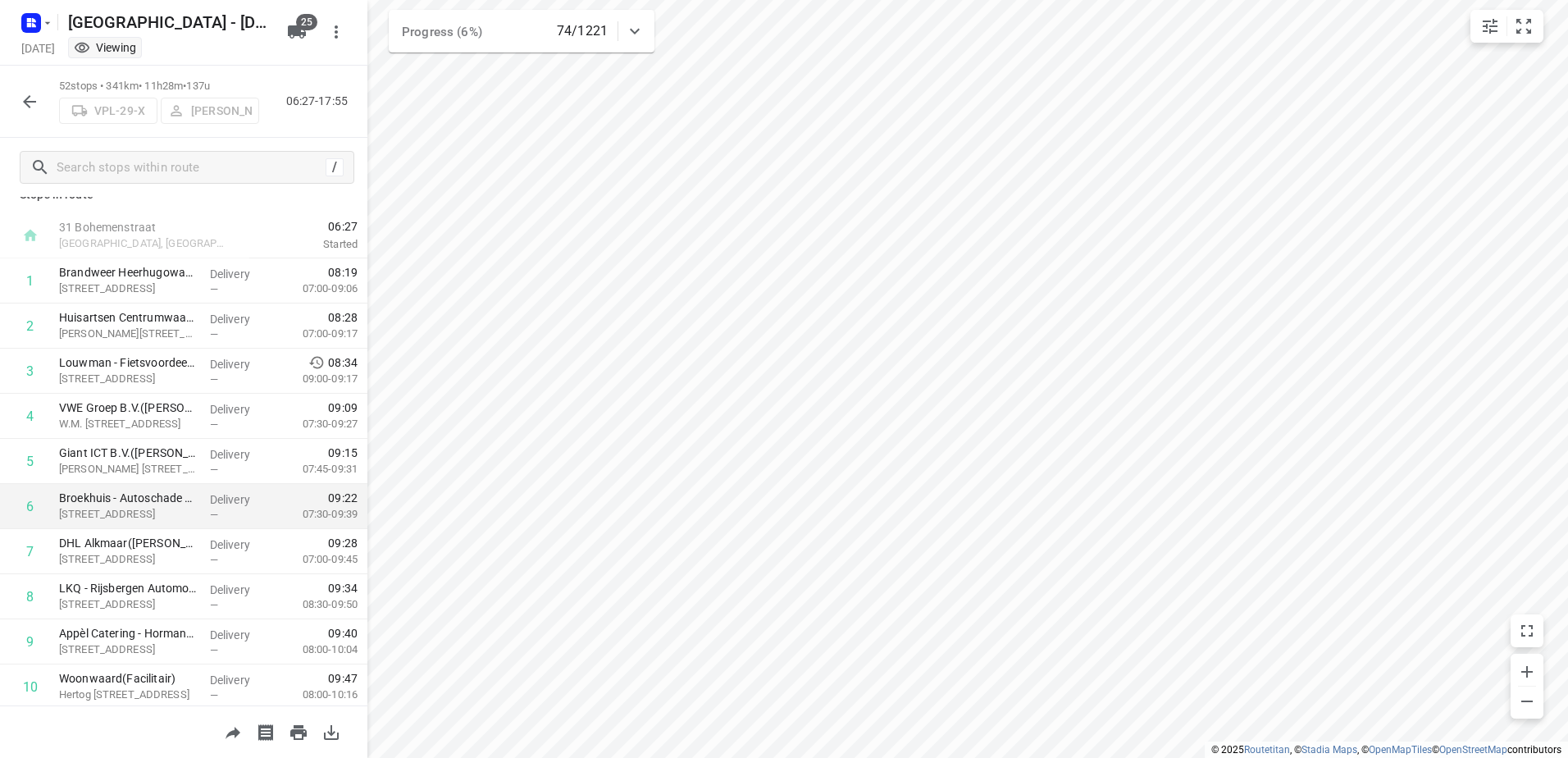
scroll to position [0, 0]
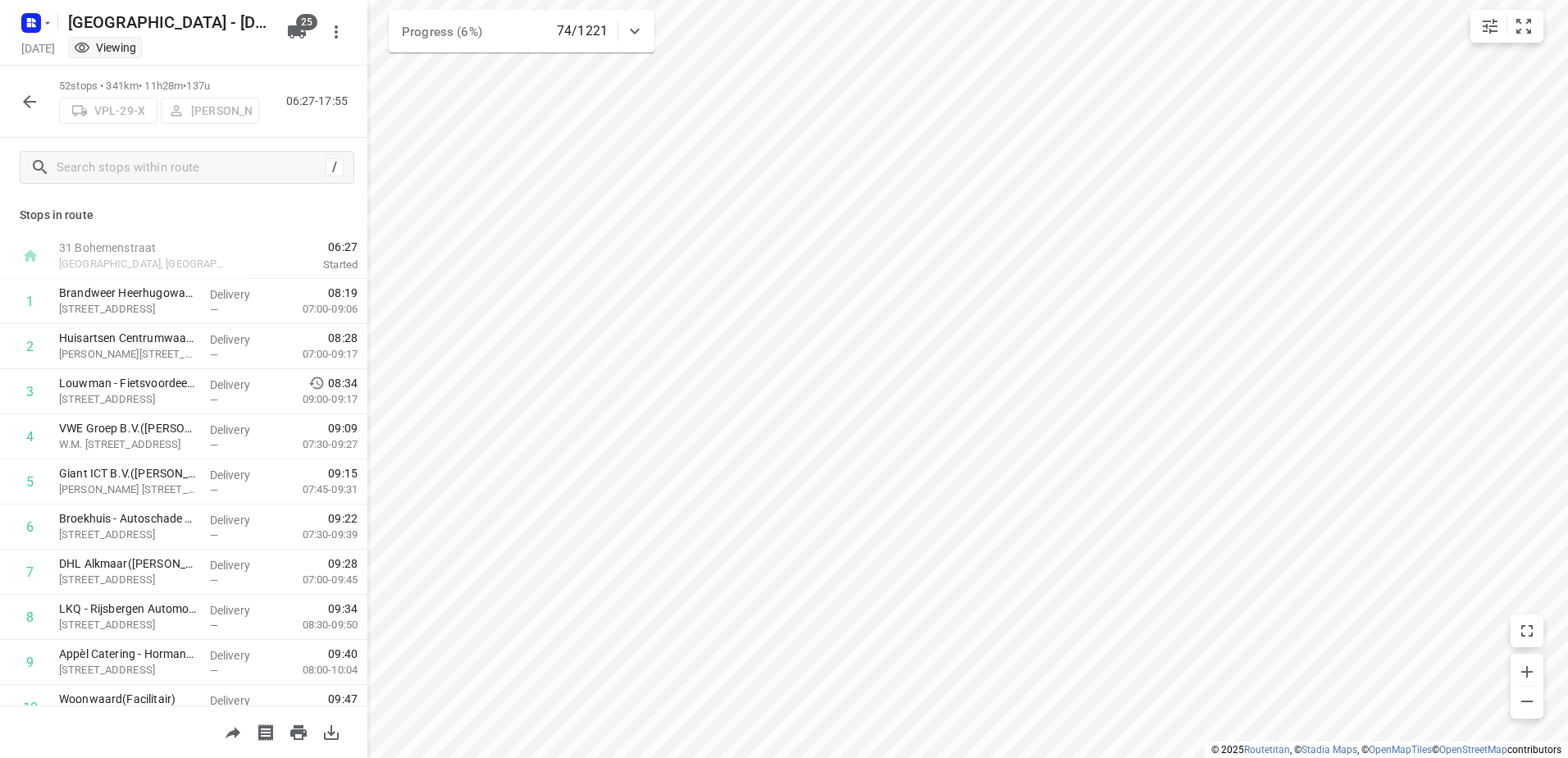
click at [35, 107] on icon "button" at bounding box center [29, 101] width 19 height 19
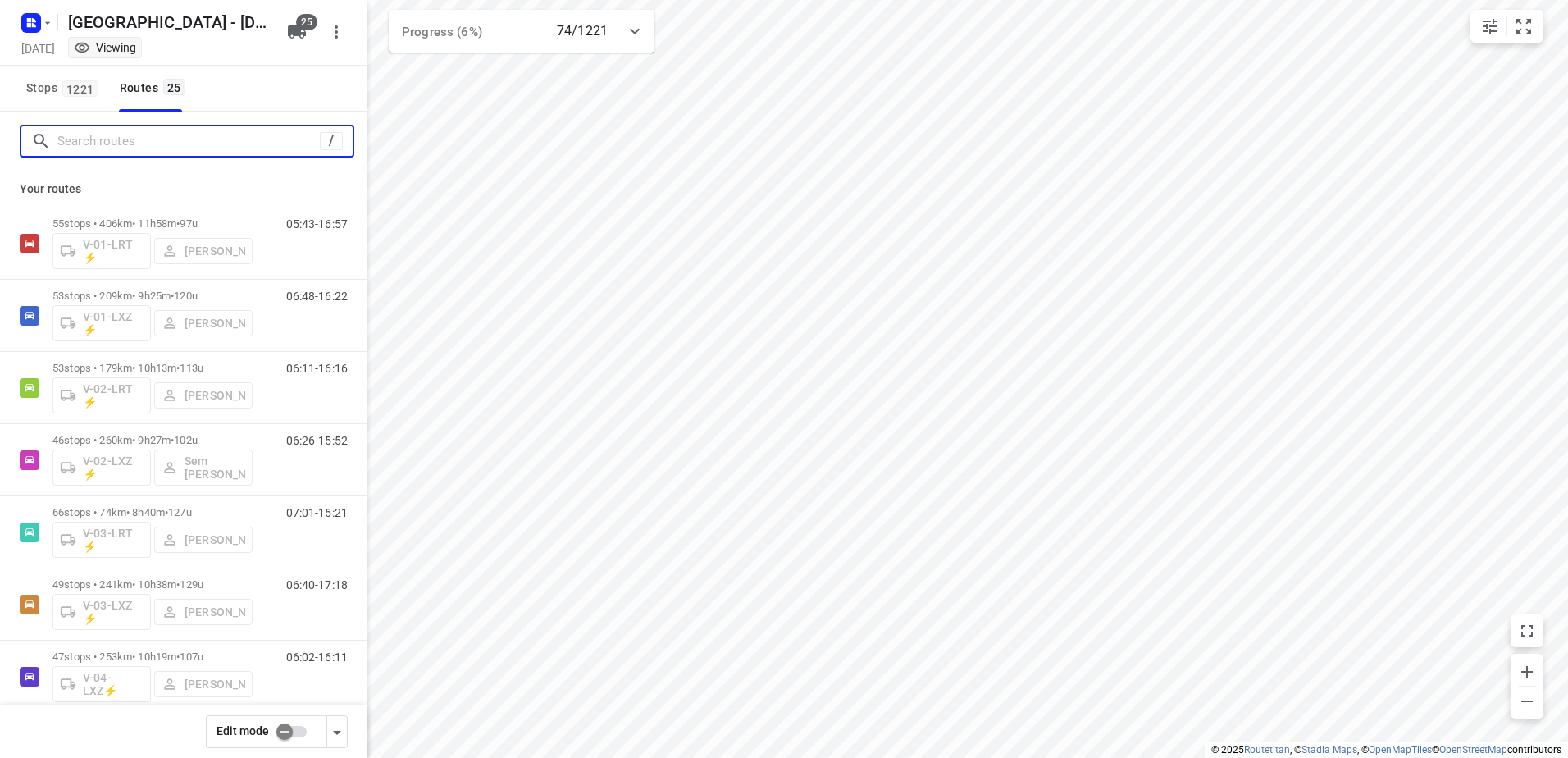
click at [170, 152] on input "Search routes" at bounding box center [188, 141] width 262 height 26
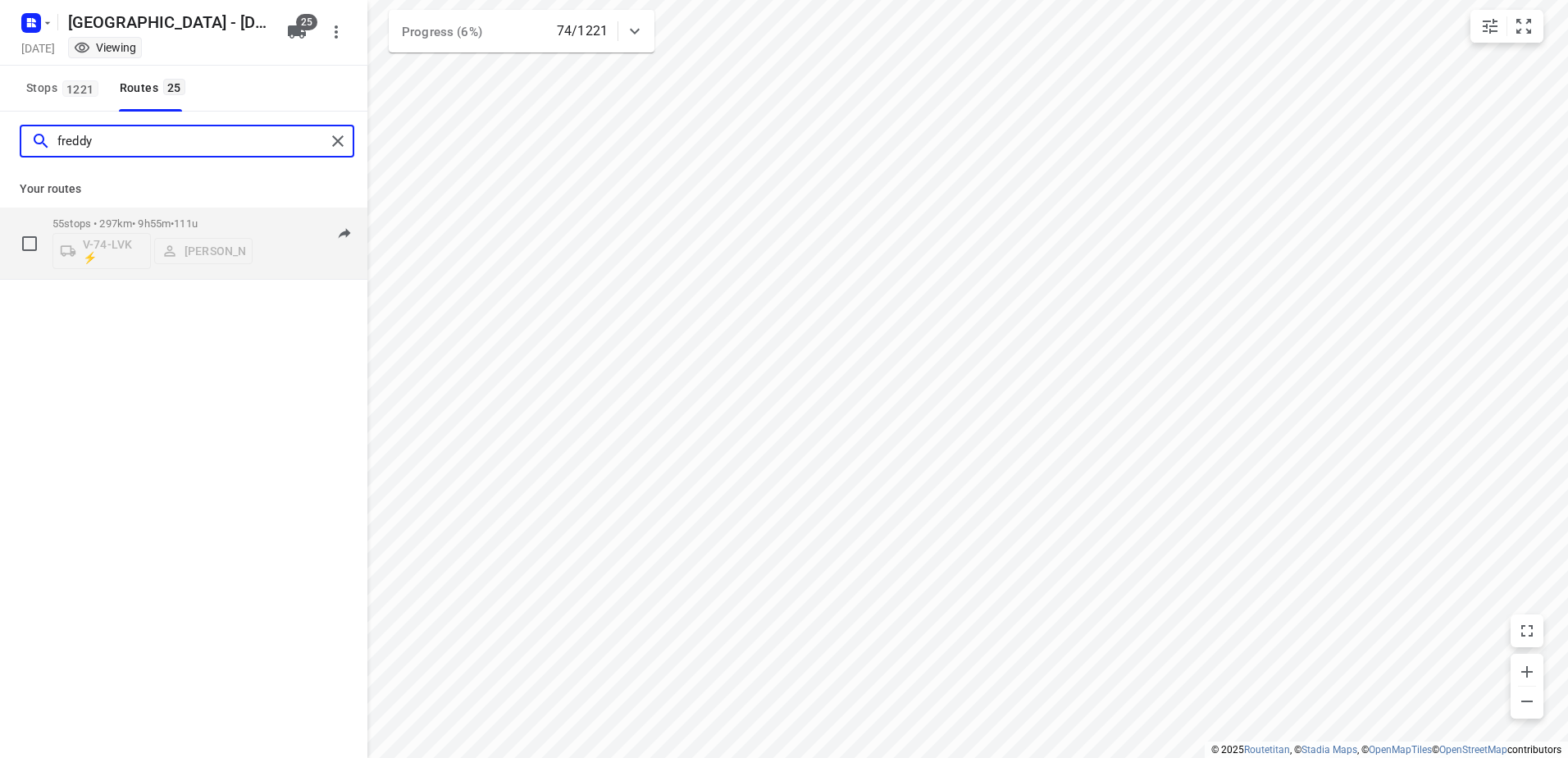
type input "freddy"
click at [150, 226] on p "55 stops • 297km • 9h55m • 111u" at bounding box center [153, 223] width 201 height 12
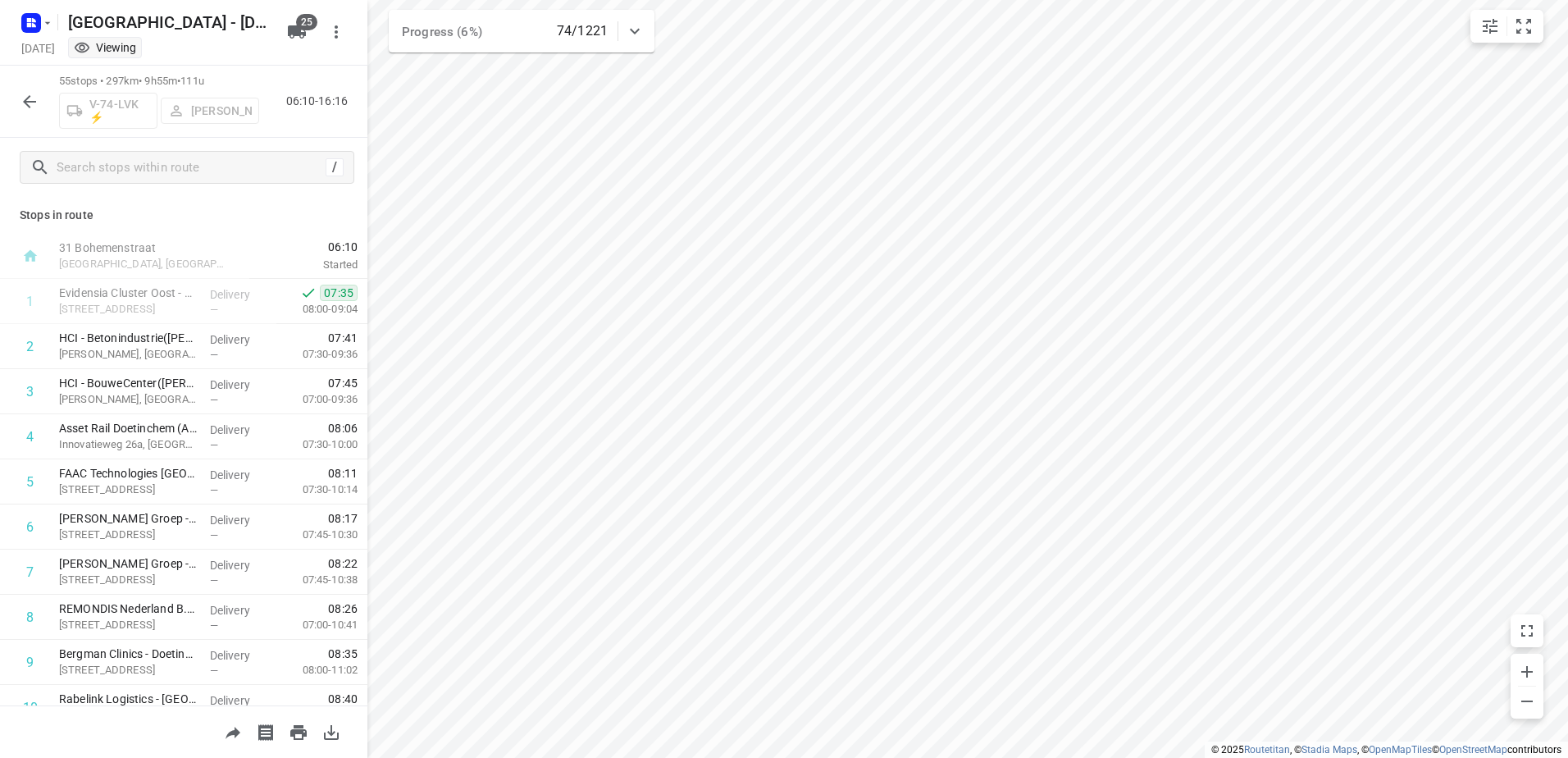
click at [31, 91] on icon "button" at bounding box center [29, 101] width 19 height 19
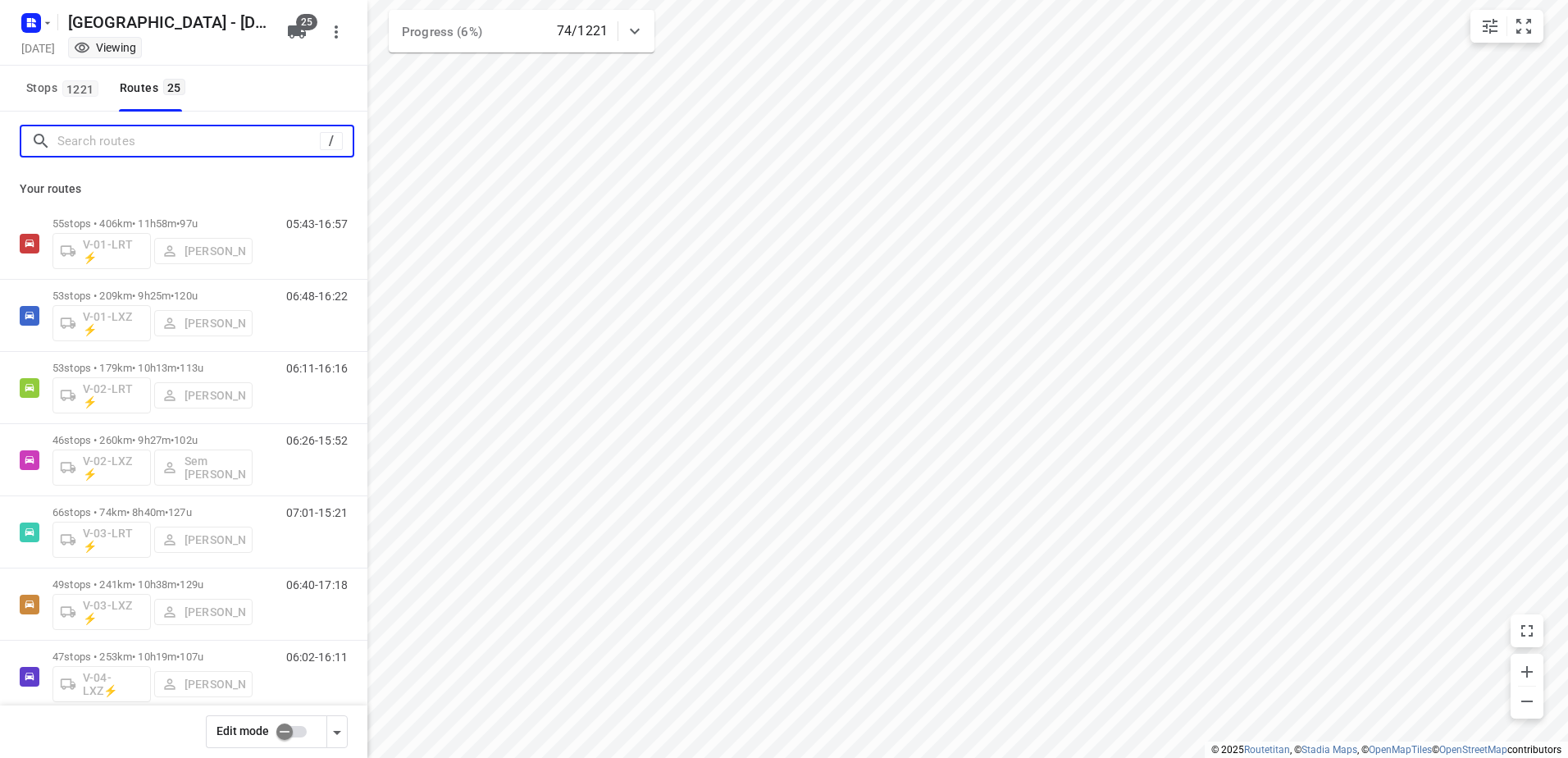
click at [145, 144] on input "Search routes" at bounding box center [188, 141] width 262 height 26
click at [218, 143] on input "Search routes" at bounding box center [205, 141] width 295 height 26
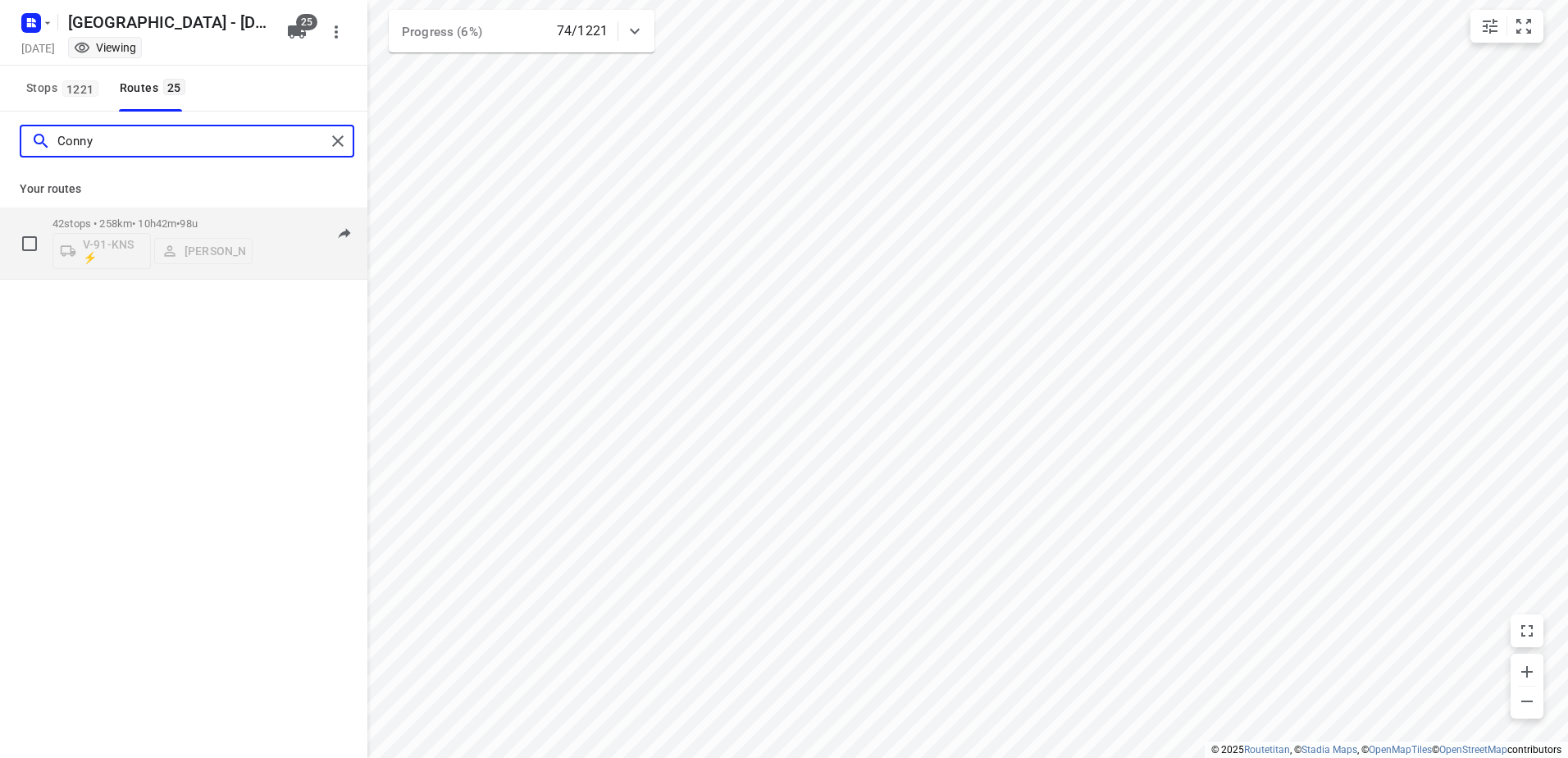
type input "Conny"
click at [125, 222] on p "42 stops • 258km • 10h42m • 98u" at bounding box center [153, 223] width 201 height 12
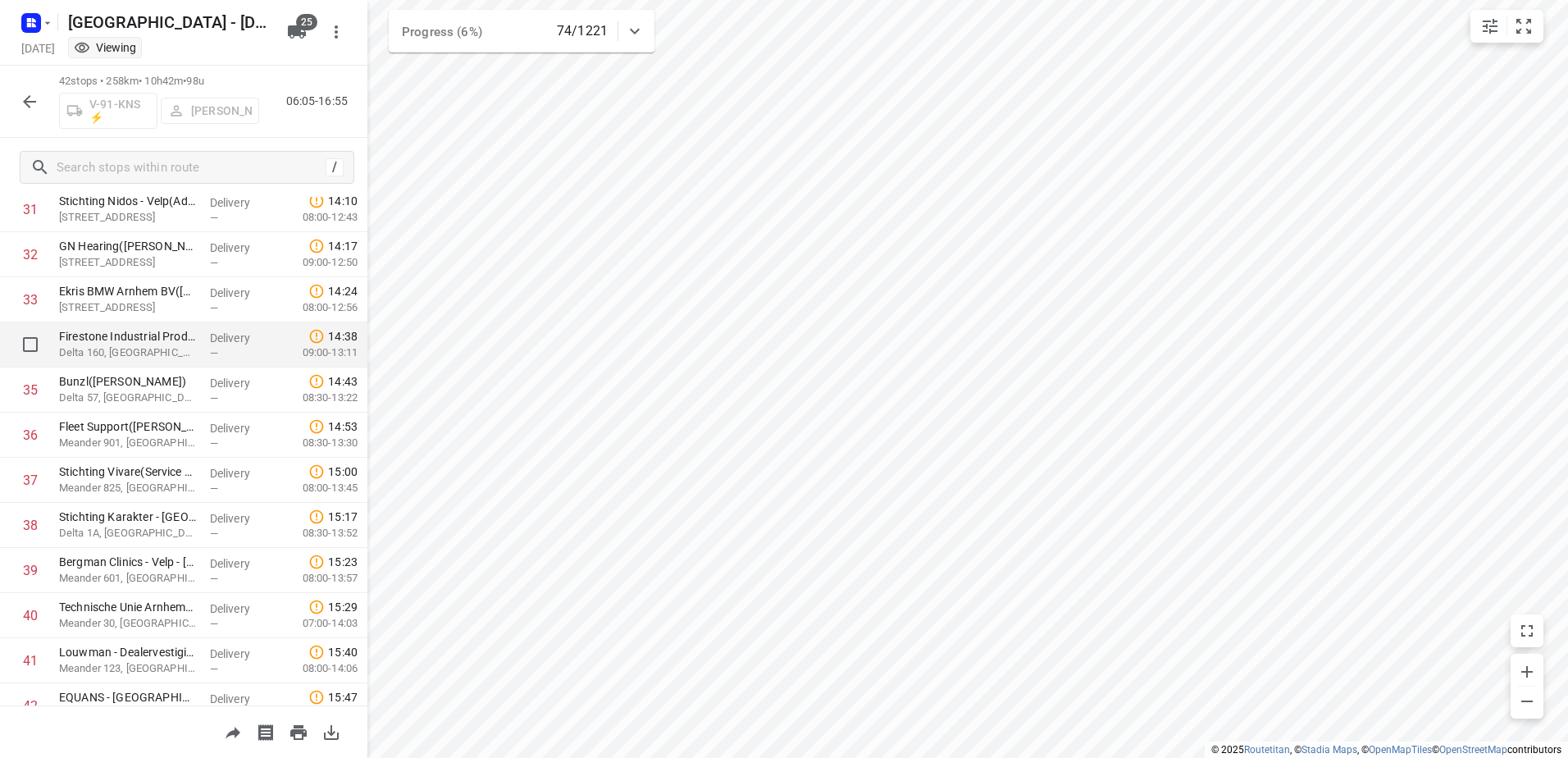
scroll to position [1513, 0]
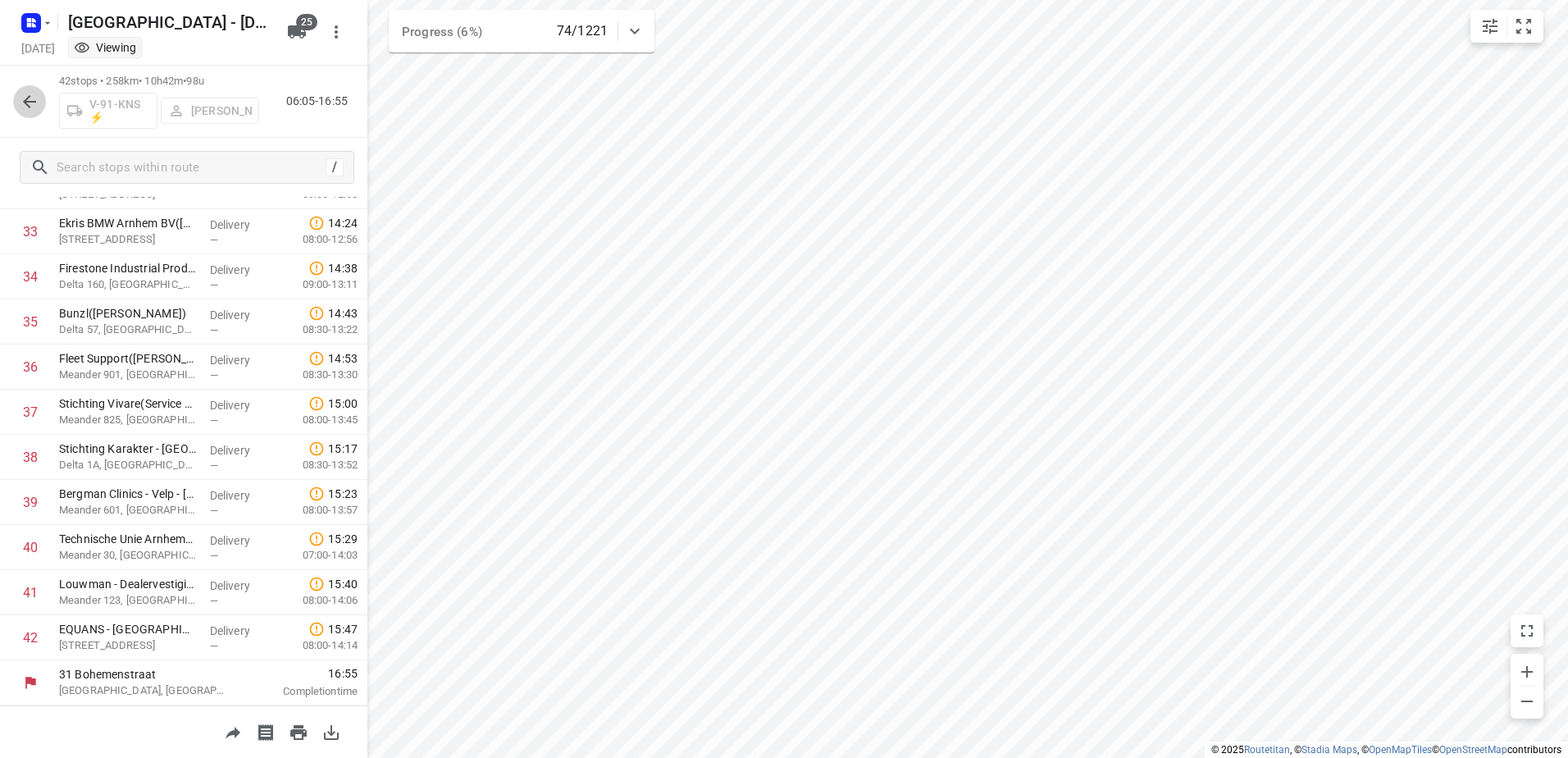
click at [29, 91] on icon "button" at bounding box center [29, 101] width 19 height 19
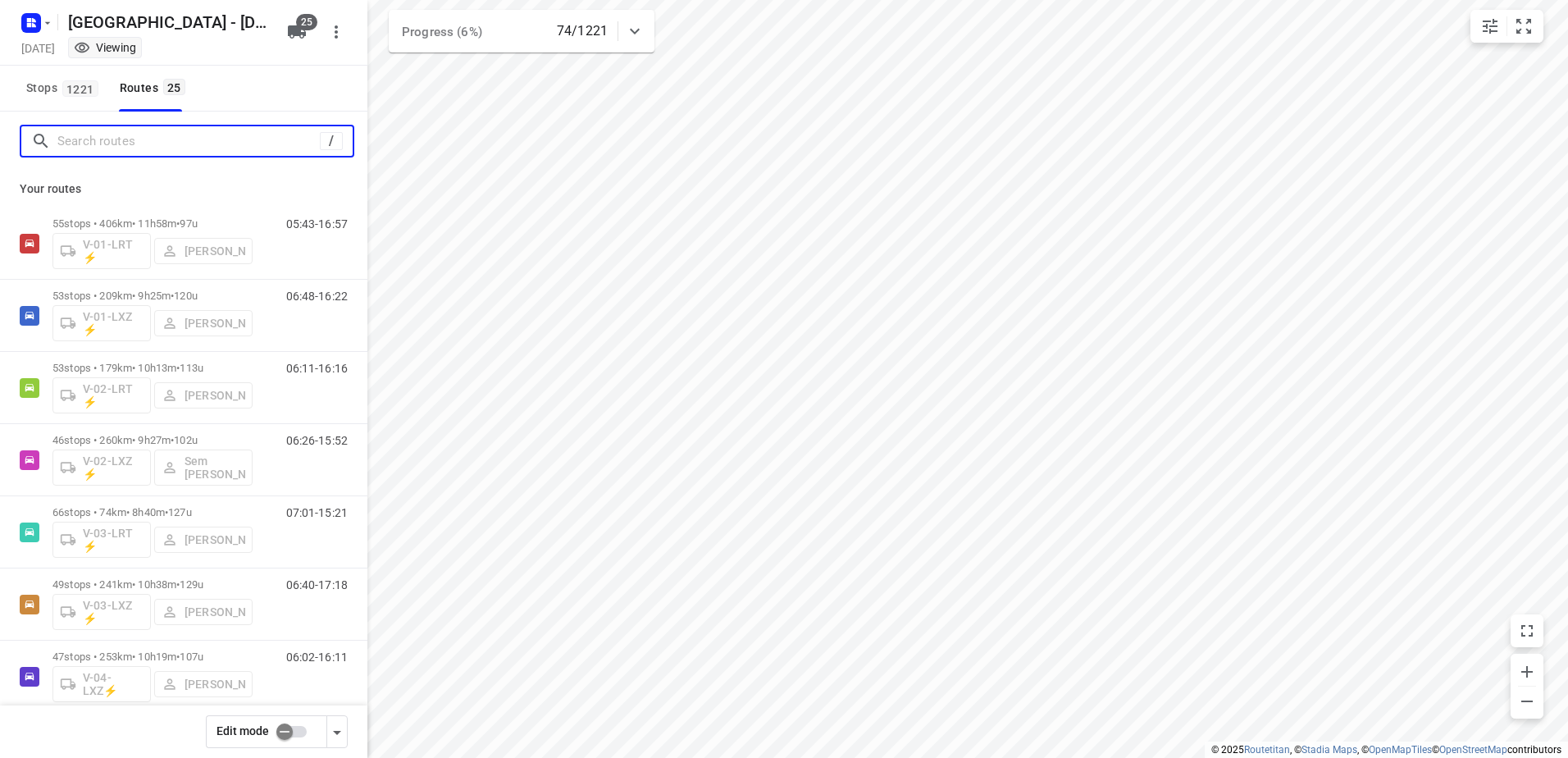
click at [132, 135] on input "Search routes" at bounding box center [188, 141] width 262 height 26
type input "|"
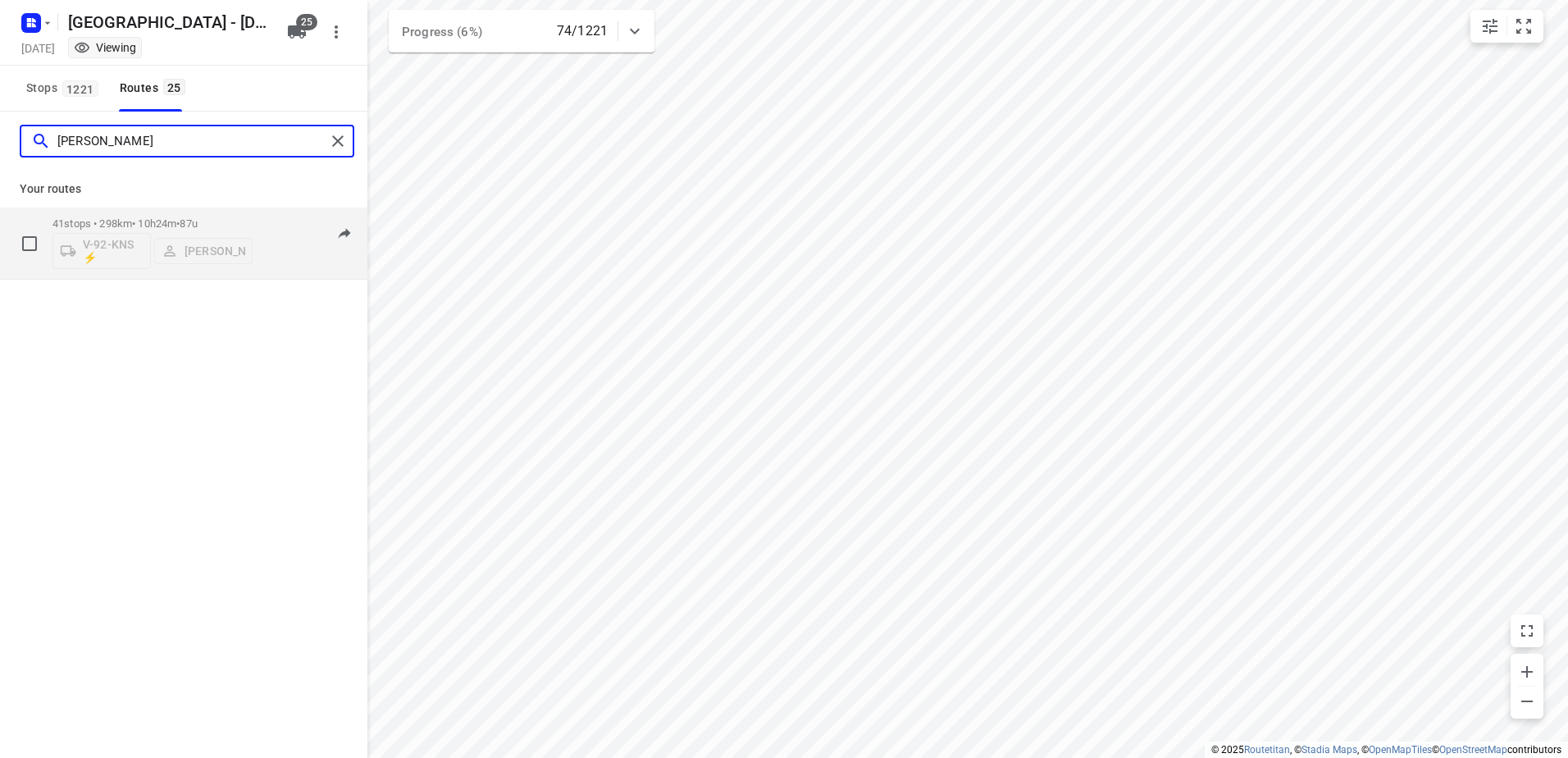
type input "Sven"
click at [158, 210] on div "41 stops • 298km • 10h24m • 87u V-92-KNS ⚡ Sven Hageman" at bounding box center [153, 243] width 201 height 68
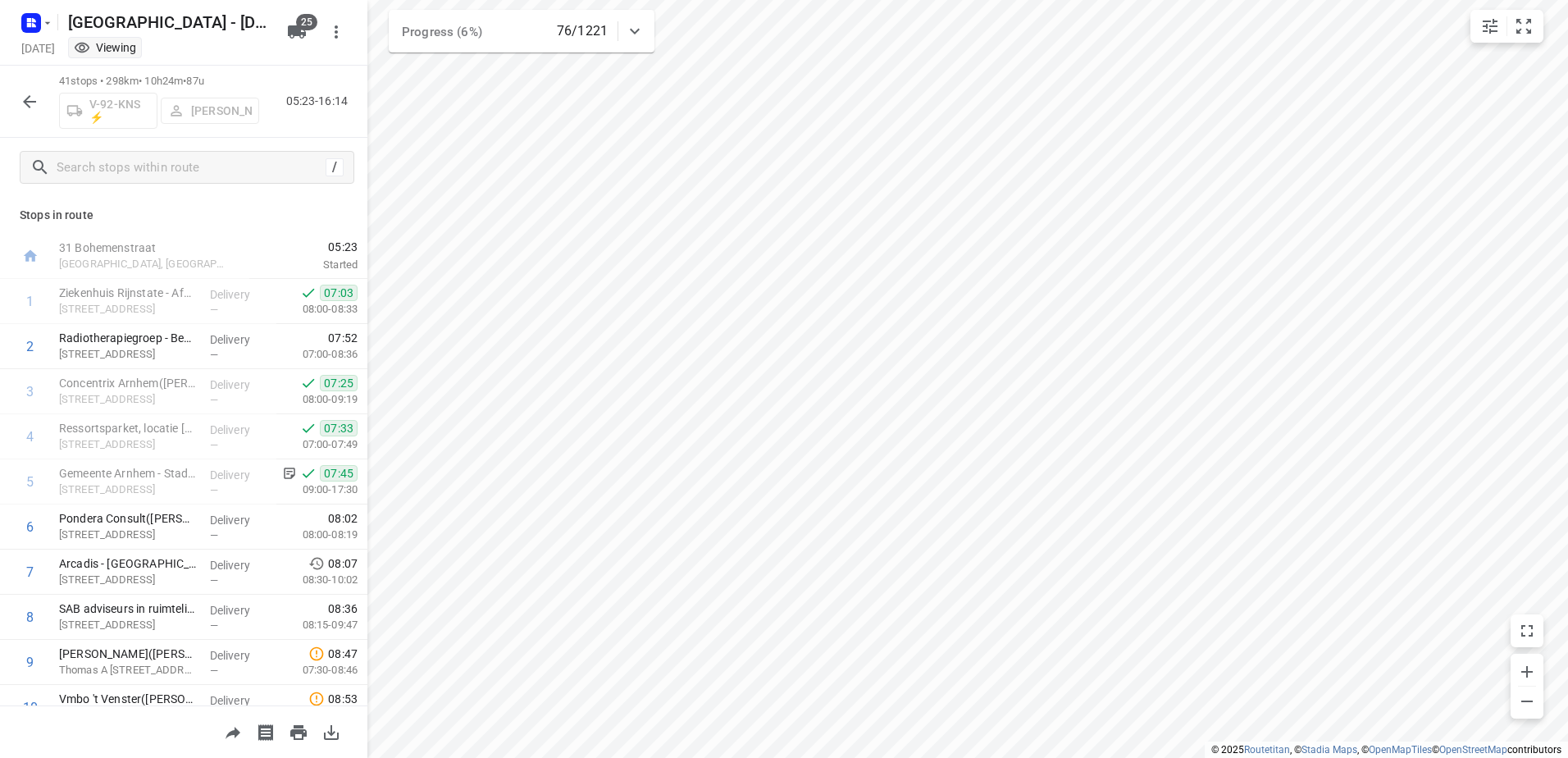
click at [37, 95] on icon "button" at bounding box center [29, 101] width 19 height 19
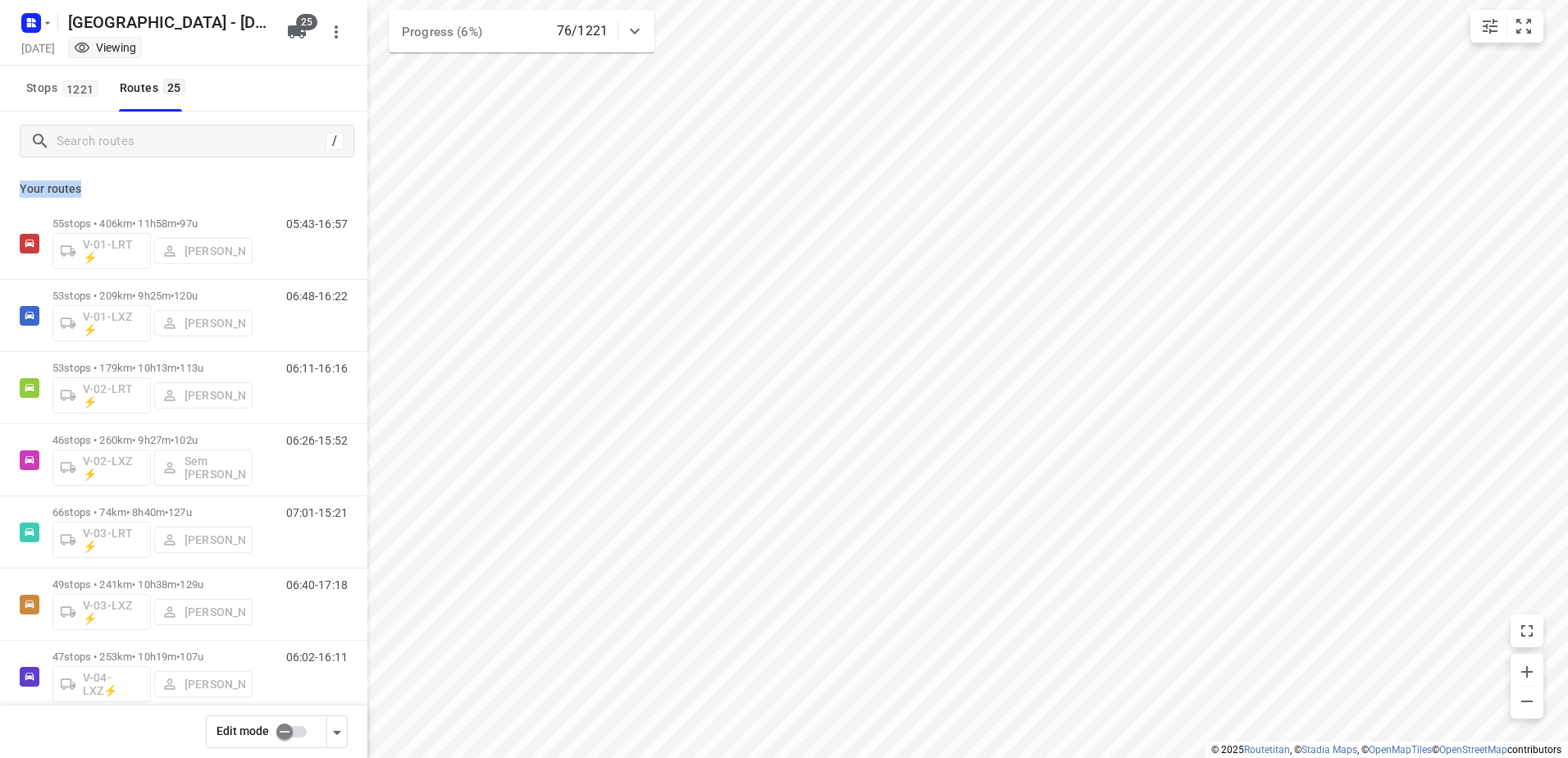
drag, startPoint x: 79, startPoint y: 193, endPoint x: 8, endPoint y: 197, distance: 71.1
click at [8, 197] on div "Your routes 55 stops • 406km • 11h58m • 97u V-01-LRT ⚡ Jorick Kok 05:43-16:57 5…" at bounding box center [184, 487] width 368 height 633
drag, startPoint x: 8, startPoint y: 197, endPoint x: 78, endPoint y: 196, distance: 70.0
click at [78, 196] on p "Your routes" at bounding box center [183, 189] width 328 height 18
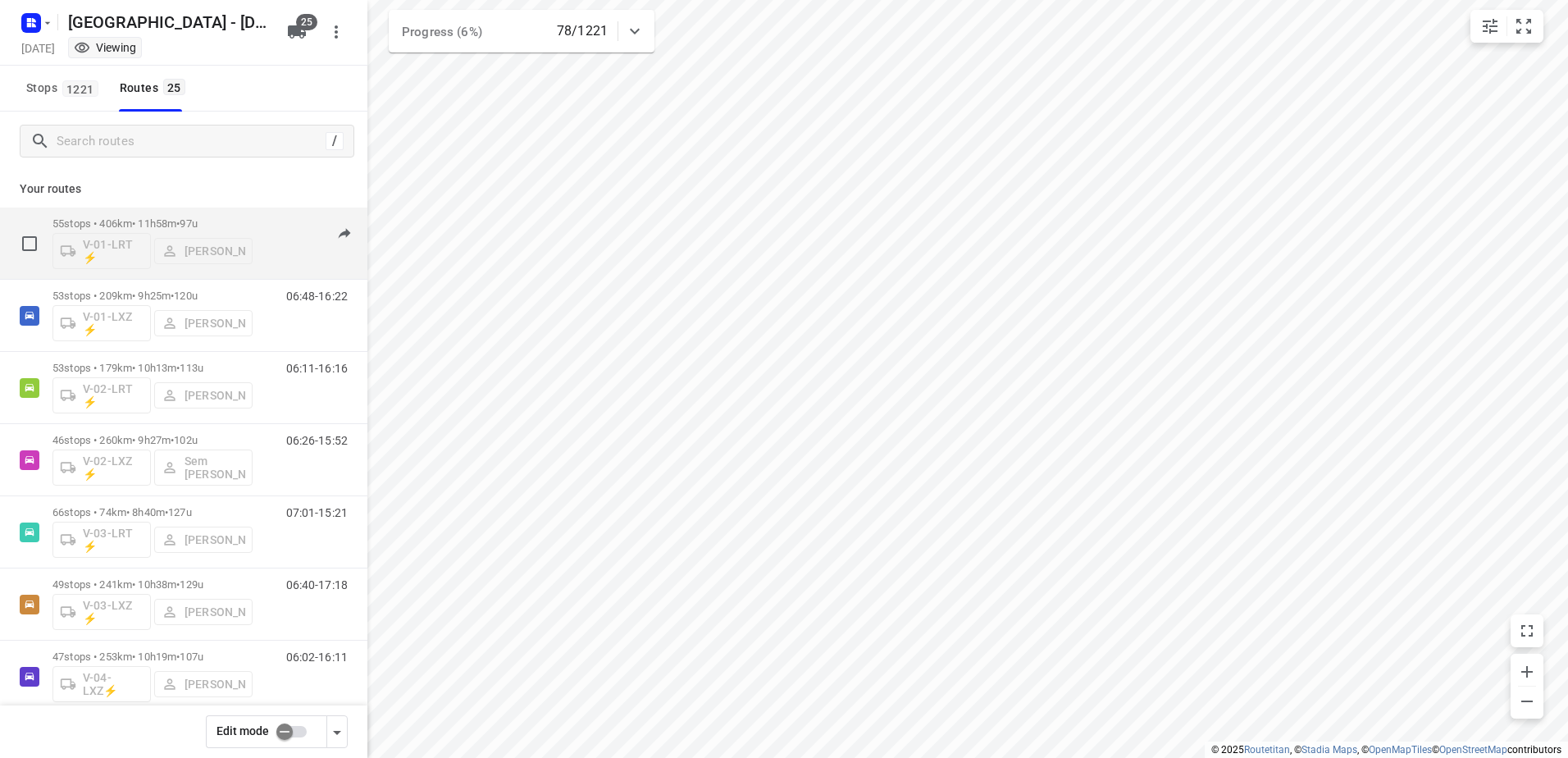
click at [170, 230] on div "V-01-LRT ⚡ Jorick Kok" at bounding box center [153, 249] width 201 height 40
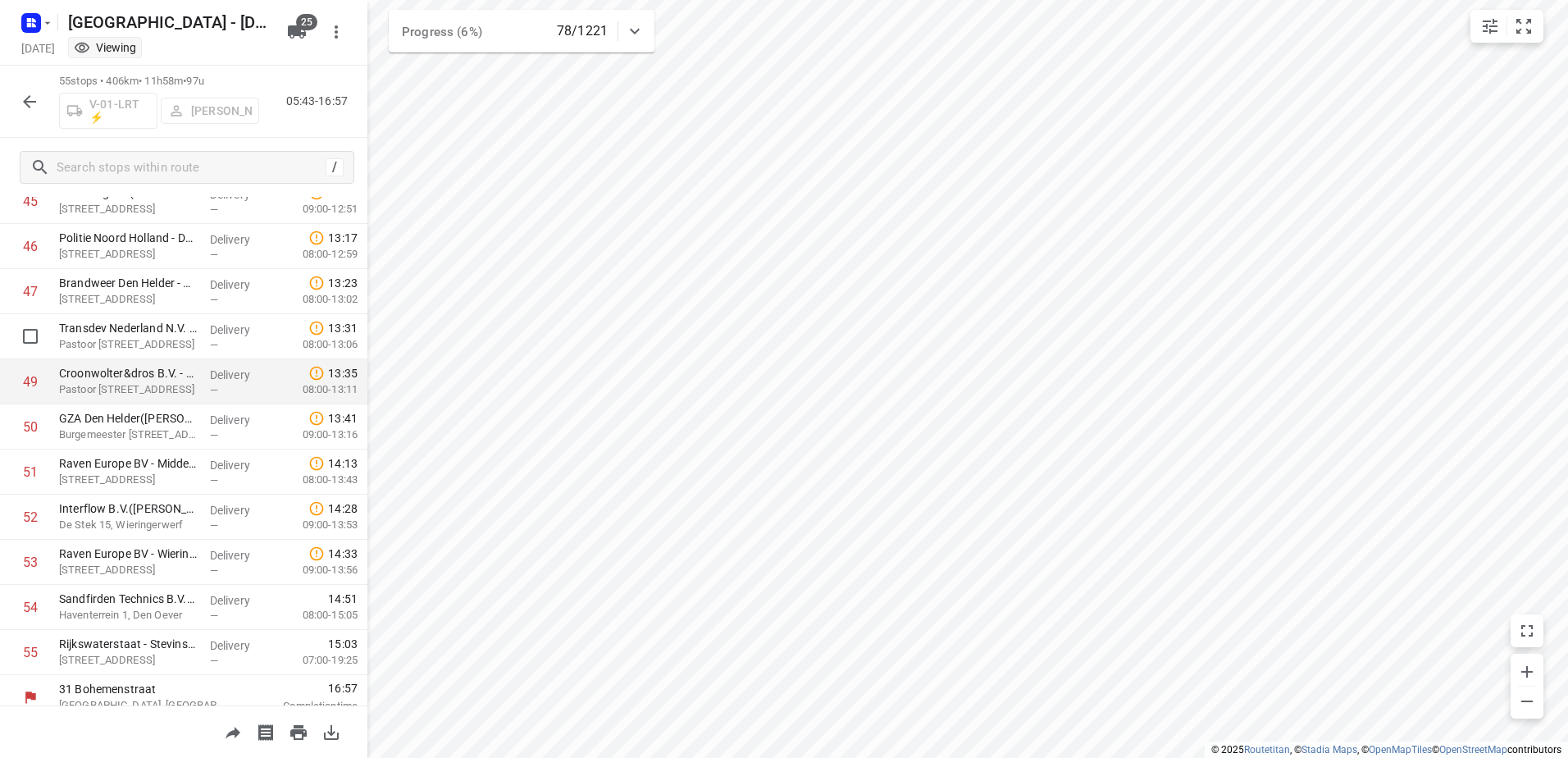
scroll to position [2100, 0]
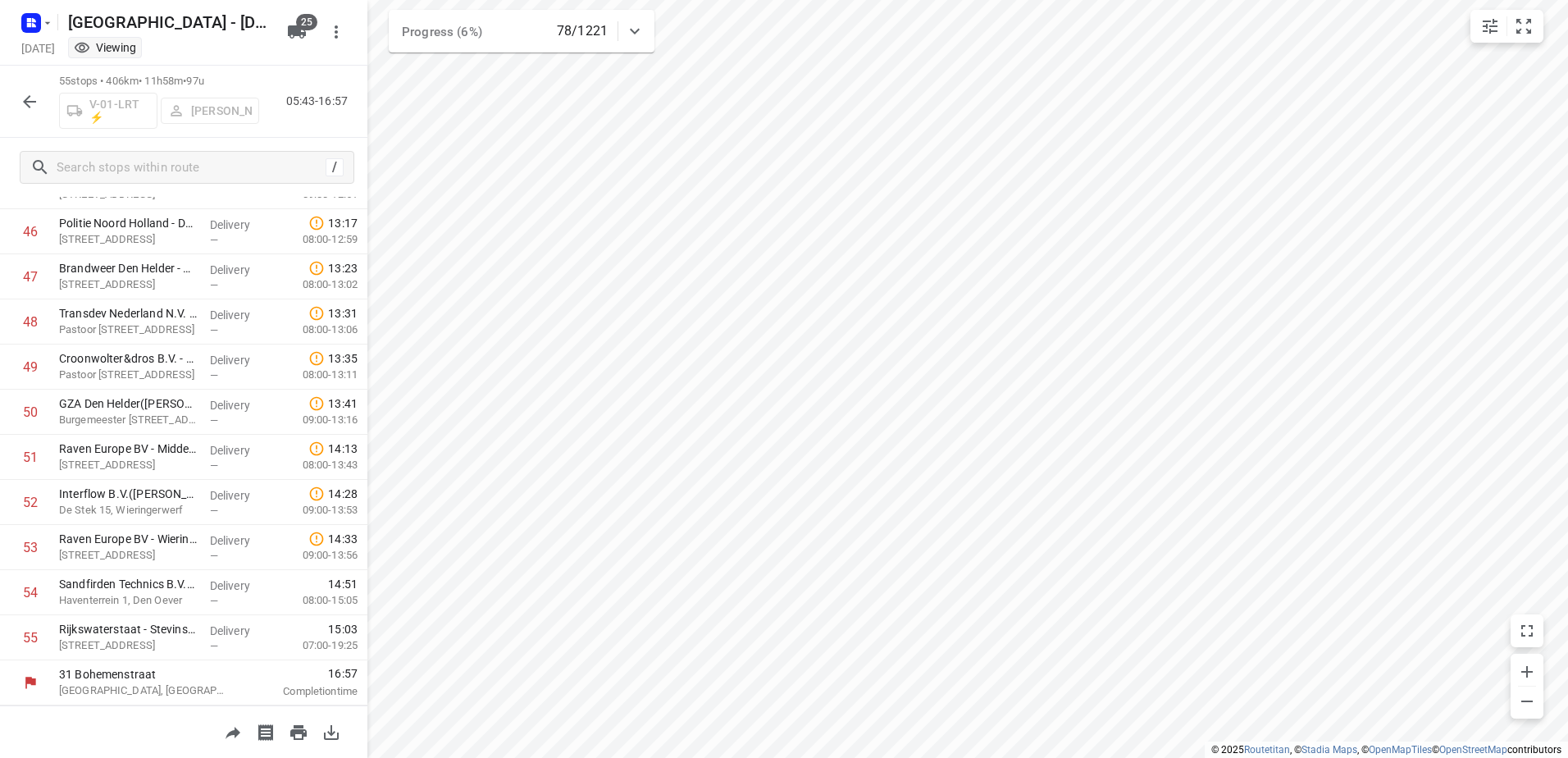
click at [32, 98] on icon "button" at bounding box center [29, 101] width 19 height 19
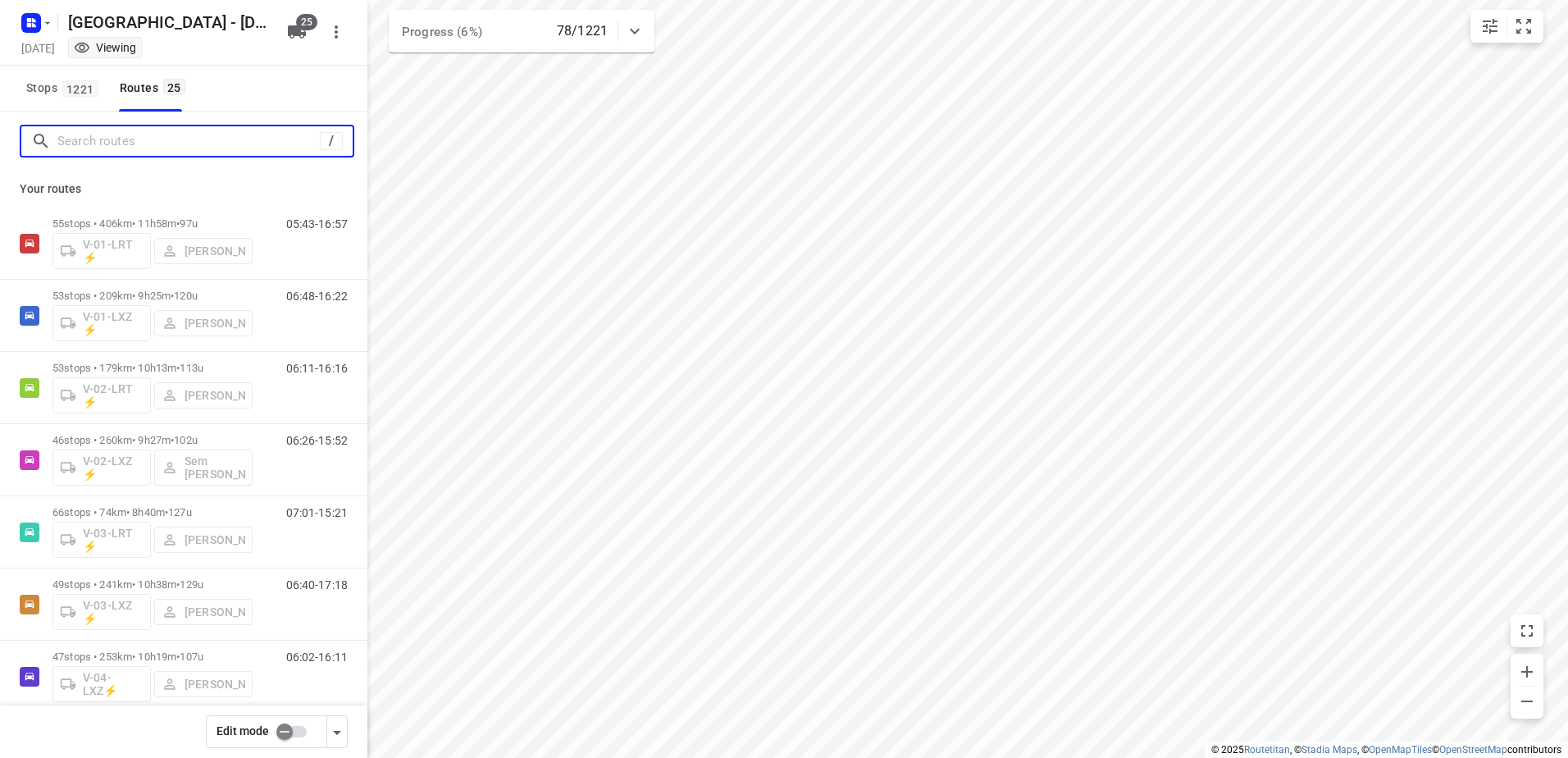
click at [168, 138] on input "Search routes" at bounding box center [188, 141] width 262 height 26
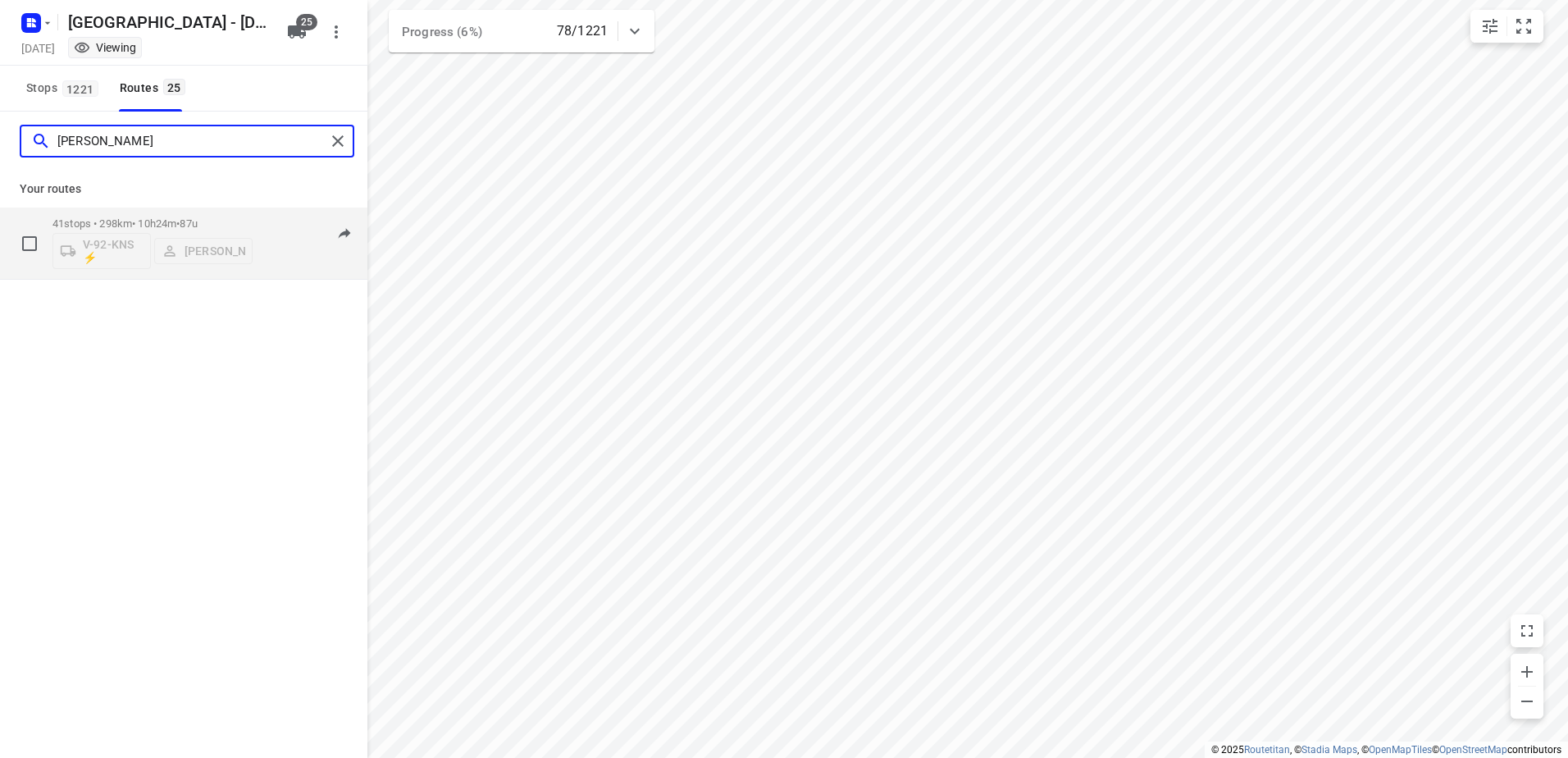
type input "sven"
click at [144, 221] on p "41 stops • 298km • 10h24m • 87u" at bounding box center [153, 223] width 201 height 12
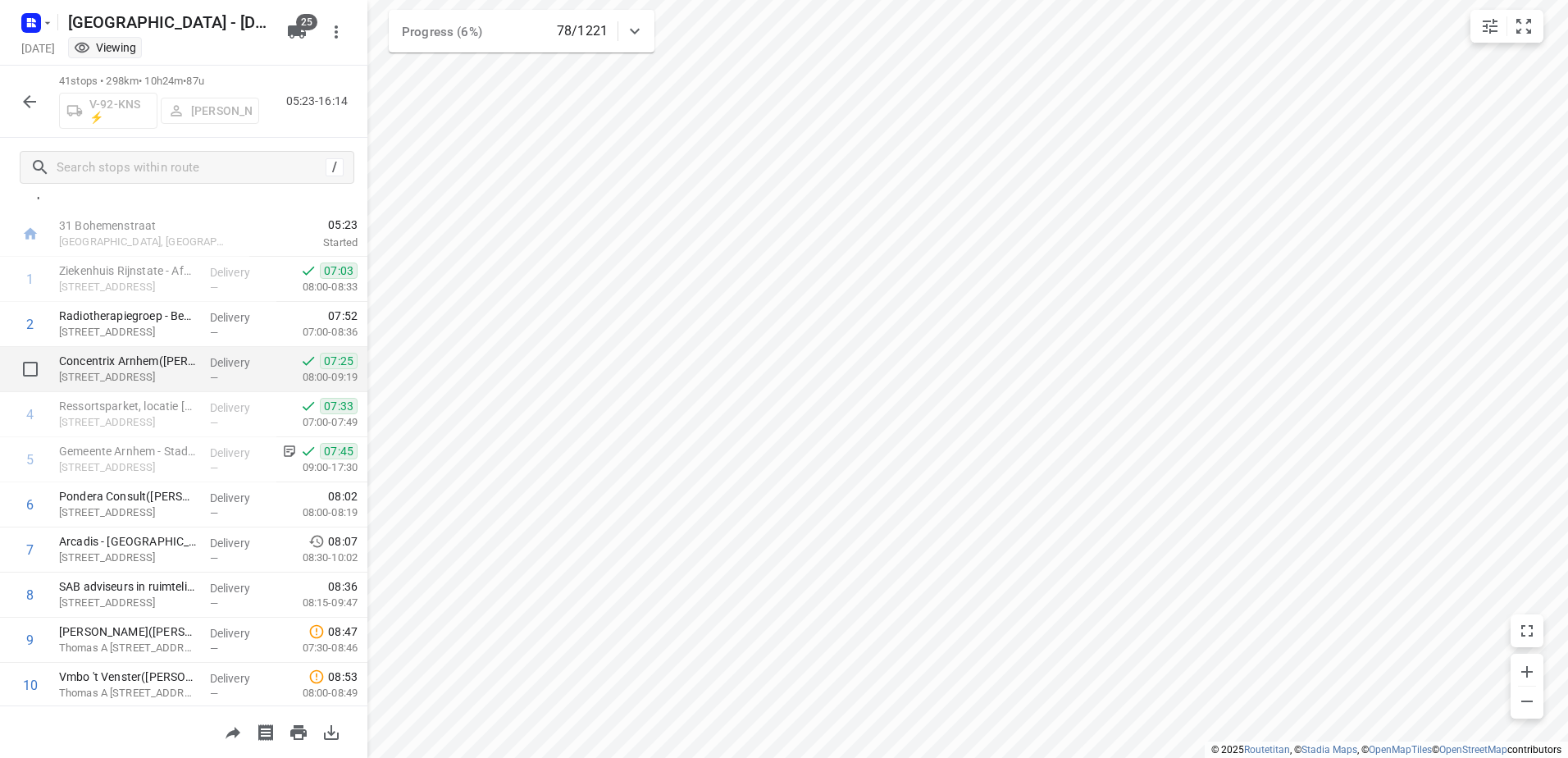
scroll to position [0, 0]
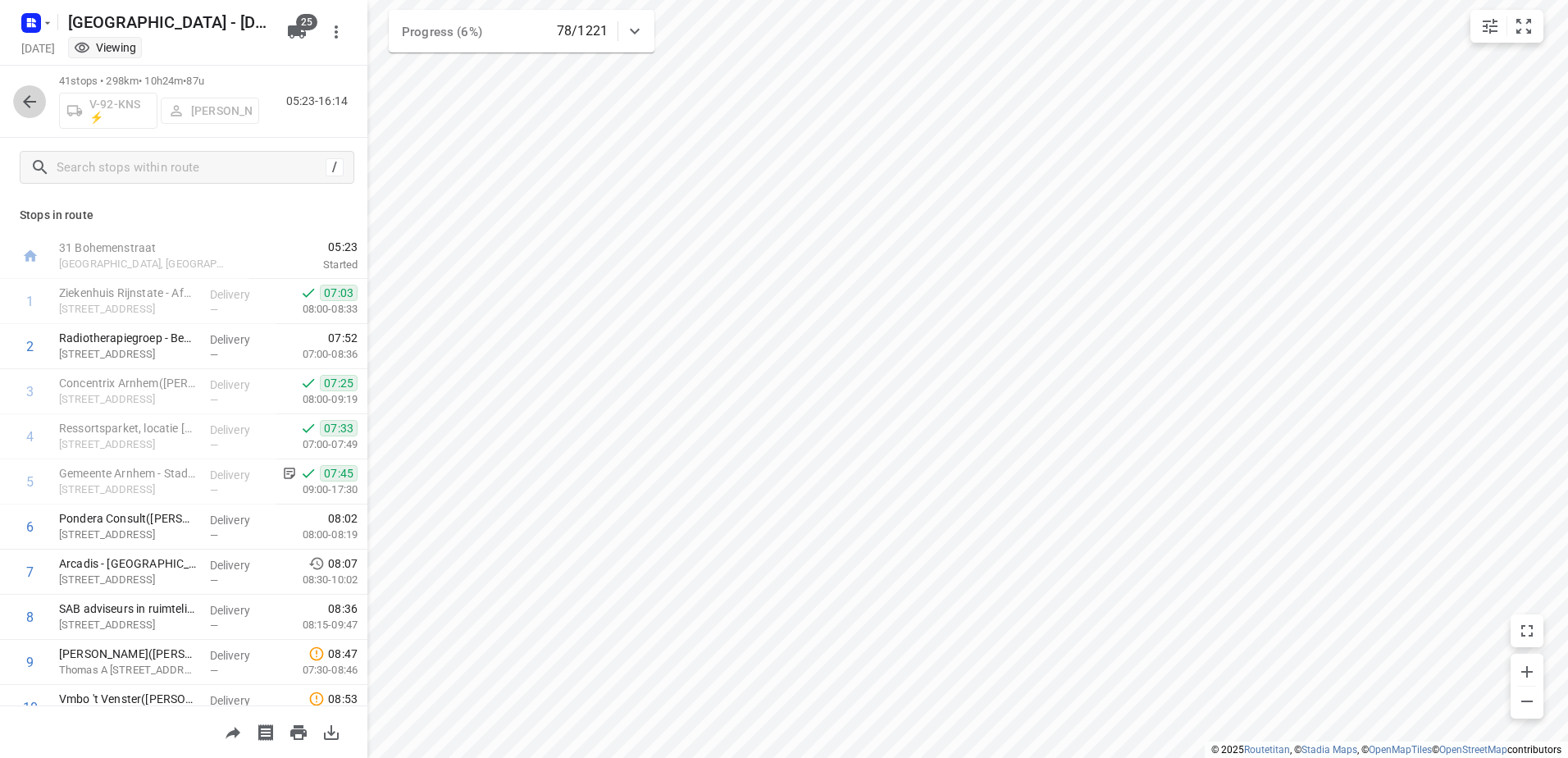
click at [29, 106] on icon "button" at bounding box center [29, 101] width 13 height 13
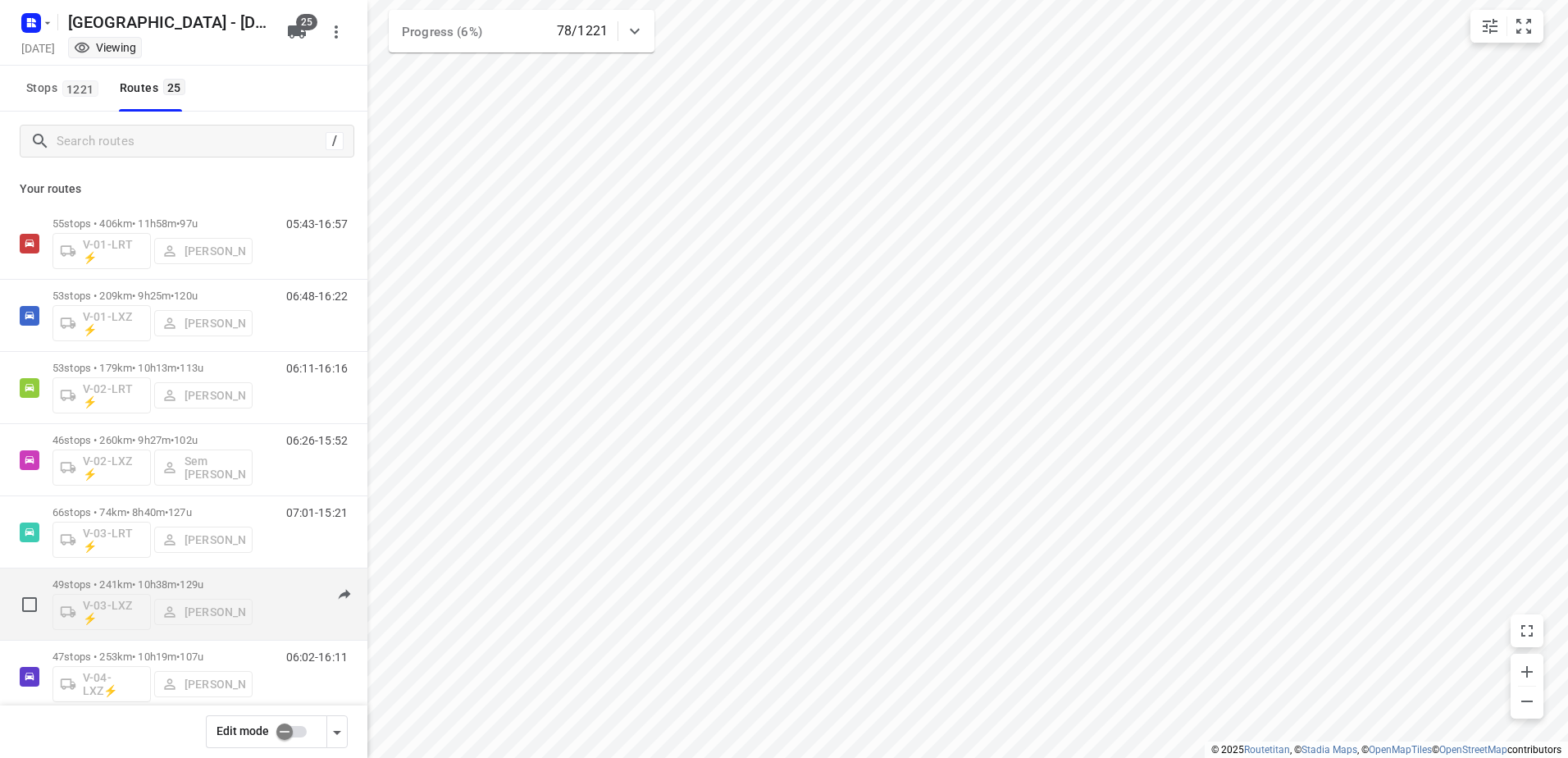
click at [123, 584] on p "49 stops • 241km • 10h38m • 129u" at bounding box center [153, 585] width 201 height 12
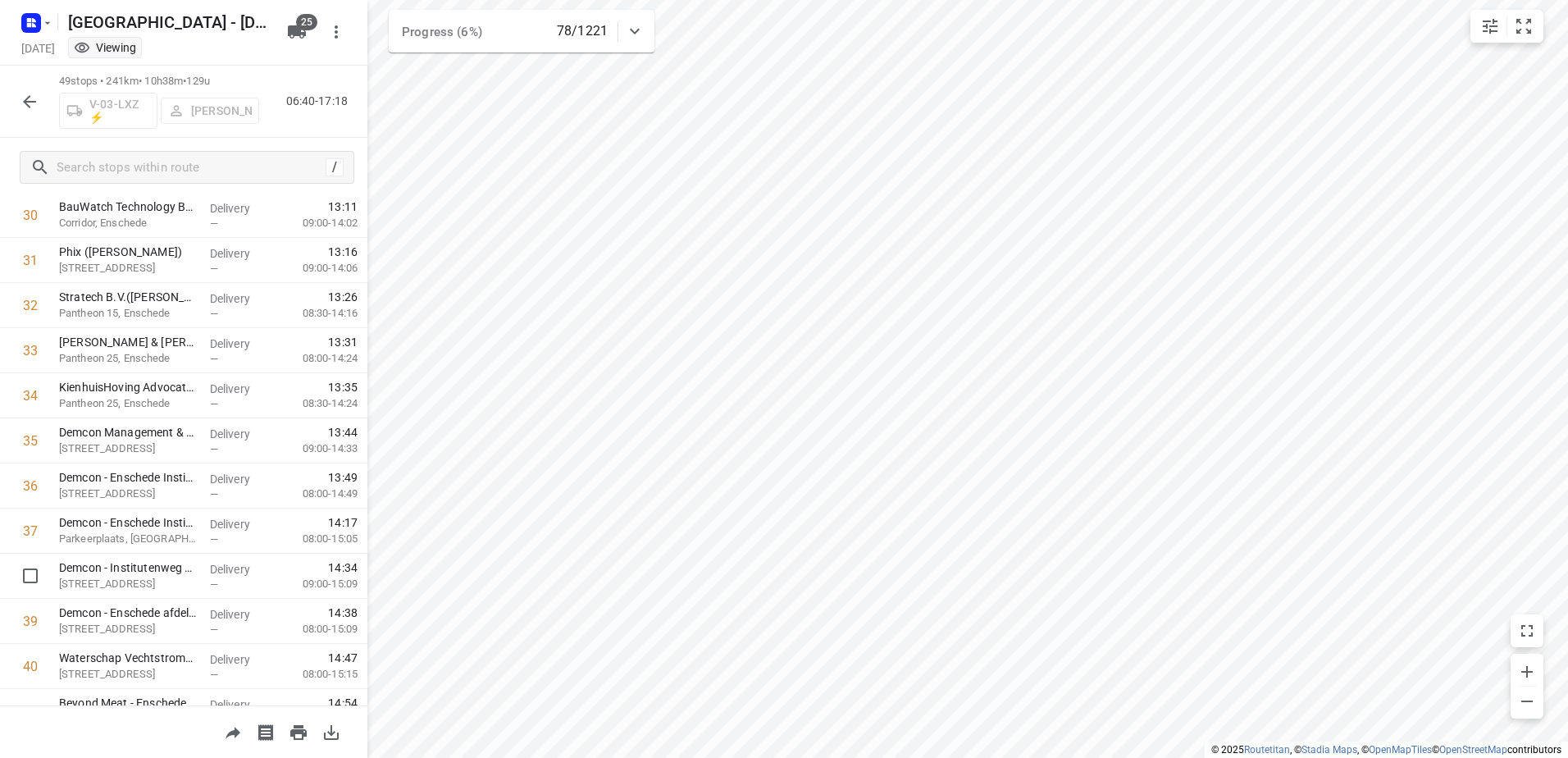
scroll to position [1829, 0]
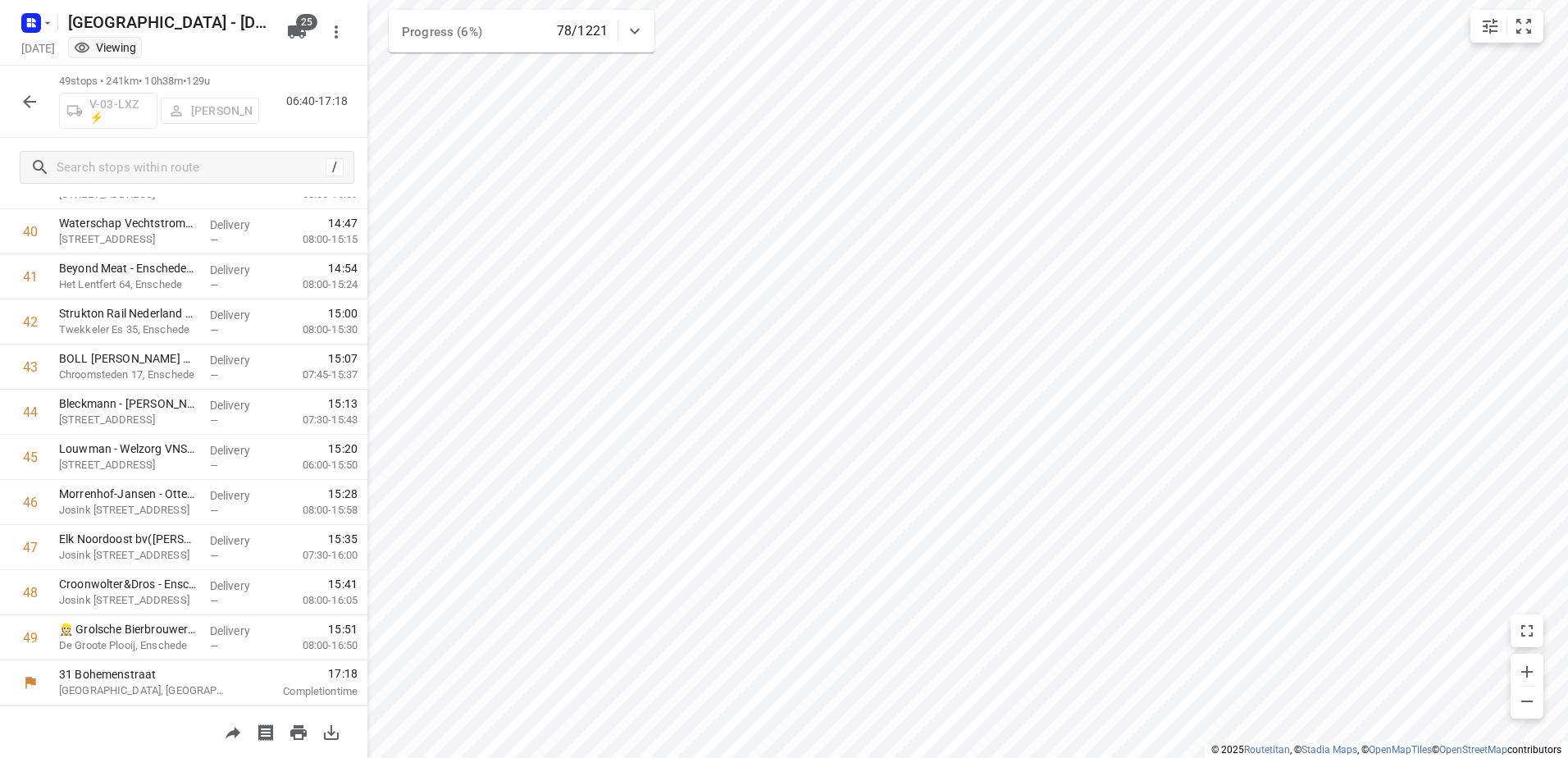
click at [26, 93] on icon "button" at bounding box center [29, 101] width 19 height 19
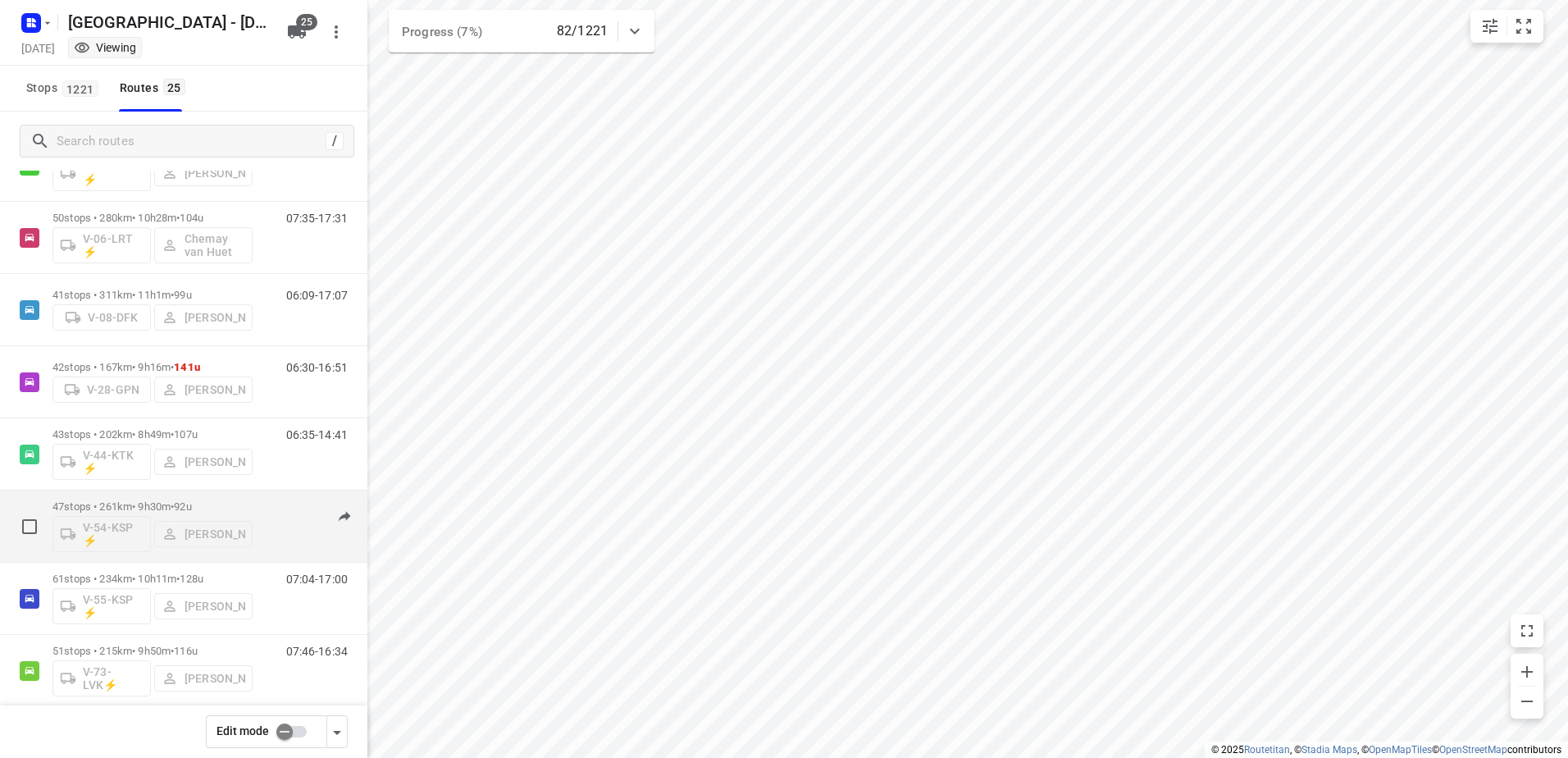
scroll to position [656, 0]
click at [154, 499] on div "61 stops • 234km • 10h11m • 128u V-55-KSP ⚡ Kim Kivits" at bounding box center [153, 525] width 201 height 68
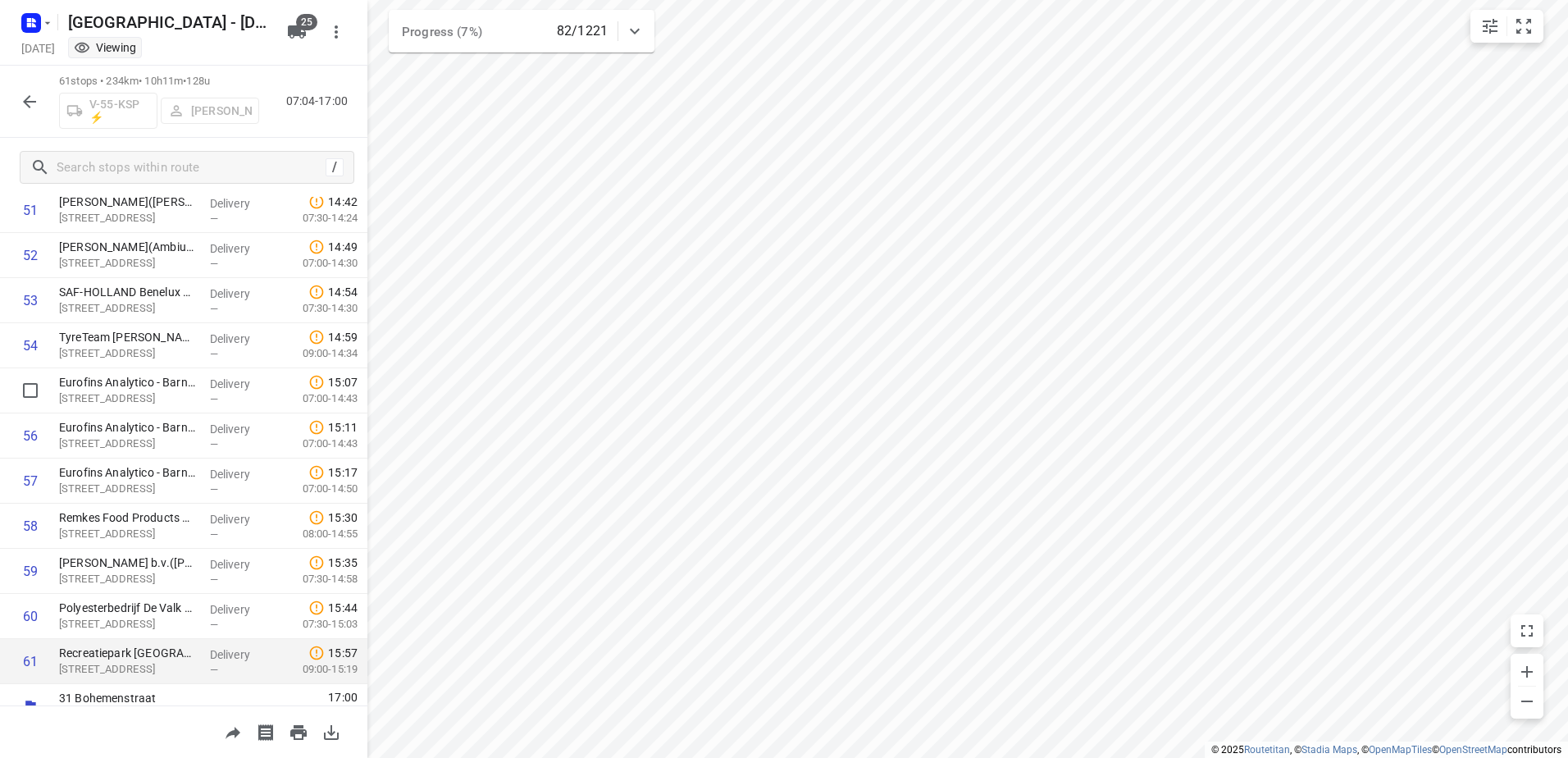
scroll to position [2370, 0]
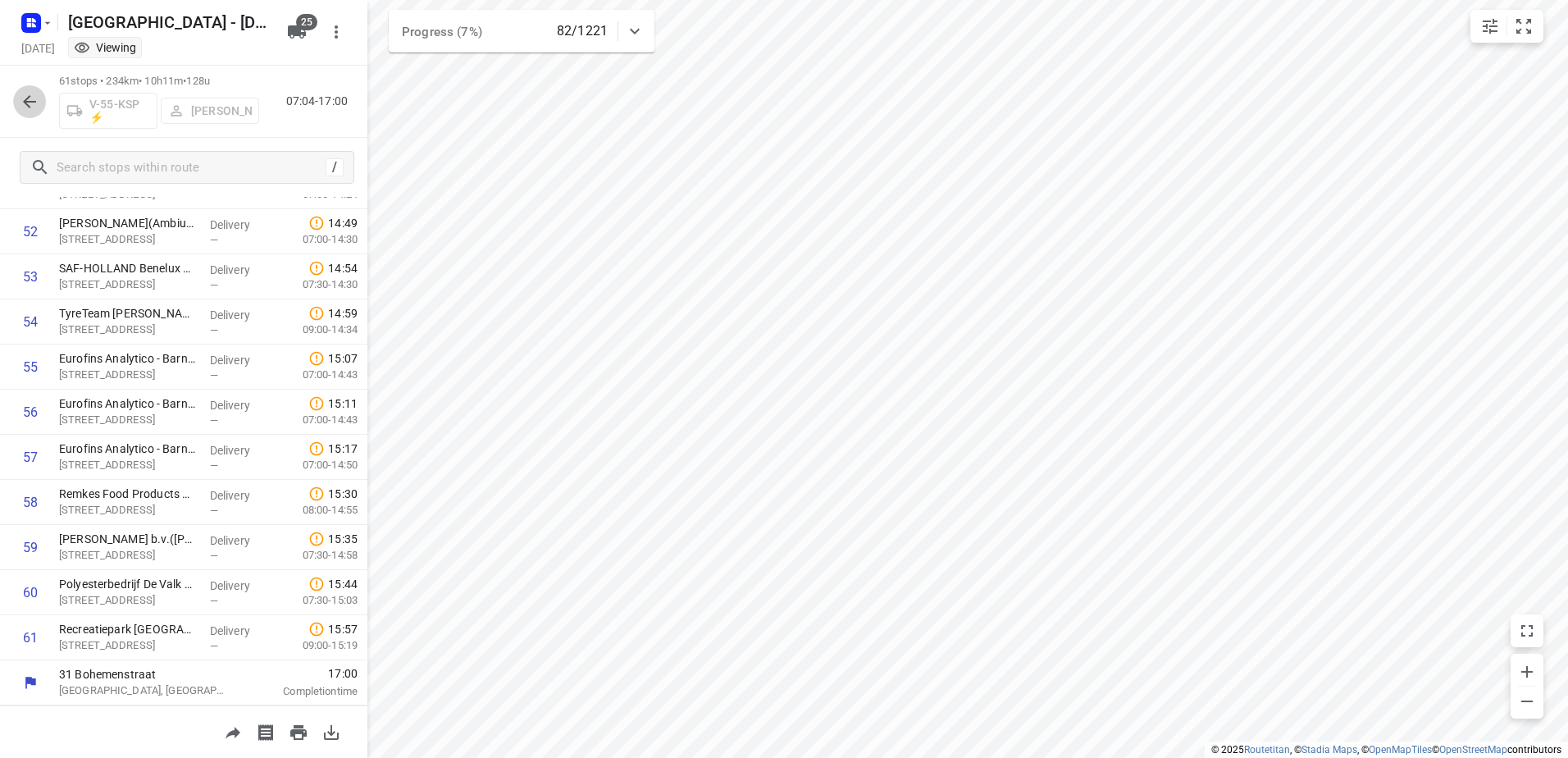
click at [34, 92] on icon "button" at bounding box center [29, 101] width 19 height 19
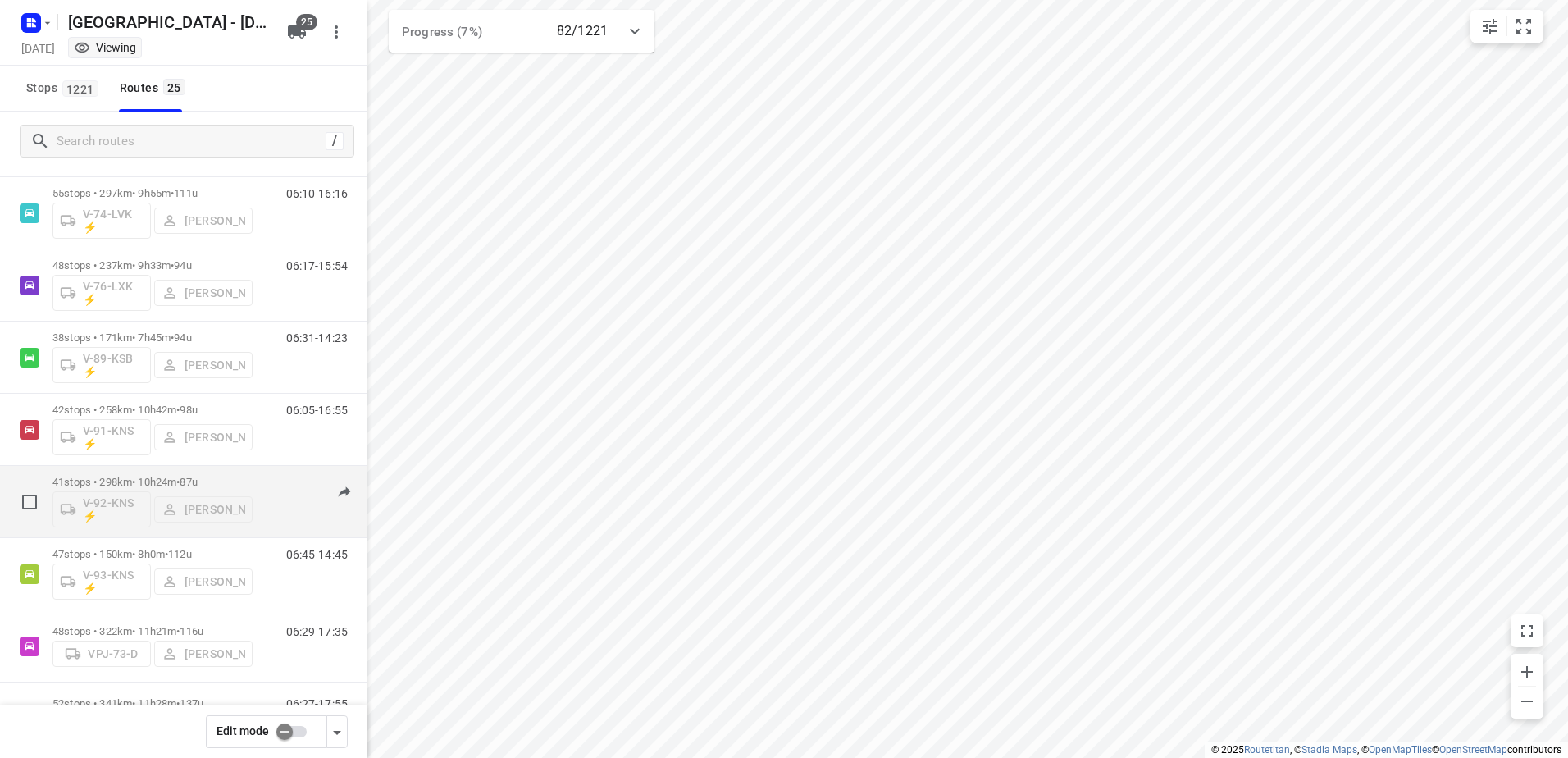
scroll to position [1323, 0]
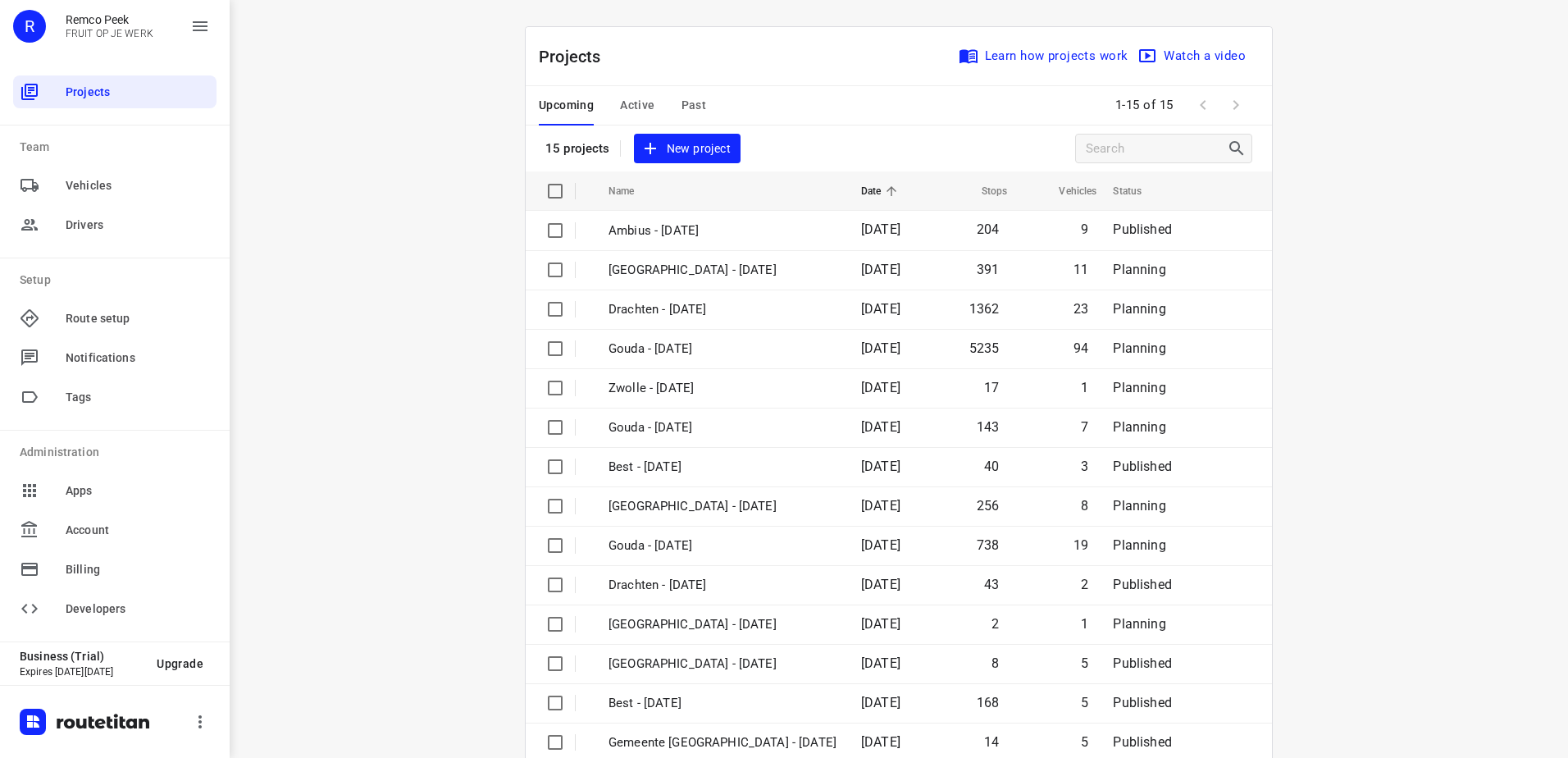
click at [682, 113] on span "Past" at bounding box center [694, 105] width 26 height 20
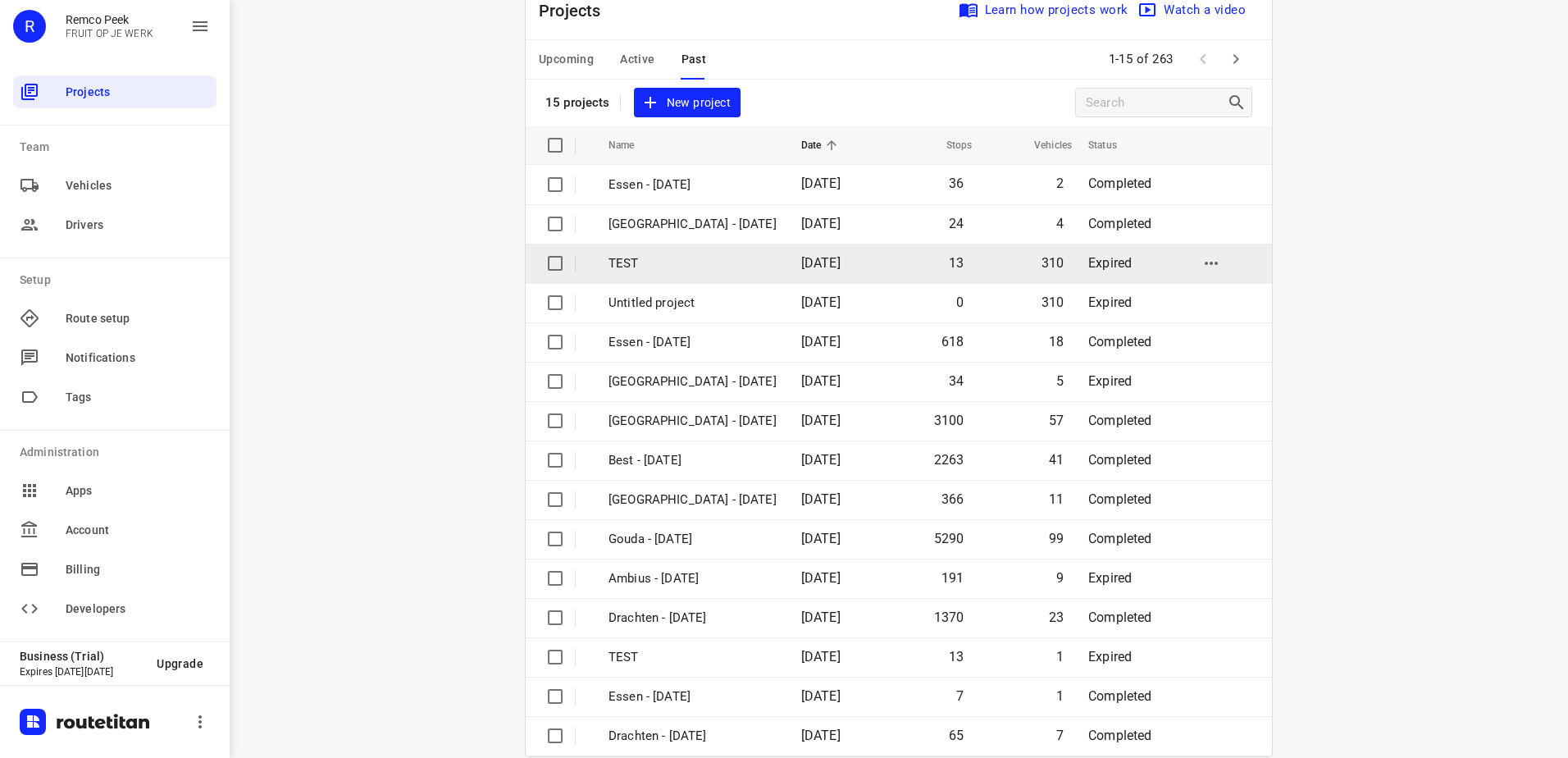
scroll to position [71, 0]
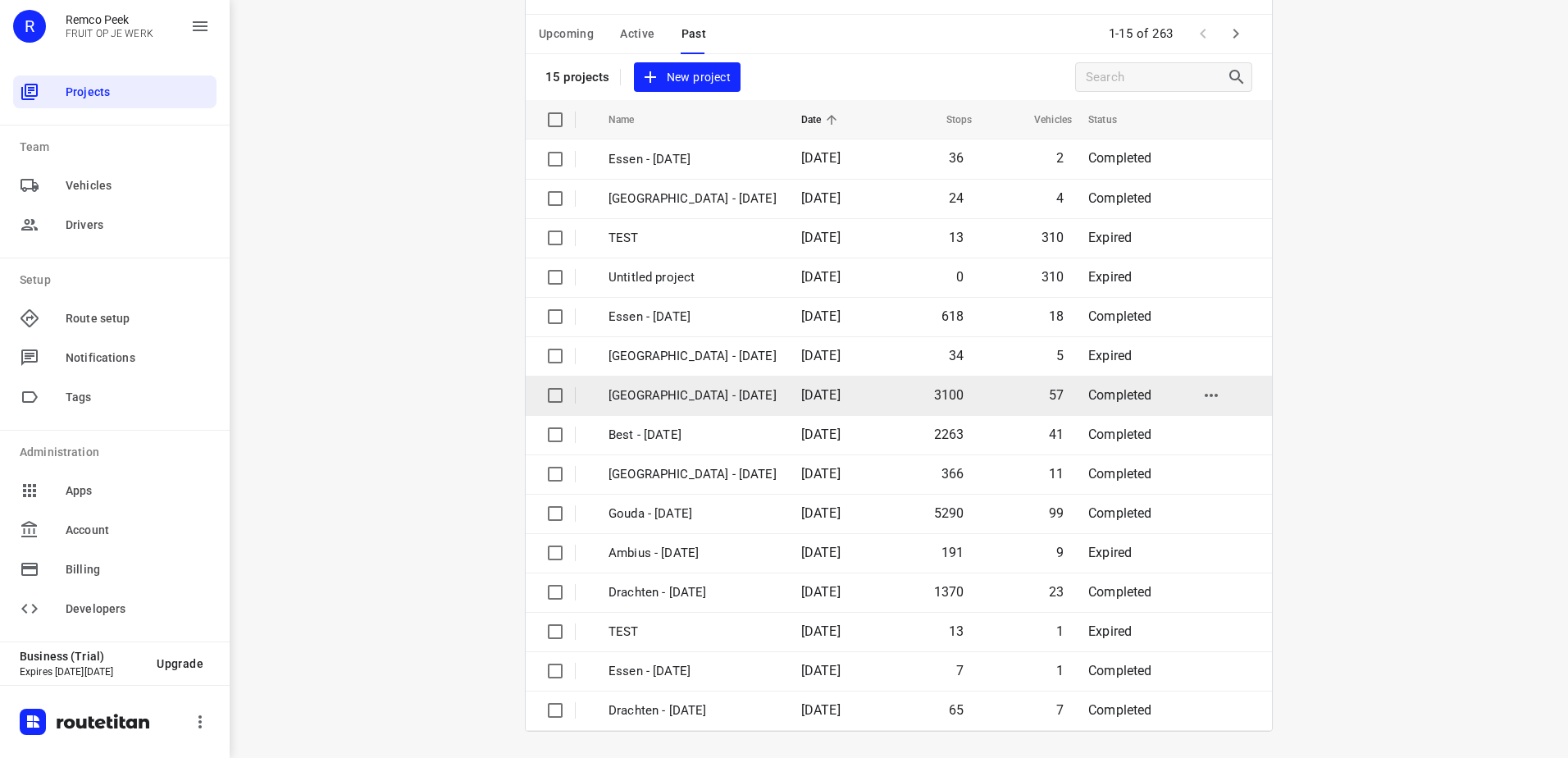
click at [760, 397] on p "[GEOGRAPHIC_DATA] - [DATE]" at bounding box center [692, 395] width 168 height 18
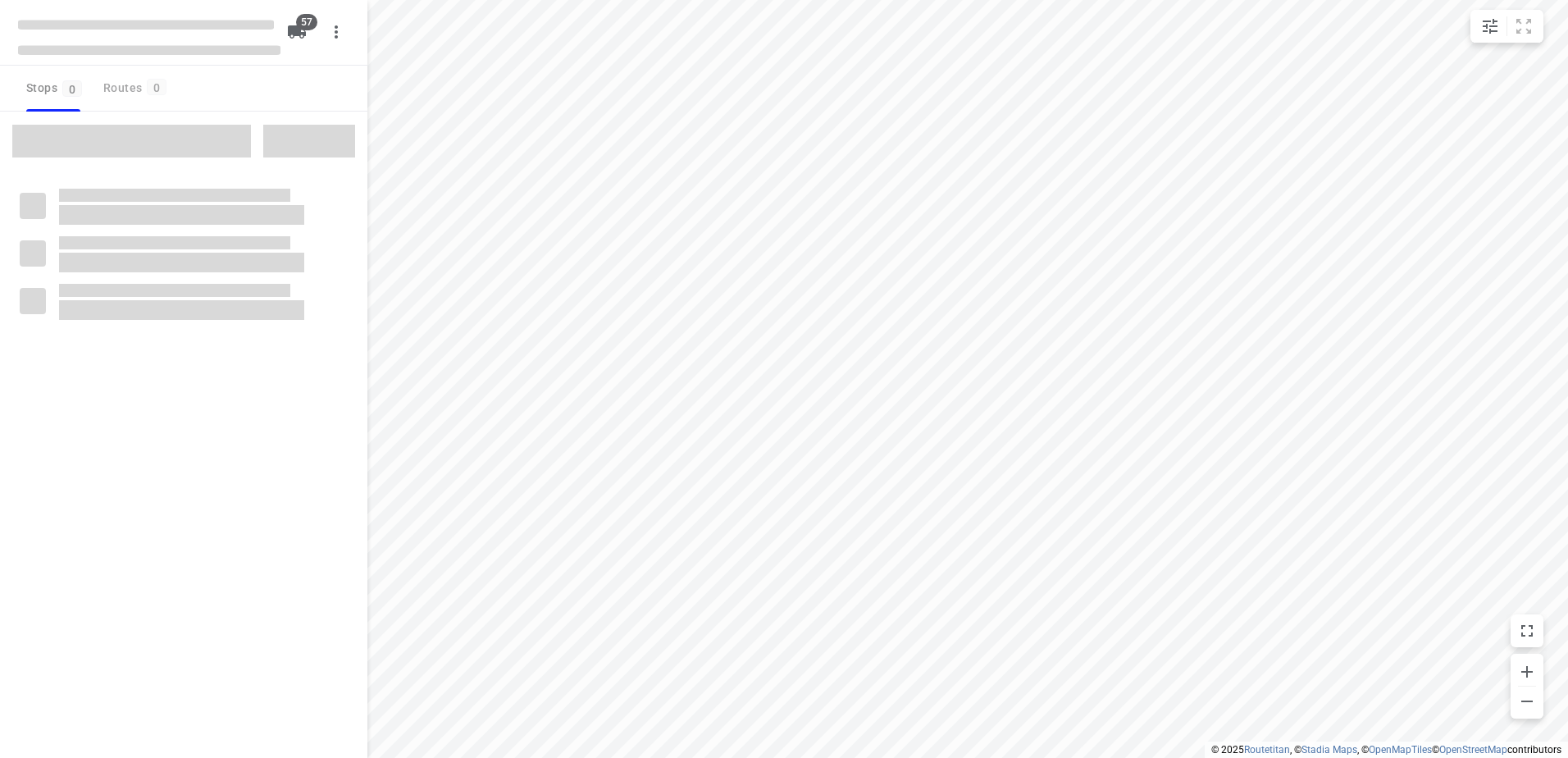
checkbox input "true"
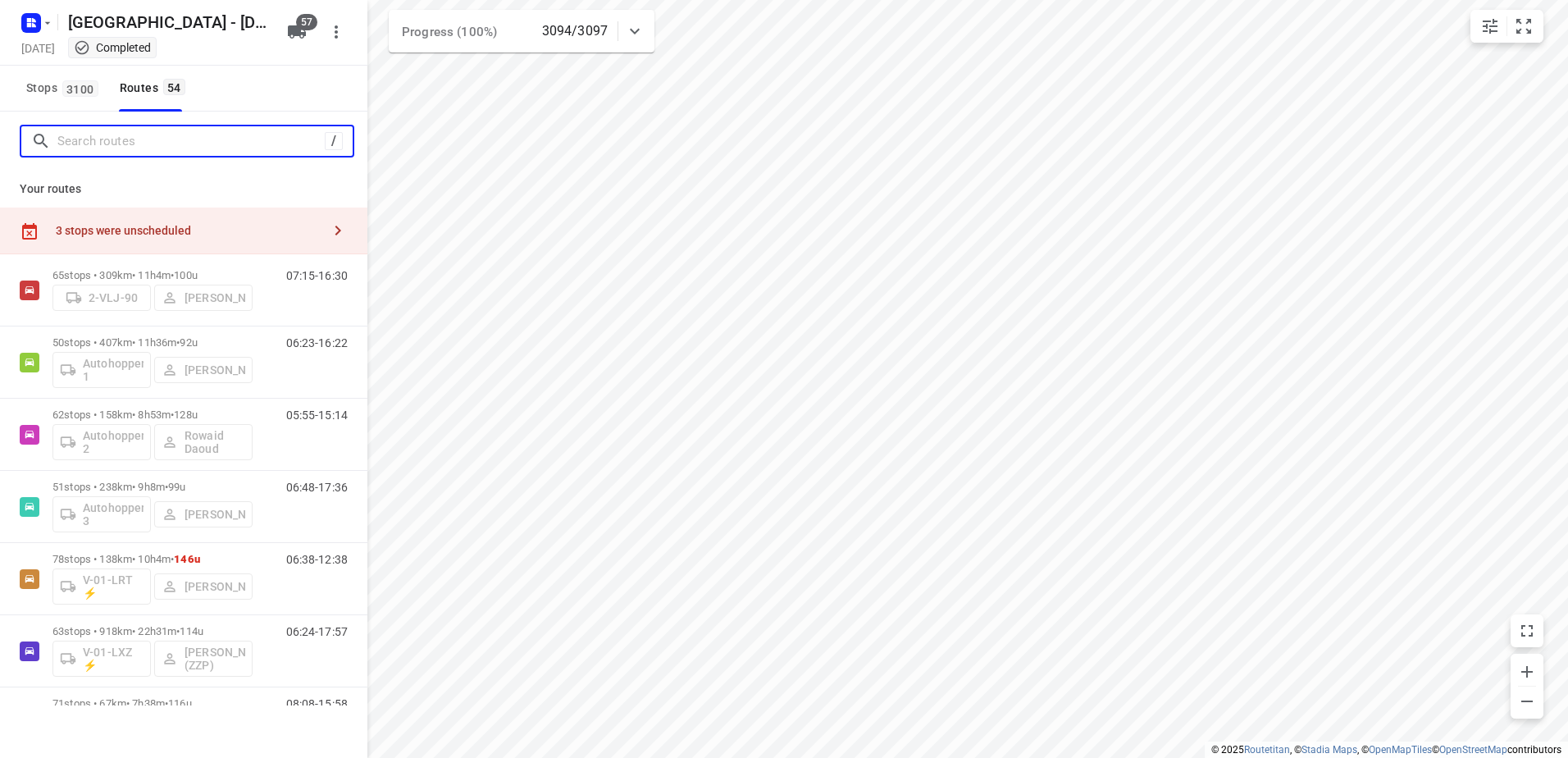
click at [208, 145] on input "Search routes" at bounding box center [191, 141] width 267 height 26
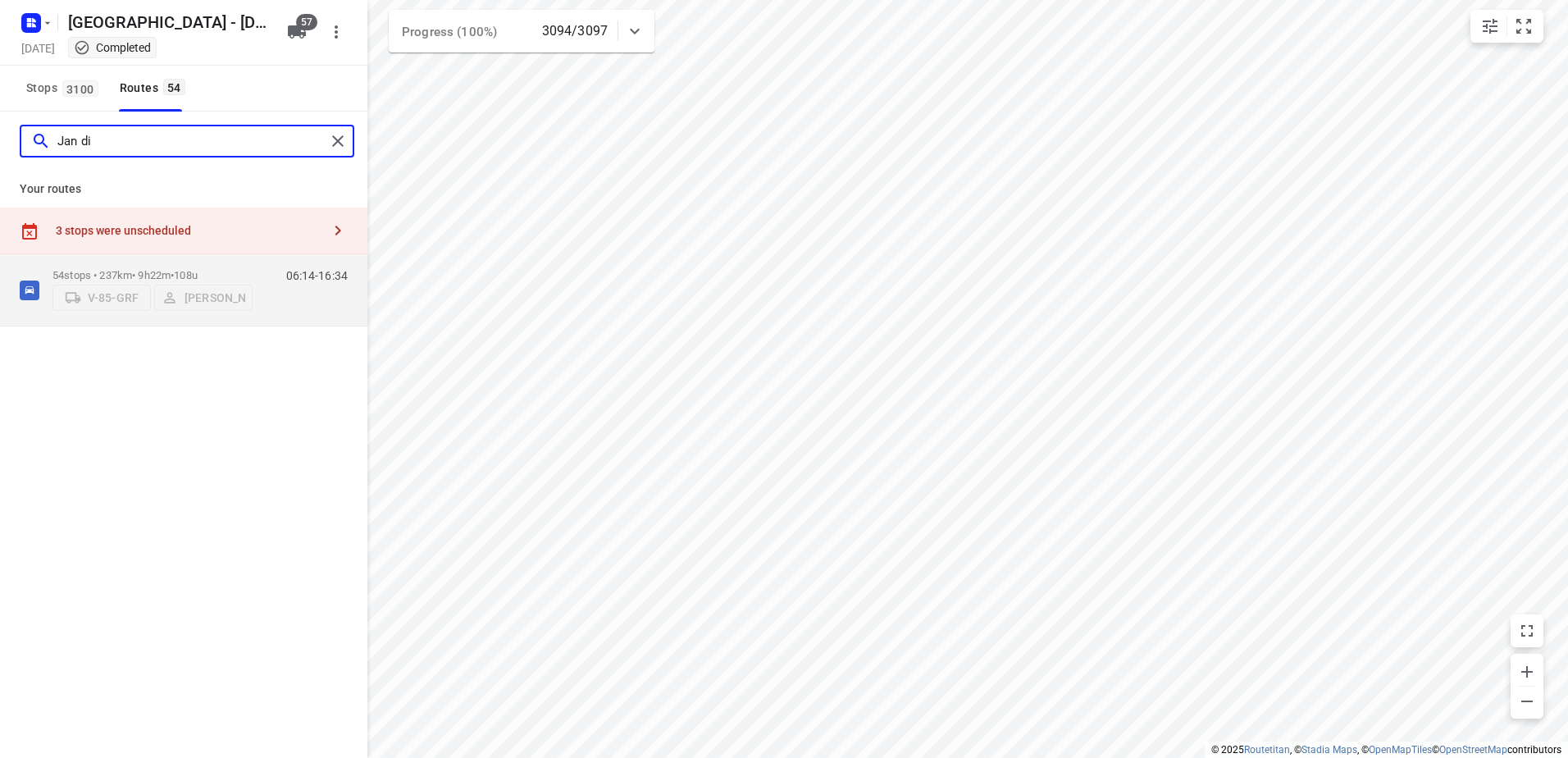
type input "Jan di"
drag, startPoint x: 107, startPoint y: 151, endPoint x: -4, endPoint y: 145, distance: 111.2
click at [0, 145] on html "i © 2025 Routetitan , © Stadia Maps , © OpenMapTiles © OpenStreetMap contributo…" at bounding box center [784, 379] width 1568 height 758
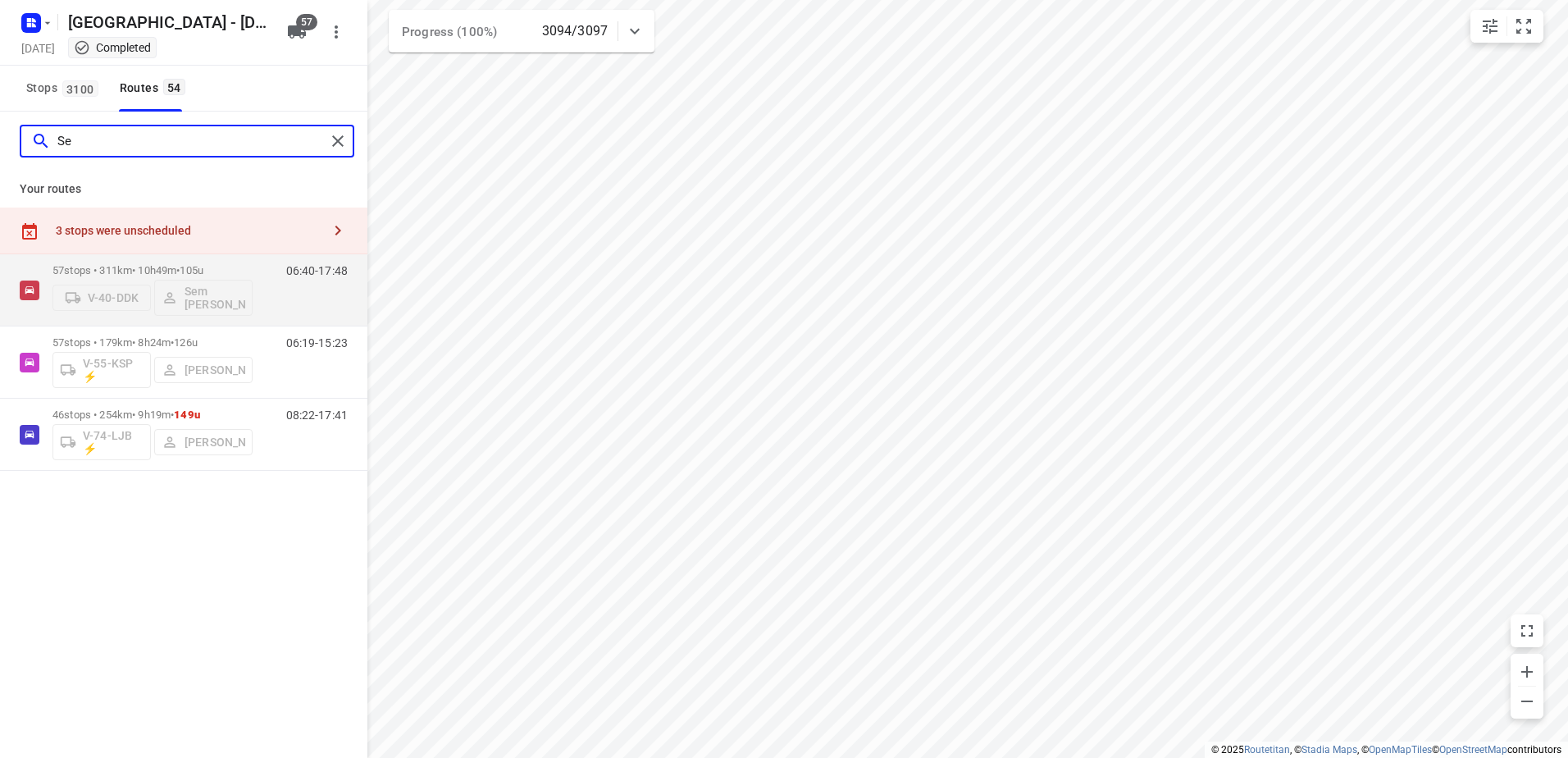
type input "S"
type input "s"
type input "F"
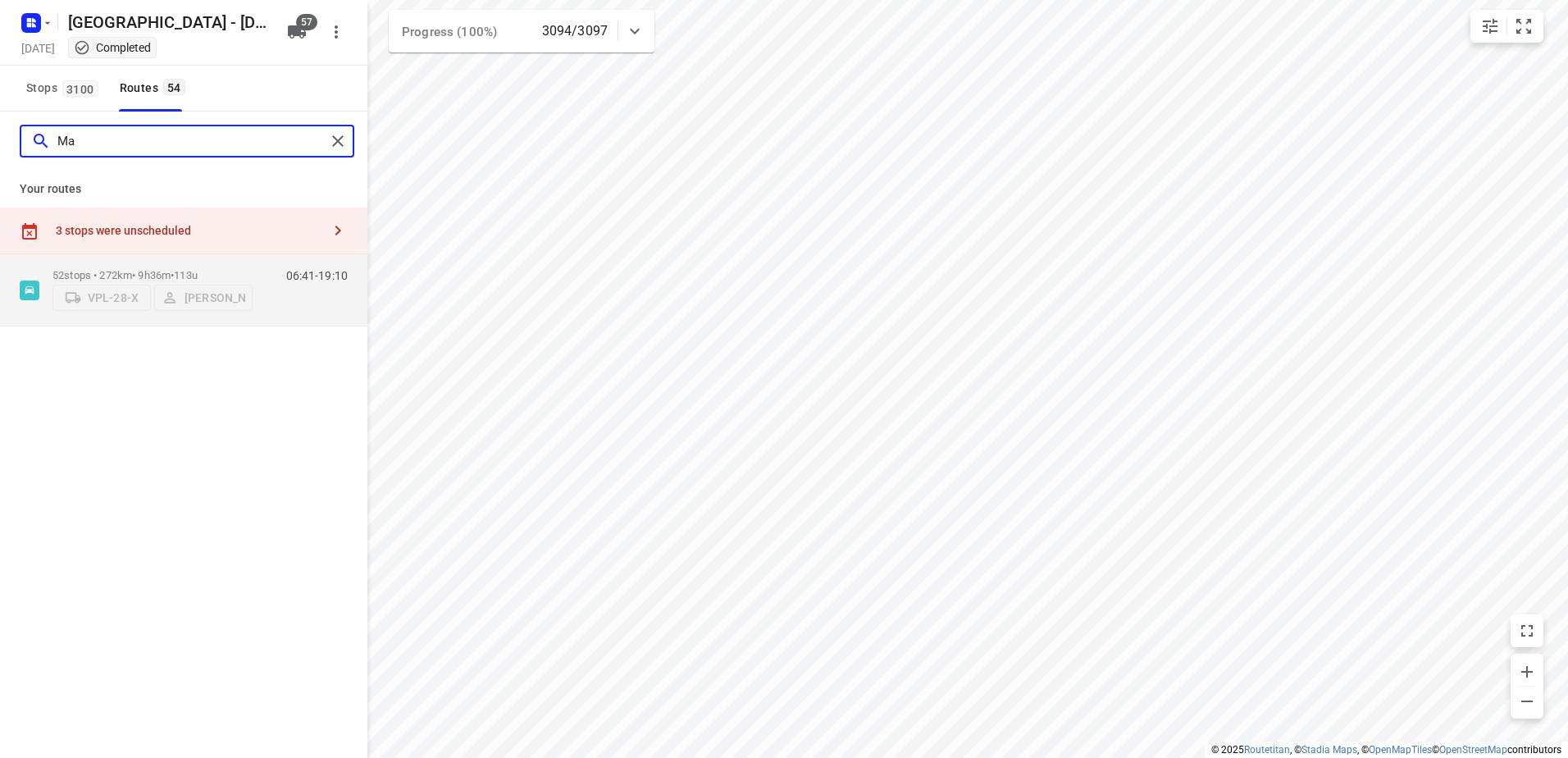
type input "M"
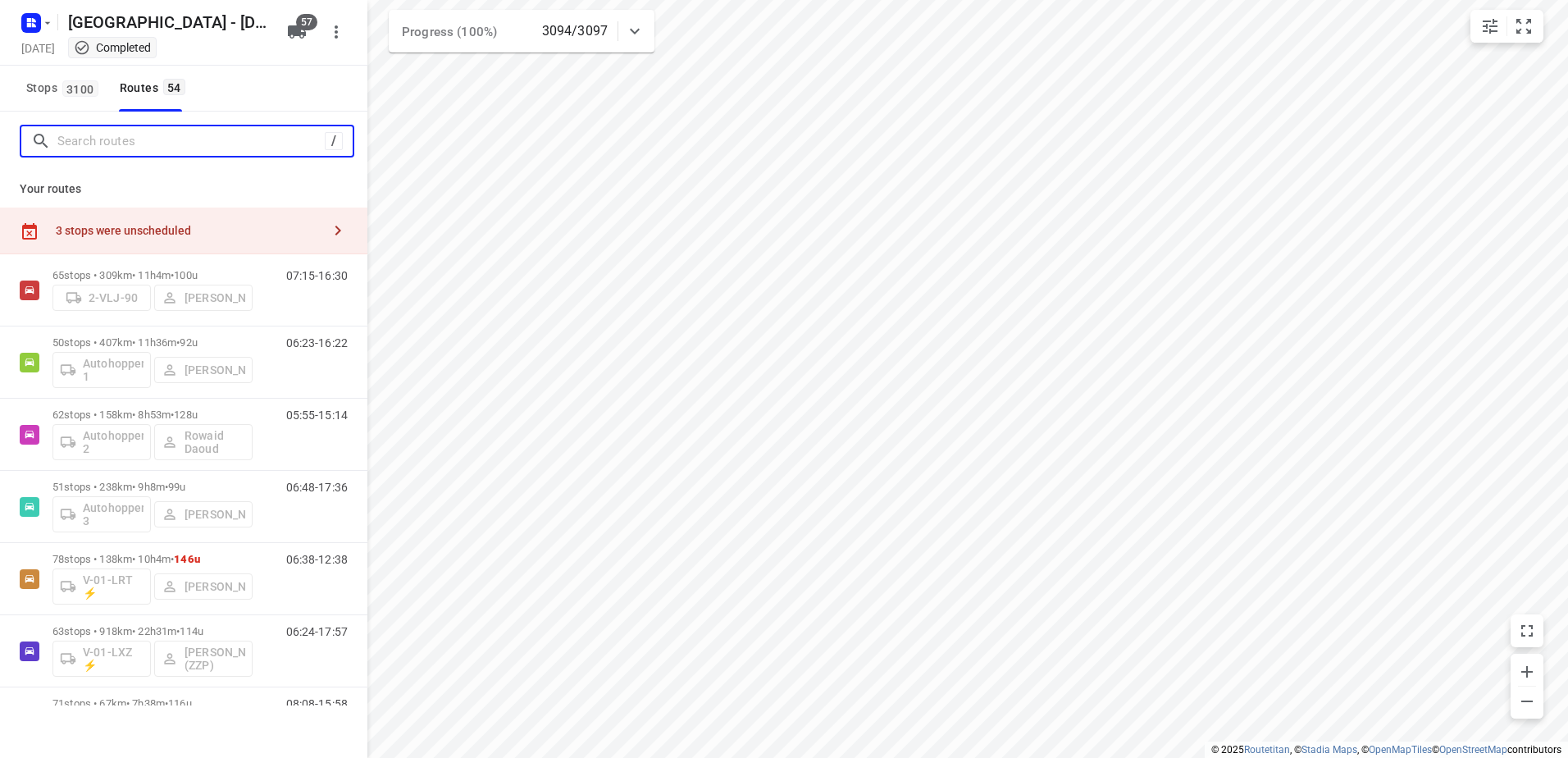
click at [235, 128] on input "Search routes" at bounding box center [191, 141] width 267 height 26
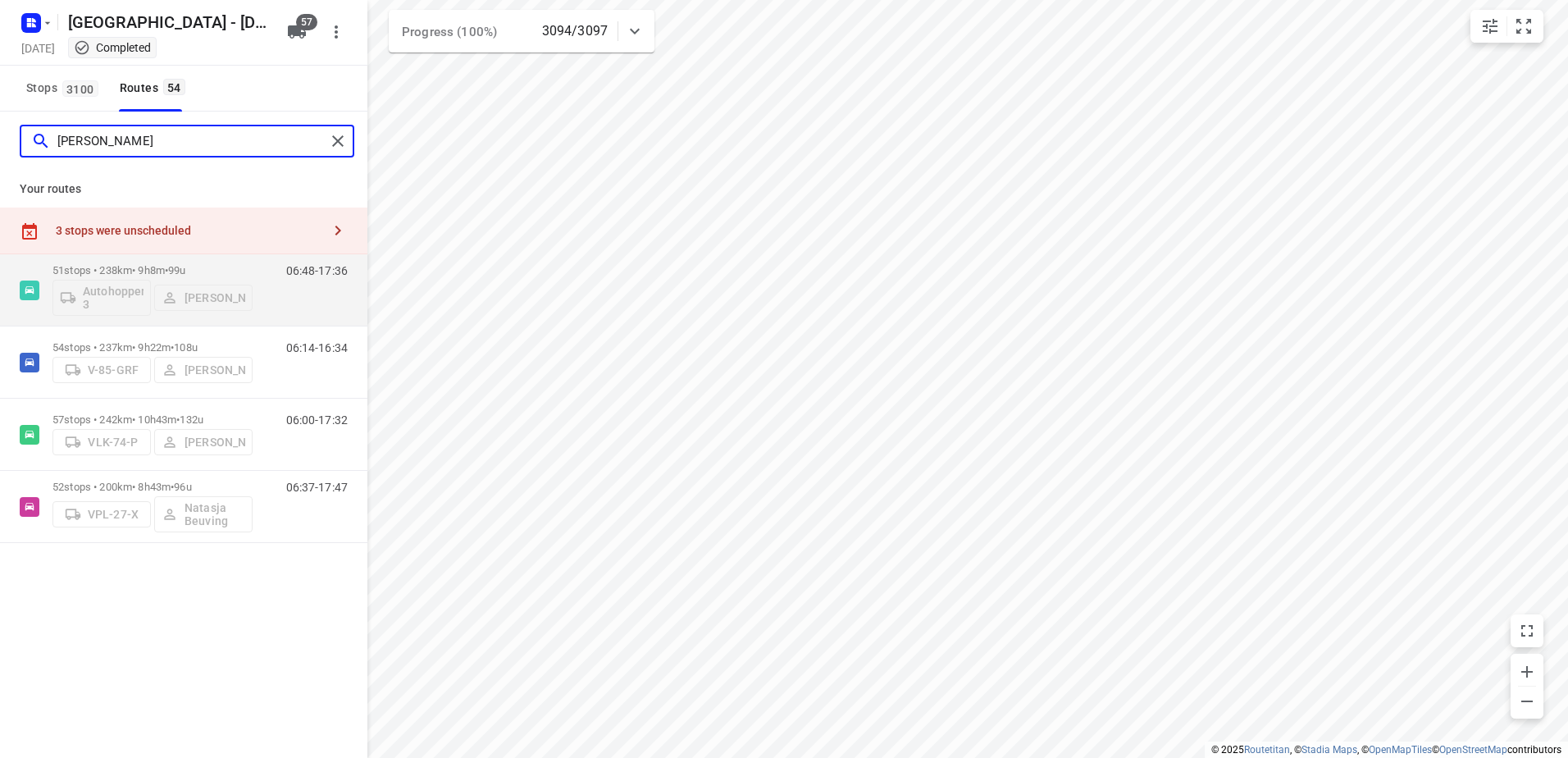
type input "J"
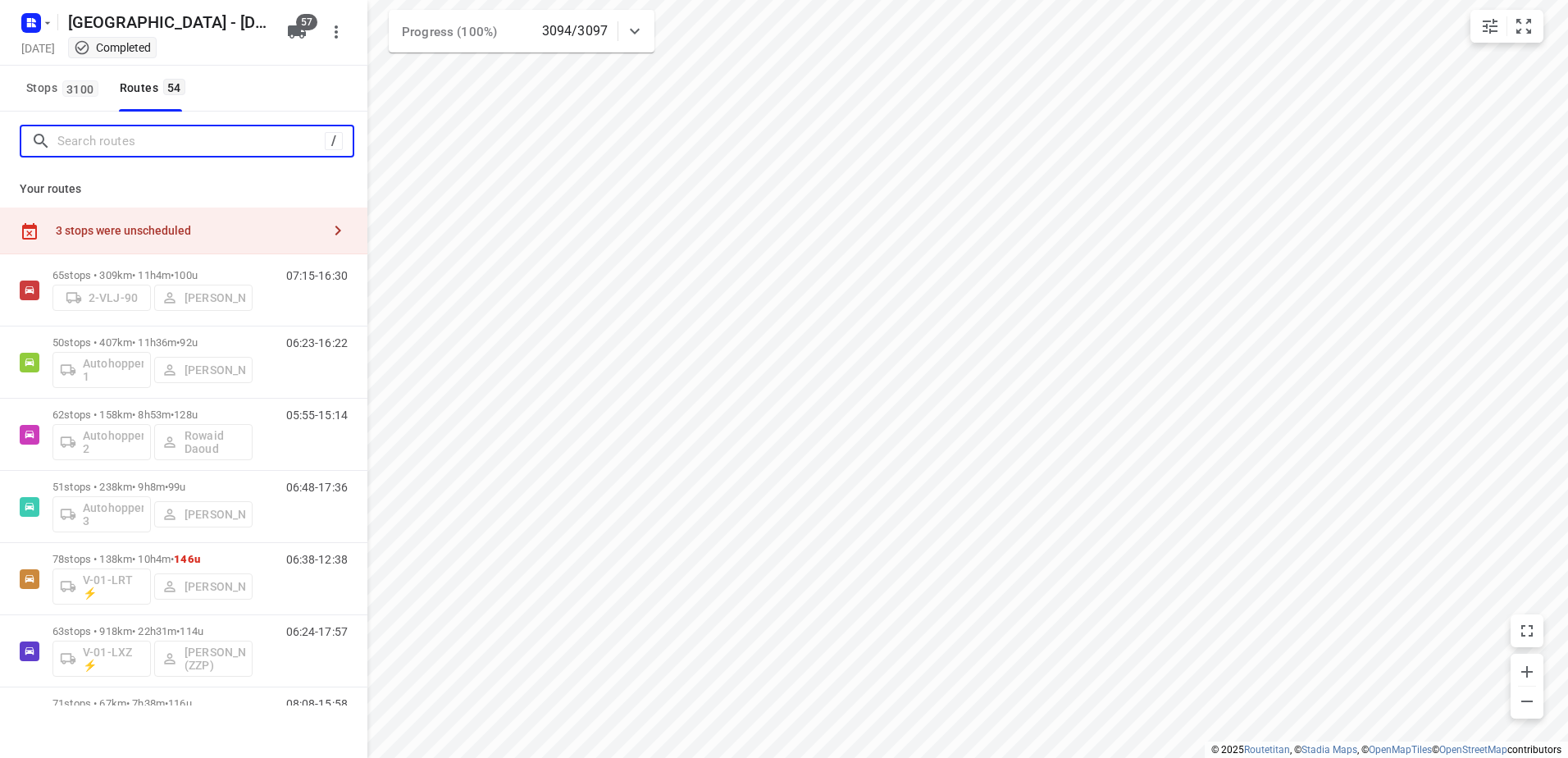
drag, startPoint x: 188, startPoint y: 134, endPoint x: 207, endPoint y: 122, distance: 22.5
click at [193, 128] on input "Search routes" at bounding box center [191, 141] width 267 height 26
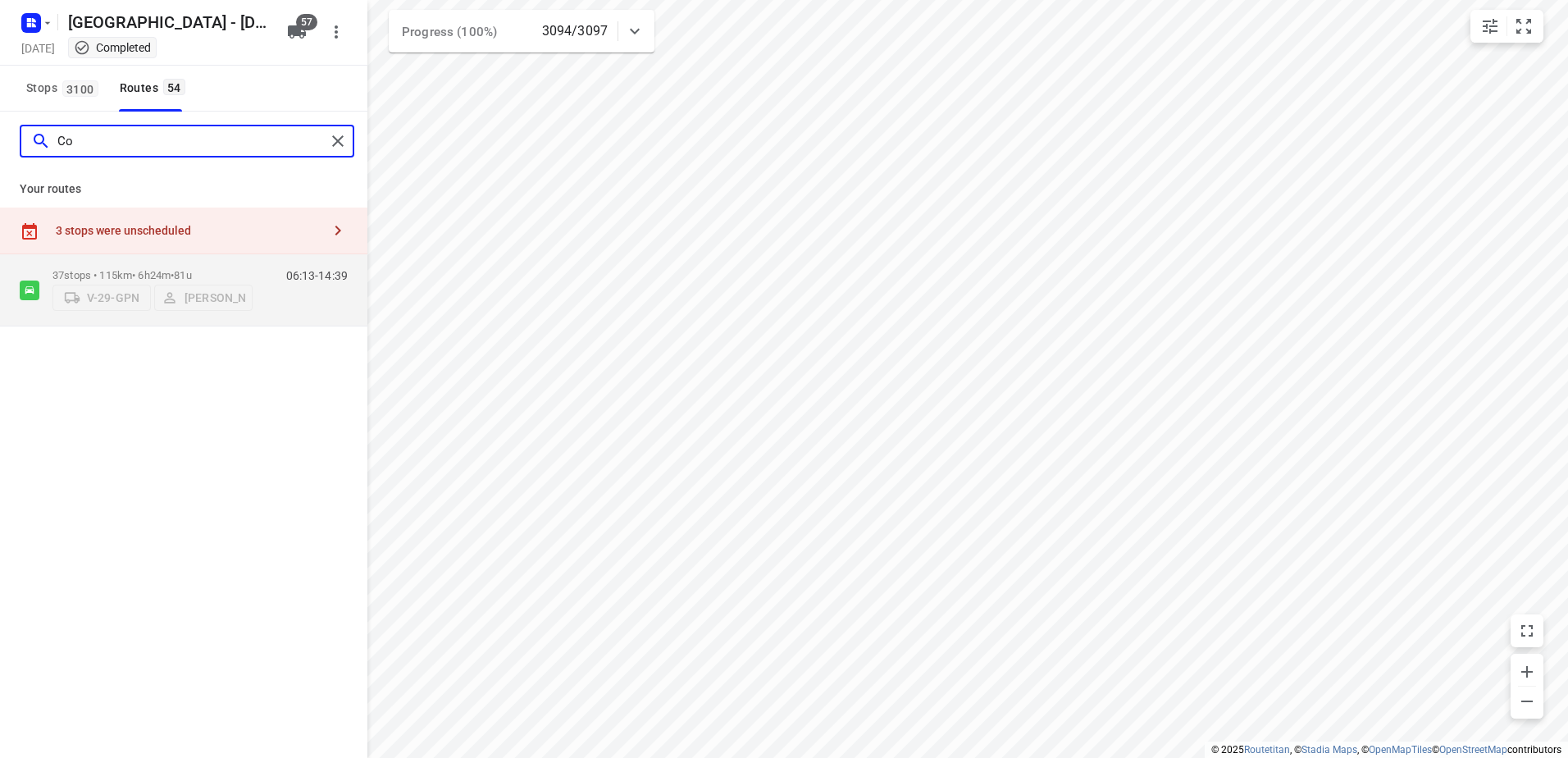
type input "C"
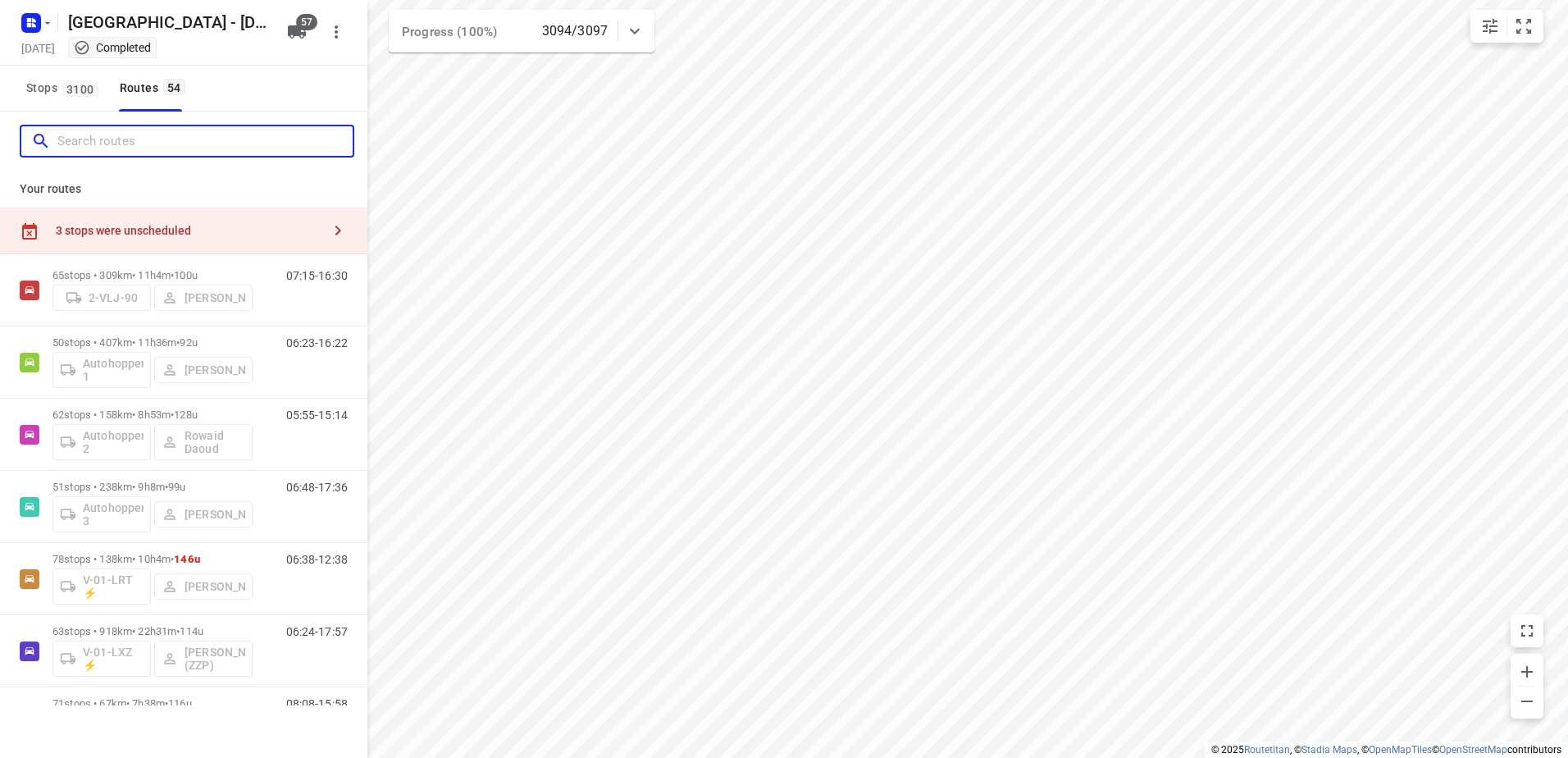
click at [136, 140] on input "Search routes" at bounding box center [205, 141] width 295 height 26
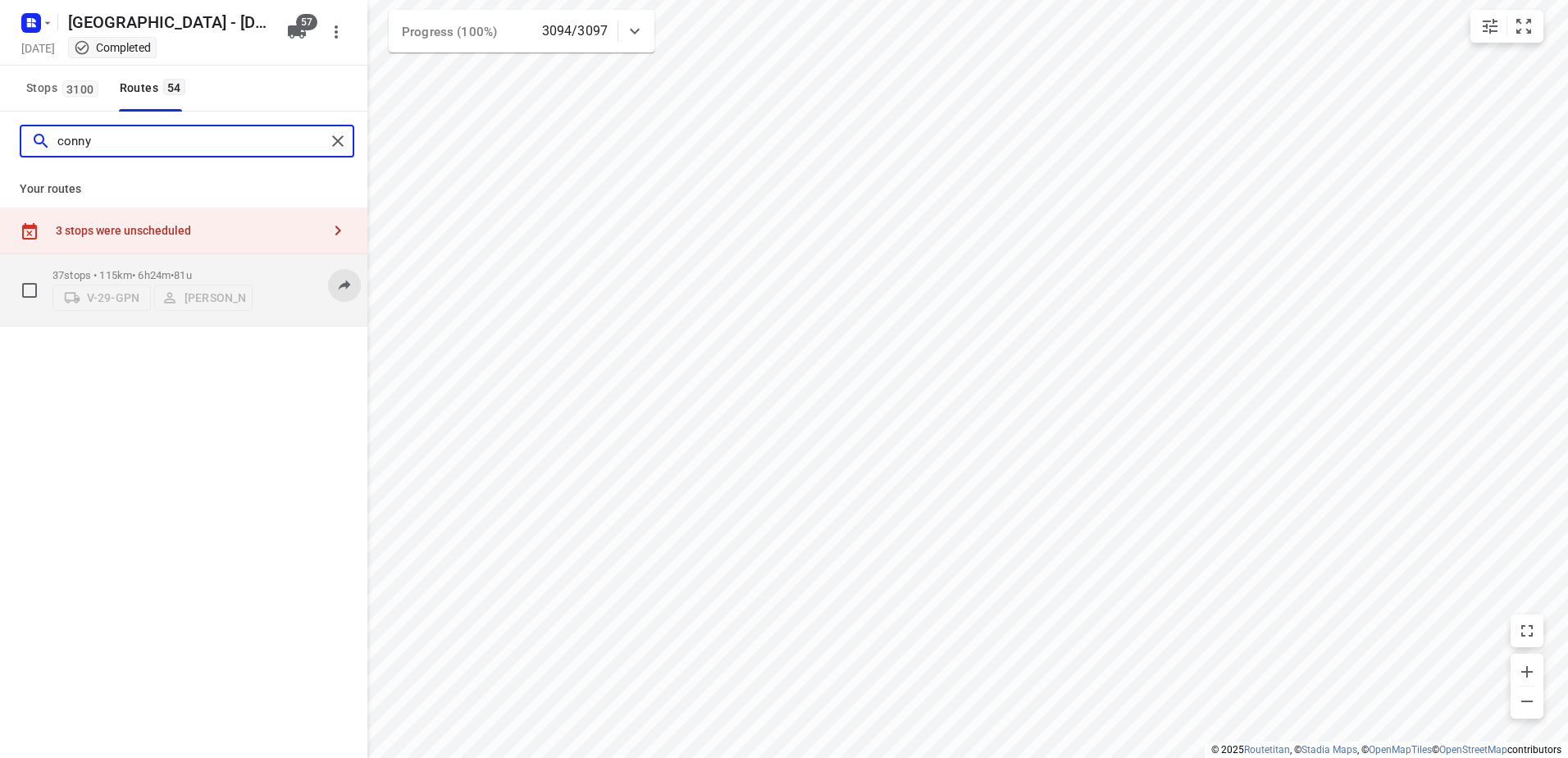
type input "conny"
drag, startPoint x: 195, startPoint y: 148, endPoint x: 0, endPoint y: 134, distance: 195.5
click at [0, 134] on html "i © 2025 Routetitan , © Stadia Maps , © OpenMapTiles © OpenStreetMap contributo…" at bounding box center [784, 379] width 1568 height 758
type input "sander"
drag, startPoint x: 102, startPoint y: 140, endPoint x: -4, endPoint y: 140, distance: 106.0
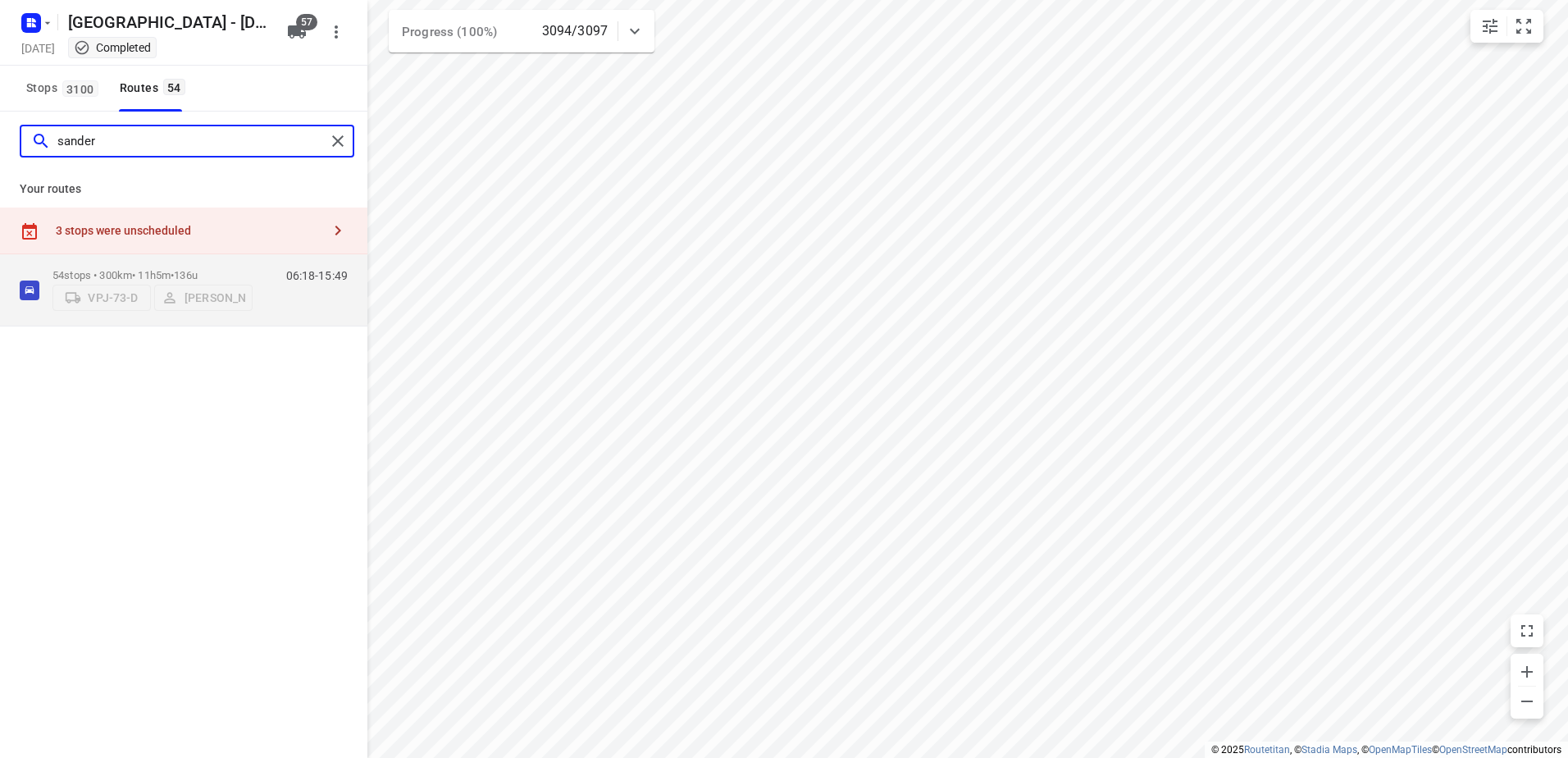
click at [0, 140] on html "i © 2025 Routetitan , © Stadia Maps , © OpenMapTiles © OpenStreetMap contributo…" at bounding box center [784, 379] width 1568 height 758
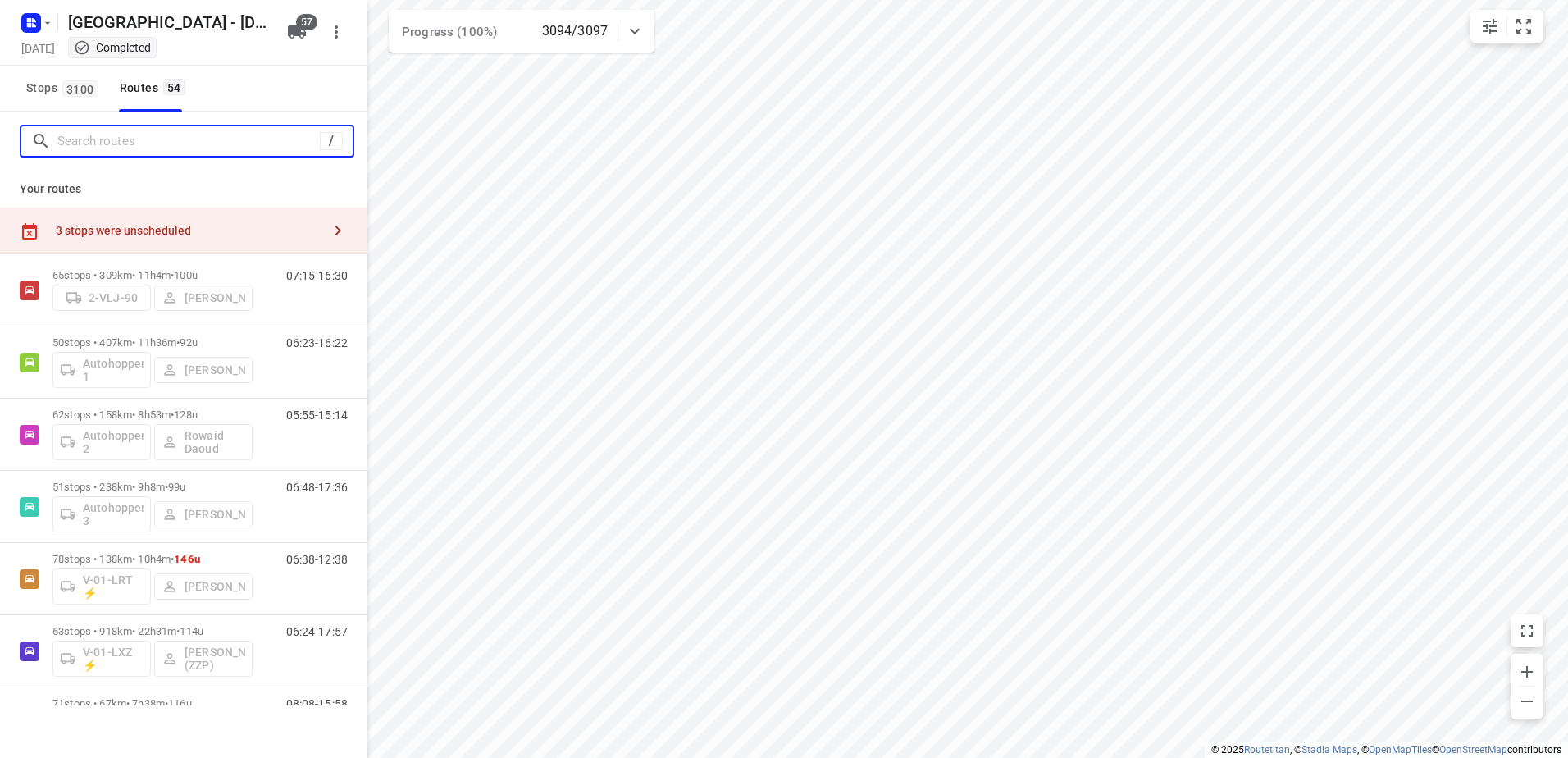
click at [156, 140] on input "Search routes" at bounding box center [188, 141] width 262 height 26
